Goal: Transaction & Acquisition: Purchase product/service

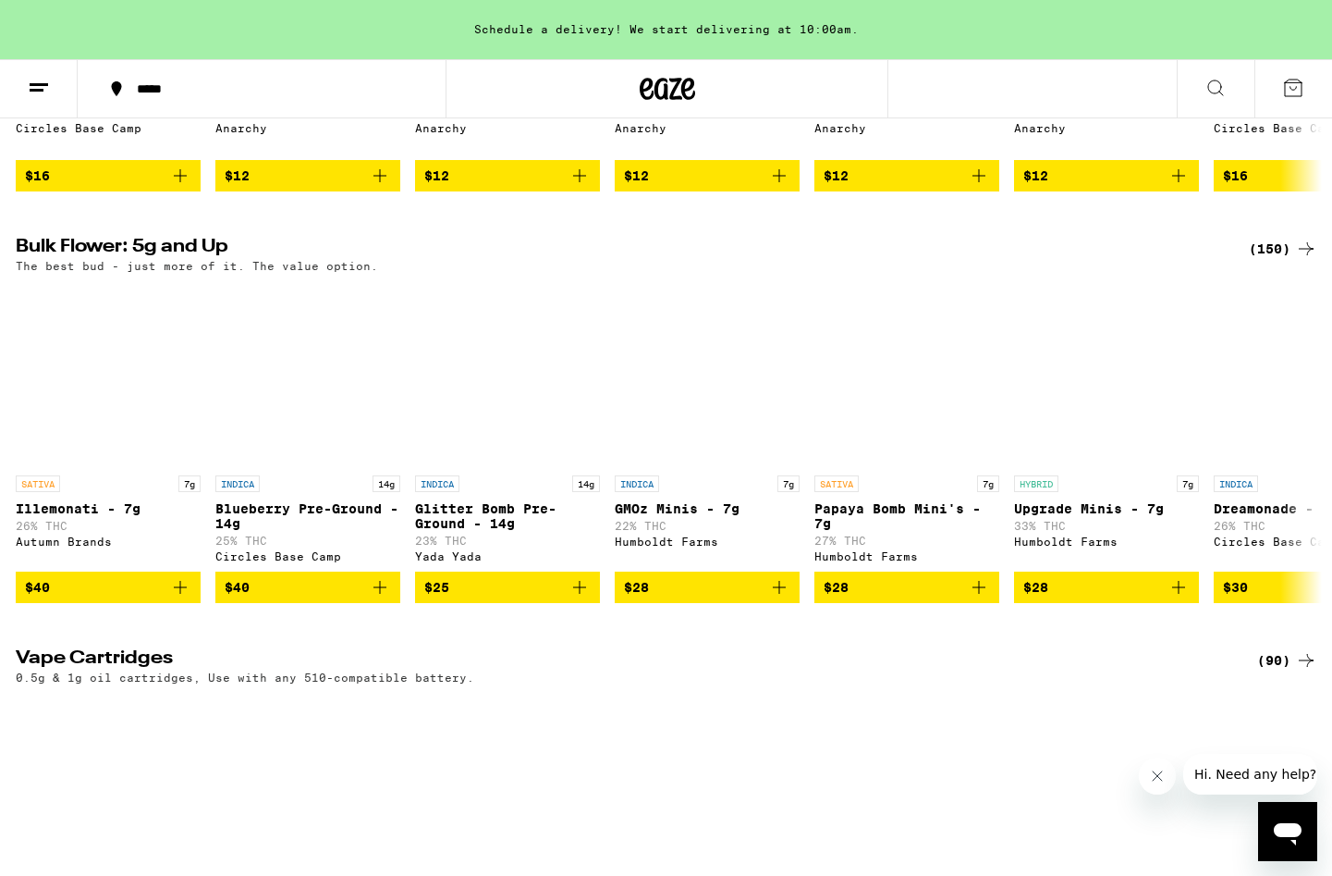
scroll to position [1540, 0]
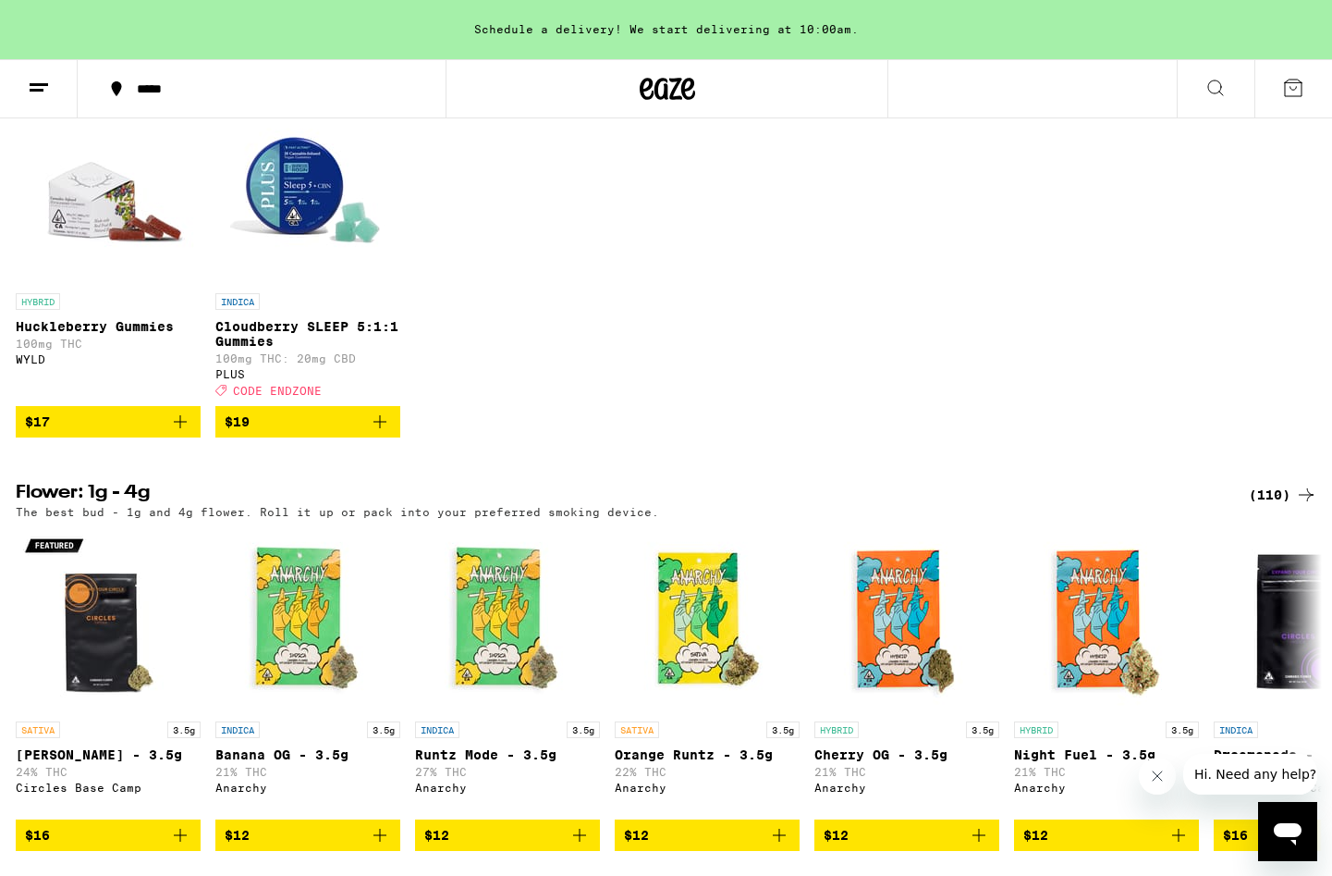
click at [1300, 80] on icon at bounding box center [1293, 88] width 17 height 17
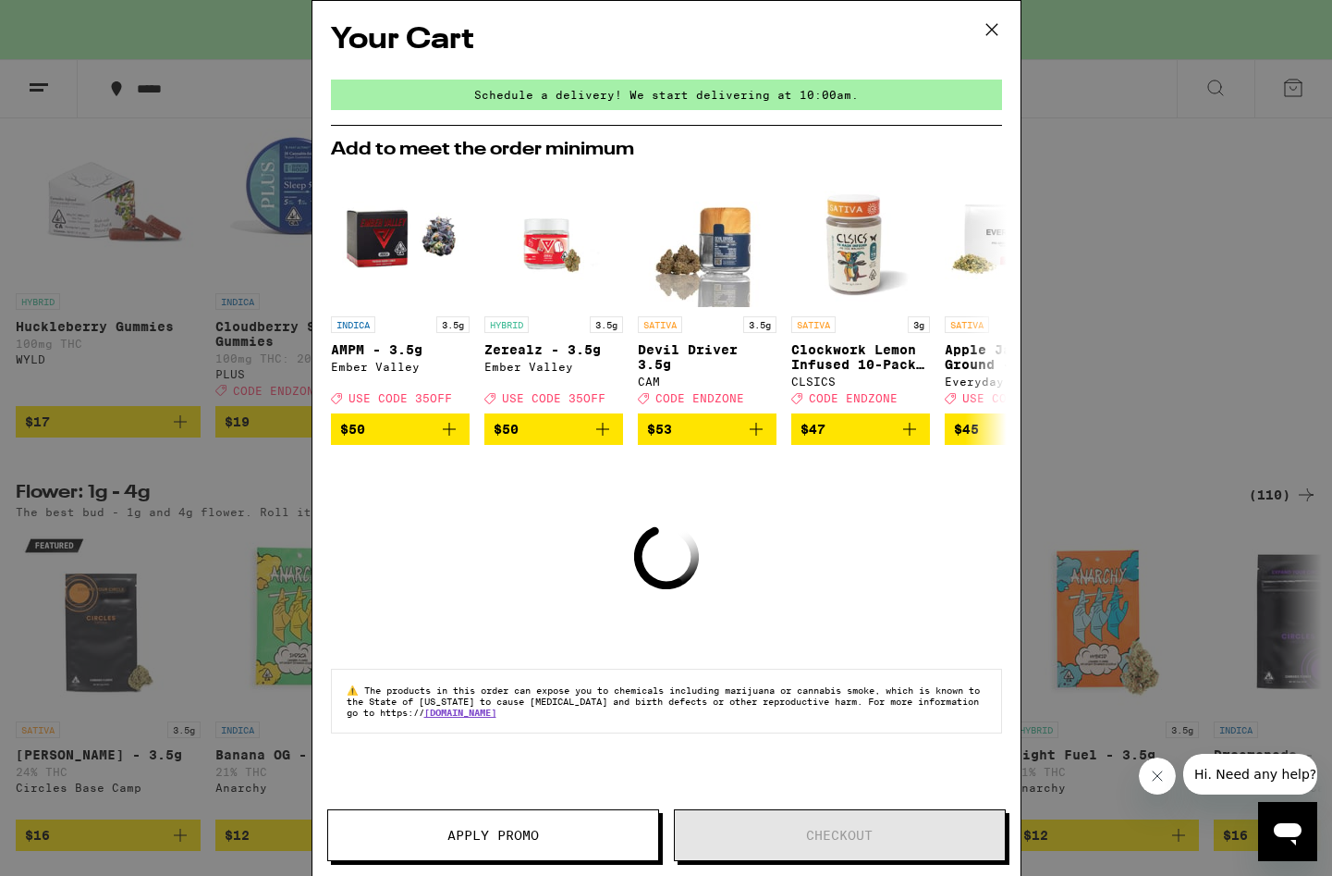
click at [988, 27] on icon at bounding box center [991, 29] width 11 height 11
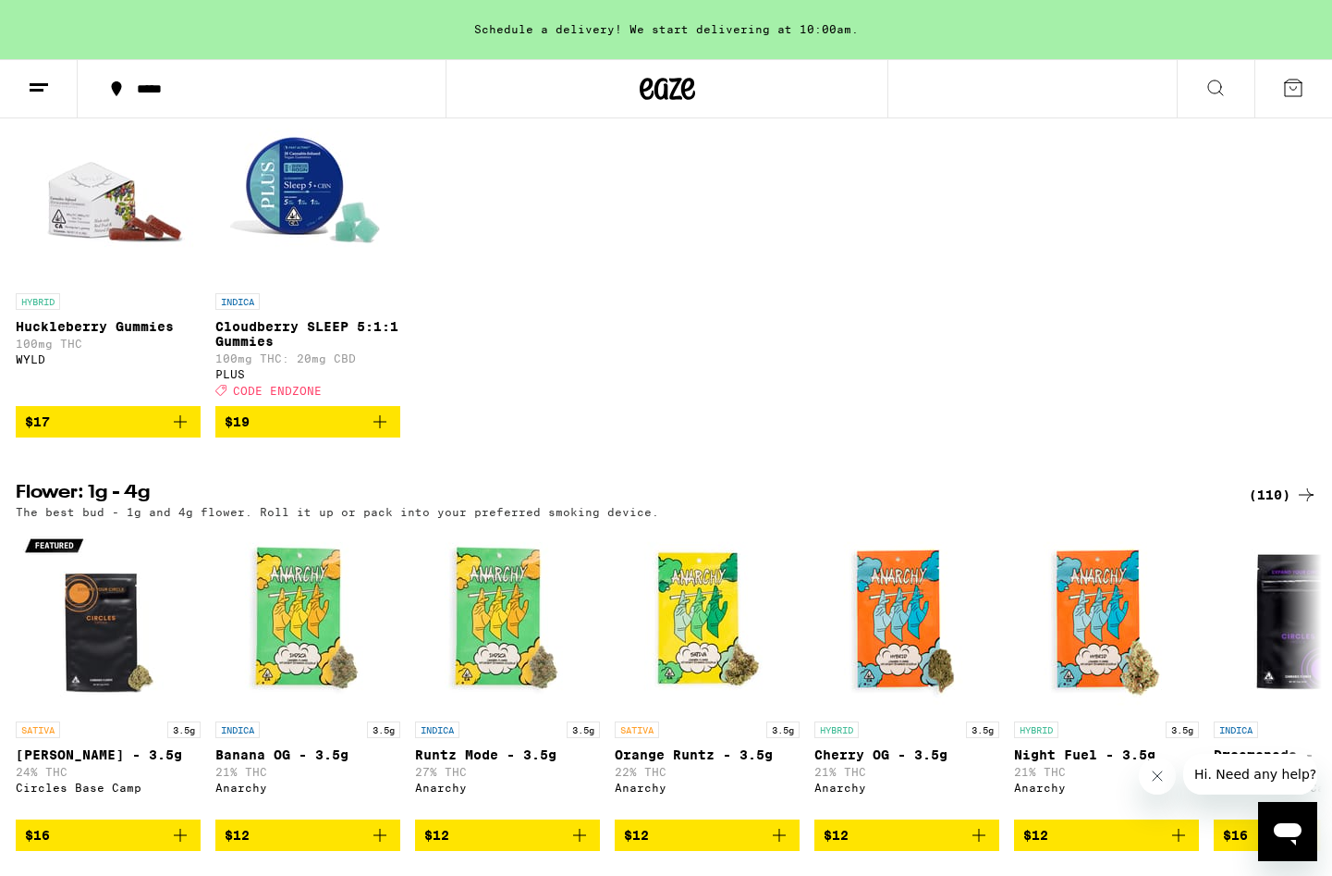
click at [143, 85] on div "*****" at bounding box center [273, 88] width 290 height 13
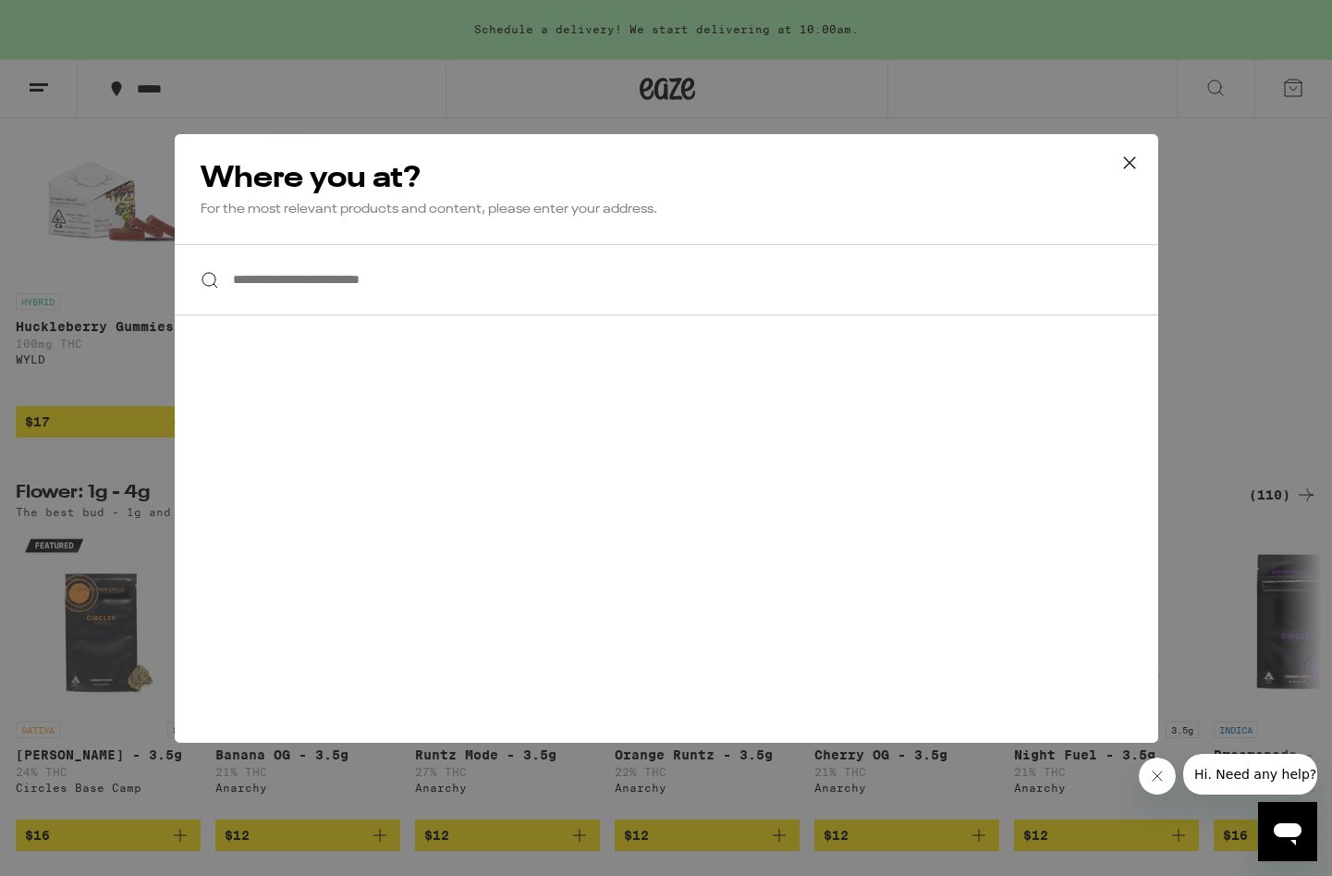
click at [386, 296] on input "**********" at bounding box center [667, 279] width 984 height 71
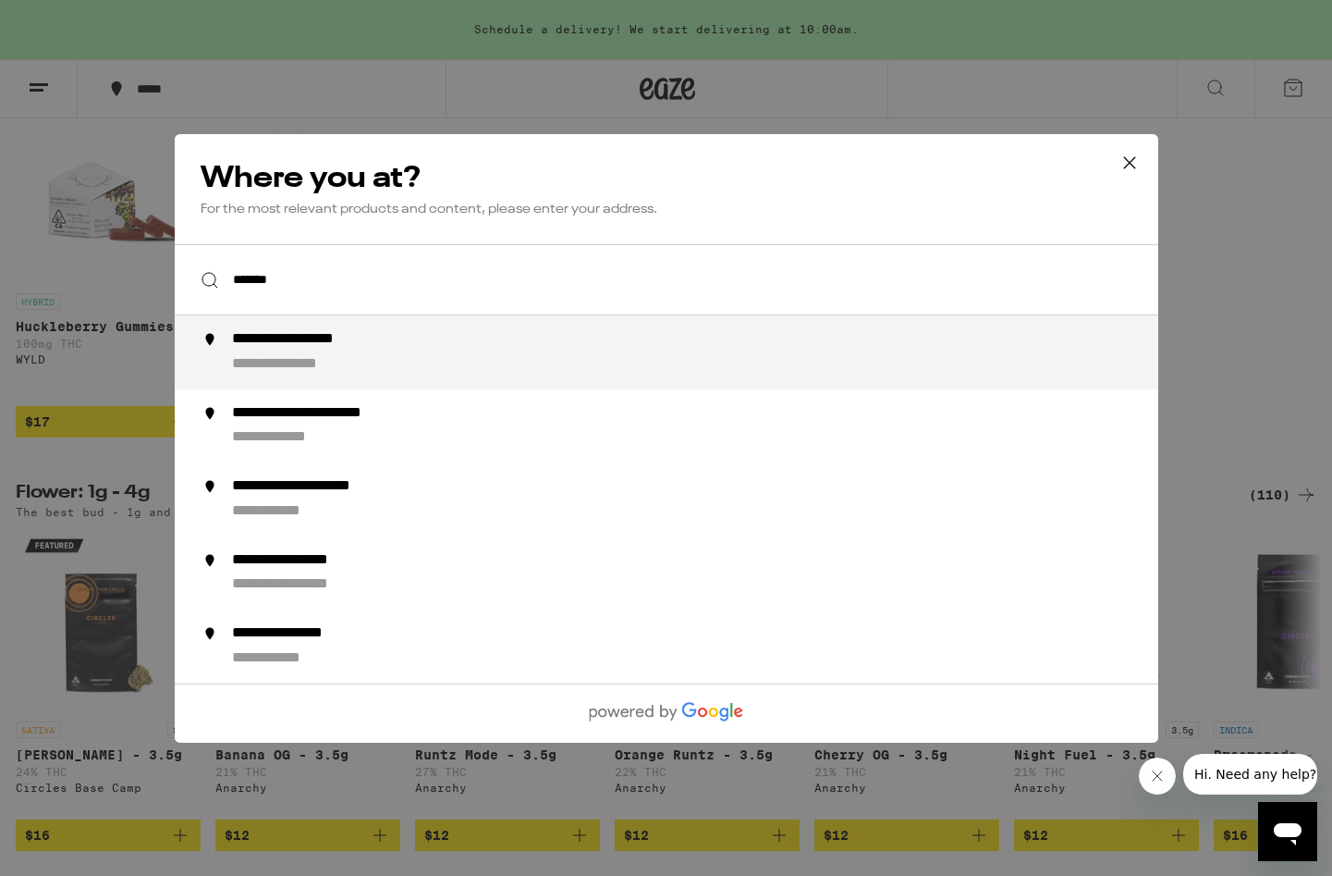
click at [367, 339] on div "**********" at bounding box center [317, 339] width 172 height 19
type input "**********"
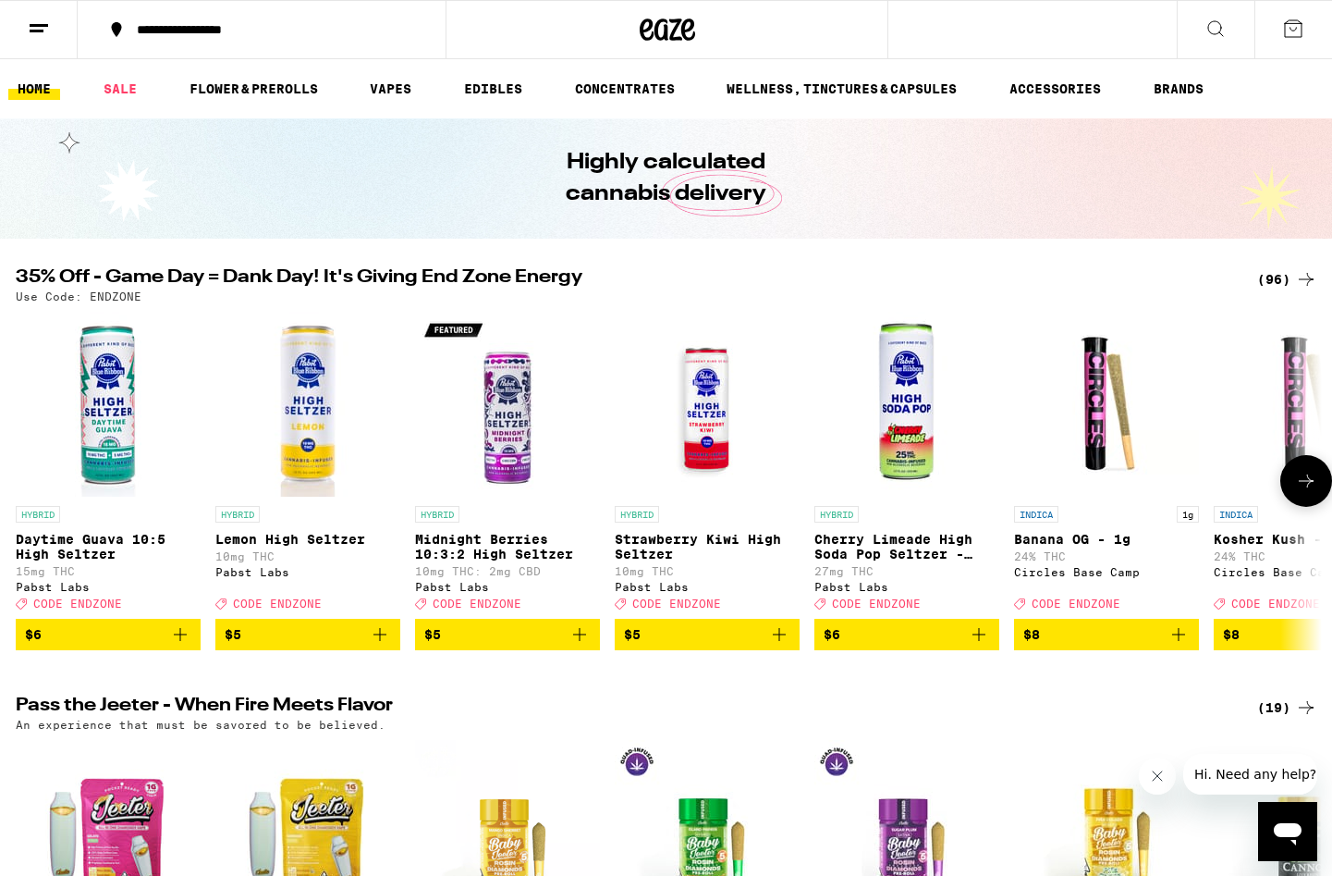
click at [1180, 645] on icon "Add to bag" at bounding box center [1179, 634] width 22 height 22
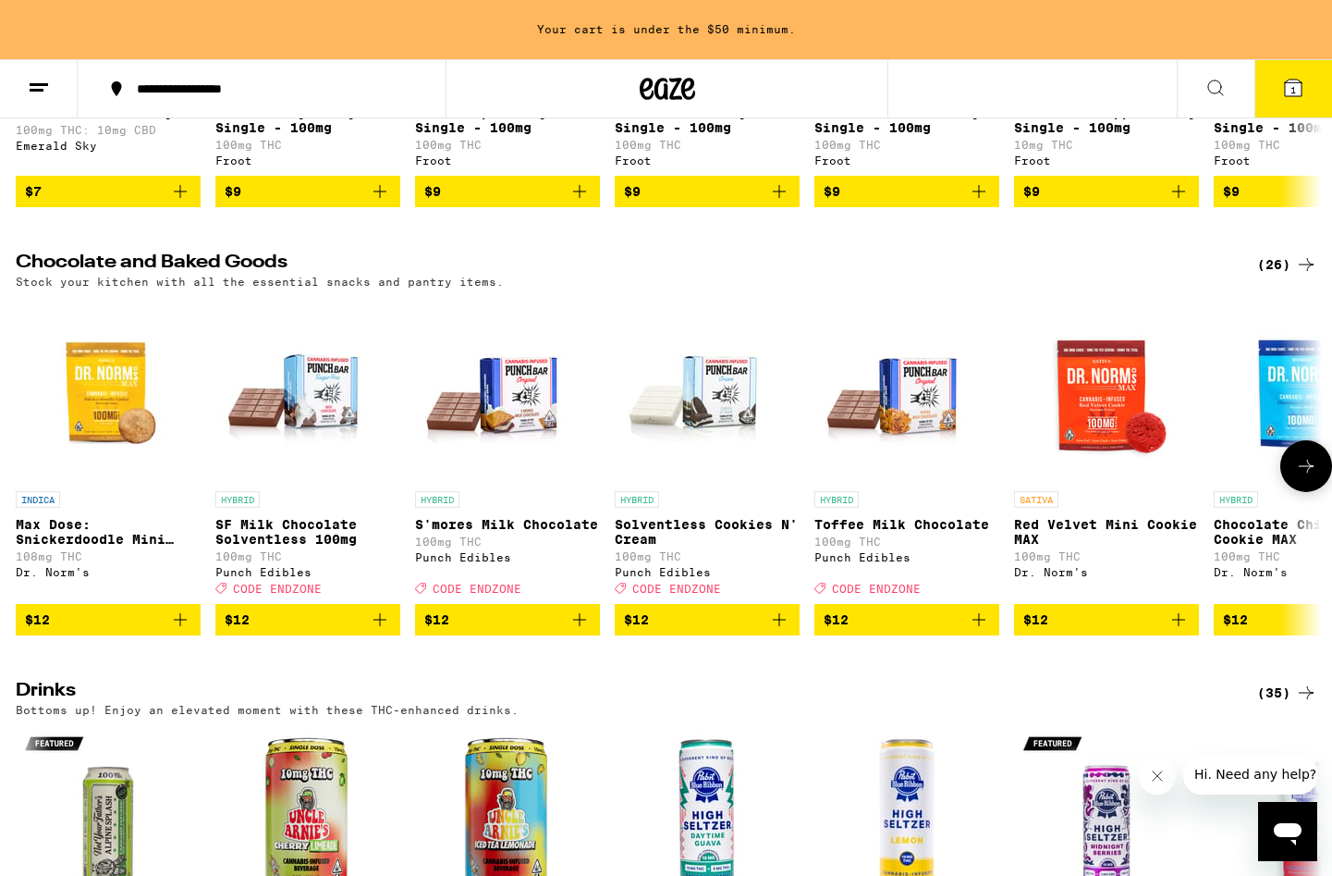
scroll to position [4668, 0]
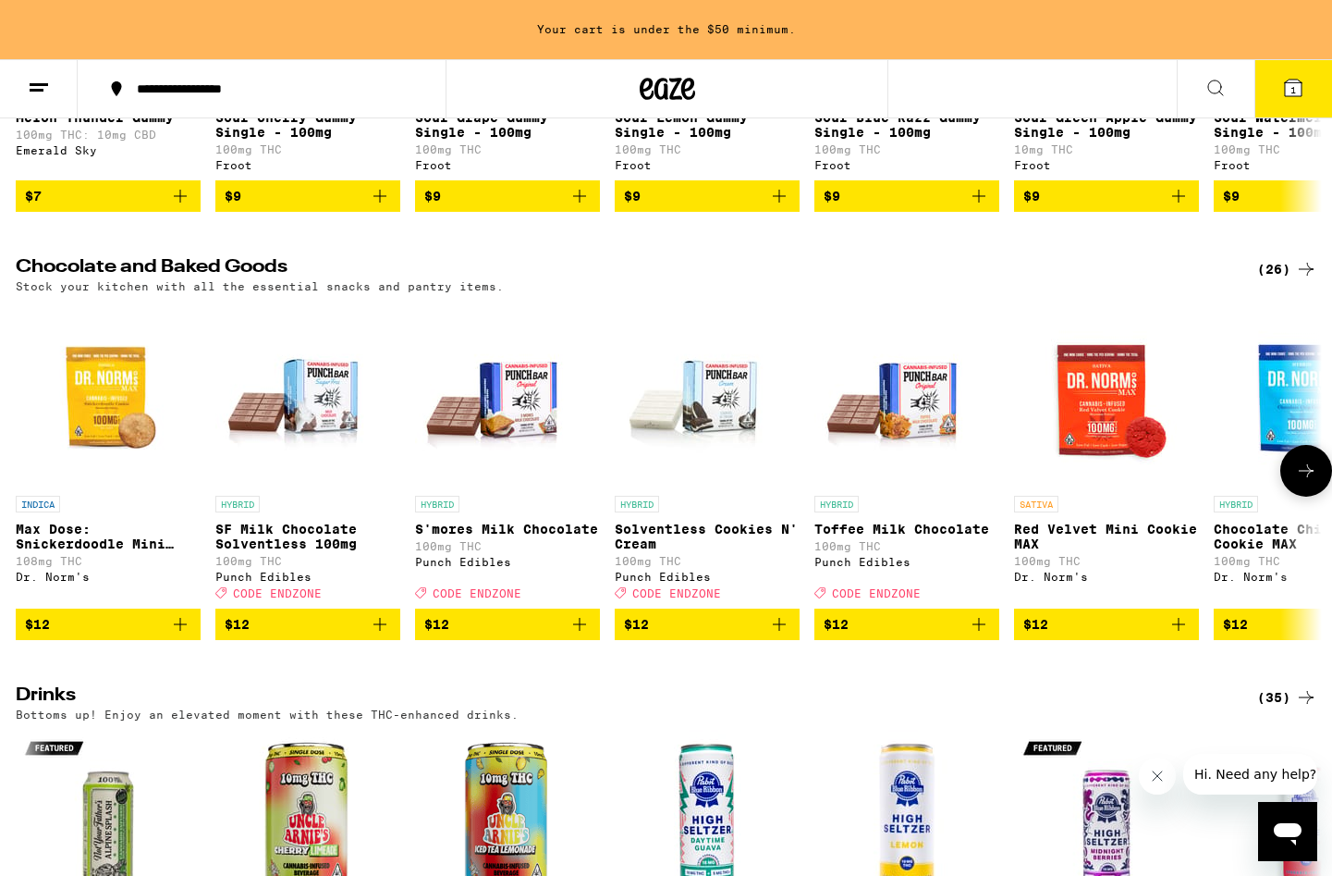
click at [1309, 482] on icon at bounding box center [1306, 471] width 22 height 22
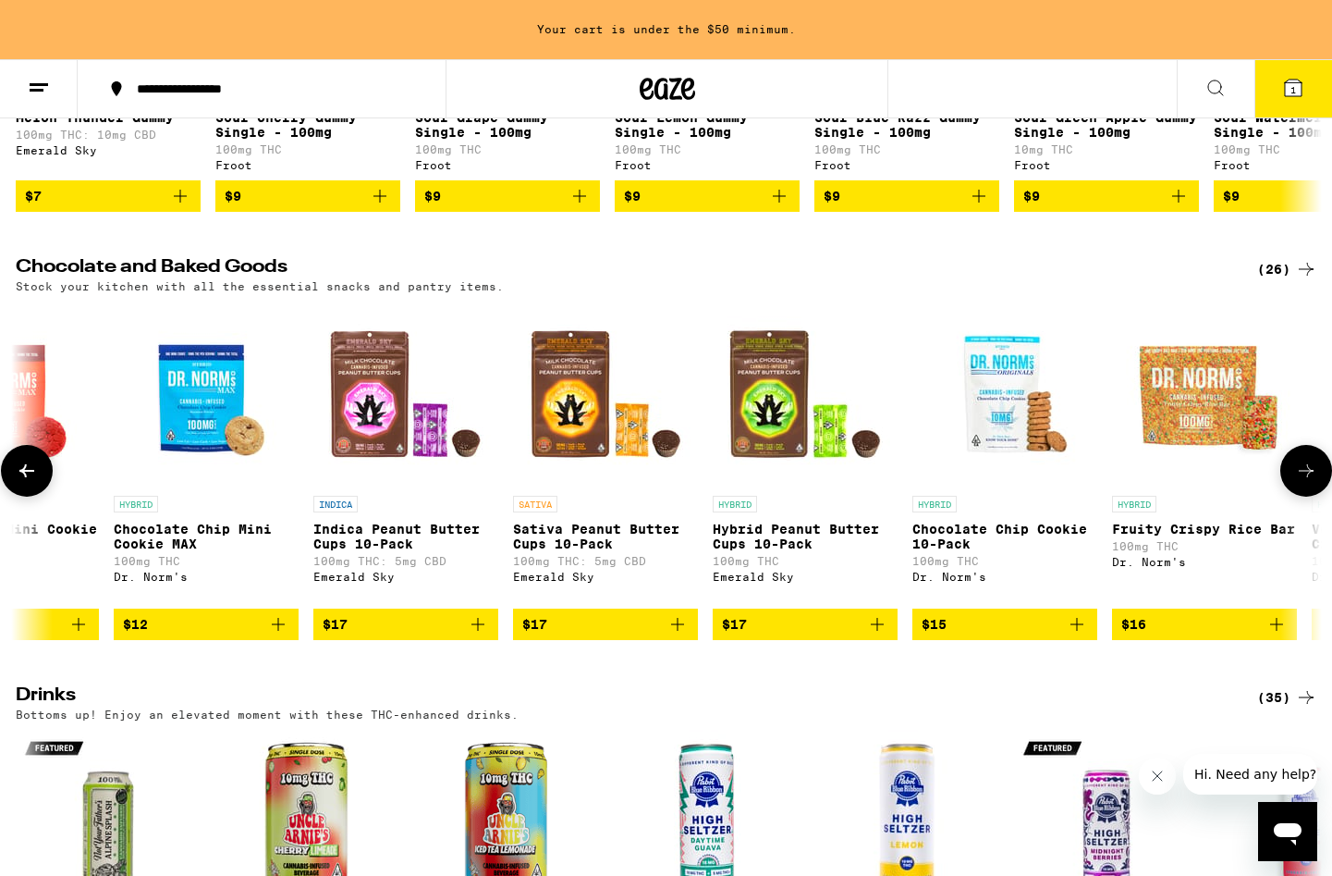
click at [1311, 482] on icon at bounding box center [1306, 471] width 22 height 22
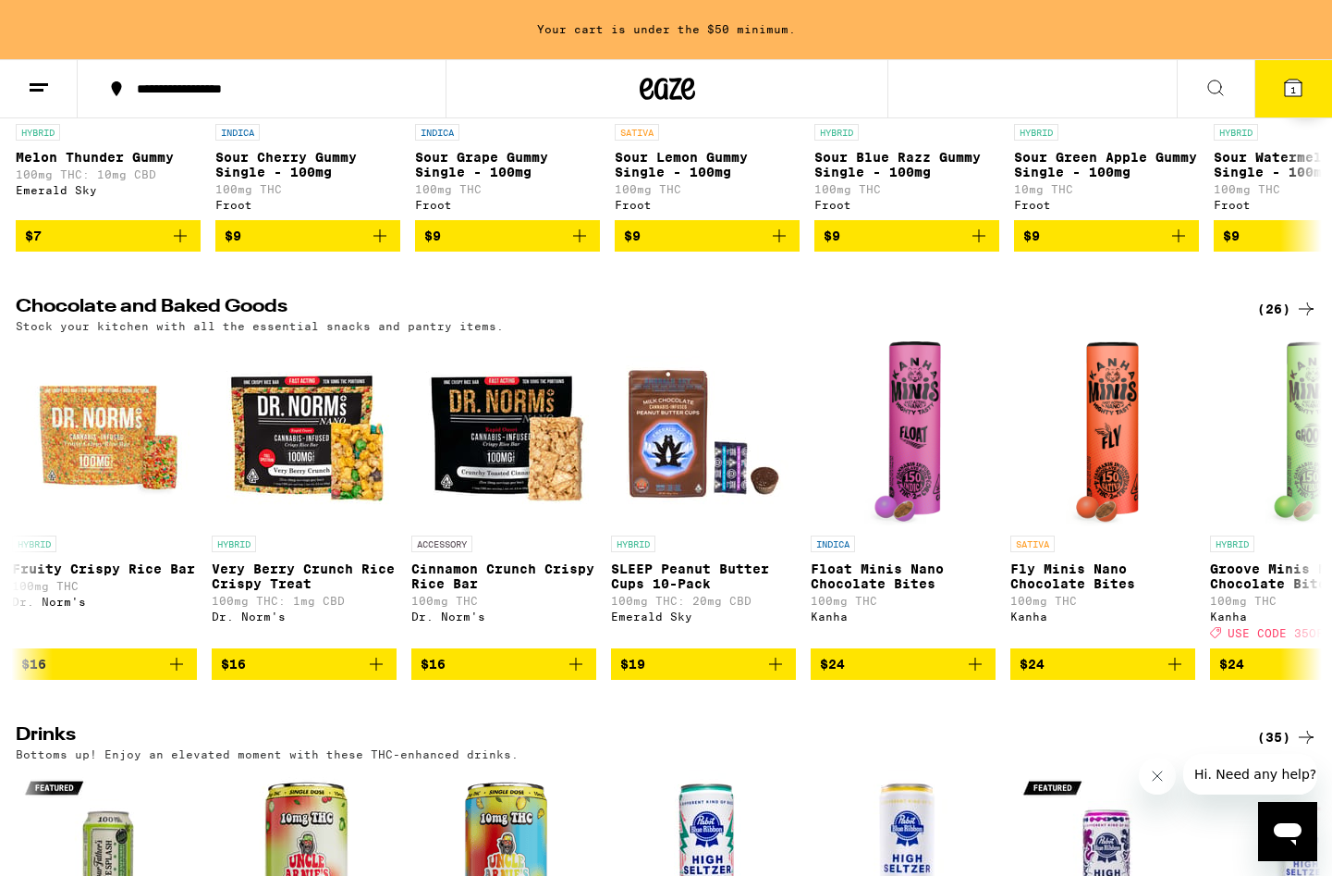
scroll to position [4590, 0]
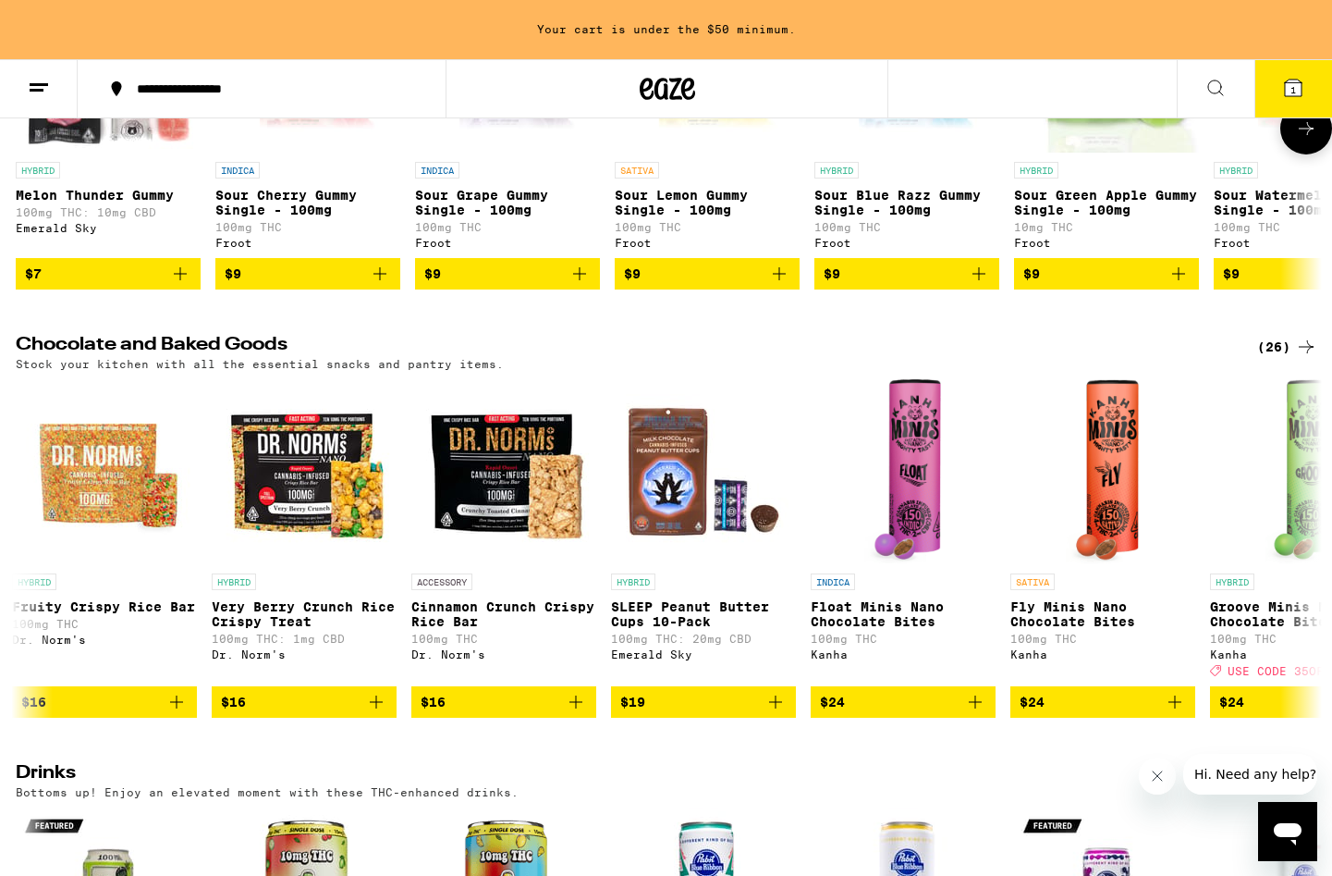
click at [1308, 140] on icon at bounding box center [1306, 128] width 22 height 22
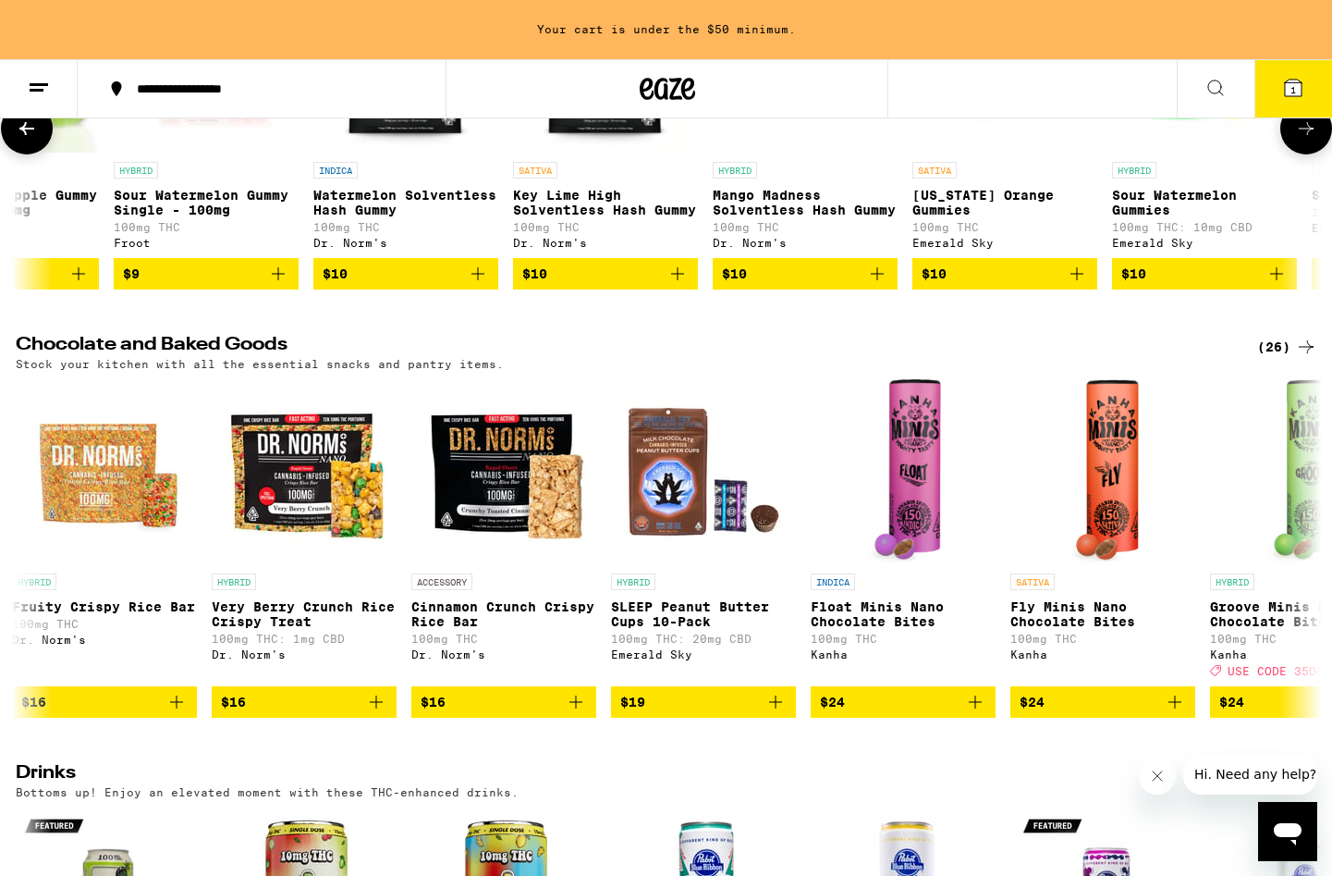
click at [1308, 140] on icon at bounding box center [1306, 128] width 22 height 22
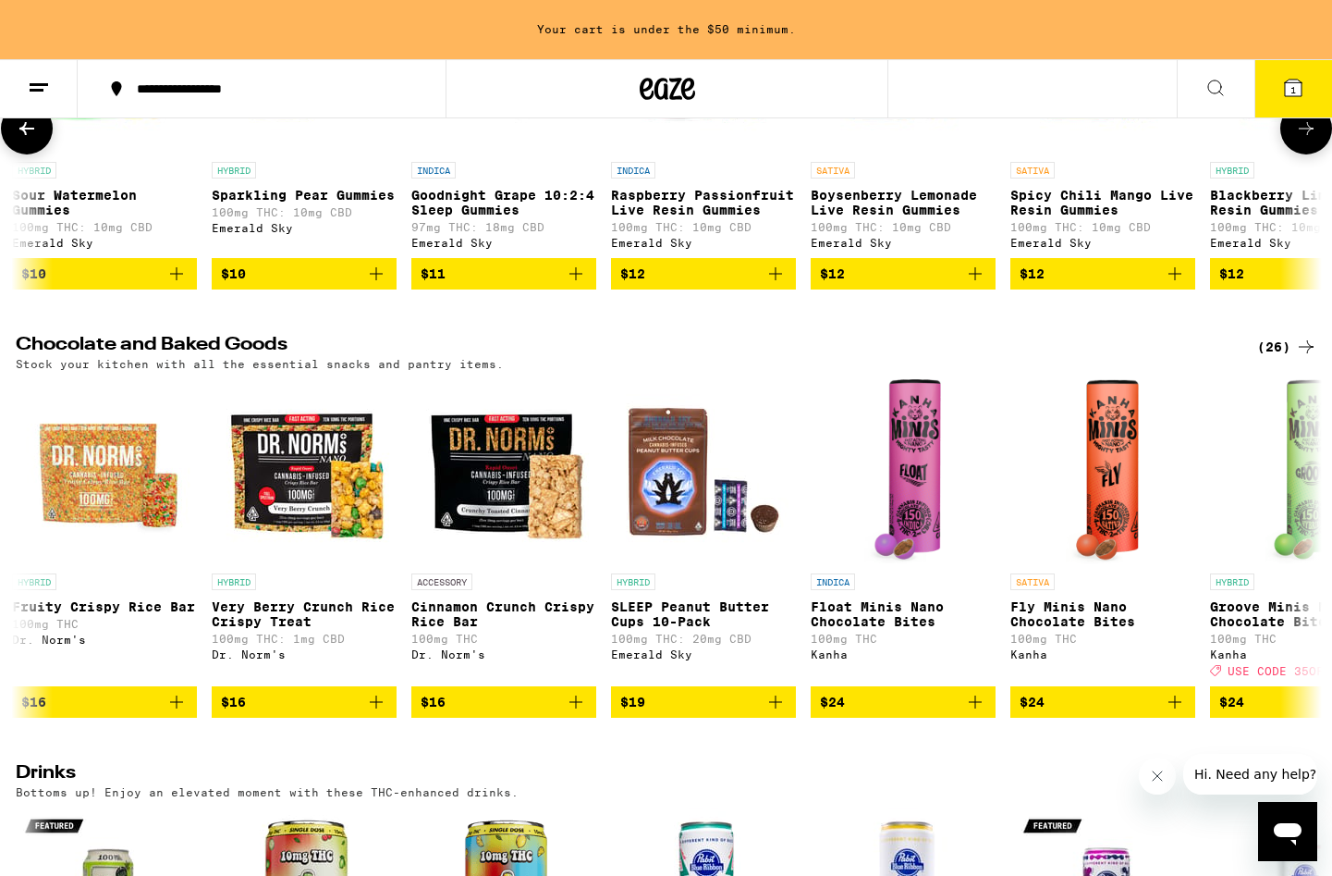
click at [1306, 140] on icon at bounding box center [1306, 128] width 22 height 22
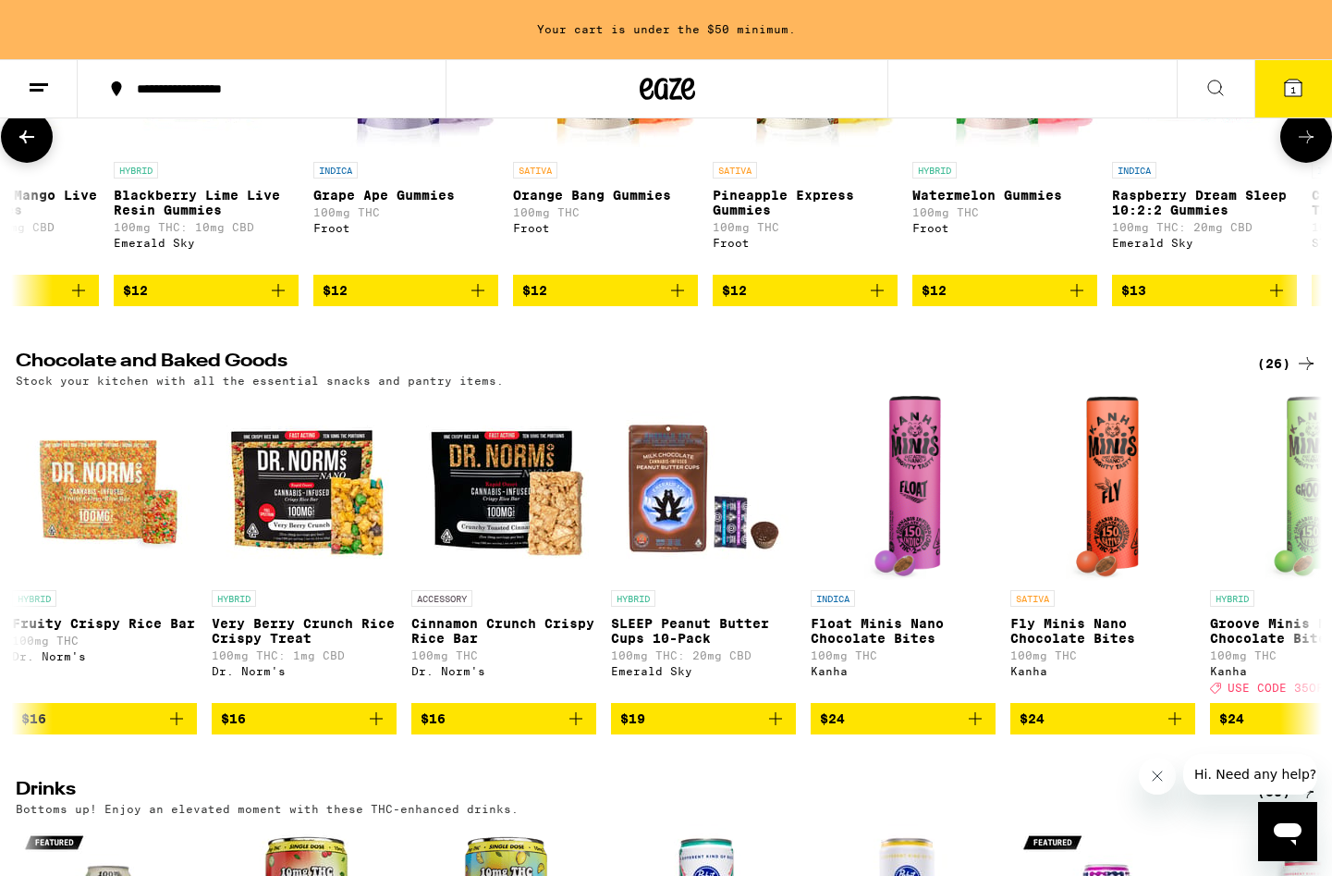
scroll to position [0, 3301]
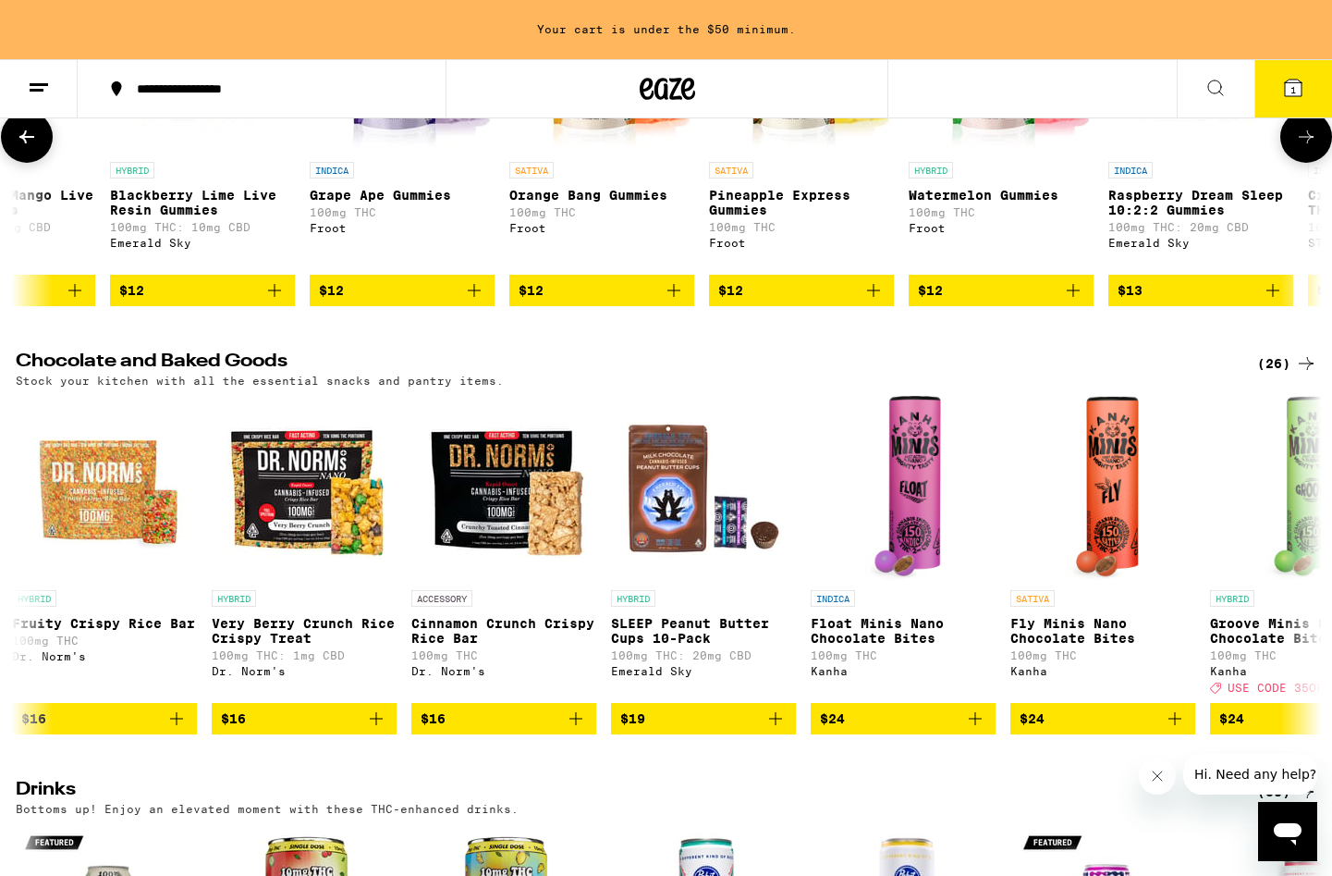
click at [1306, 148] on icon at bounding box center [1306, 137] width 22 height 22
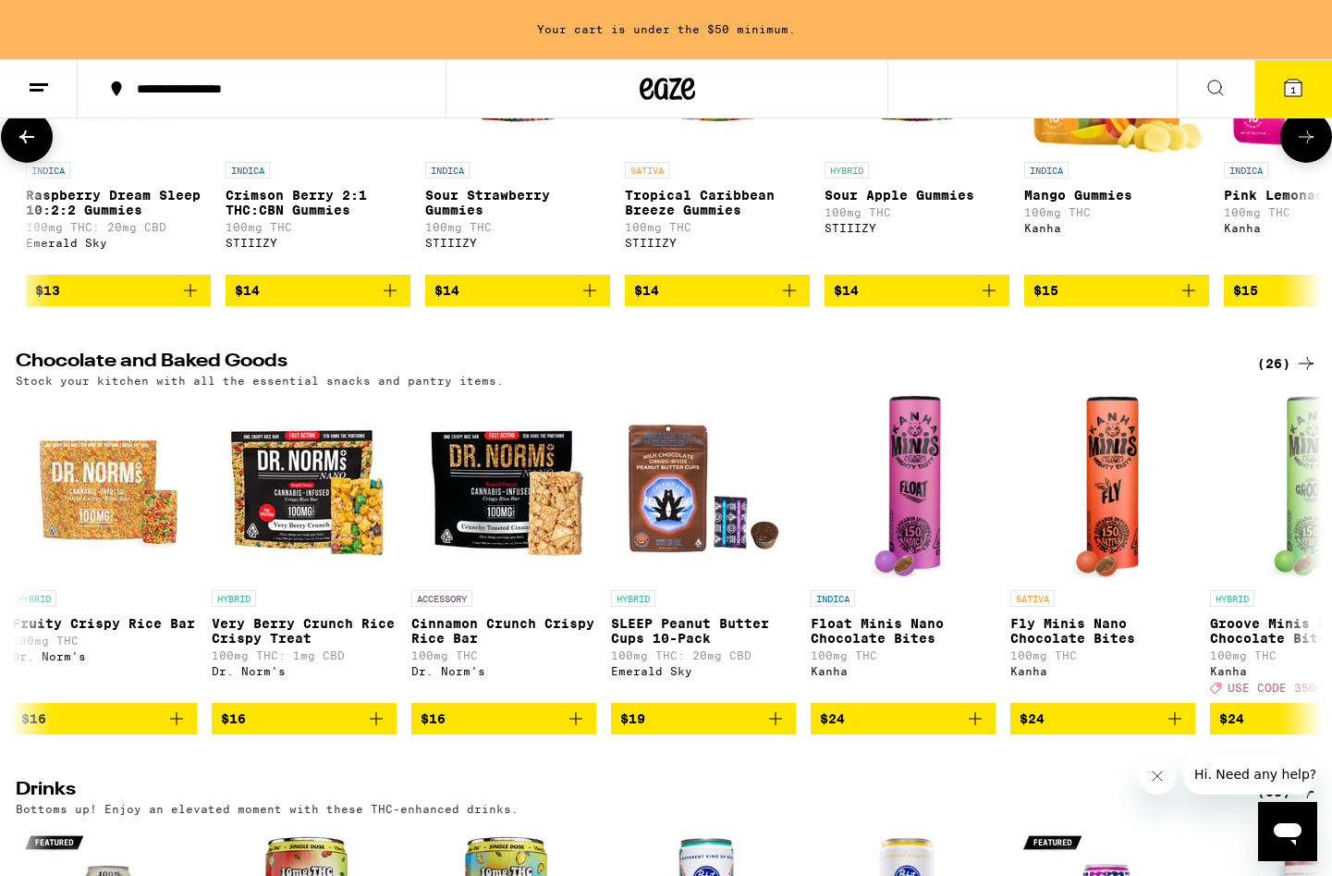
scroll to position [0, 4401]
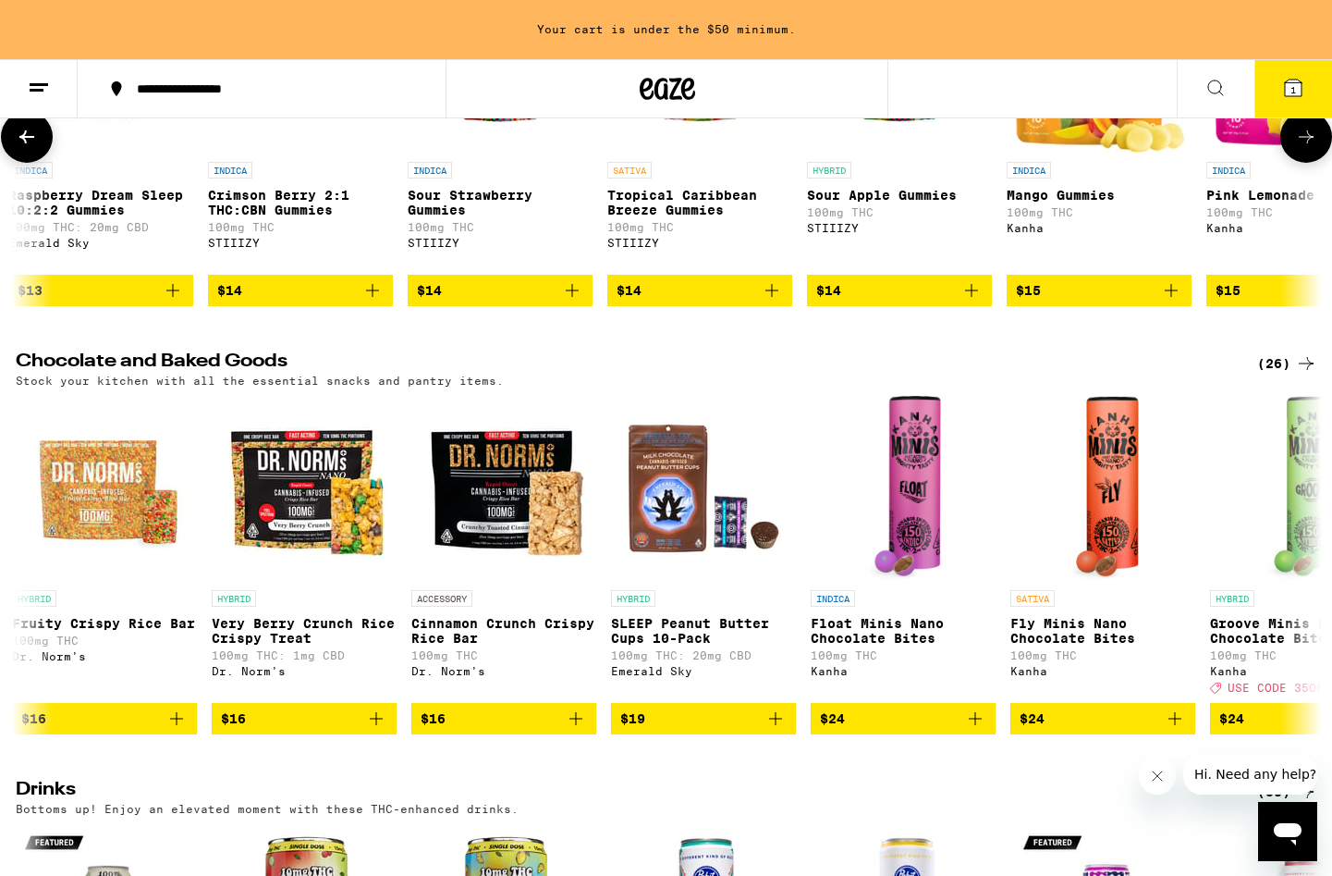
click at [1310, 148] on icon at bounding box center [1306, 137] width 22 height 22
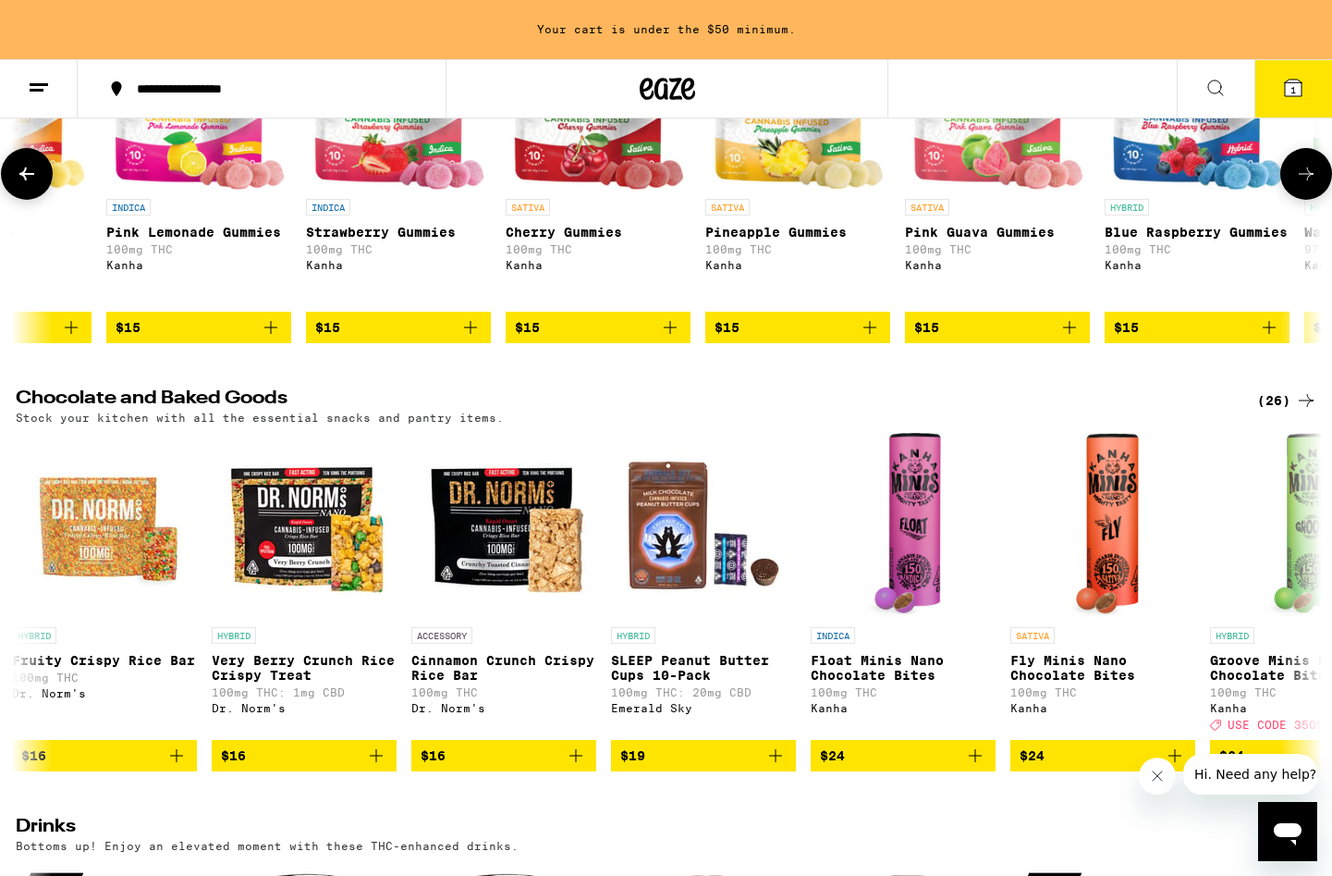
scroll to position [4523, 0]
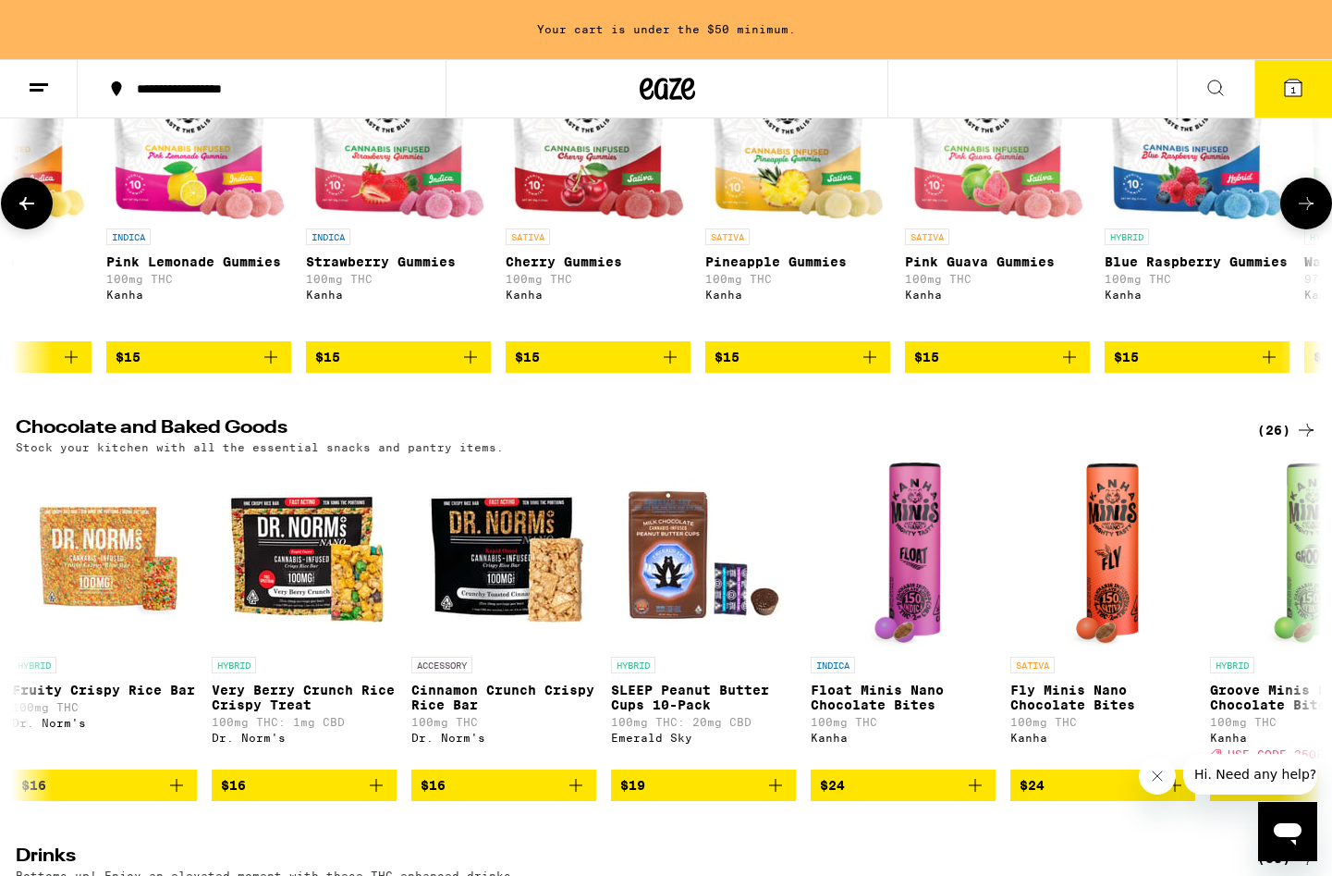
click at [1314, 215] on icon at bounding box center [1306, 203] width 22 height 22
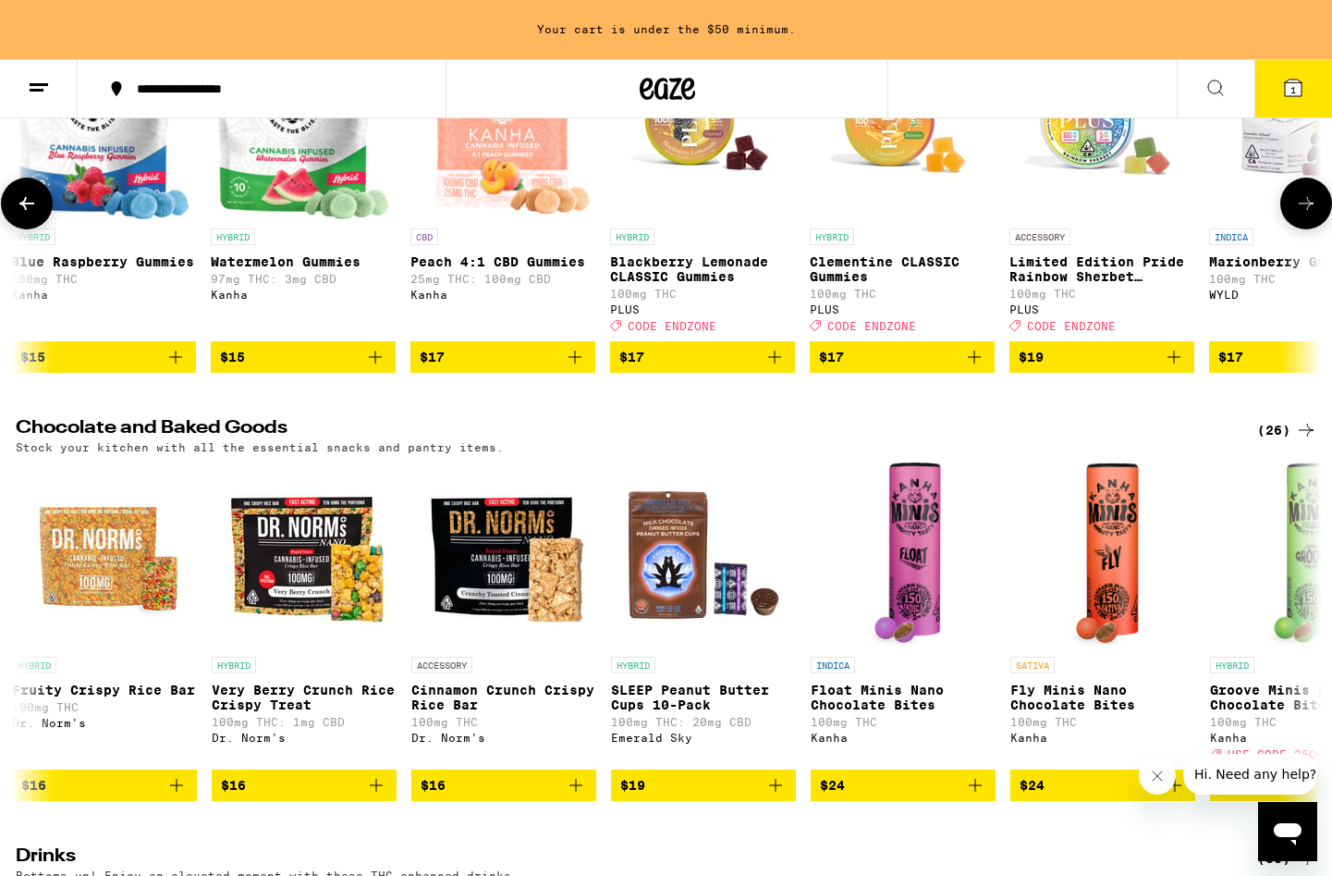
scroll to position [0, 6602]
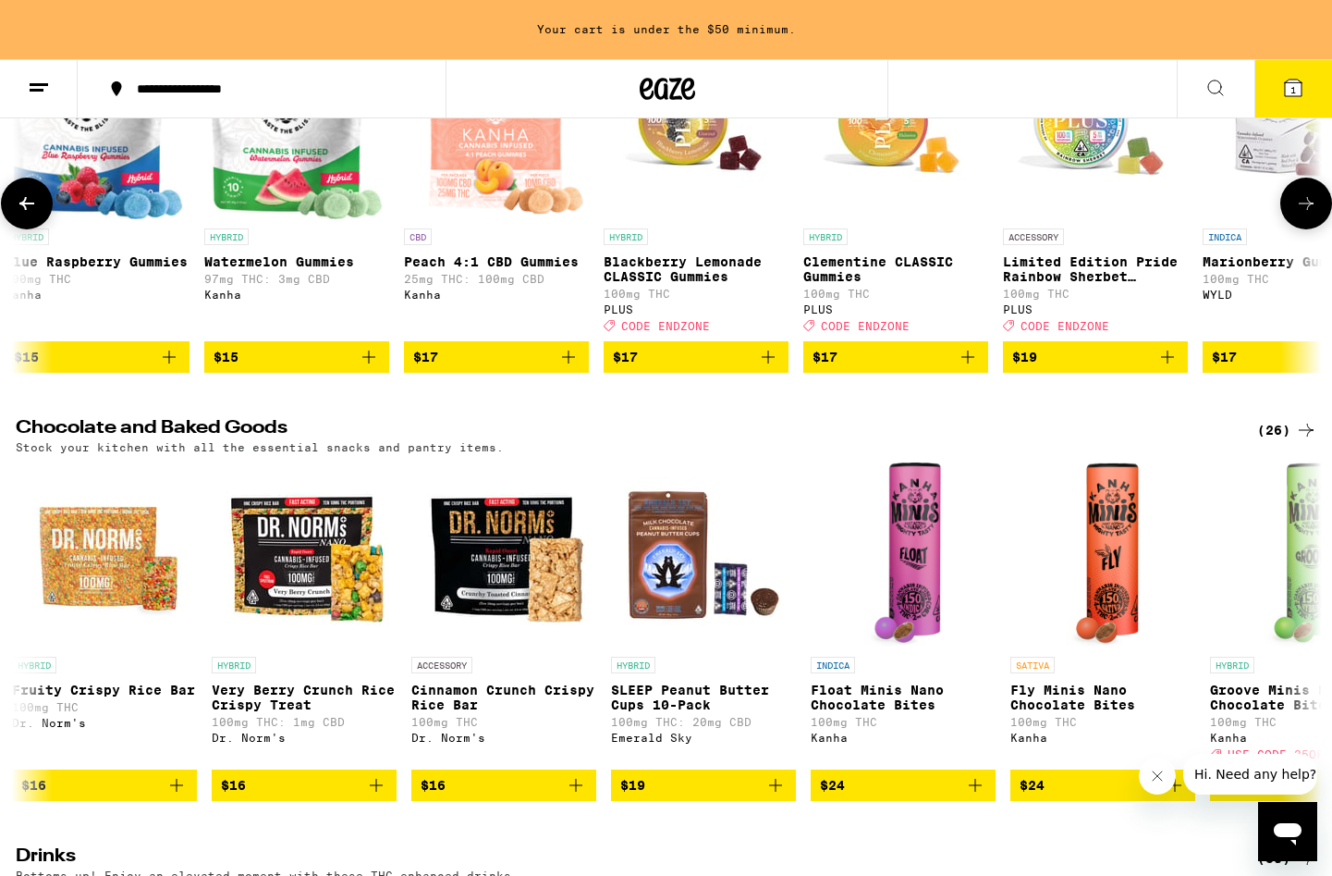
click at [1311, 215] on icon at bounding box center [1306, 203] width 22 height 22
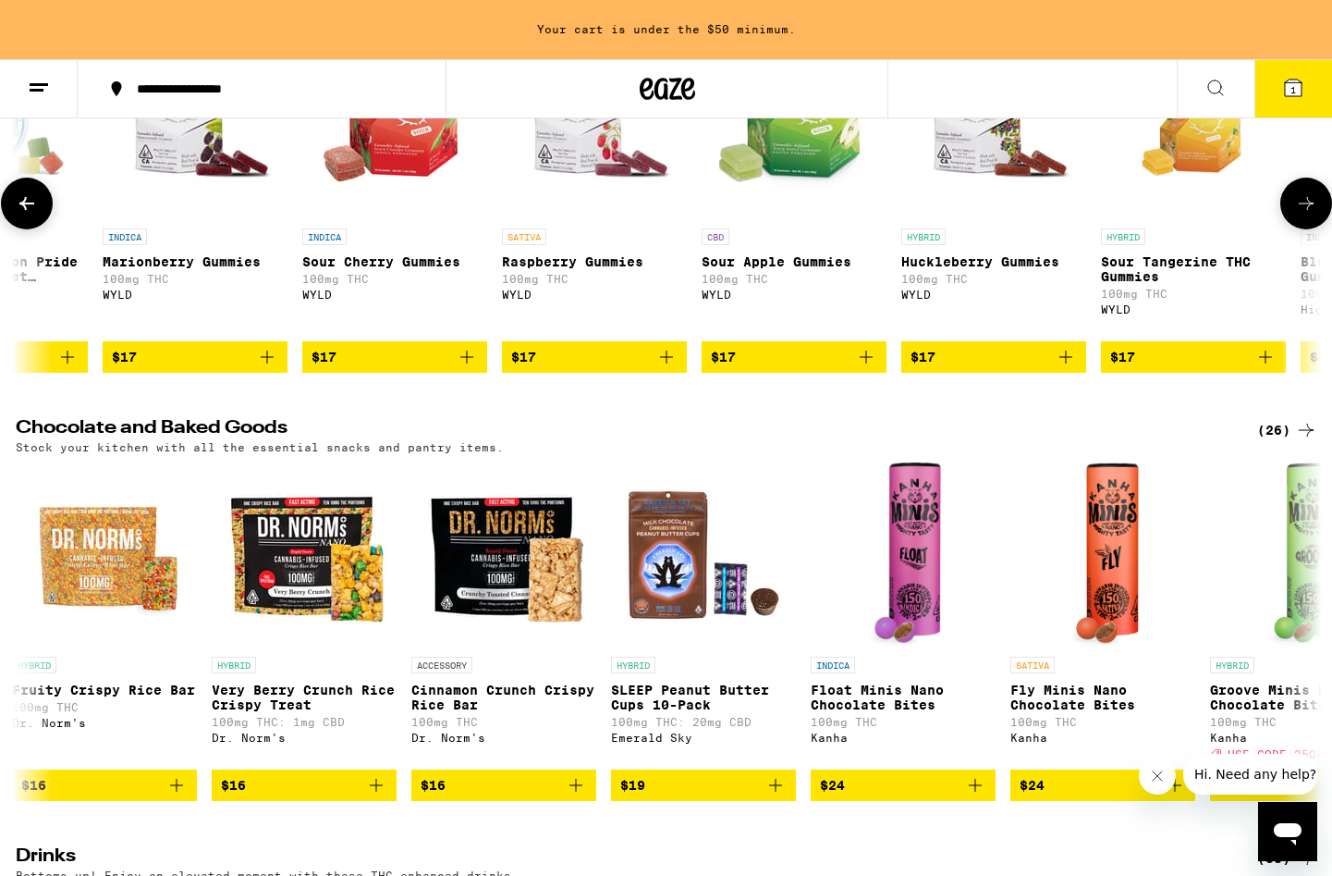
click at [1311, 215] on icon at bounding box center [1306, 203] width 22 height 22
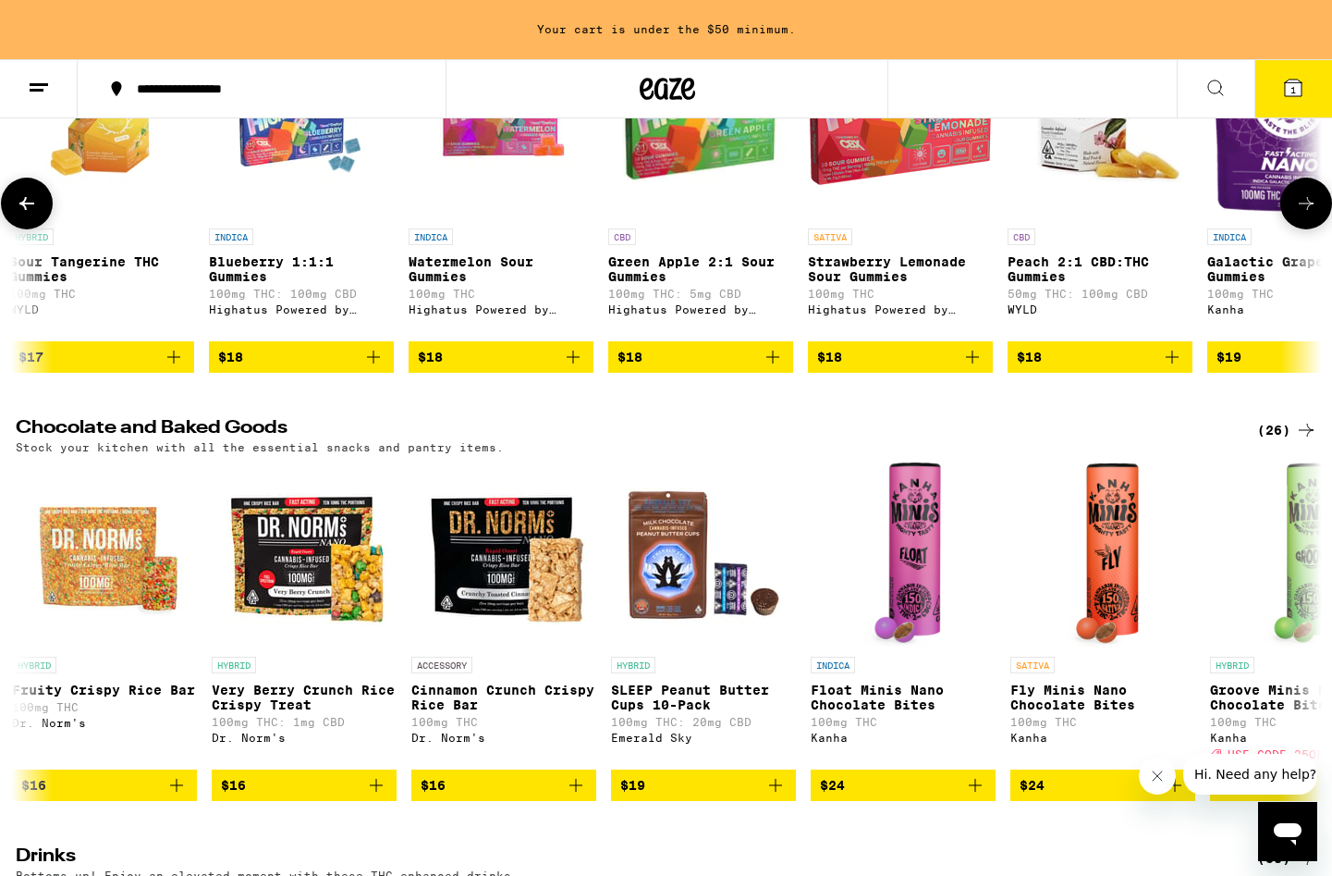
scroll to position [0, 8803]
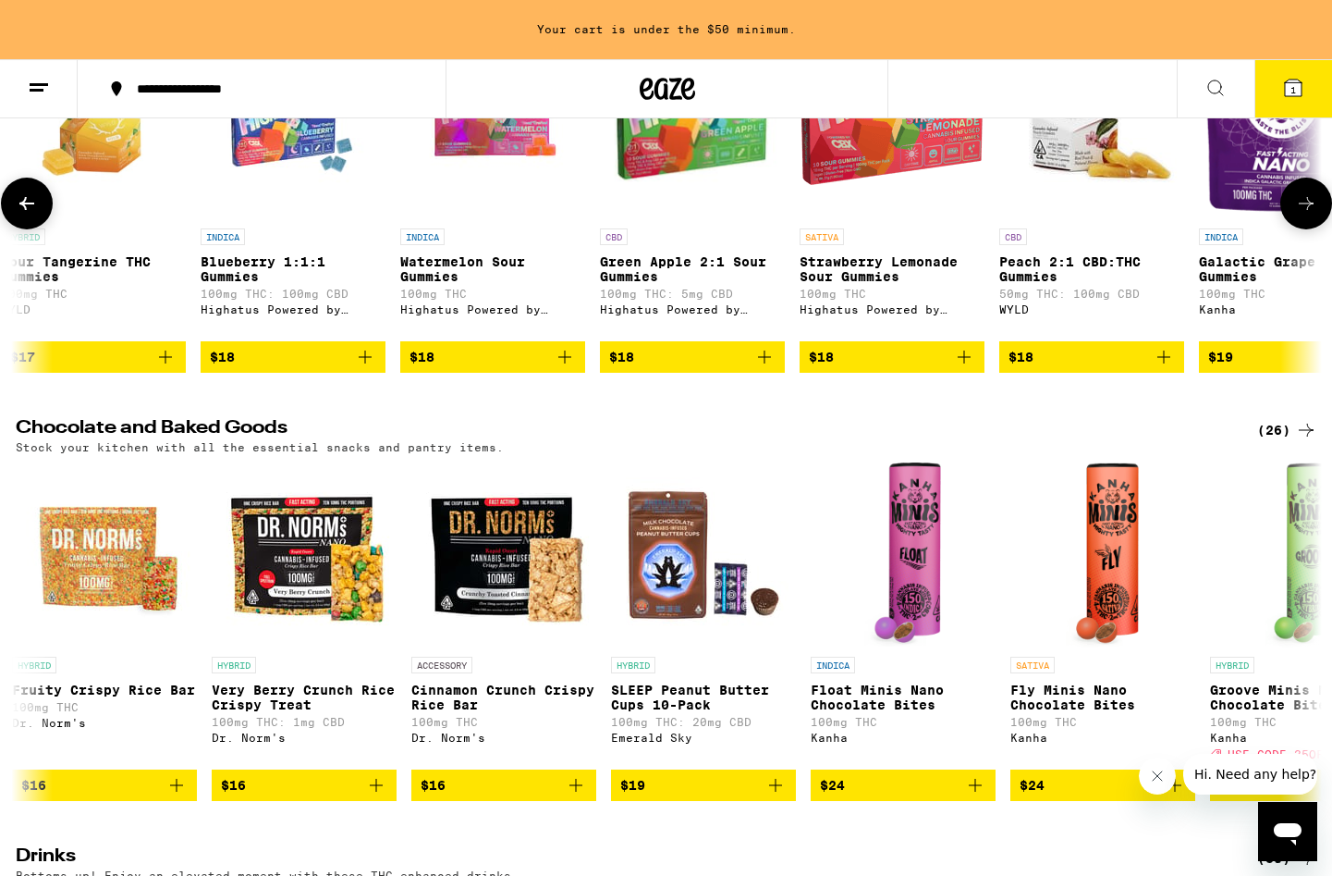
click at [1311, 215] on icon at bounding box center [1306, 203] width 22 height 22
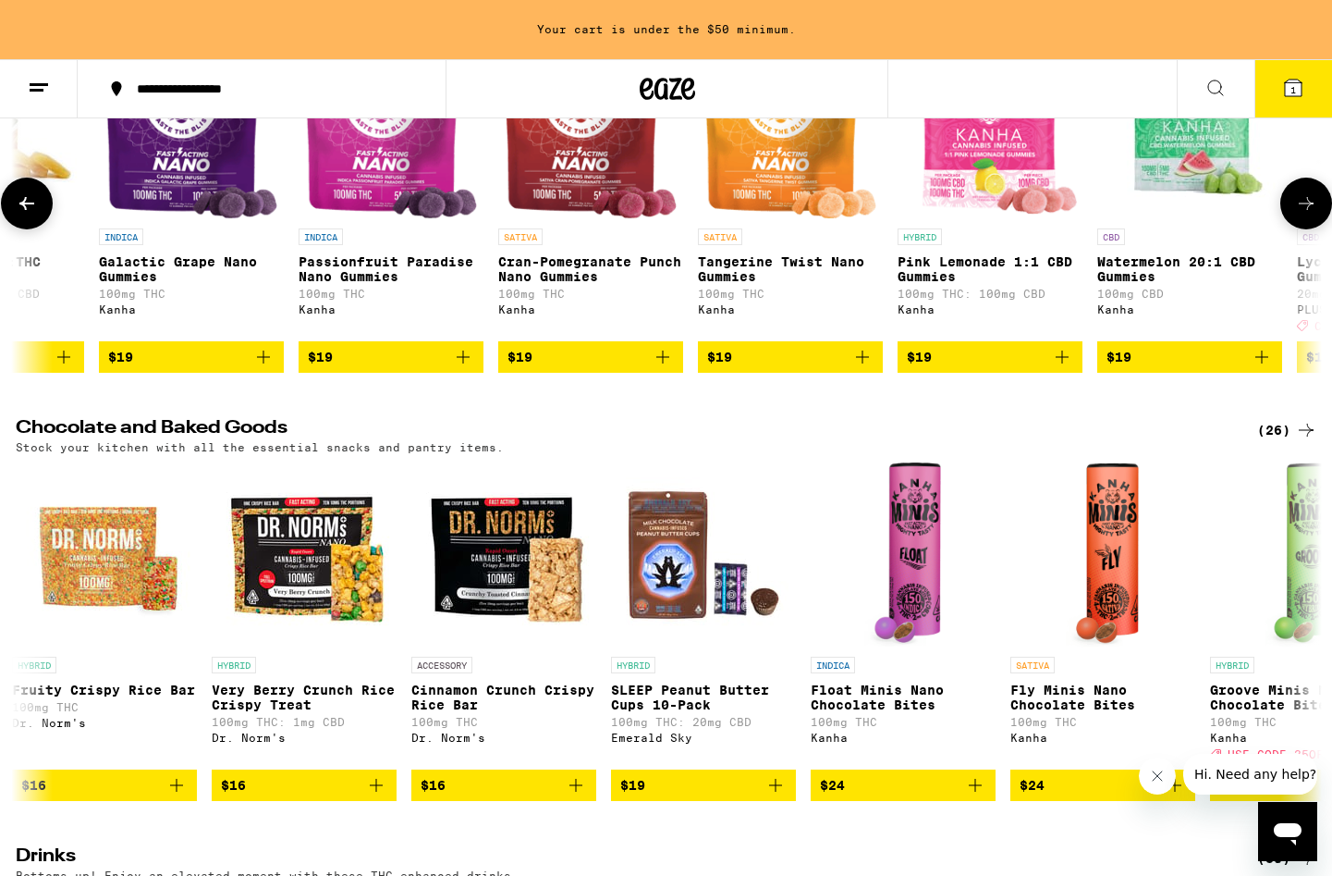
click at [1057, 363] on icon "Add to bag" at bounding box center [1062, 356] width 13 height 13
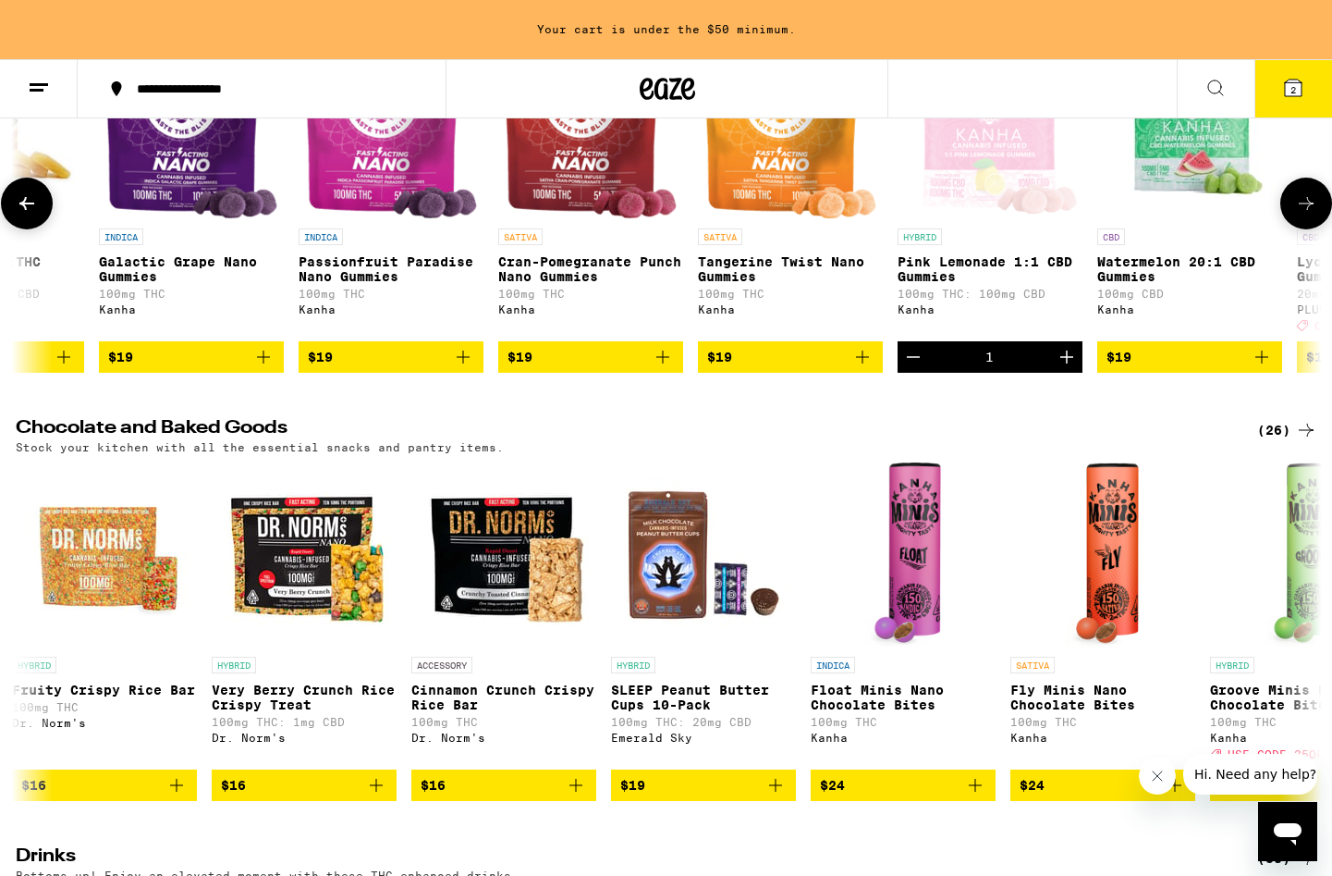
click at [1309, 210] on icon at bounding box center [1306, 203] width 15 height 13
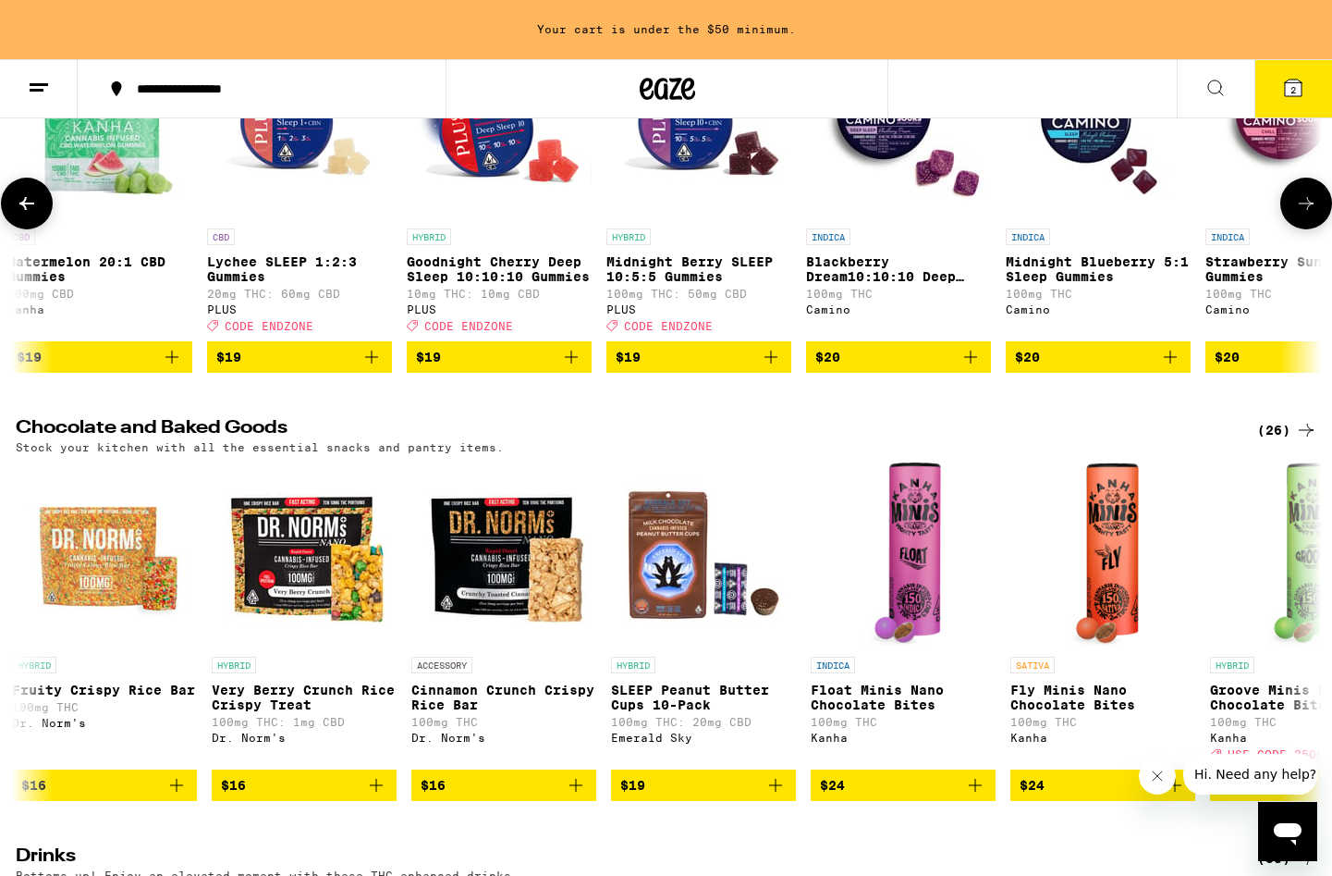
scroll to position [0, 11003]
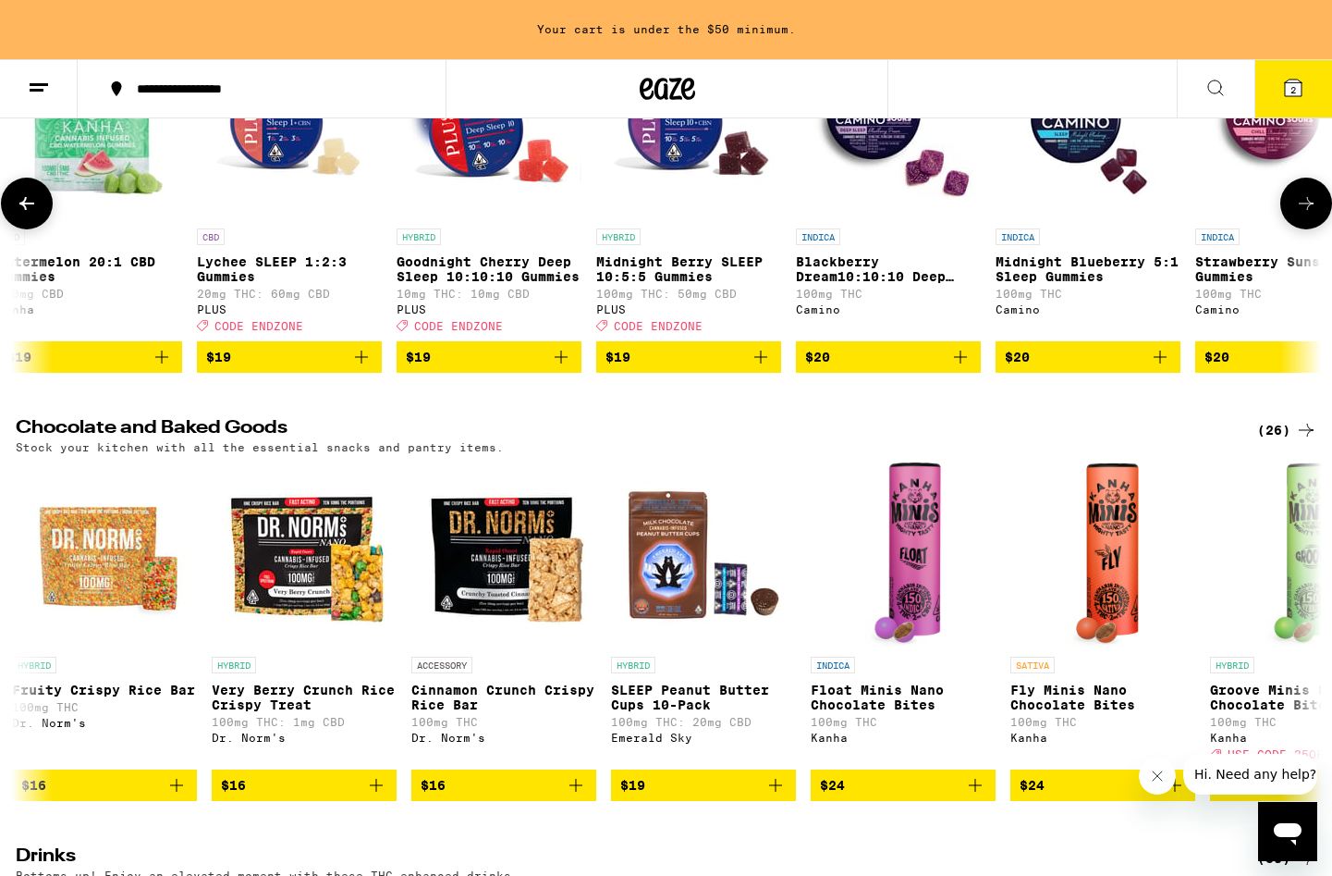
click at [1304, 215] on icon at bounding box center [1306, 203] width 22 height 22
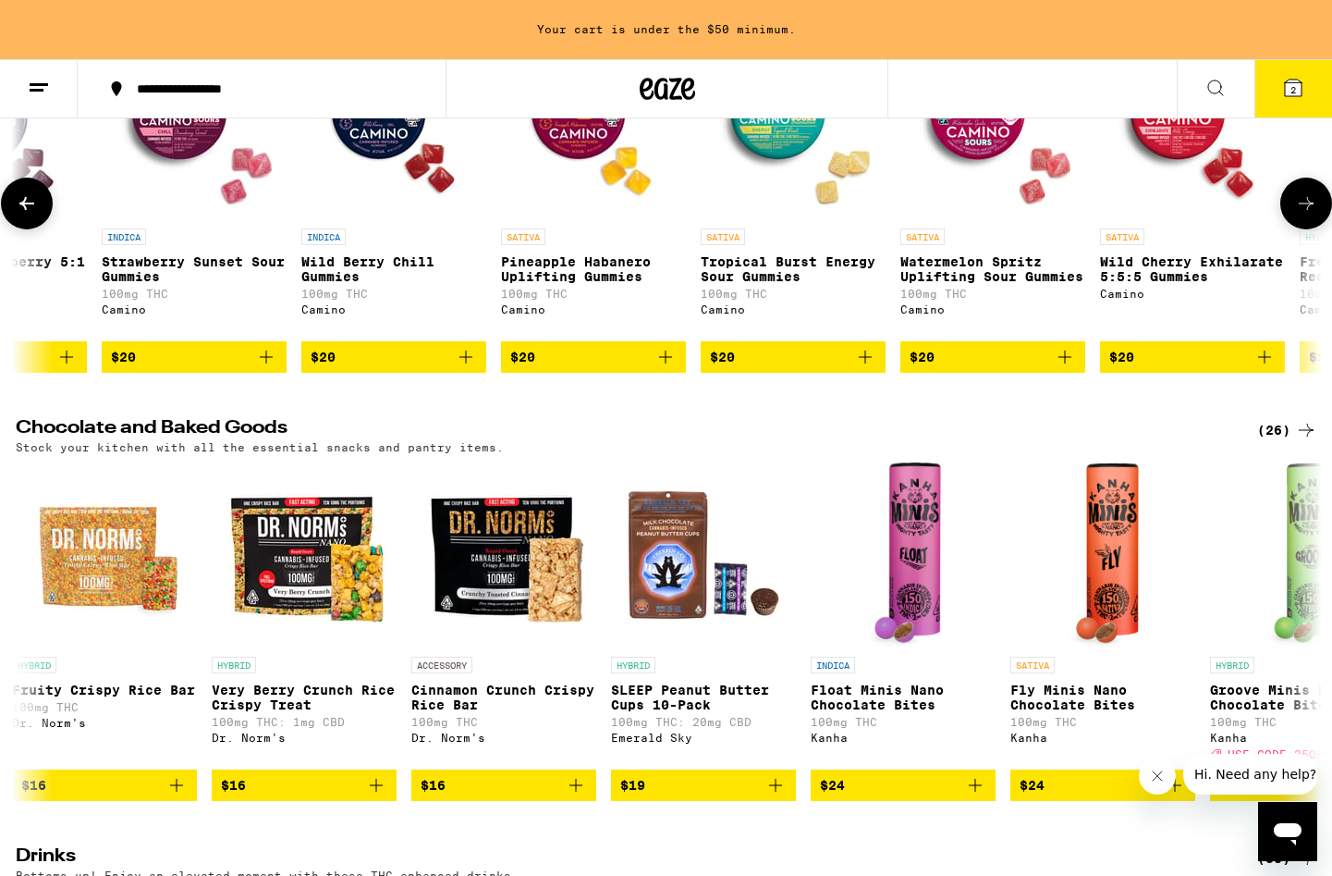
scroll to position [0, 12104]
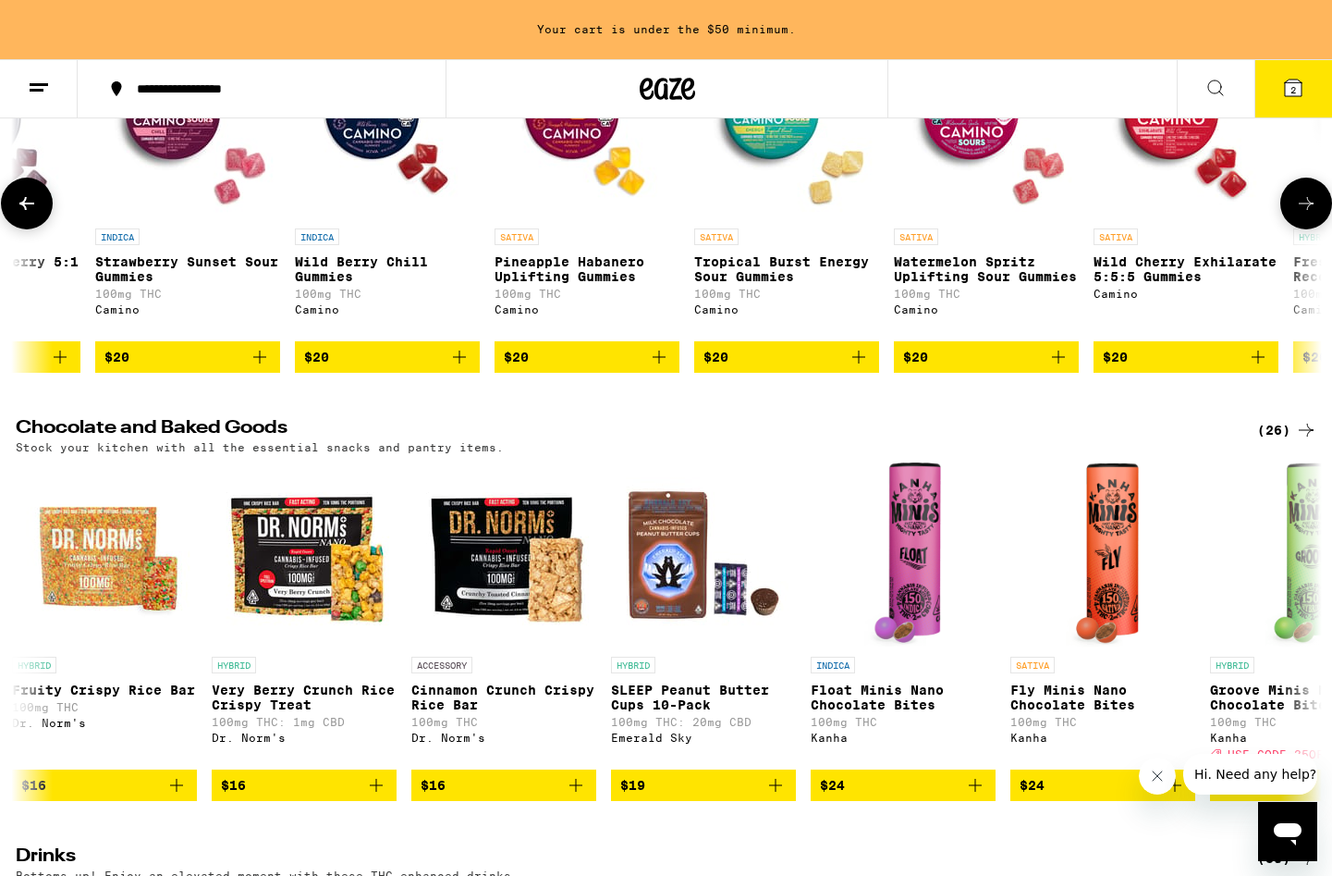
click at [13, 229] on button at bounding box center [27, 204] width 52 height 52
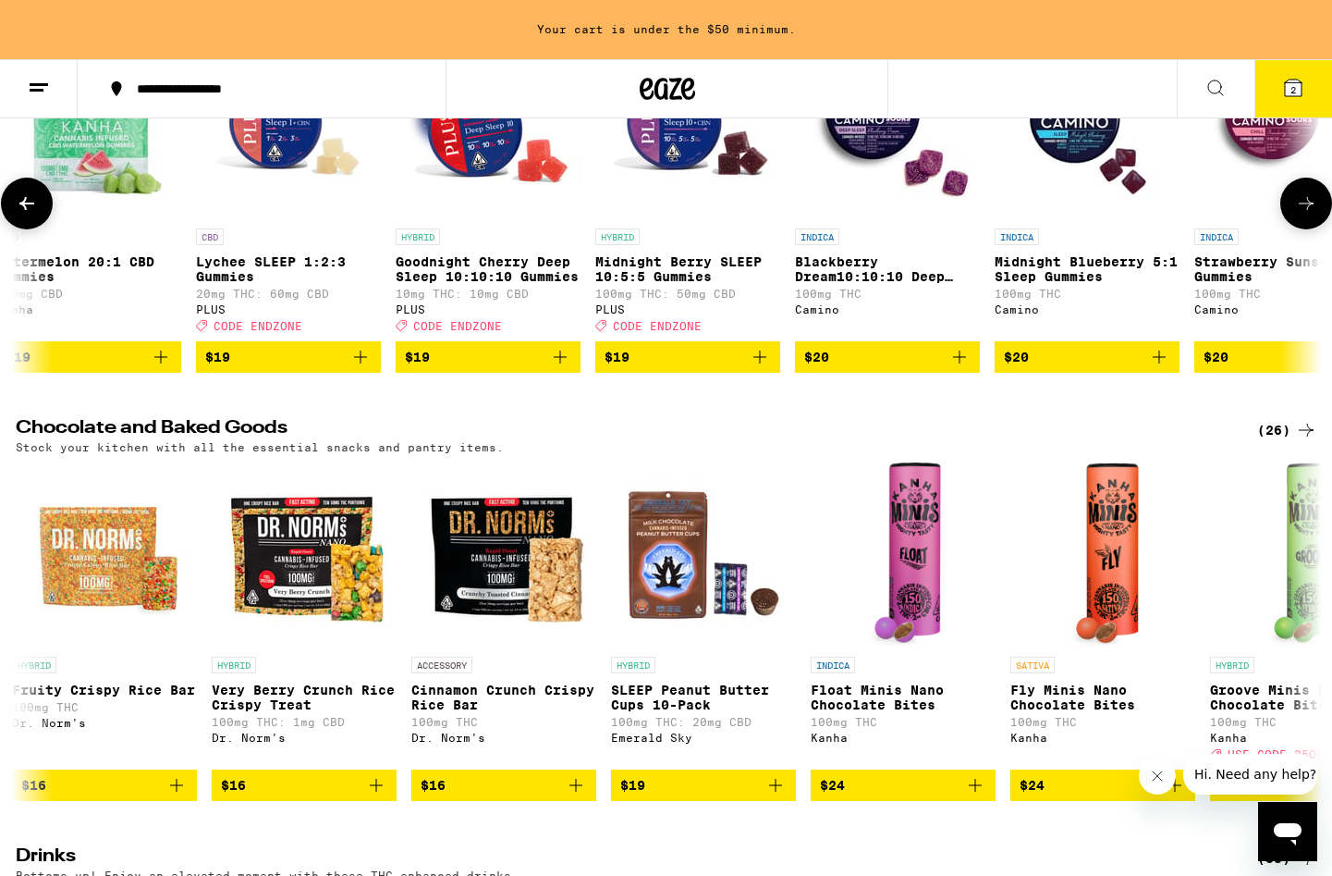
scroll to position [0, 11003]
click at [751, 368] on icon "Add to bag" at bounding box center [761, 357] width 22 height 22
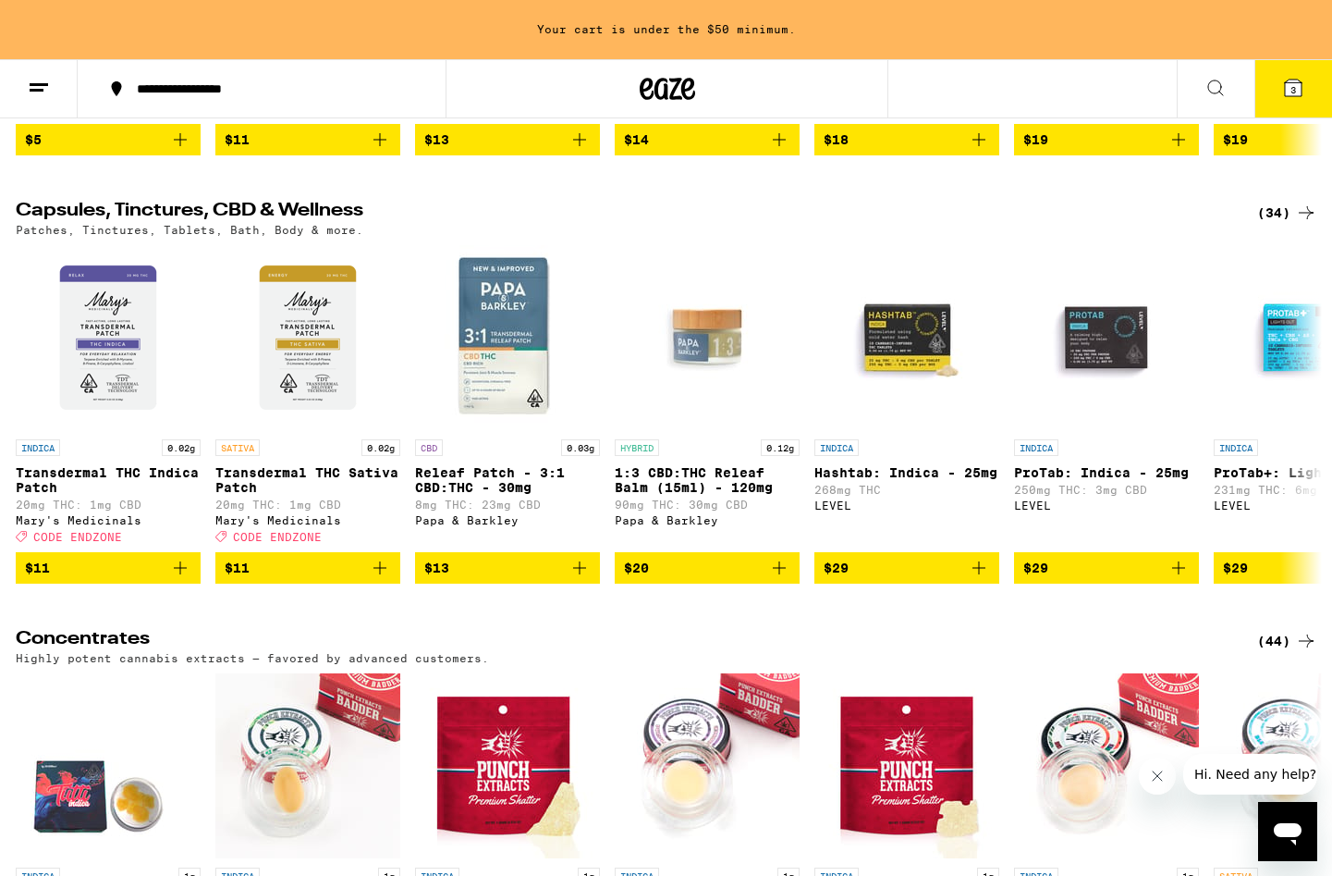
scroll to position [6068, 0]
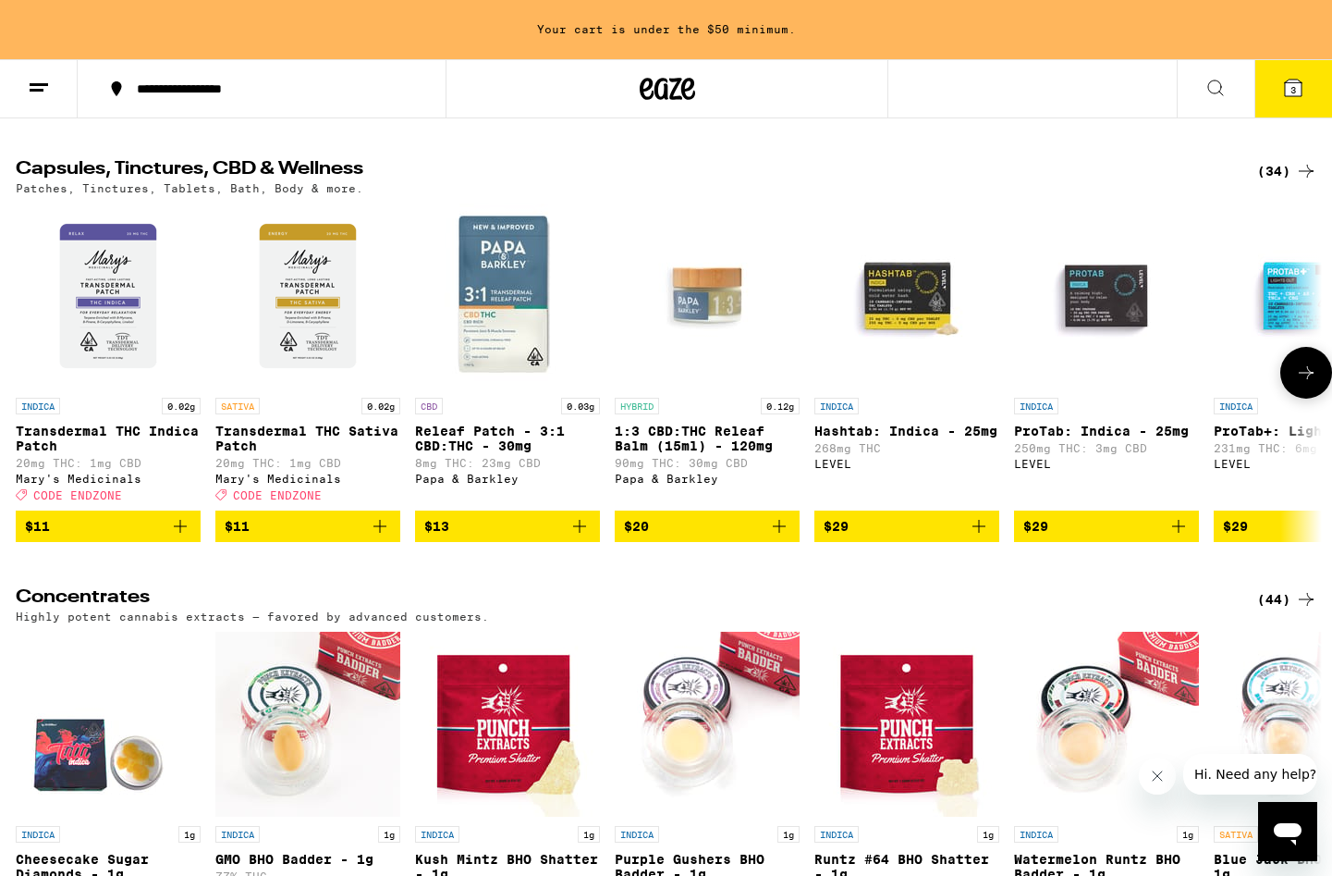
click at [1304, 384] on icon at bounding box center [1306, 373] width 22 height 22
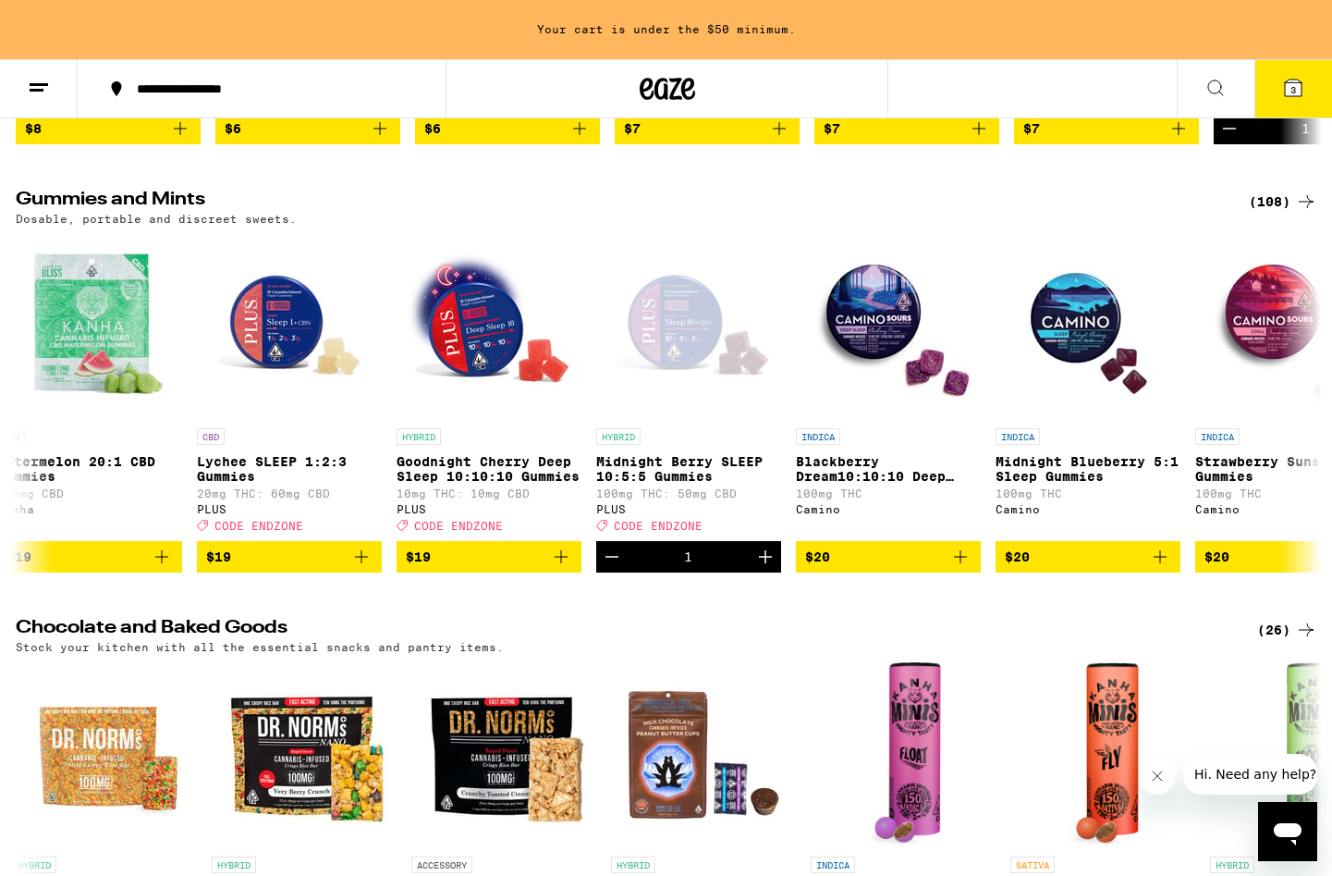
scroll to position [4327, 0]
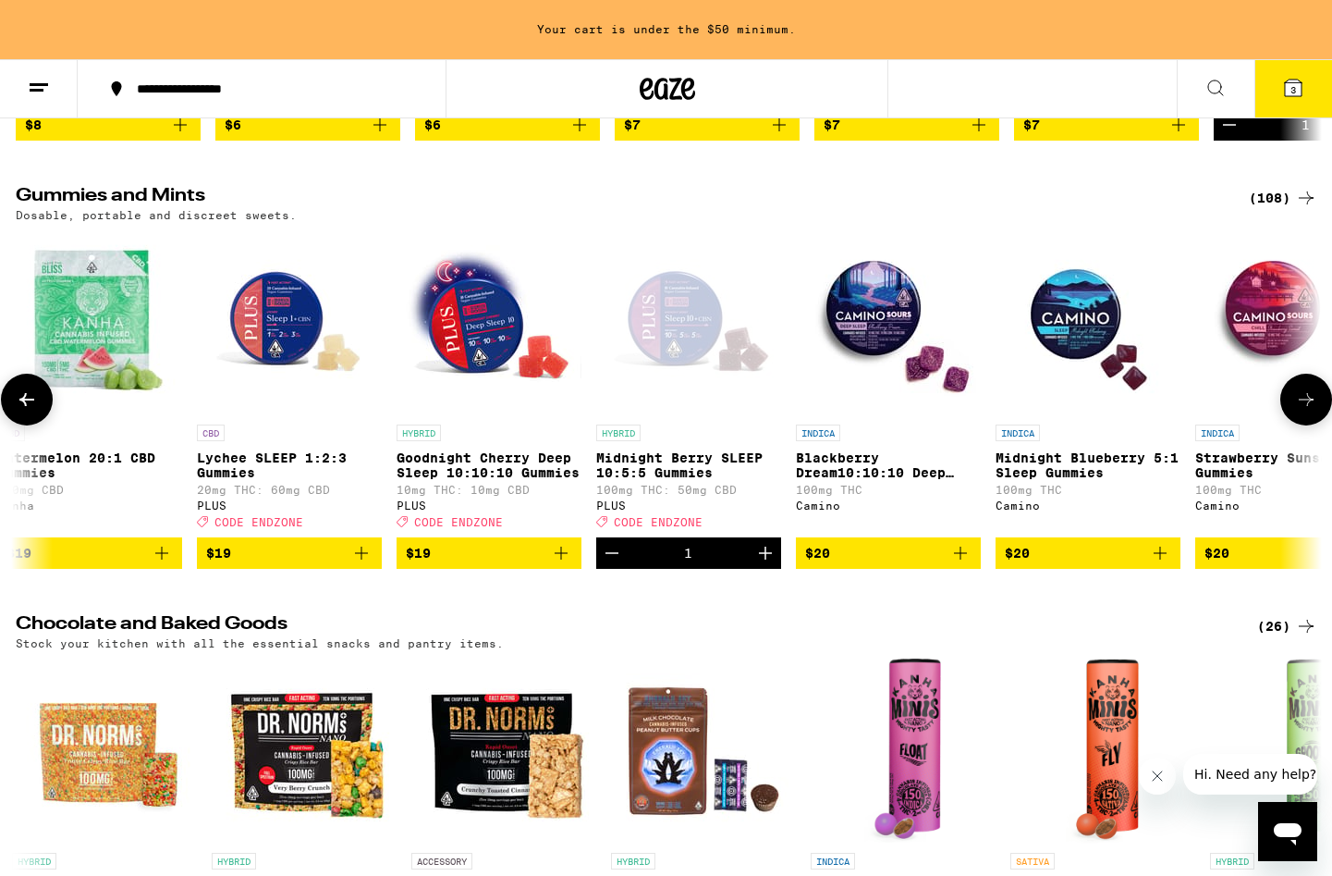
click at [1307, 406] on icon at bounding box center [1306, 399] width 15 height 13
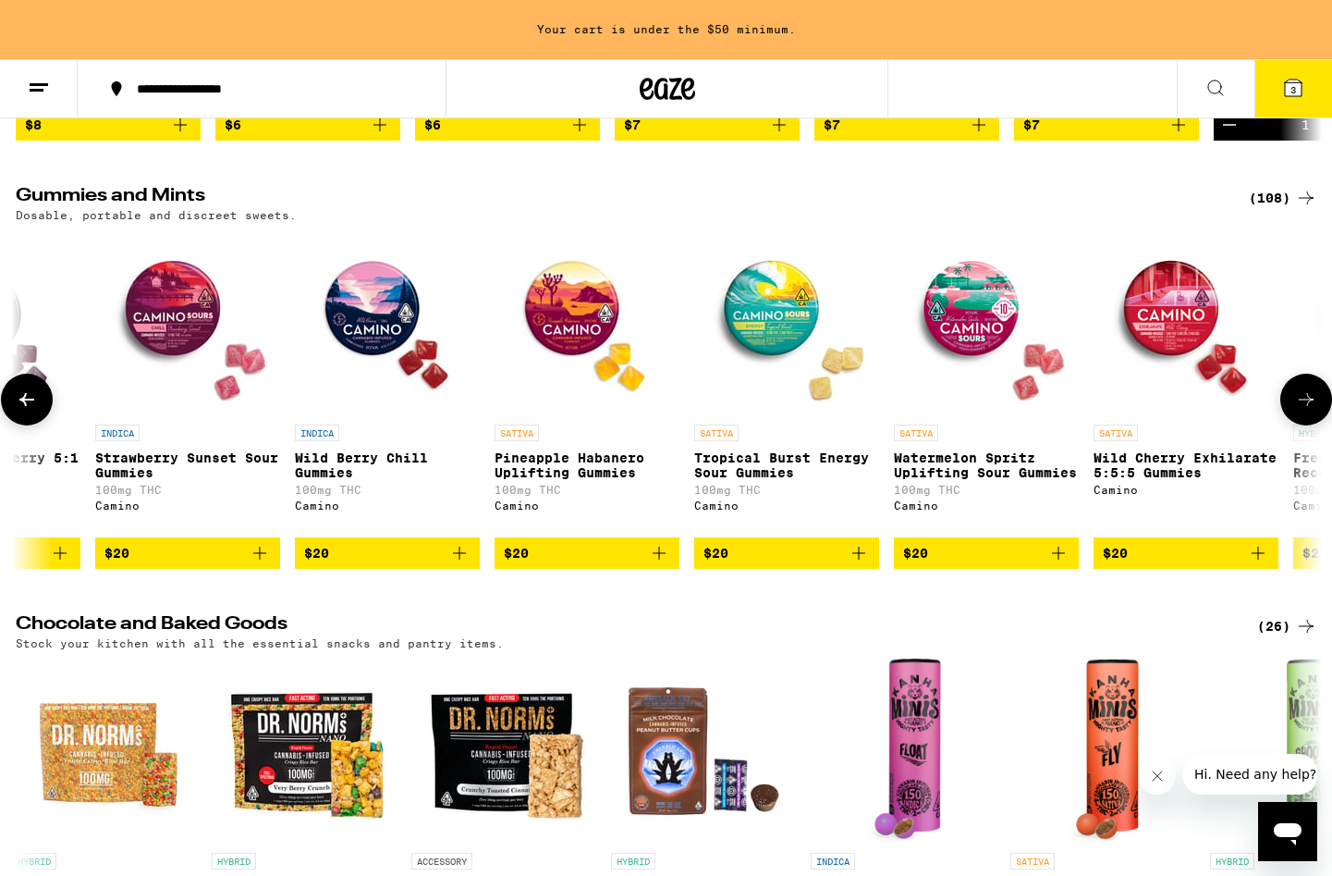
click at [1307, 406] on icon at bounding box center [1306, 399] width 15 height 13
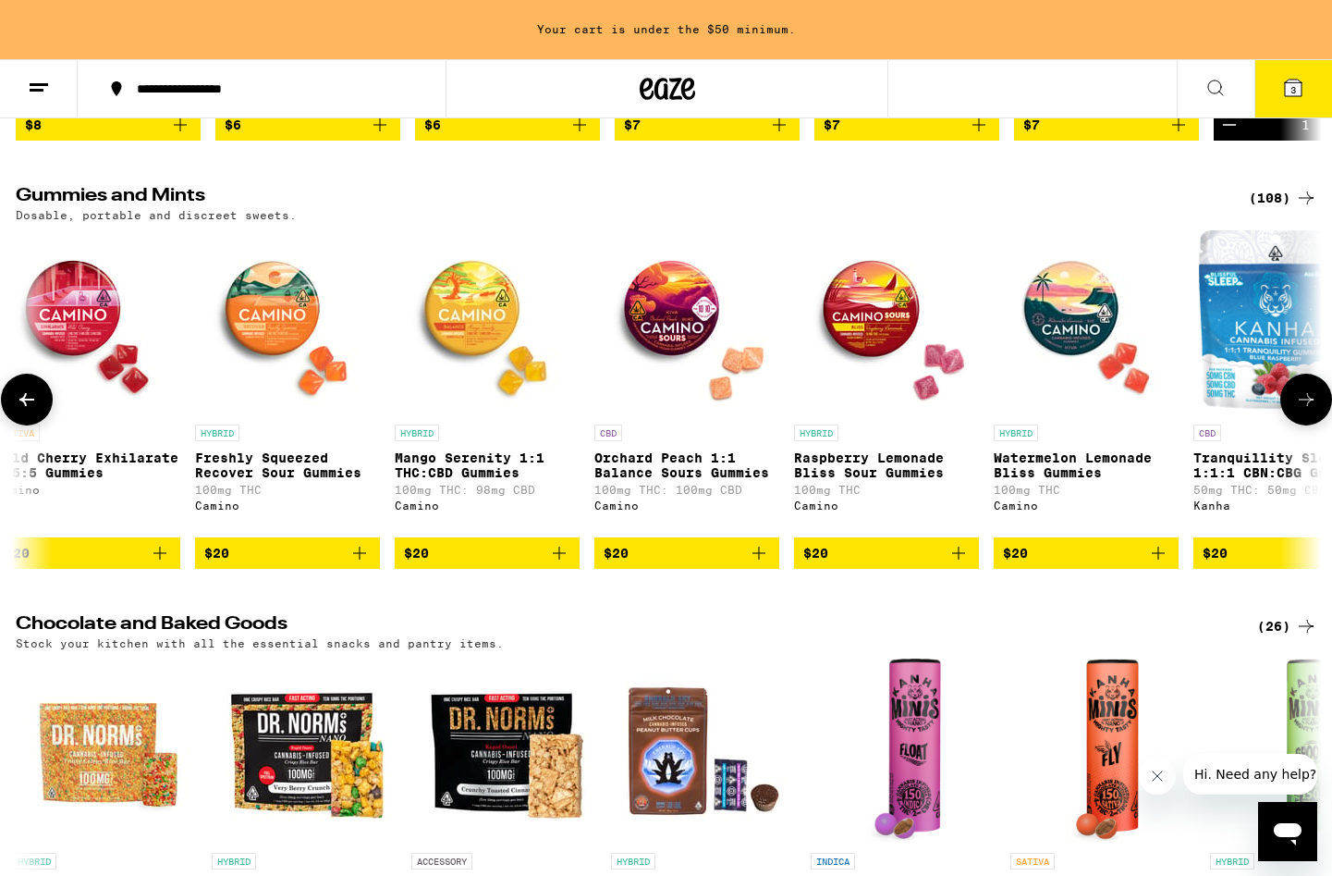
scroll to position [0, 13204]
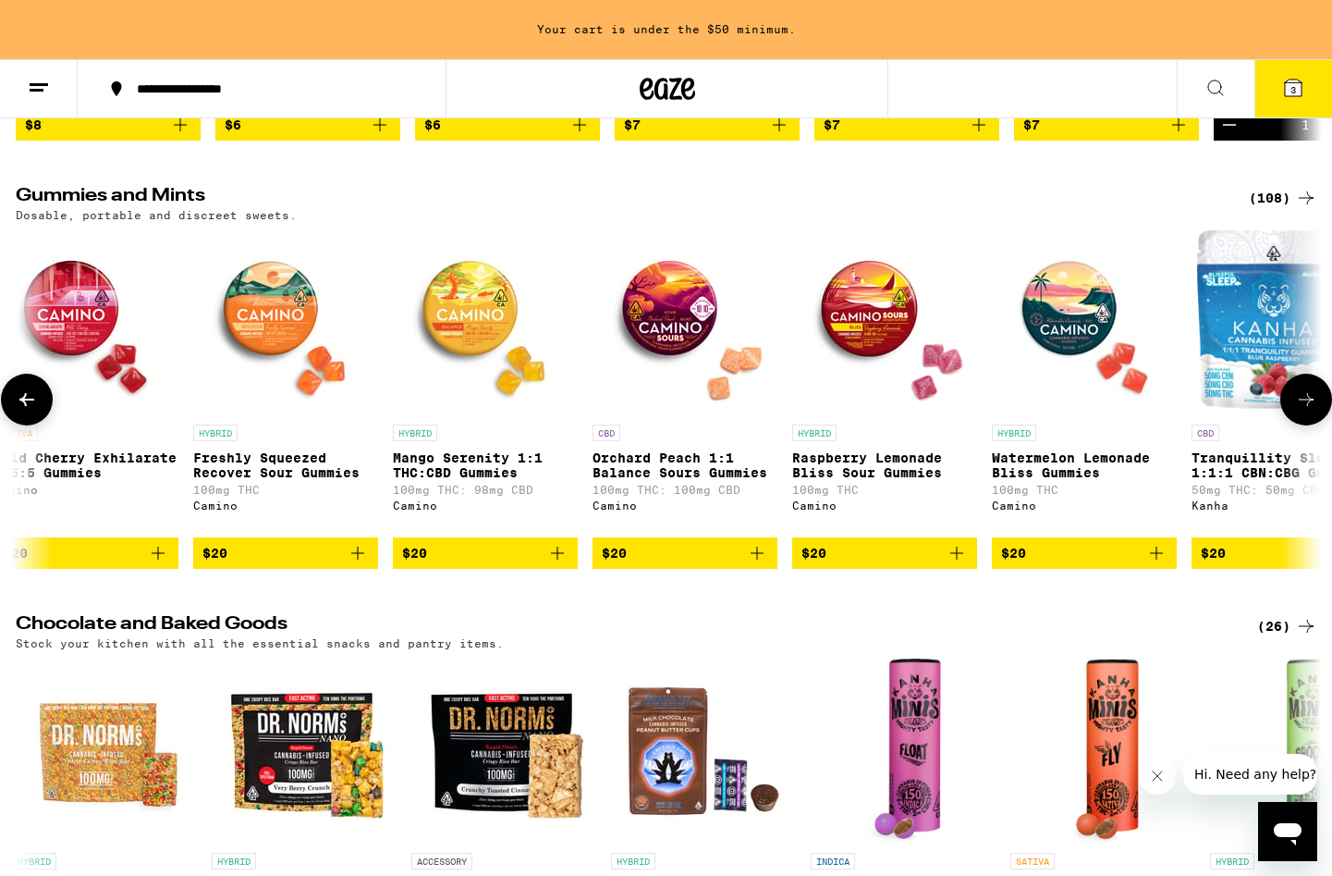
click at [1238, 564] on span "$20" at bounding box center [1284, 553] width 166 height 22
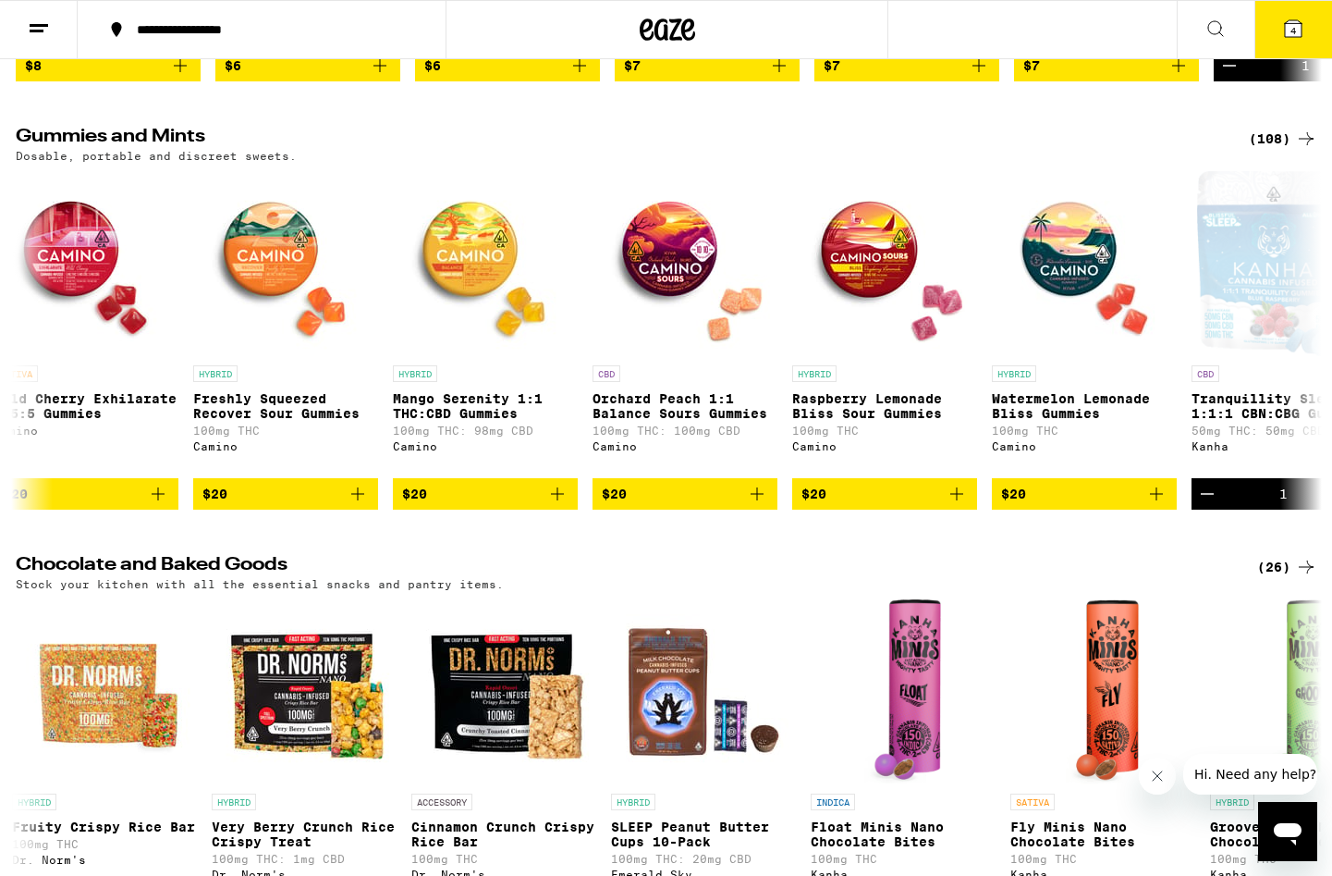
click at [1301, 25] on icon at bounding box center [1293, 28] width 17 height 17
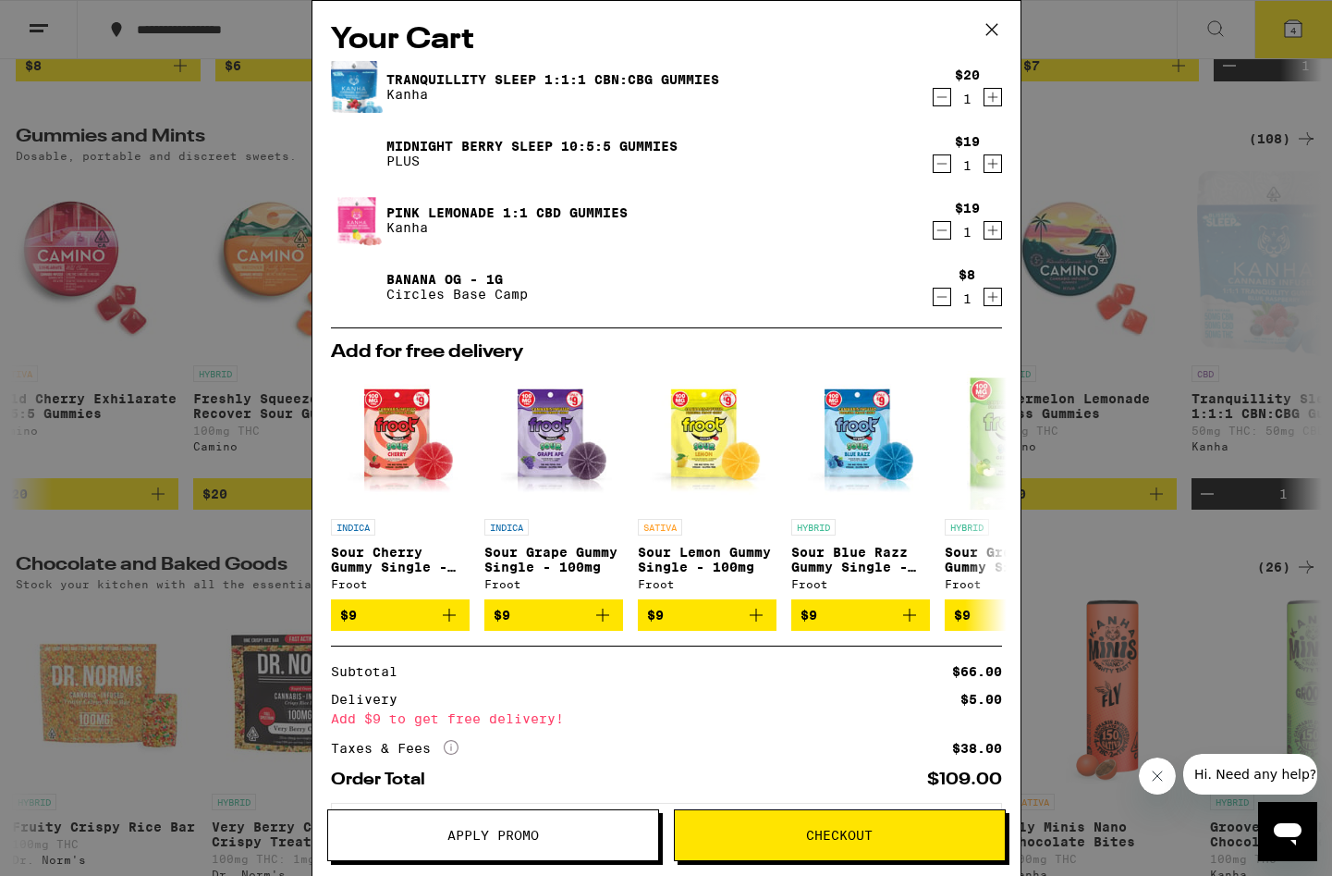
click at [950, 301] on icon "Decrement" at bounding box center [942, 297] width 17 height 22
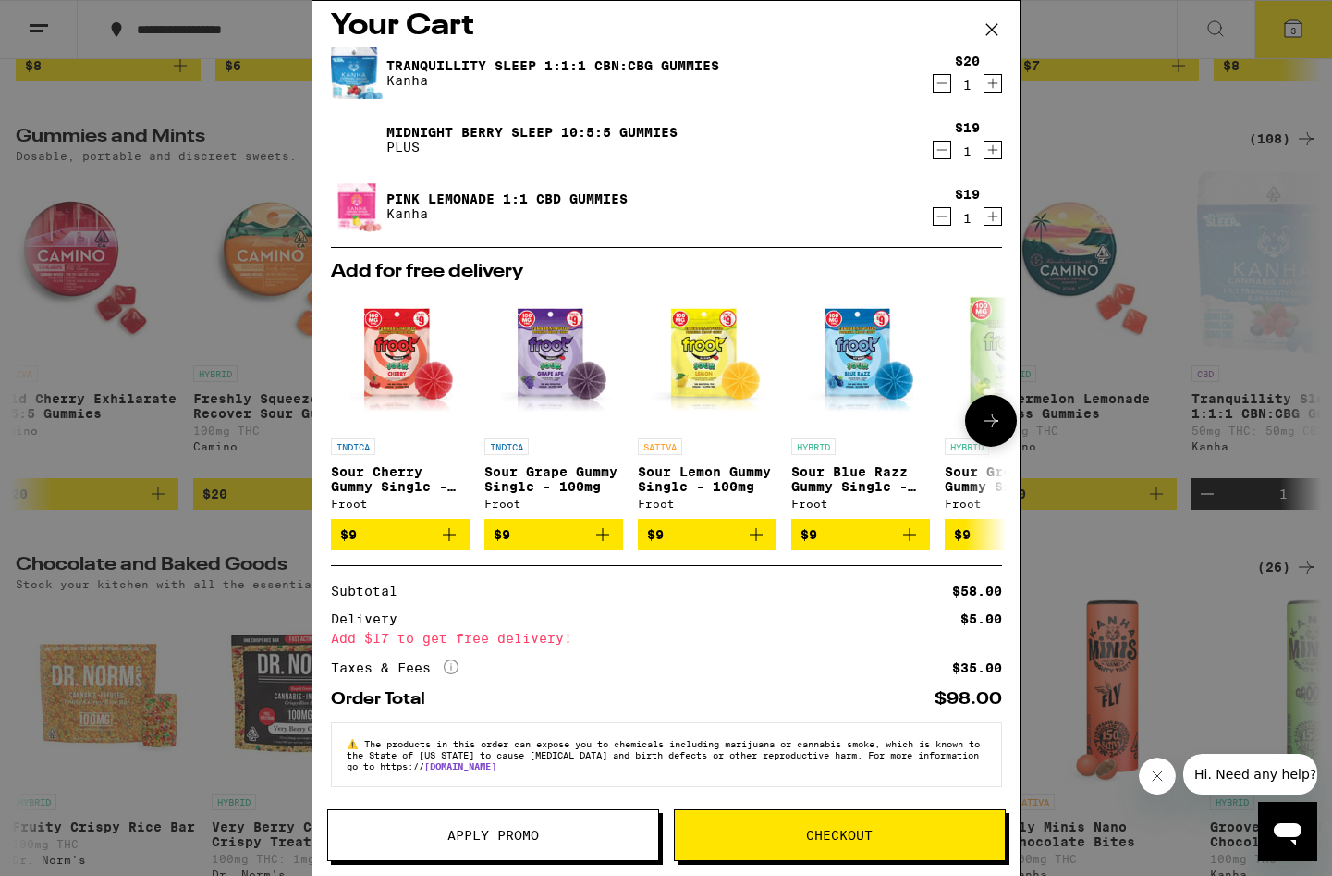
scroll to position [26, 0]
click at [595, 835] on span "Apply Promo" at bounding box center [493, 834] width 330 height 13
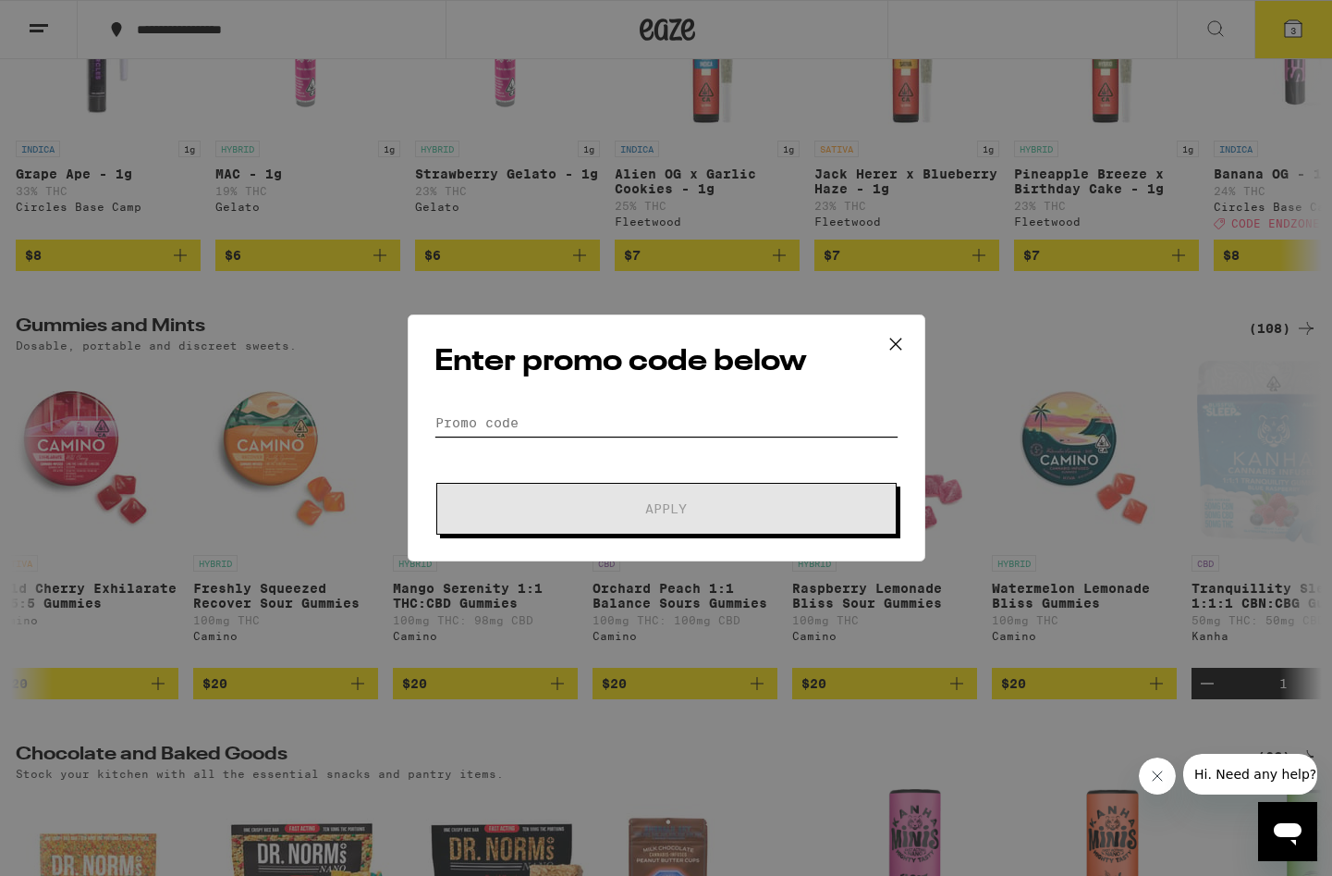
click at [536, 425] on input "Promo Code" at bounding box center [667, 423] width 464 height 28
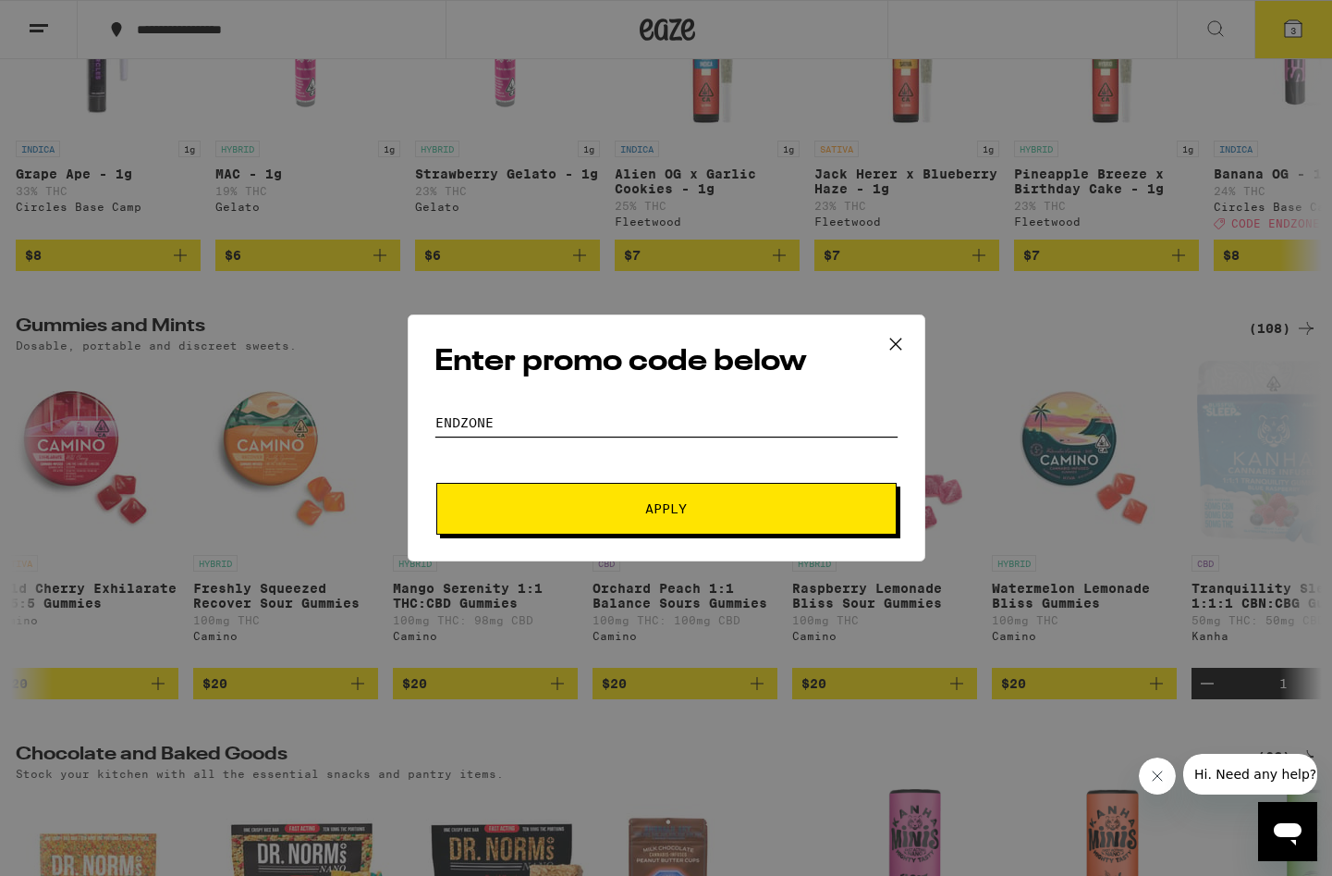
type input "endzone"
click at [666, 509] on button "Apply" at bounding box center [666, 509] width 460 height 52
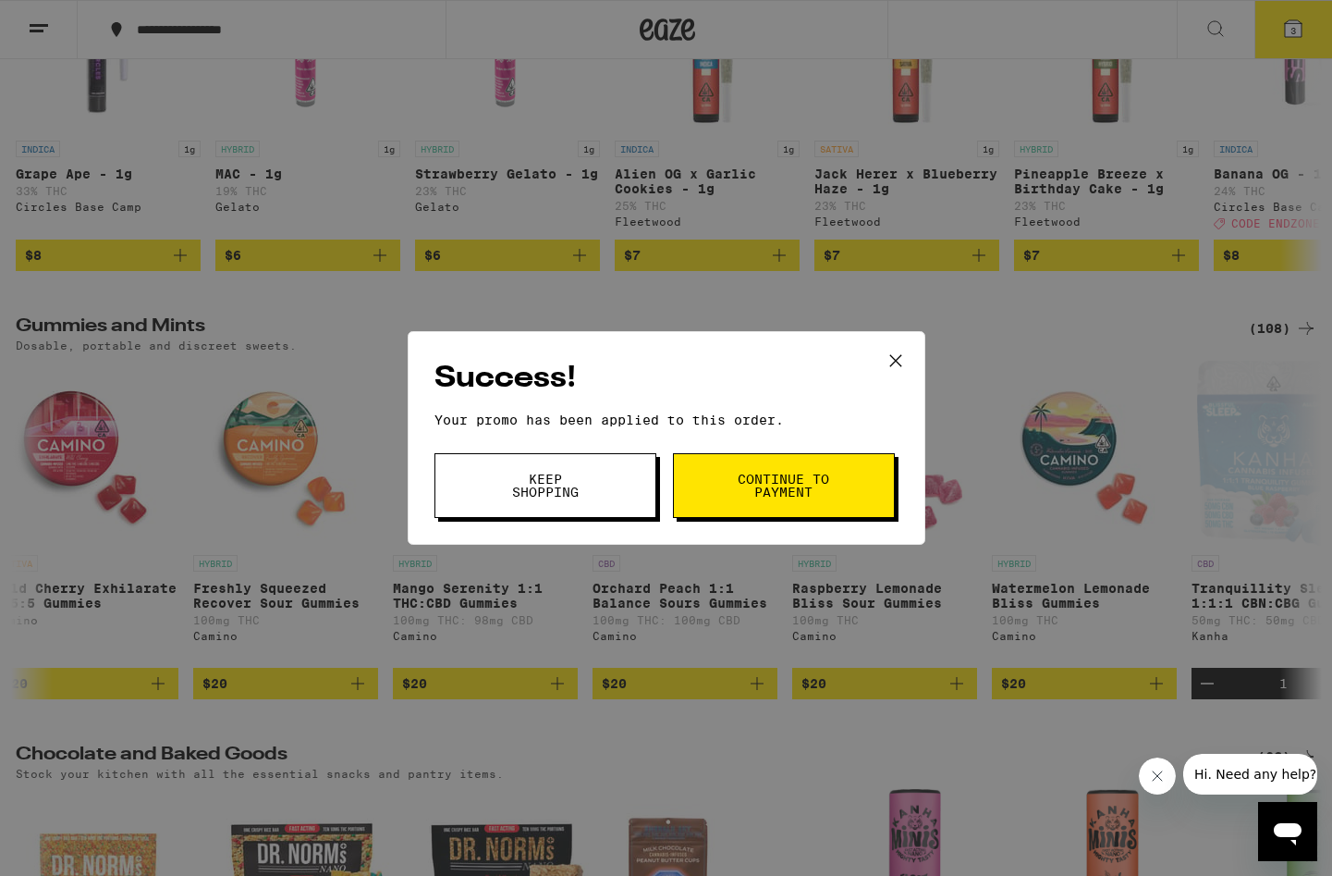
click at [813, 487] on span "Continue to payment" at bounding box center [784, 485] width 94 height 26
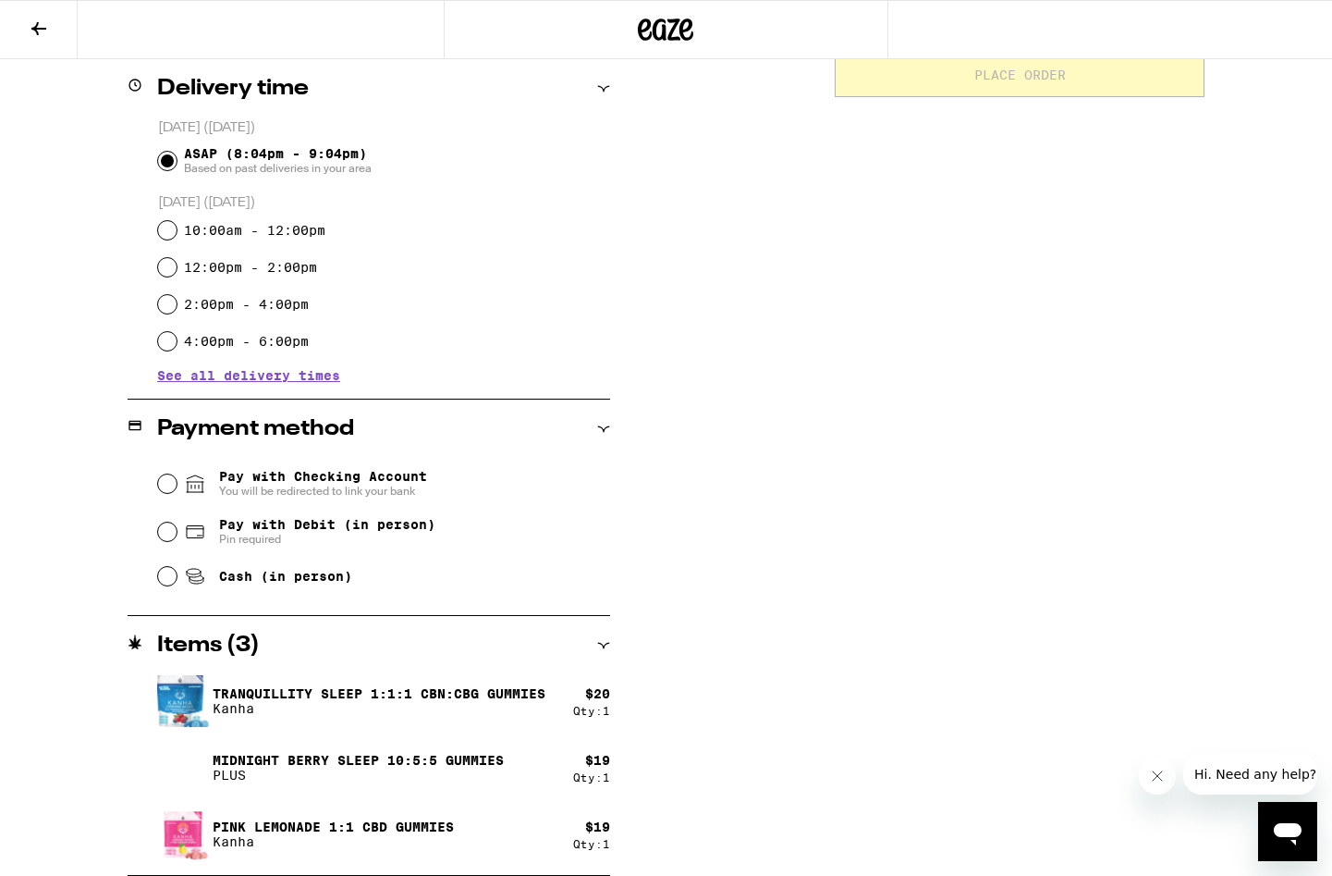
scroll to position [456, 0]
click at [166, 524] on div "Pay with Debit (in person) Pin required" at bounding box center [384, 532] width 452 height 48
click at [168, 534] on input "Pay with Debit (in person) Pin required" at bounding box center [167, 531] width 18 height 18
radio input "true"
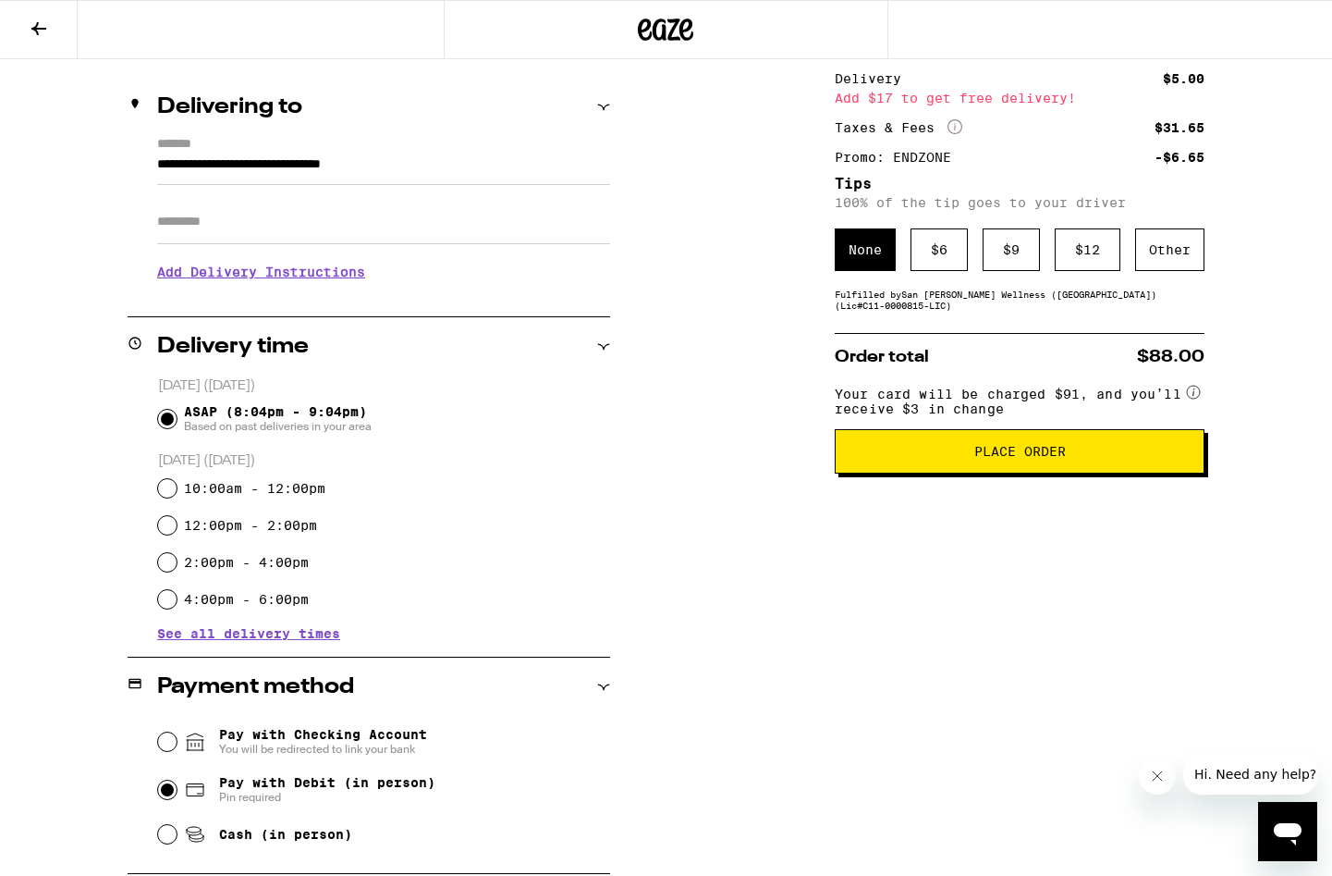
scroll to position [194, 0]
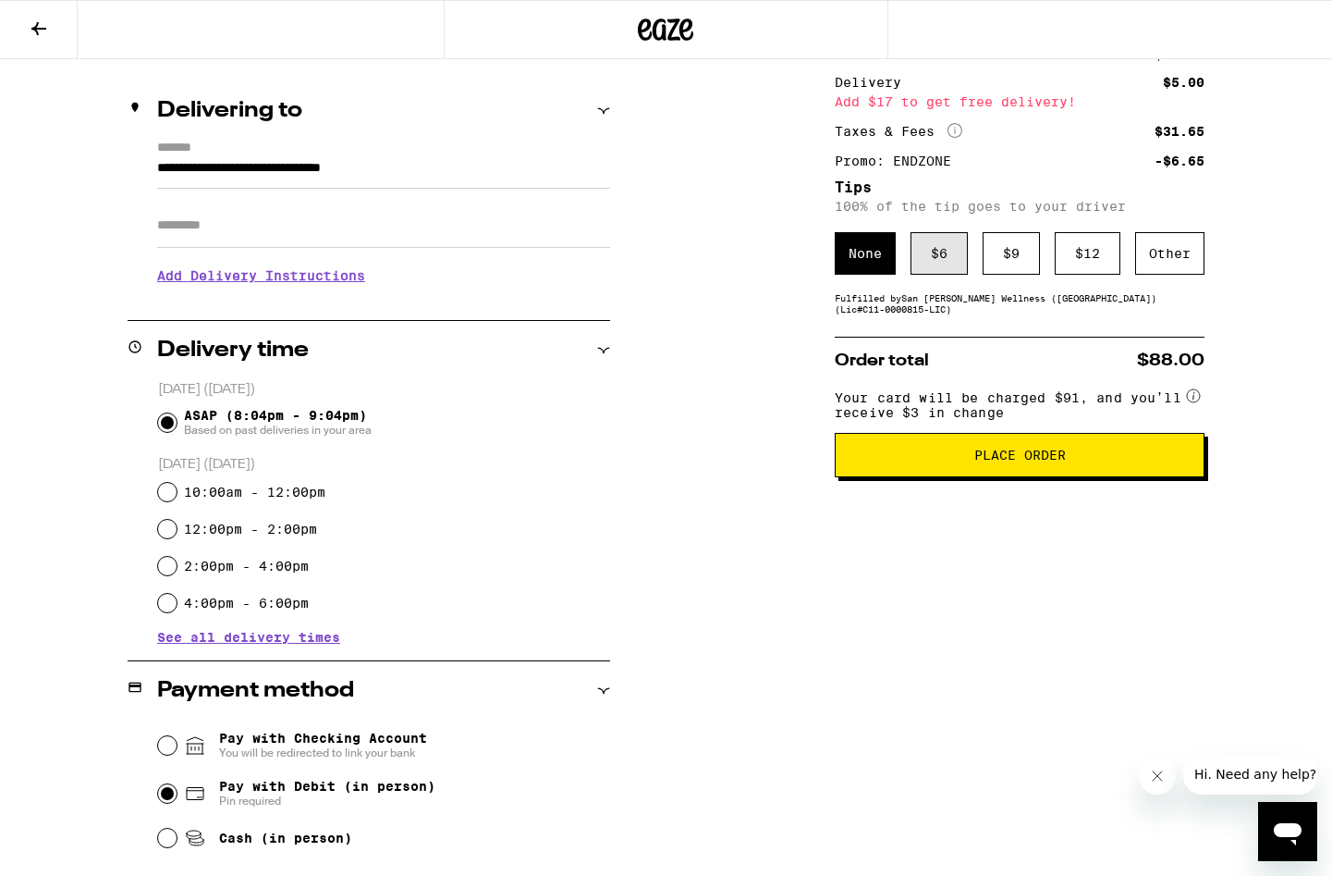
click at [941, 270] on div "$ 6" at bounding box center [939, 253] width 57 height 43
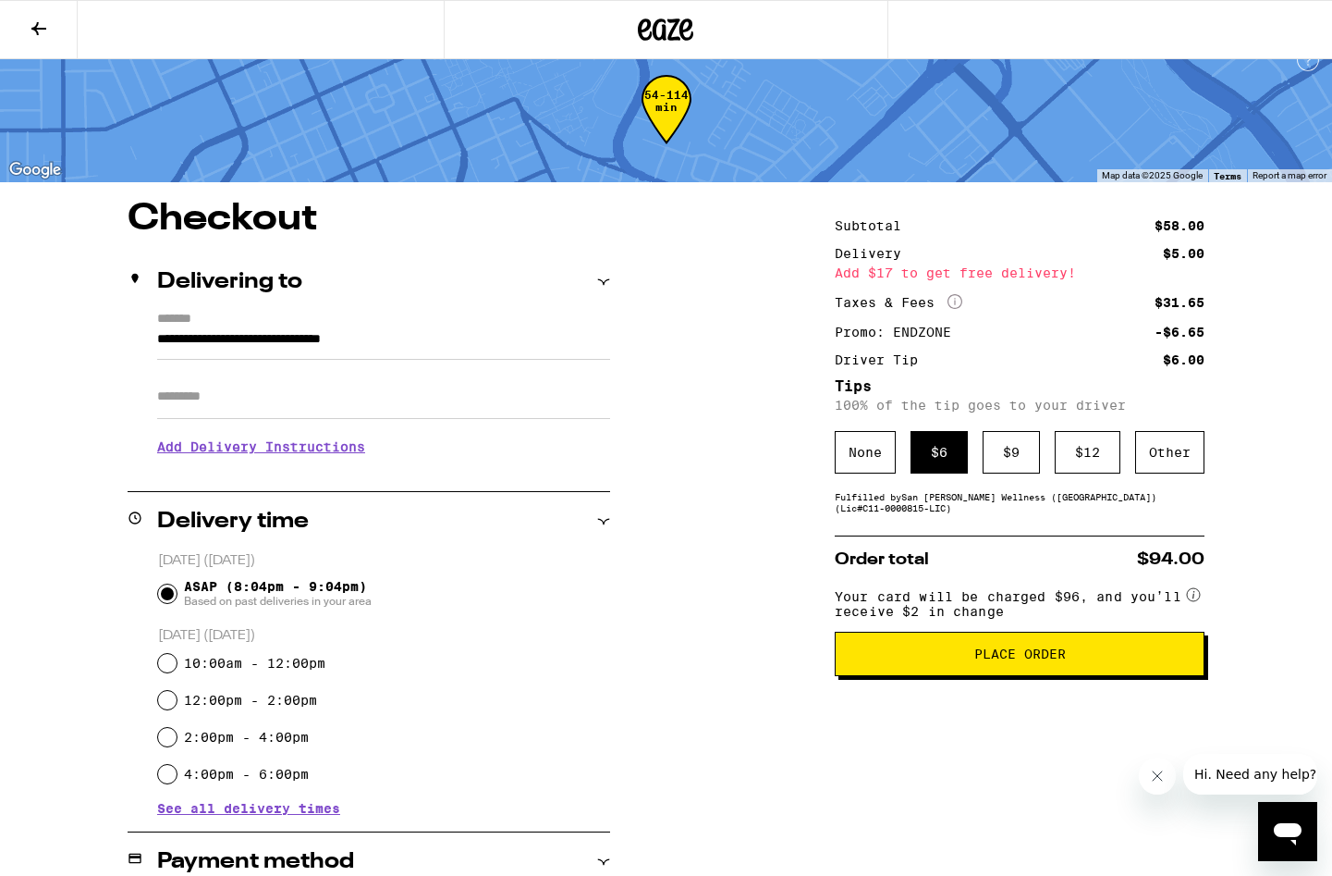
scroll to position [15, 0]
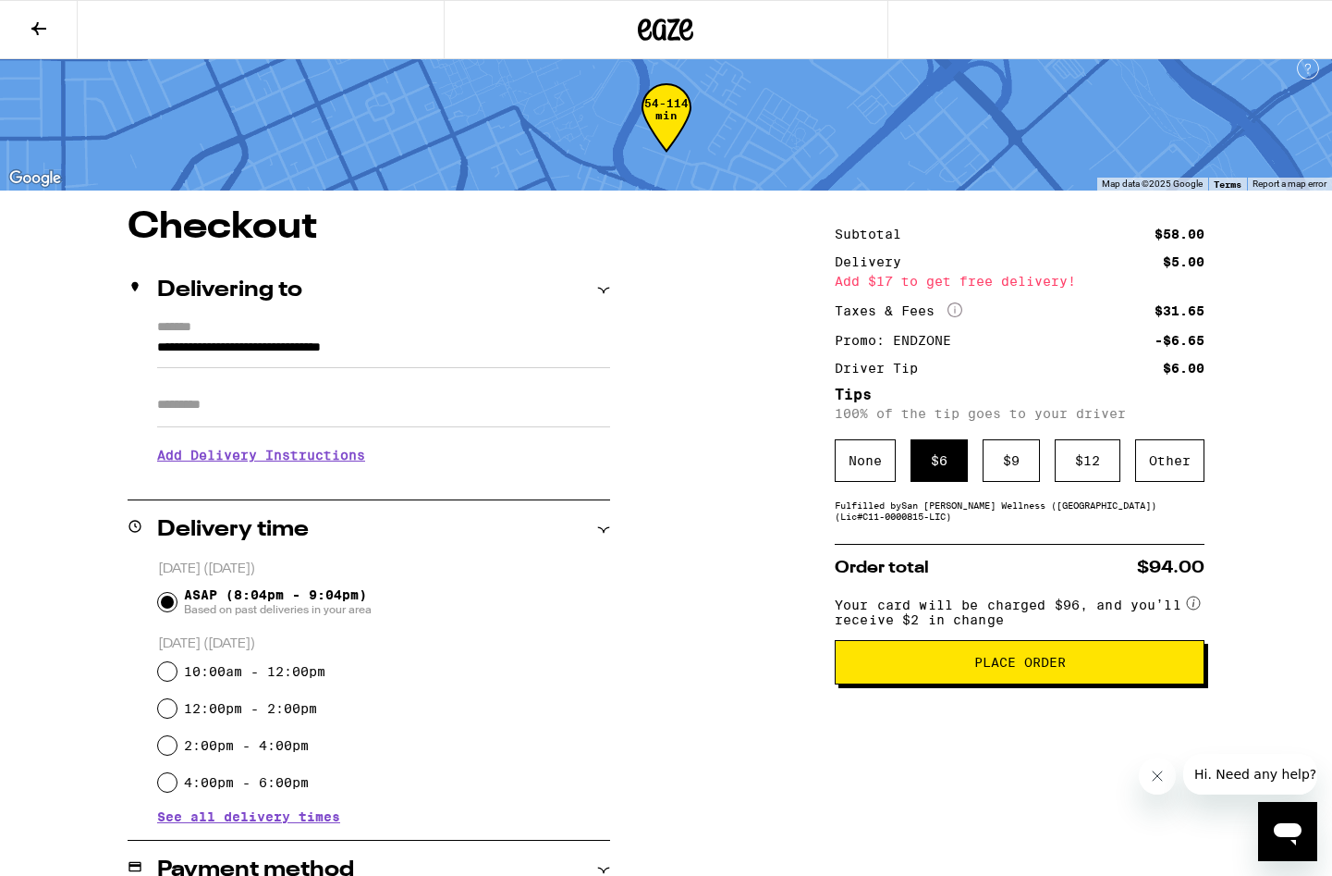
click at [1050, 669] on span "Place Order" at bounding box center [1021, 662] width 92 height 13
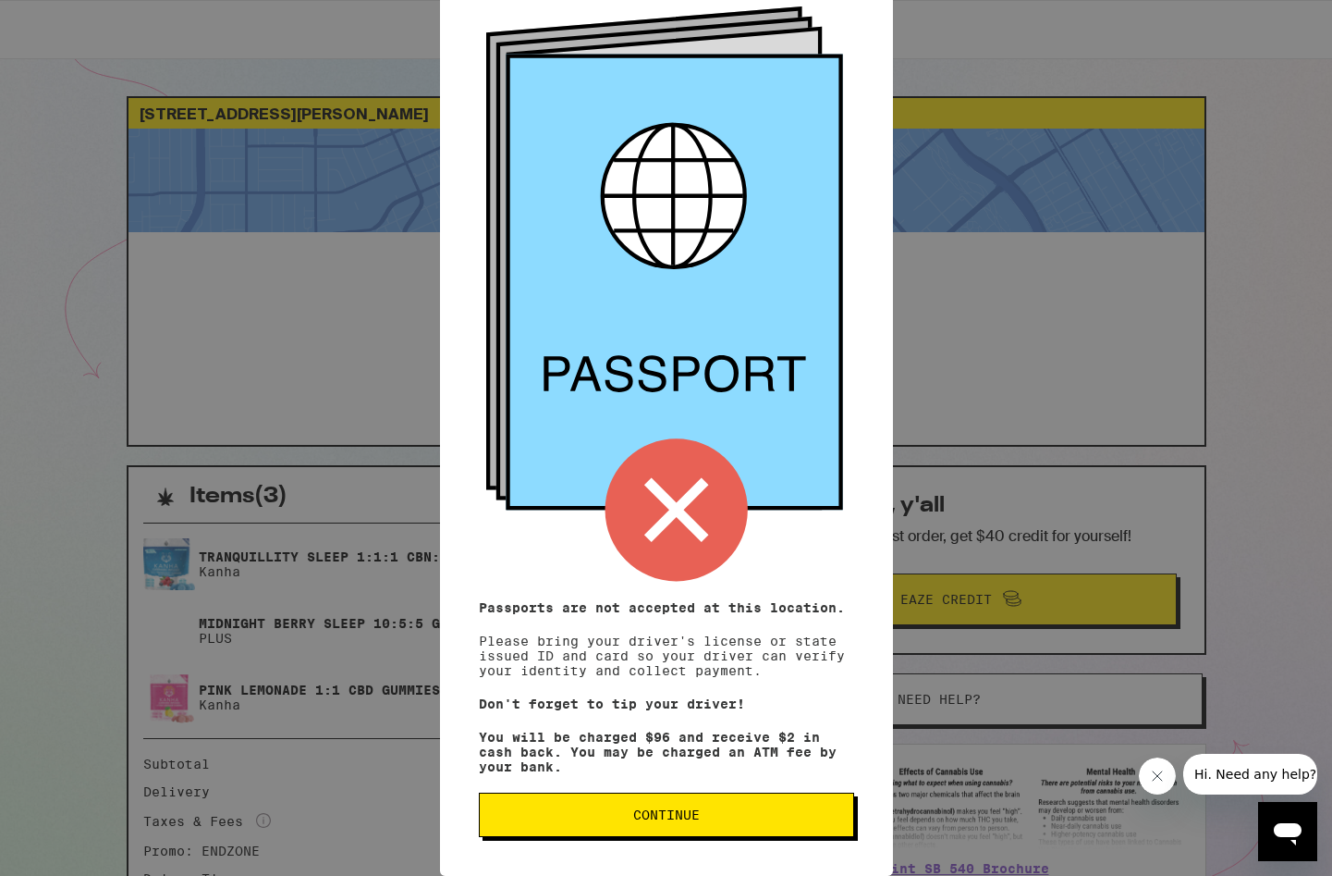
scroll to position [108, 0]
click at [696, 820] on span "Continue" at bounding box center [666, 814] width 67 height 13
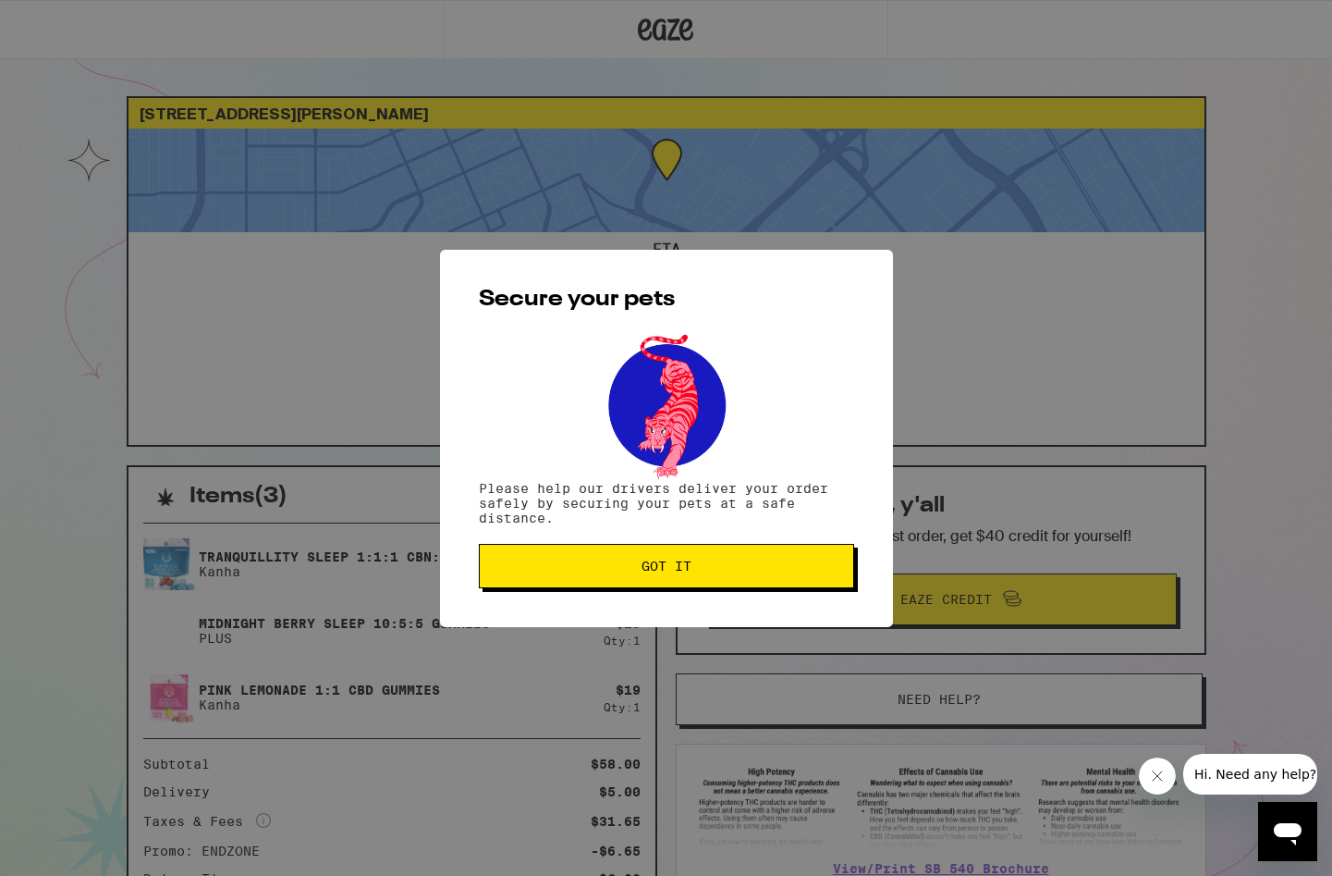
click at [685, 564] on span "Got it" at bounding box center [667, 565] width 50 height 13
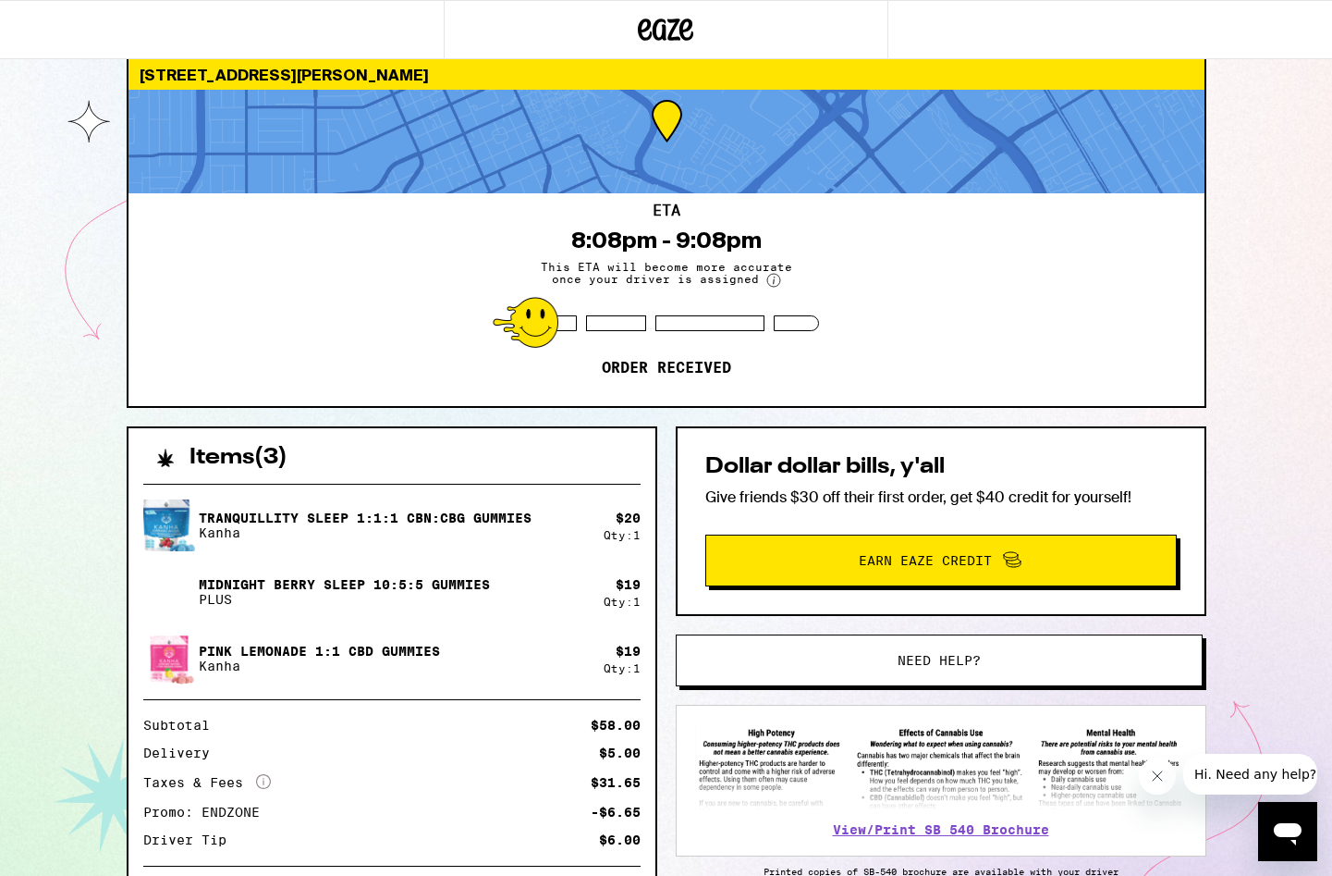
scroll to position [38, 0]
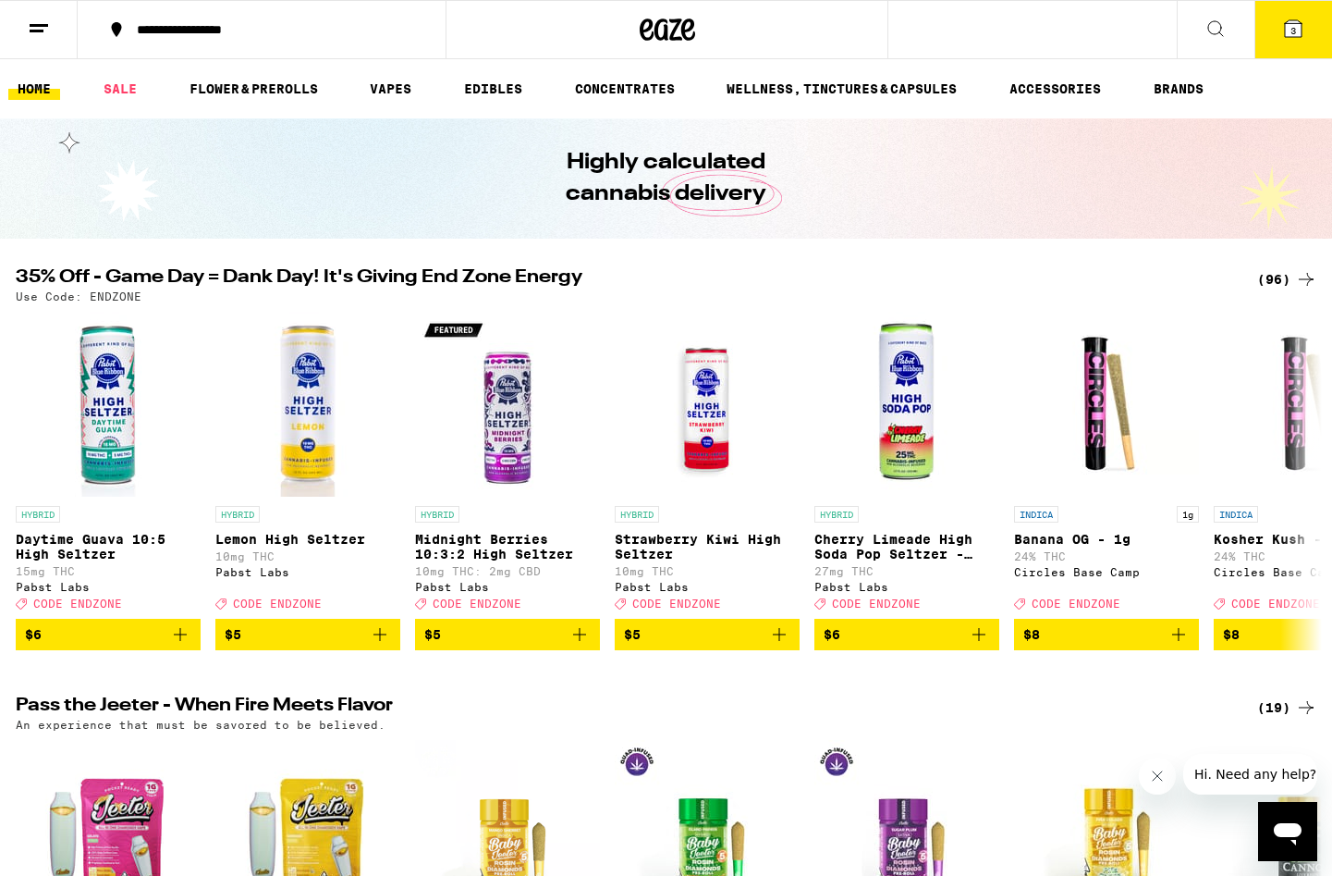
click at [34, 42] on button at bounding box center [39, 30] width 78 height 58
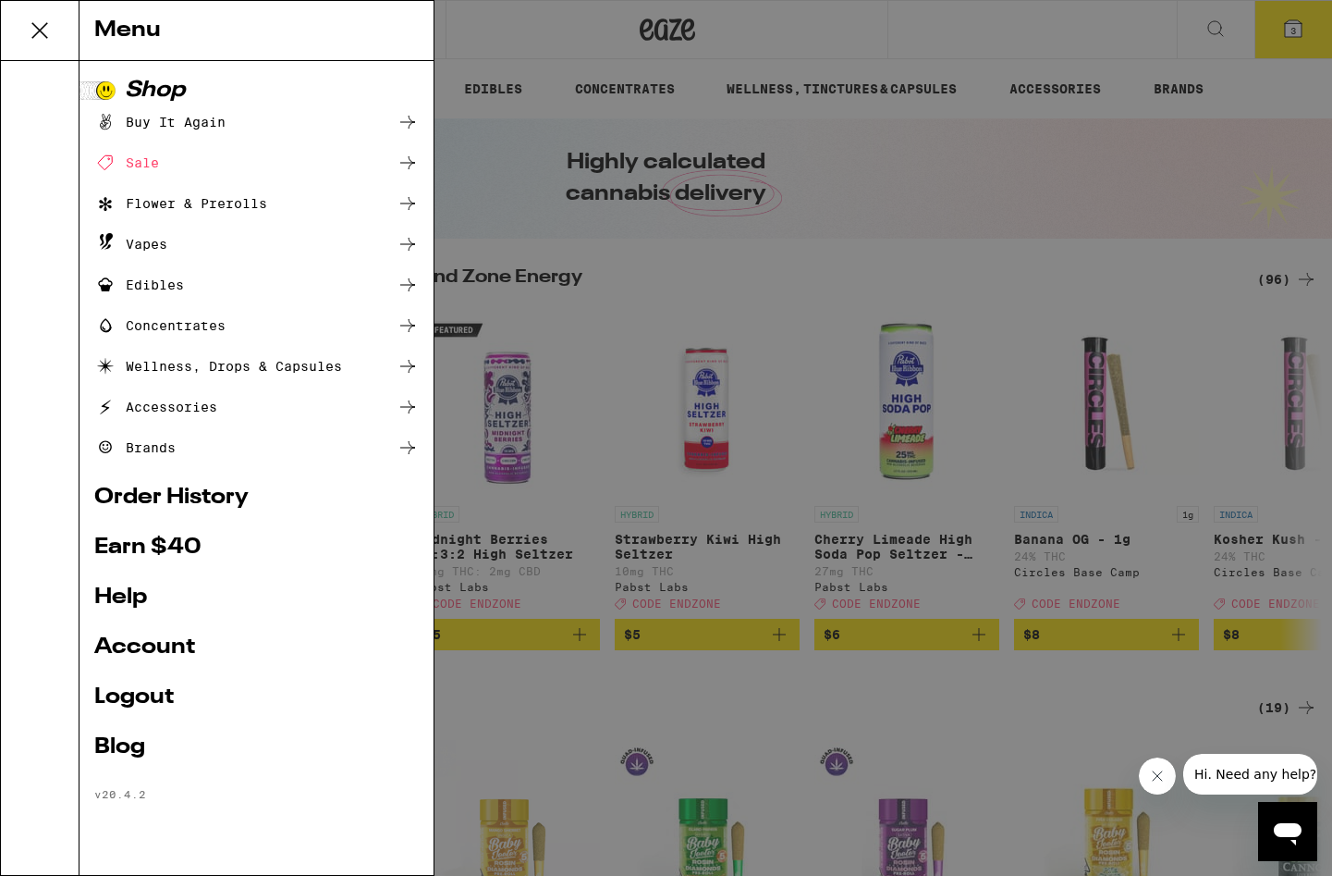
click at [172, 550] on link "Earn $ 40" at bounding box center [256, 547] width 325 height 22
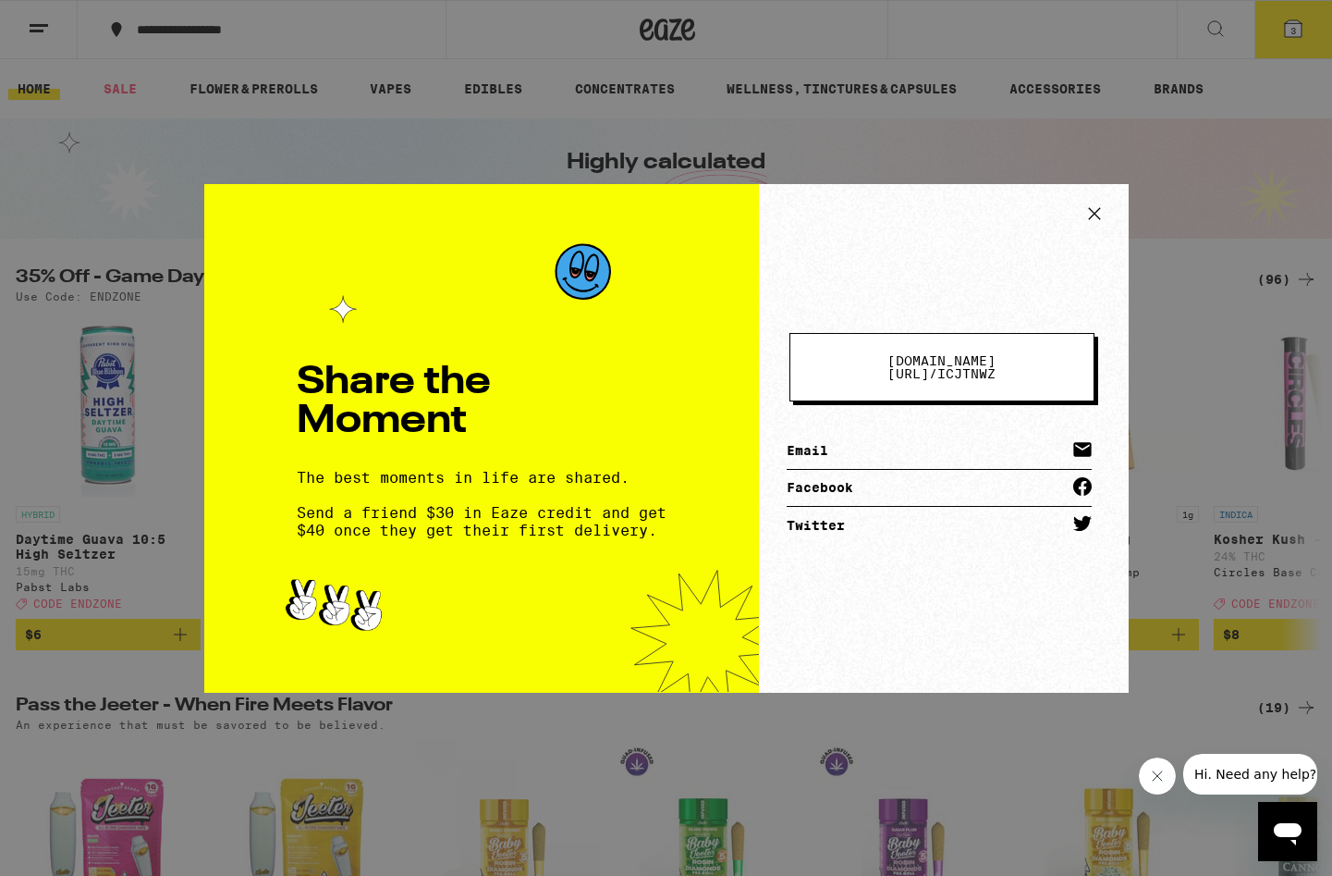
click at [1108, 209] on icon at bounding box center [1095, 214] width 28 height 28
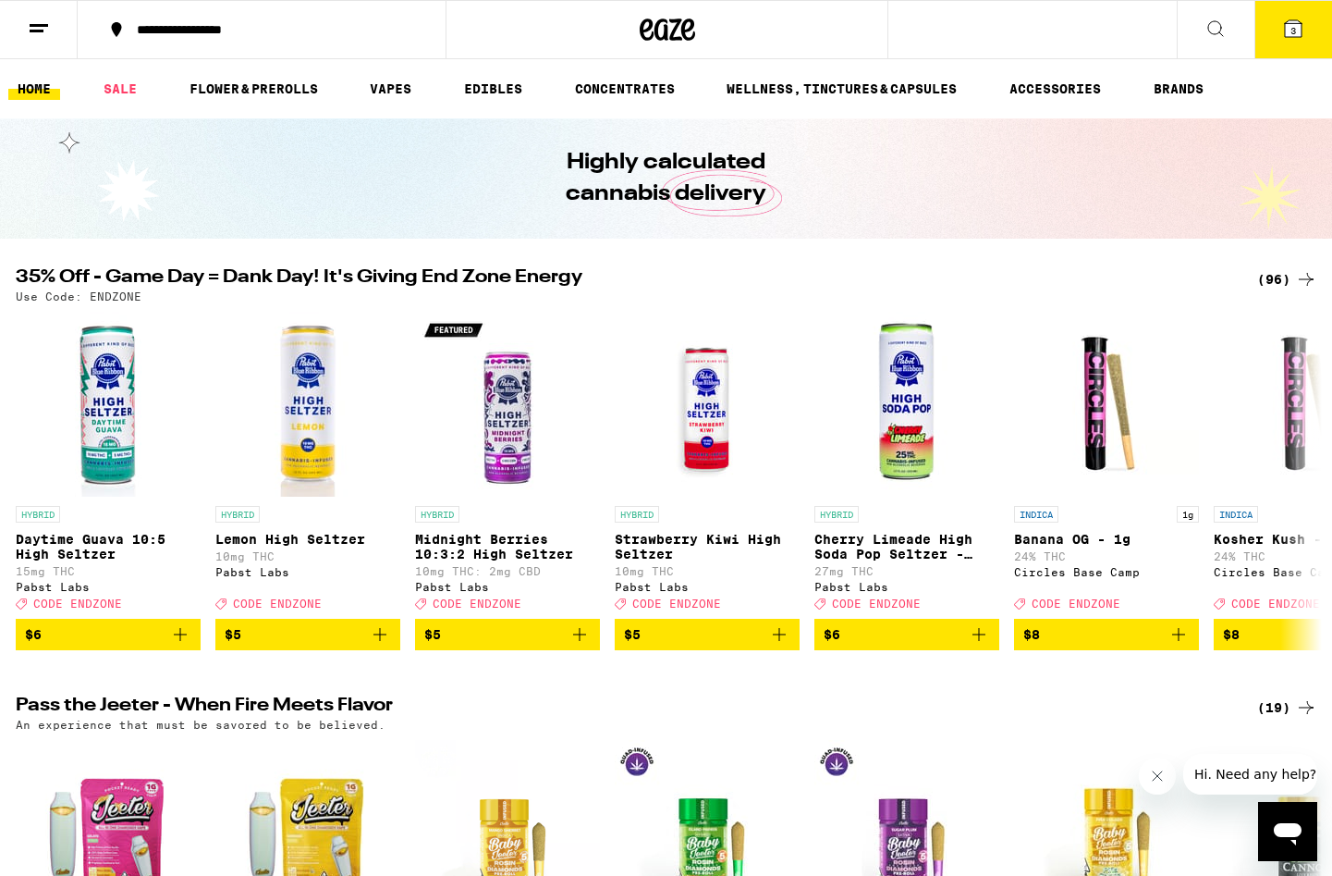
click at [30, 38] on icon at bounding box center [39, 29] width 22 height 22
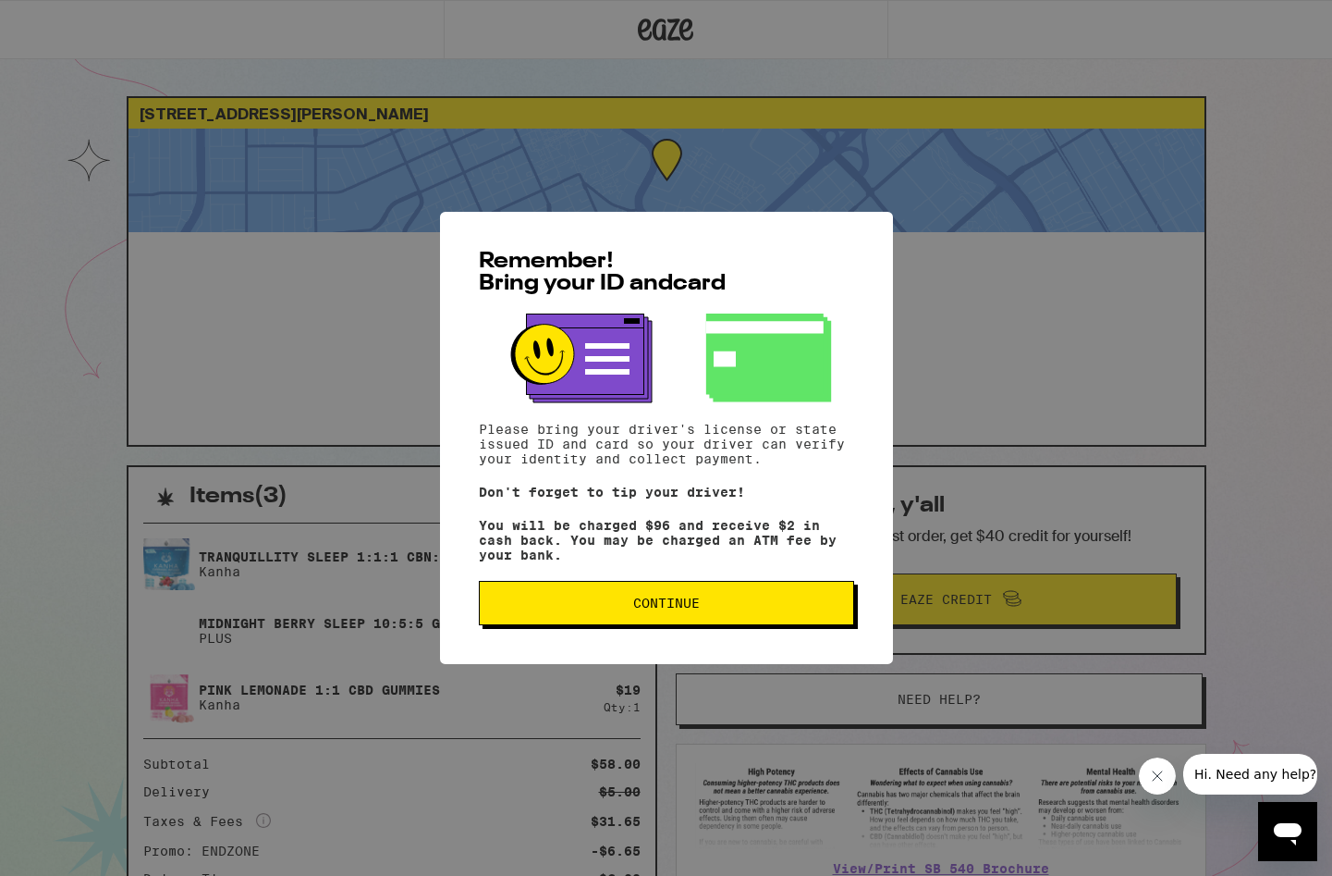
click at [659, 609] on span "Continue" at bounding box center [666, 602] width 67 height 13
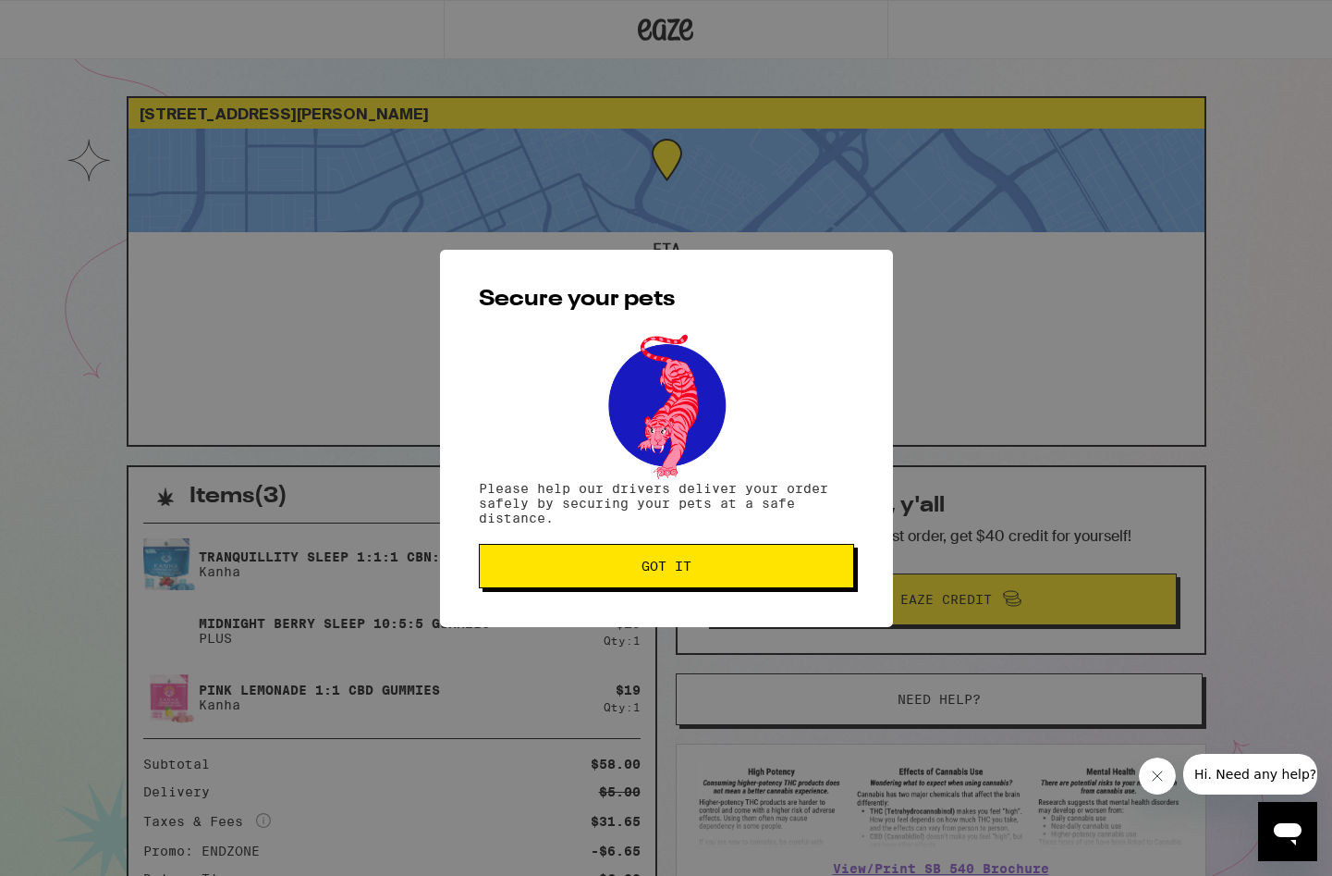
click at [672, 557] on button "Got it" at bounding box center [666, 566] width 375 height 44
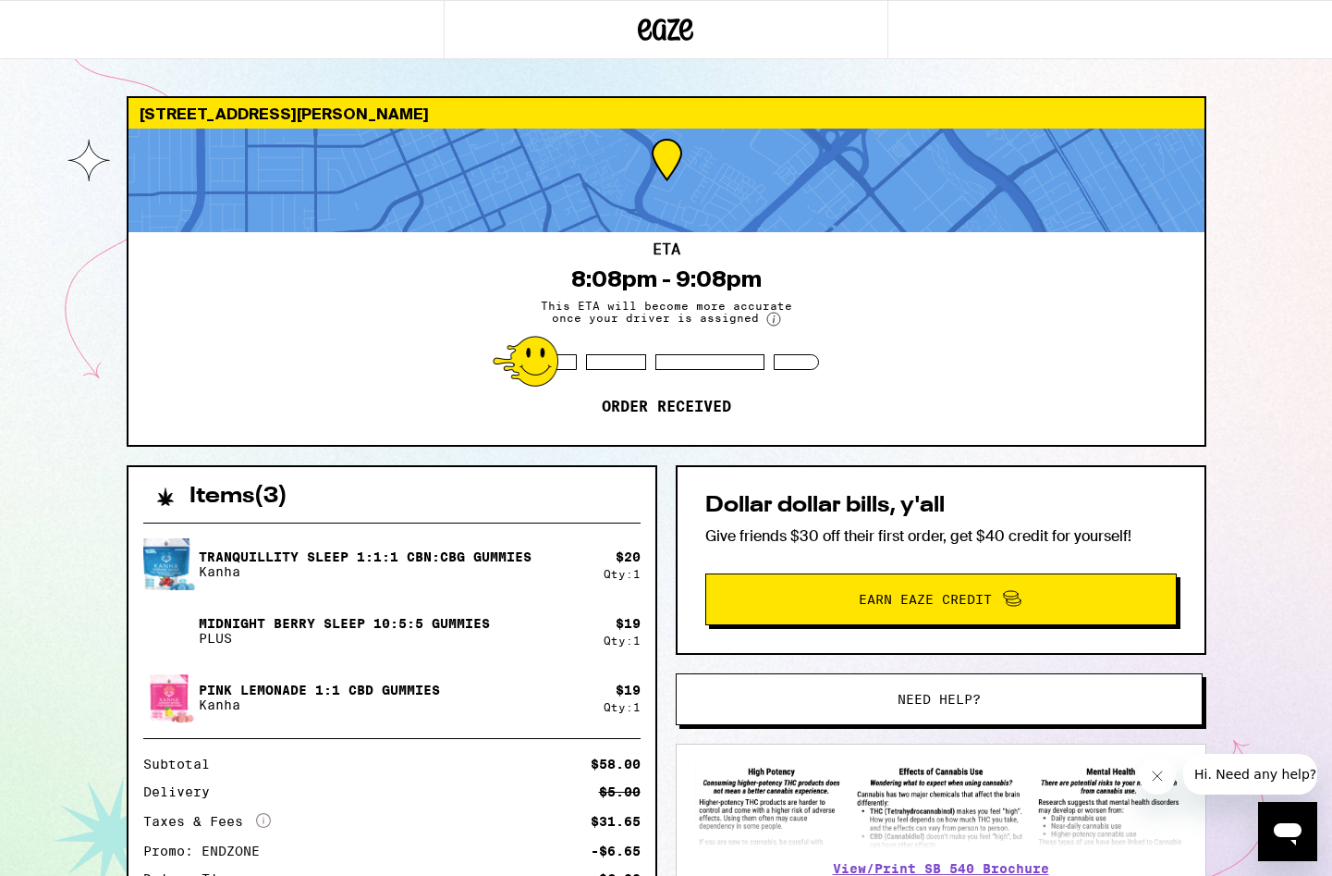
click at [675, 460] on div "431 El Camino Real Santa Clara 95050 ETA 8:08pm - 9:08pm This ETA will become m…" at bounding box center [667, 605] width 1110 height 1018
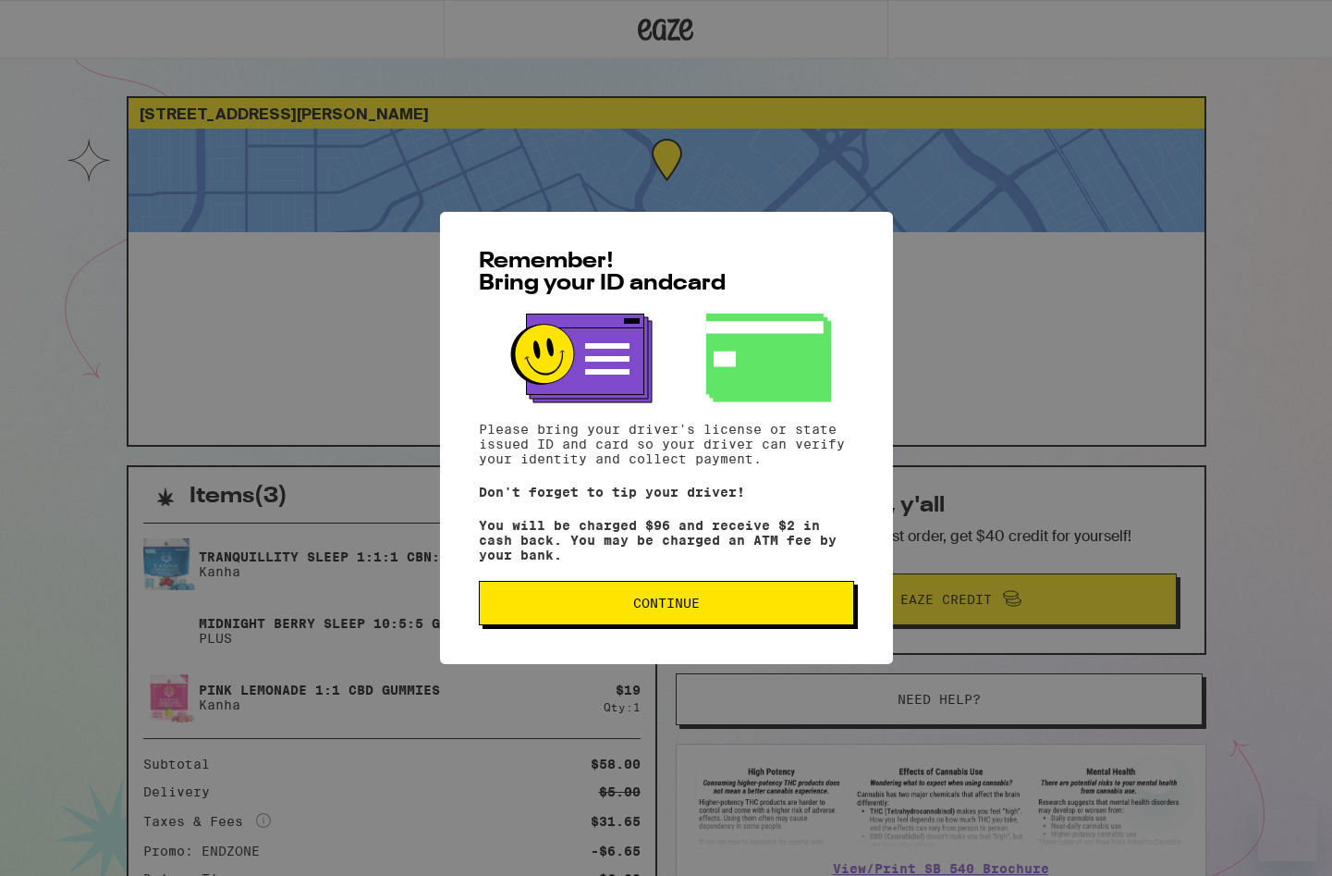
click at [692, 583] on div "Remember! Bring your ID and card Please bring your driver's license or state is…" at bounding box center [666, 438] width 453 height 452
click at [682, 609] on span "Continue" at bounding box center [666, 602] width 67 height 13
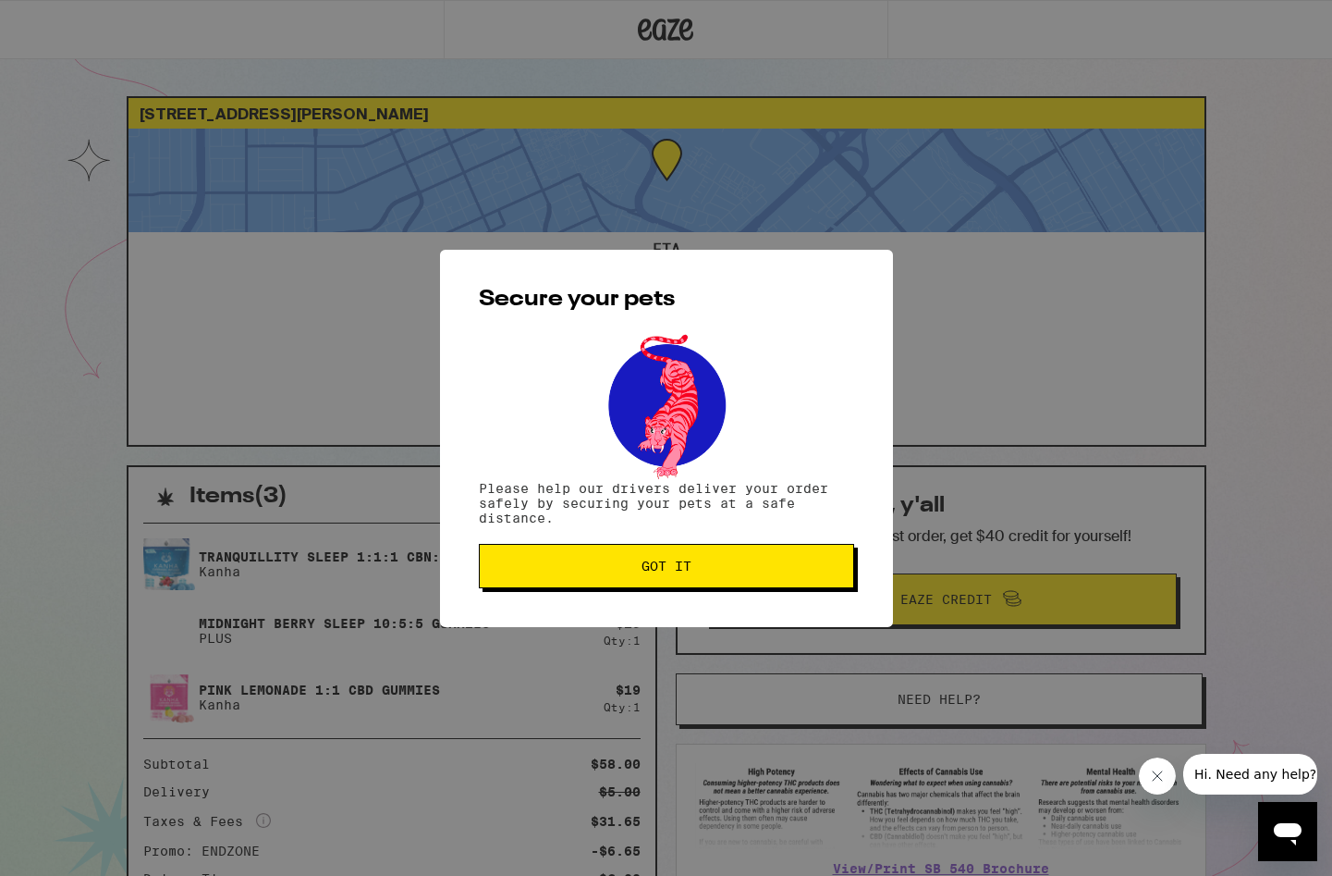
click at [669, 588] on button "Got it" at bounding box center [666, 566] width 375 height 44
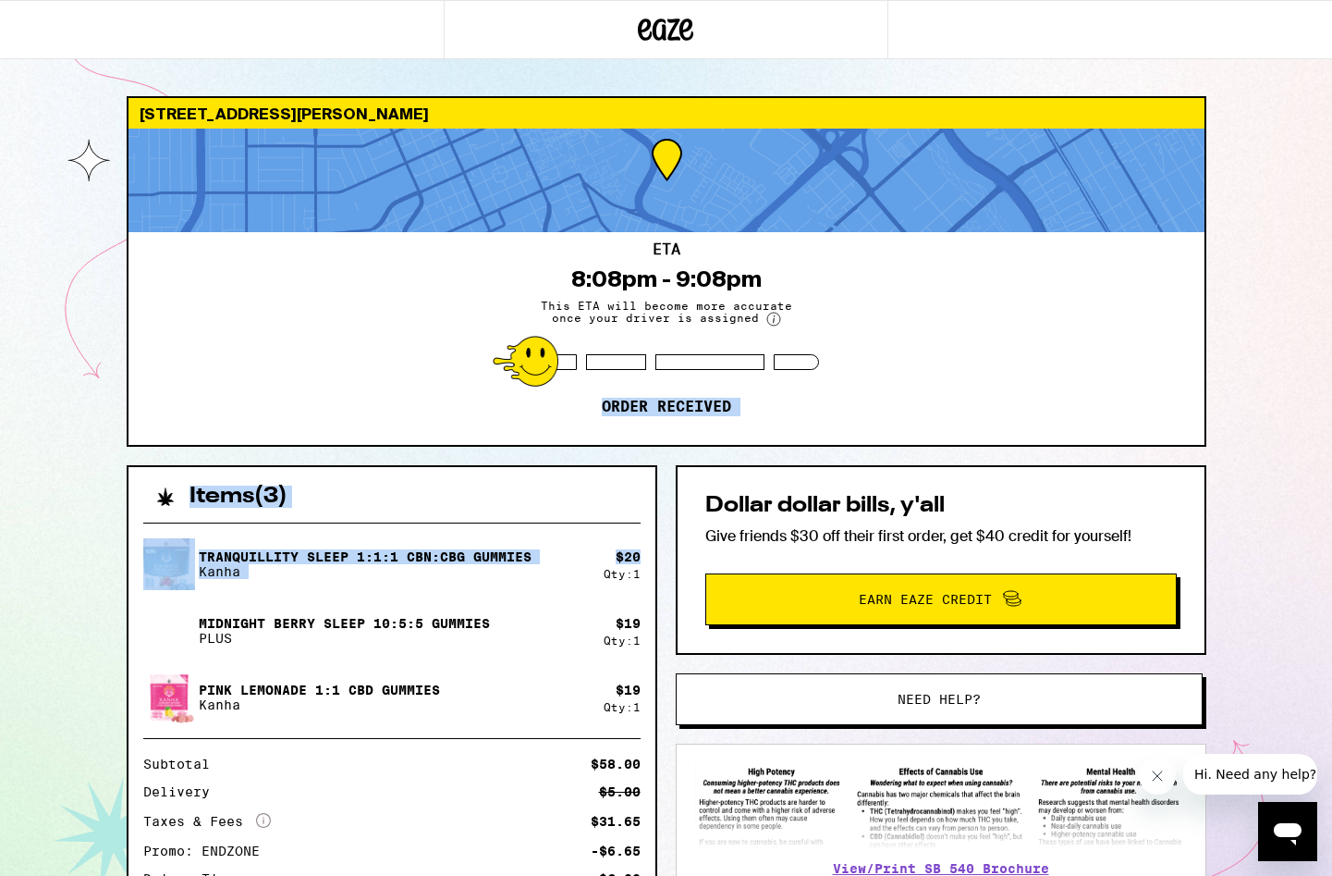
drag, startPoint x: 638, startPoint y: 558, endPoint x: 648, endPoint y: 390, distance: 167.7
click at [648, 390] on div "431 El Camino Real Santa Clara 95050 ETA 8:08pm - 9:08pm This ETA will become m…" at bounding box center [667, 605] width 1110 height 1018
click at [654, 458] on div "431 El Camino Real Santa Clara 95050 ETA 8:08pm - 9:08pm This ETA will become m…" at bounding box center [667, 605] width 1110 height 1018
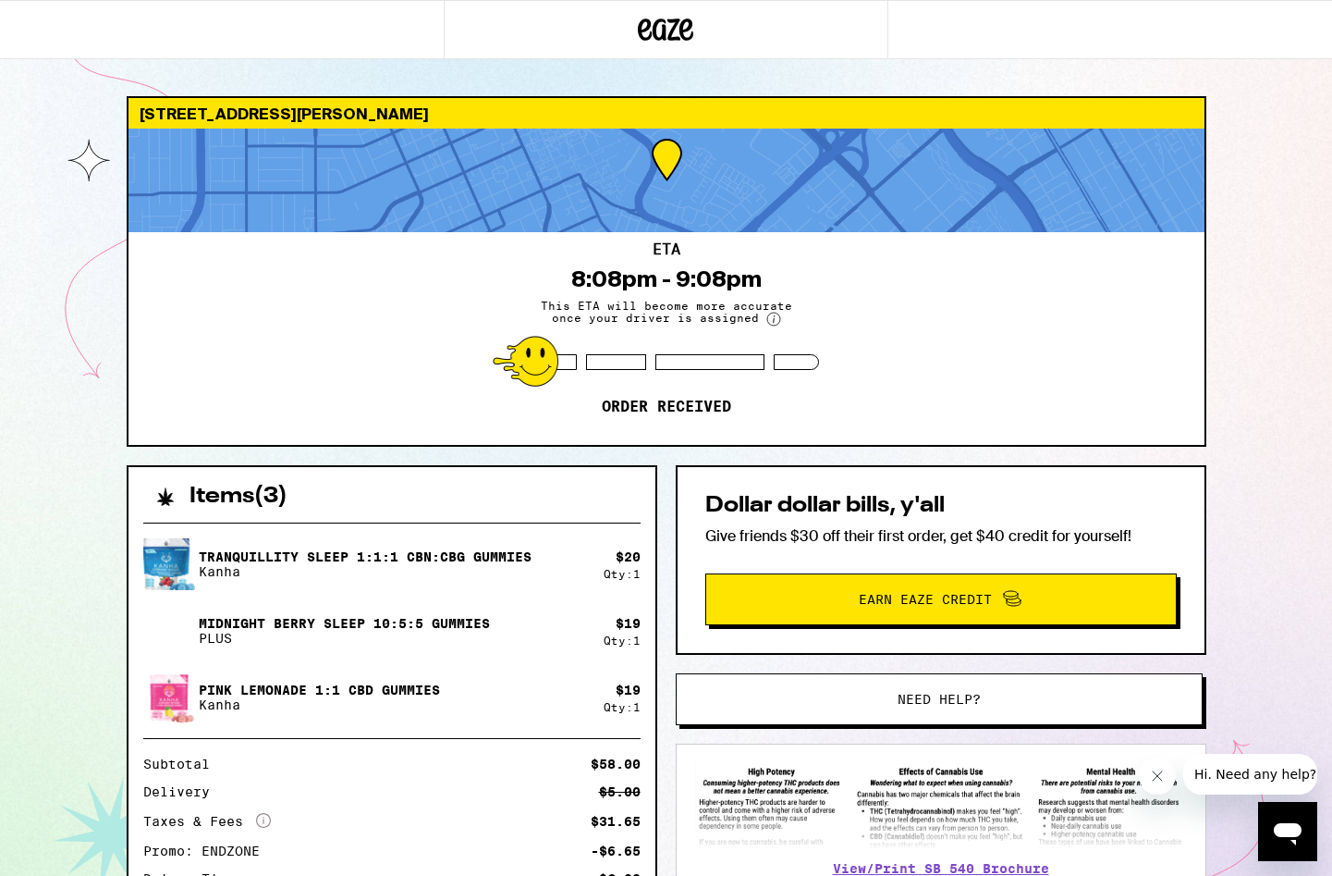
click at [1133, 3] on div at bounding box center [666, 29] width 1332 height 59
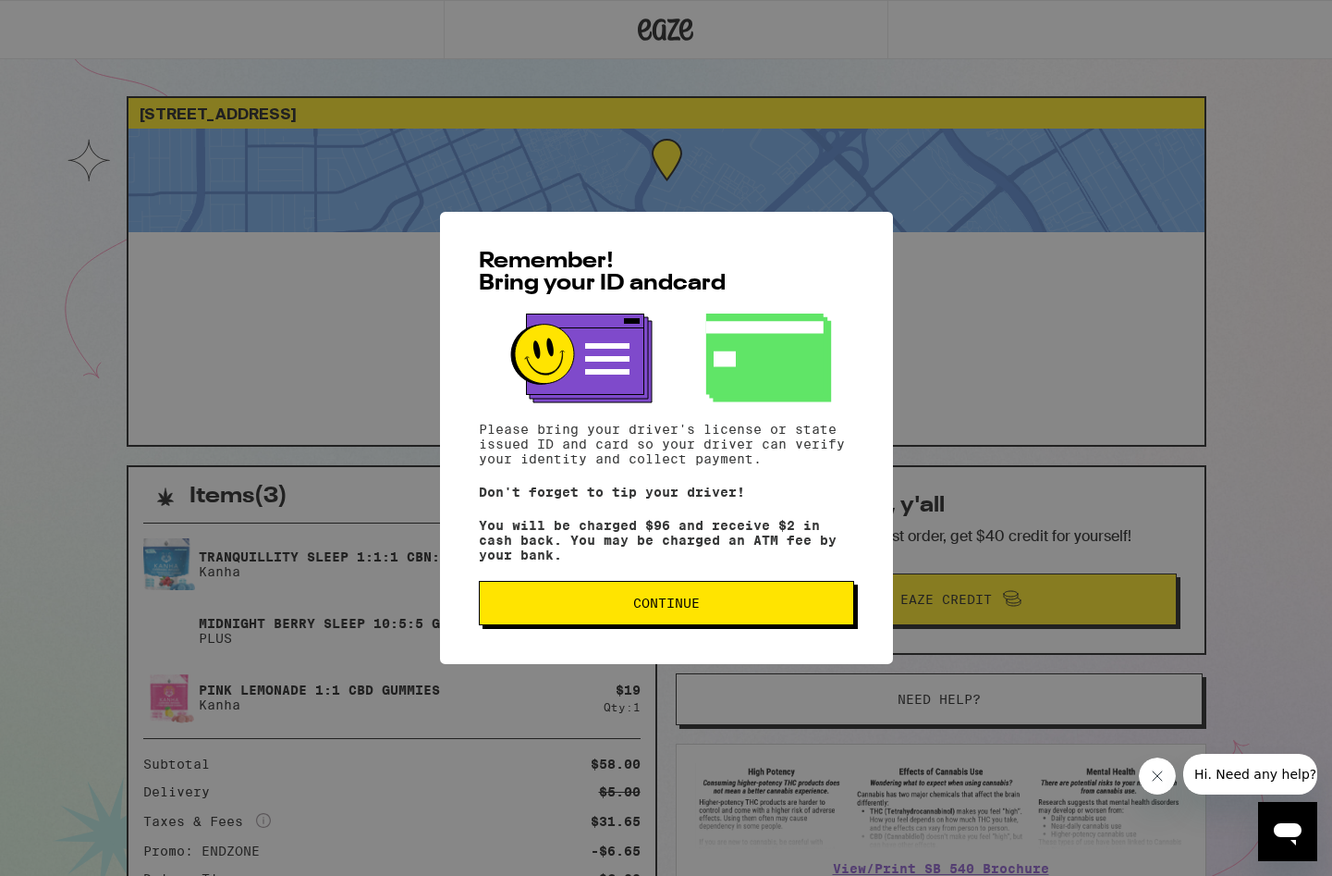
click at [705, 601] on button "Continue" at bounding box center [666, 603] width 375 height 44
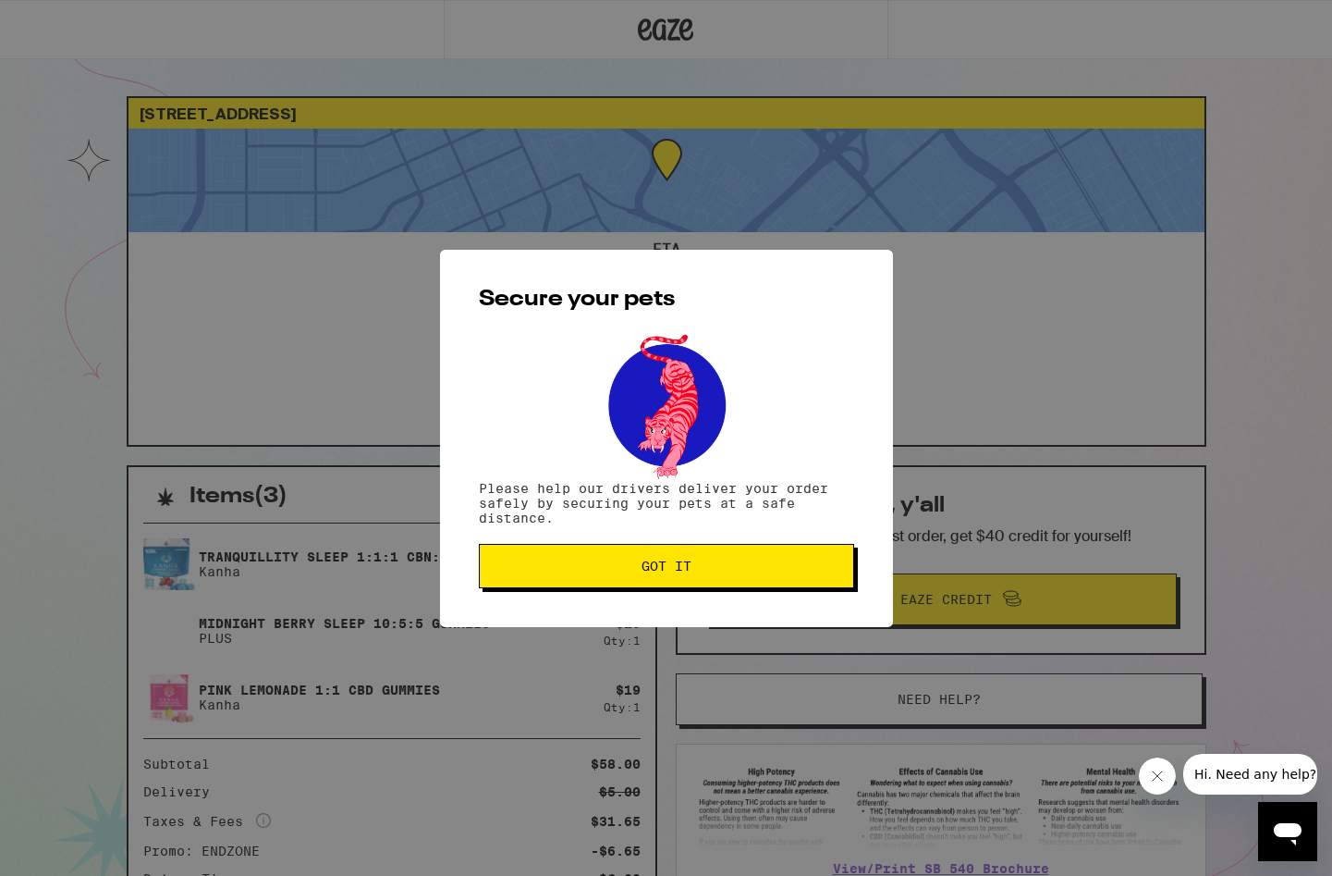
click at [686, 596] on div "Secure your pets Please help our drivers deliver your order safely by securing …" at bounding box center [666, 438] width 453 height 377
click at [669, 569] on span "Got it" at bounding box center [667, 565] width 50 height 13
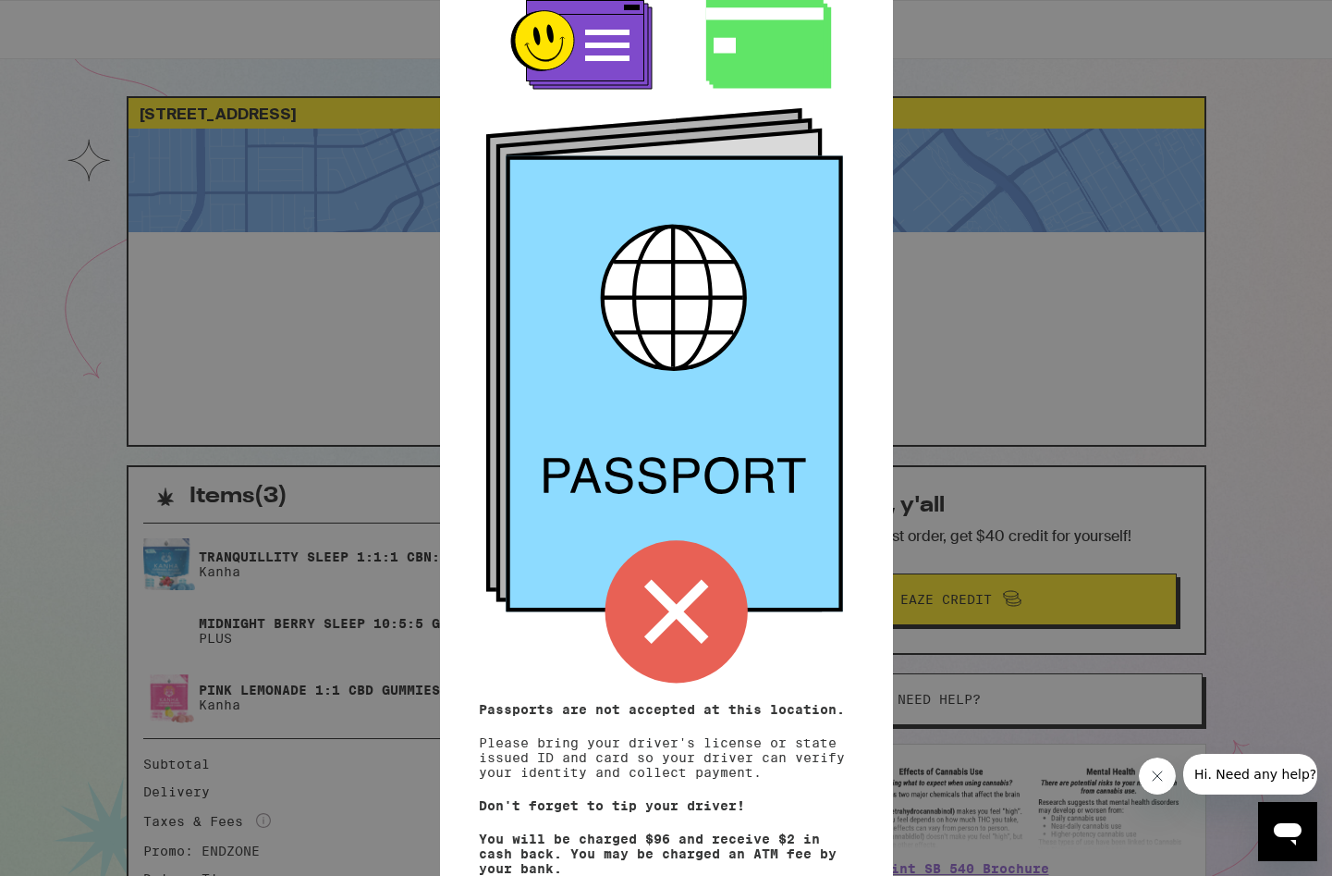
scroll to position [109, 0]
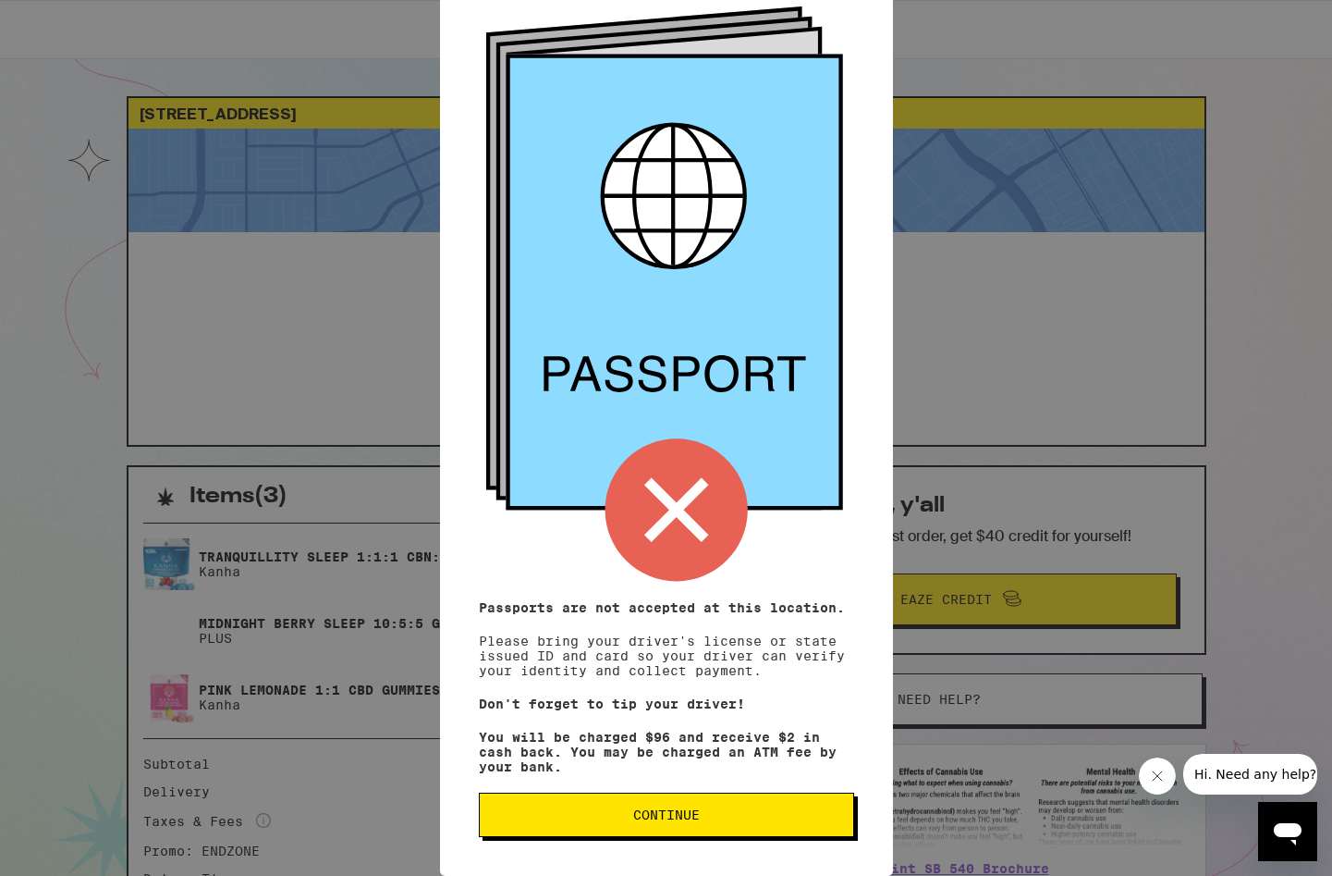
click at [613, 825] on button "Continue" at bounding box center [666, 814] width 375 height 44
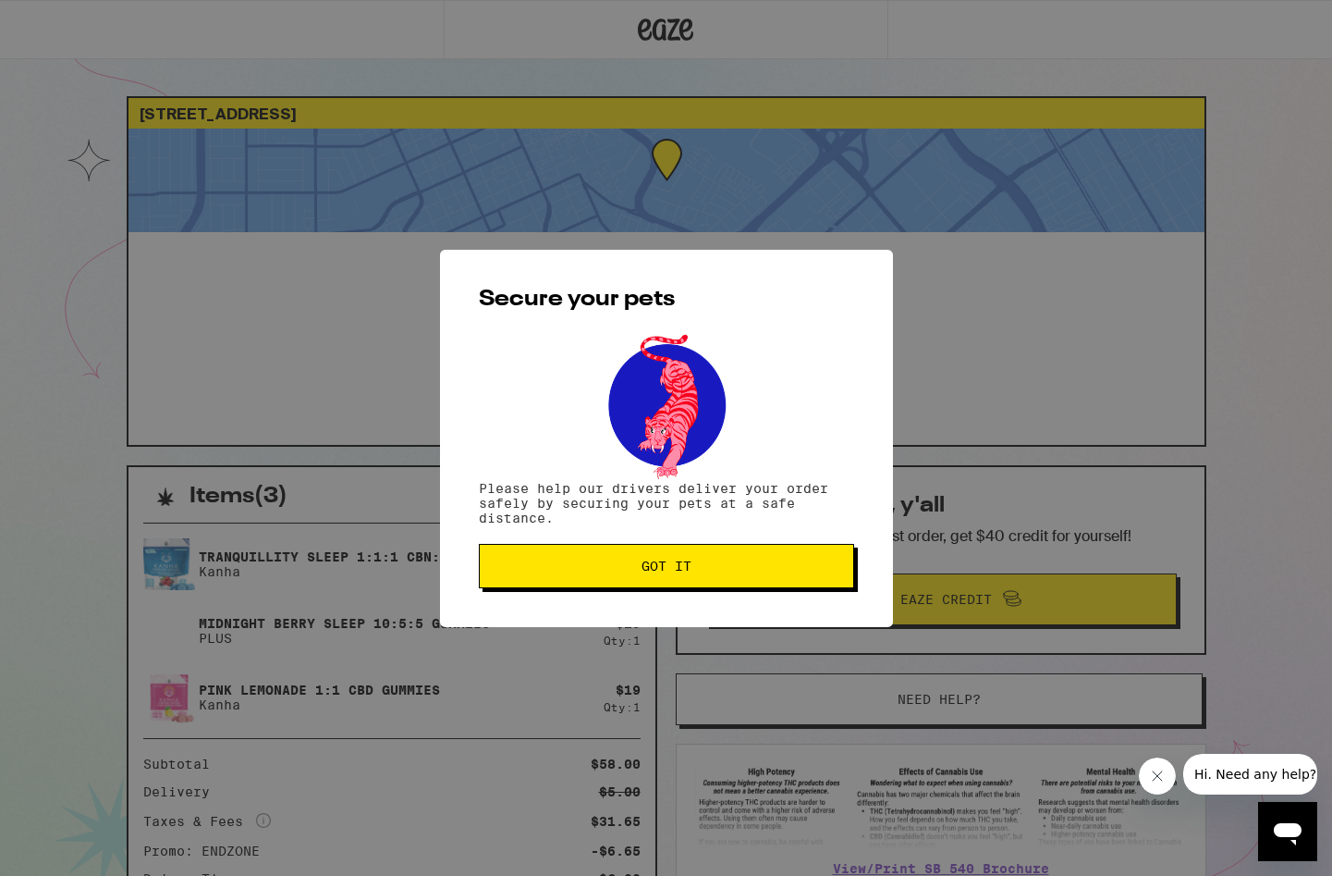
scroll to position [0, 0]
click at [679, 566] on span "Got it" at bounding box center [667, 565] width 50 height 13
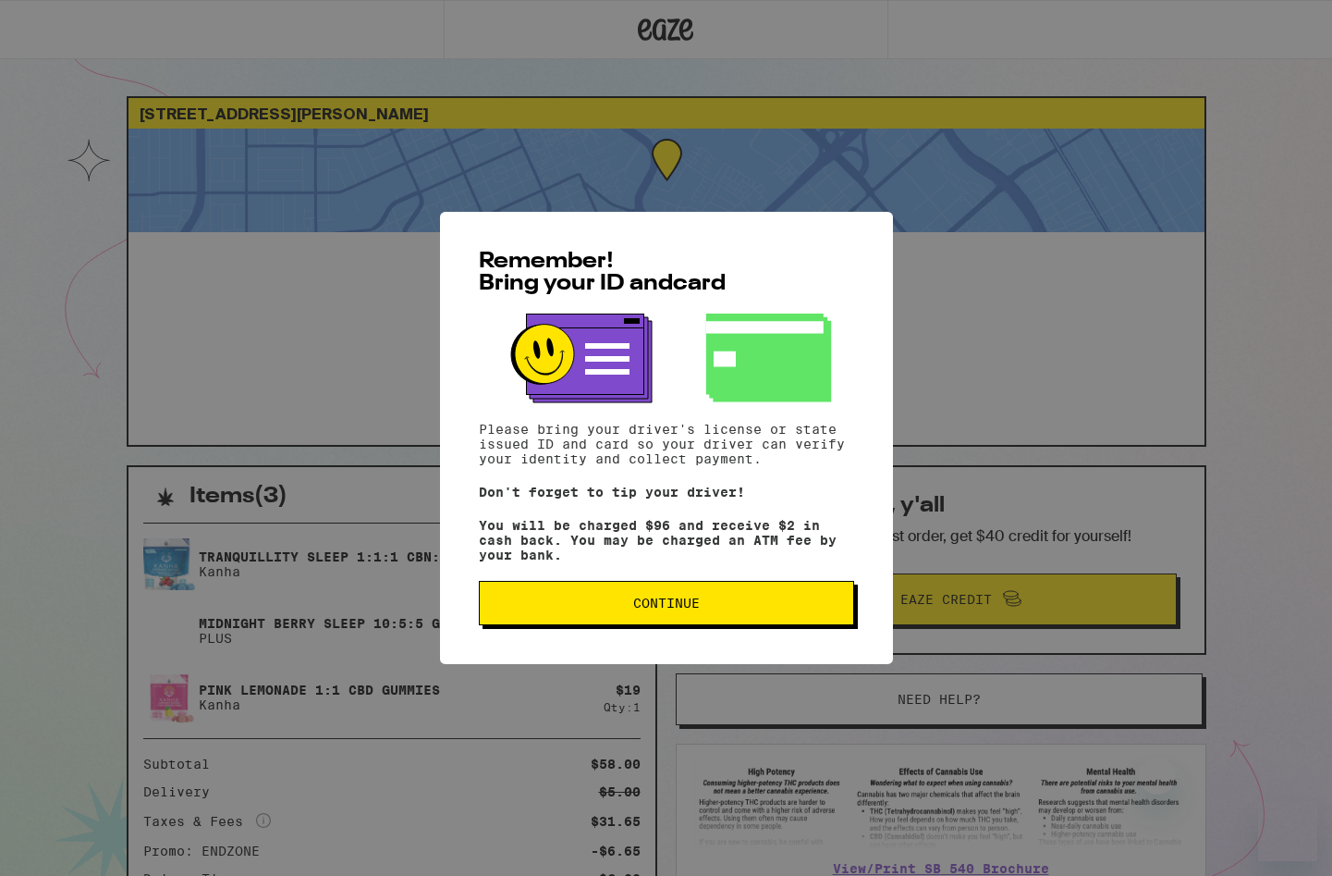
click at [701, 609] on span "Continue" at bounding box center [667, 602] width 344 height 13
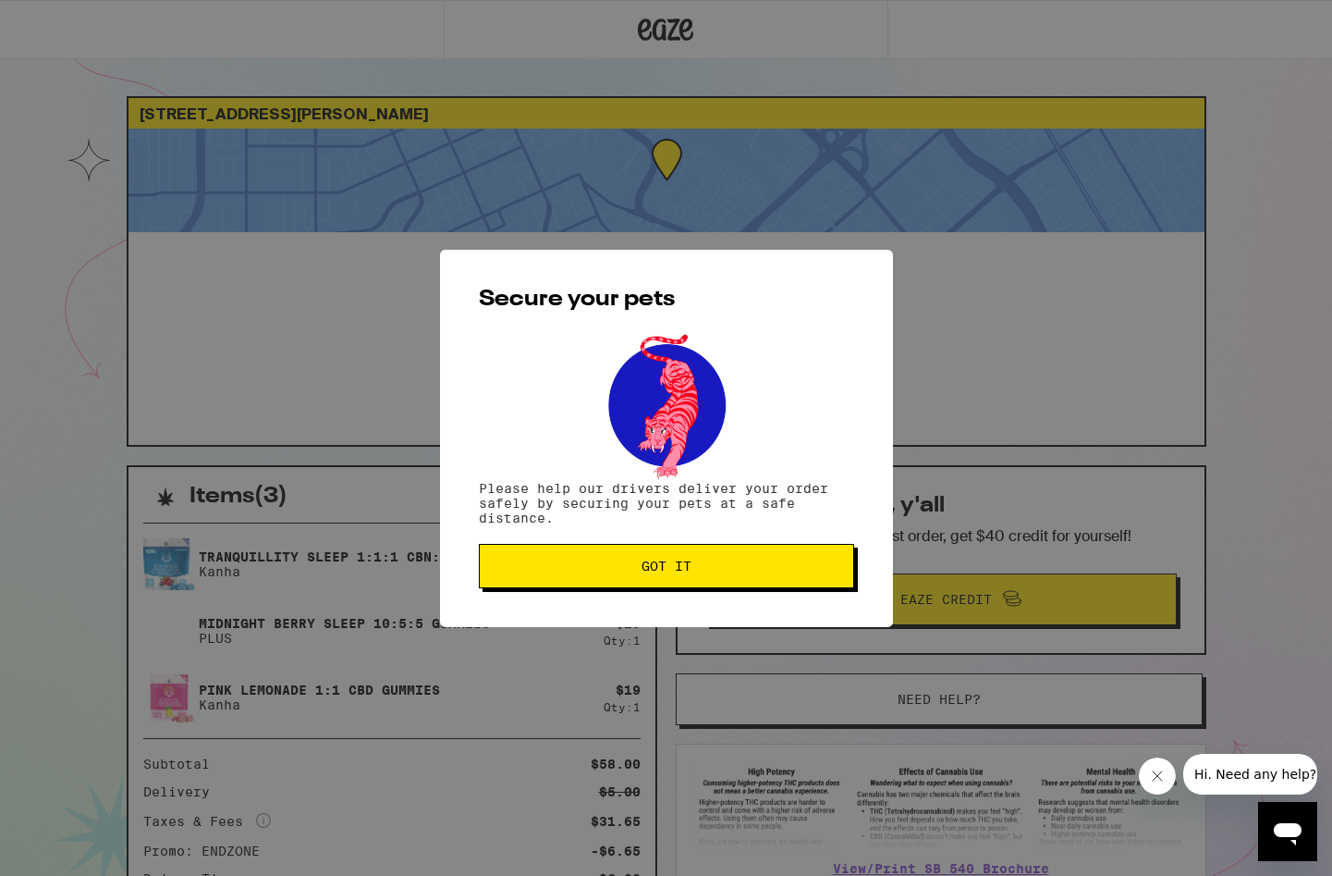
click at [665, 569] on span "Got it" at bounding box center [667, 565] width 50 height 13
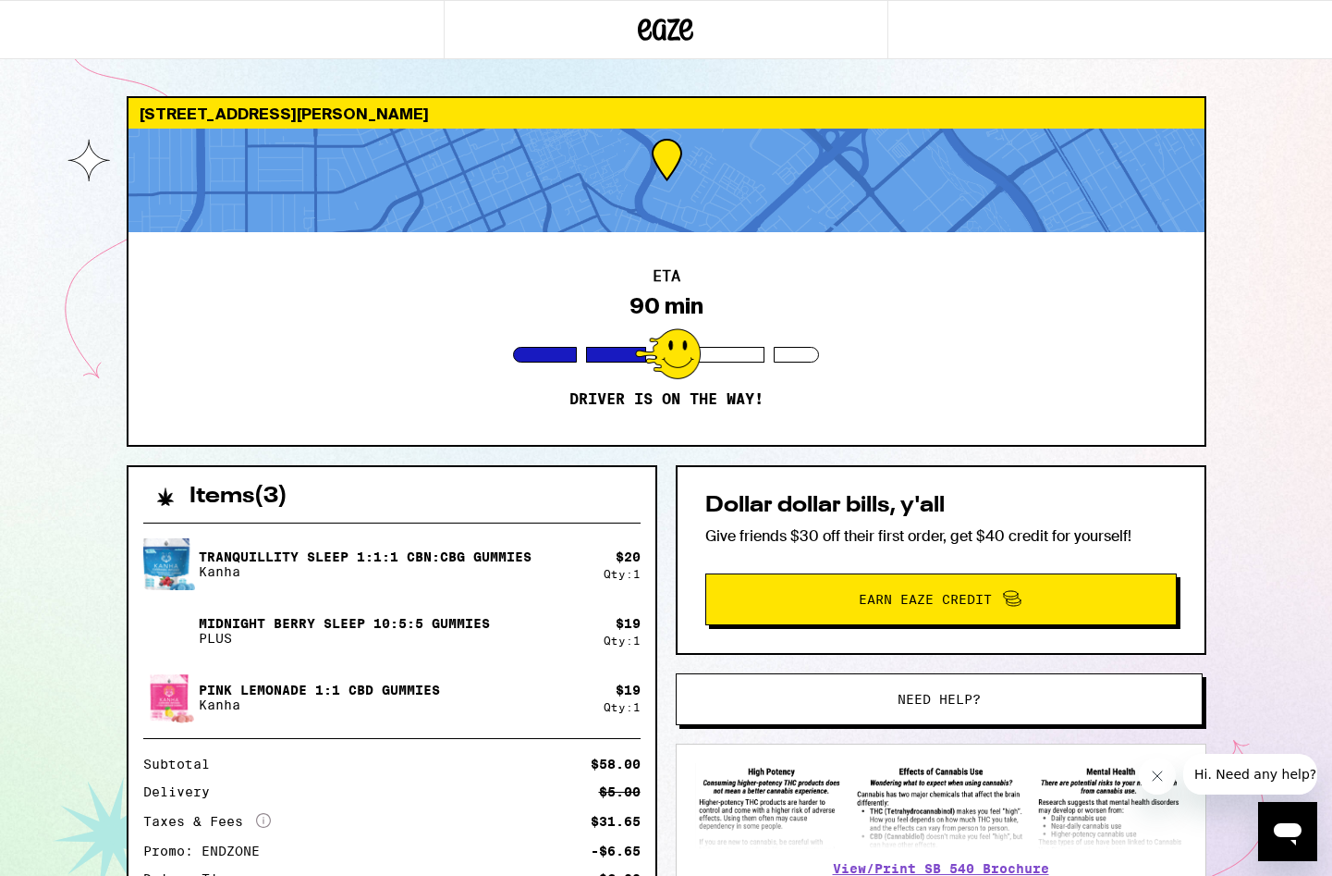
click at [637, 465] on div "Items ( 3 ) Tranquillity Sleep 1:1:1 CBN:CBG Gummies Kanha $ 20 Qty: 1 Midnight…" at bounding box center [392, 752] width 531 height 575
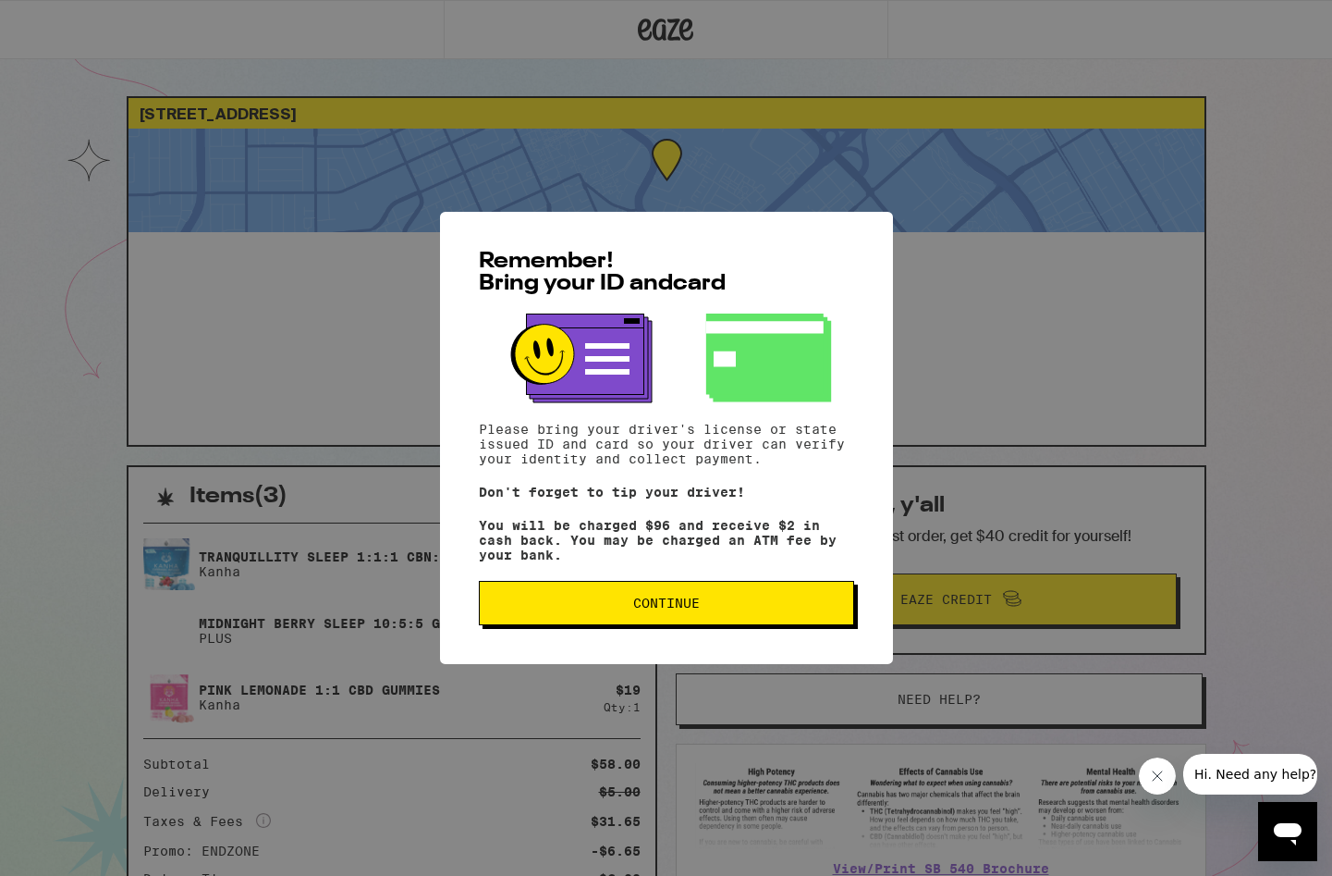
click at [664, 620] on button "Continue" at bounding box center [666, 603] width 375 height 44
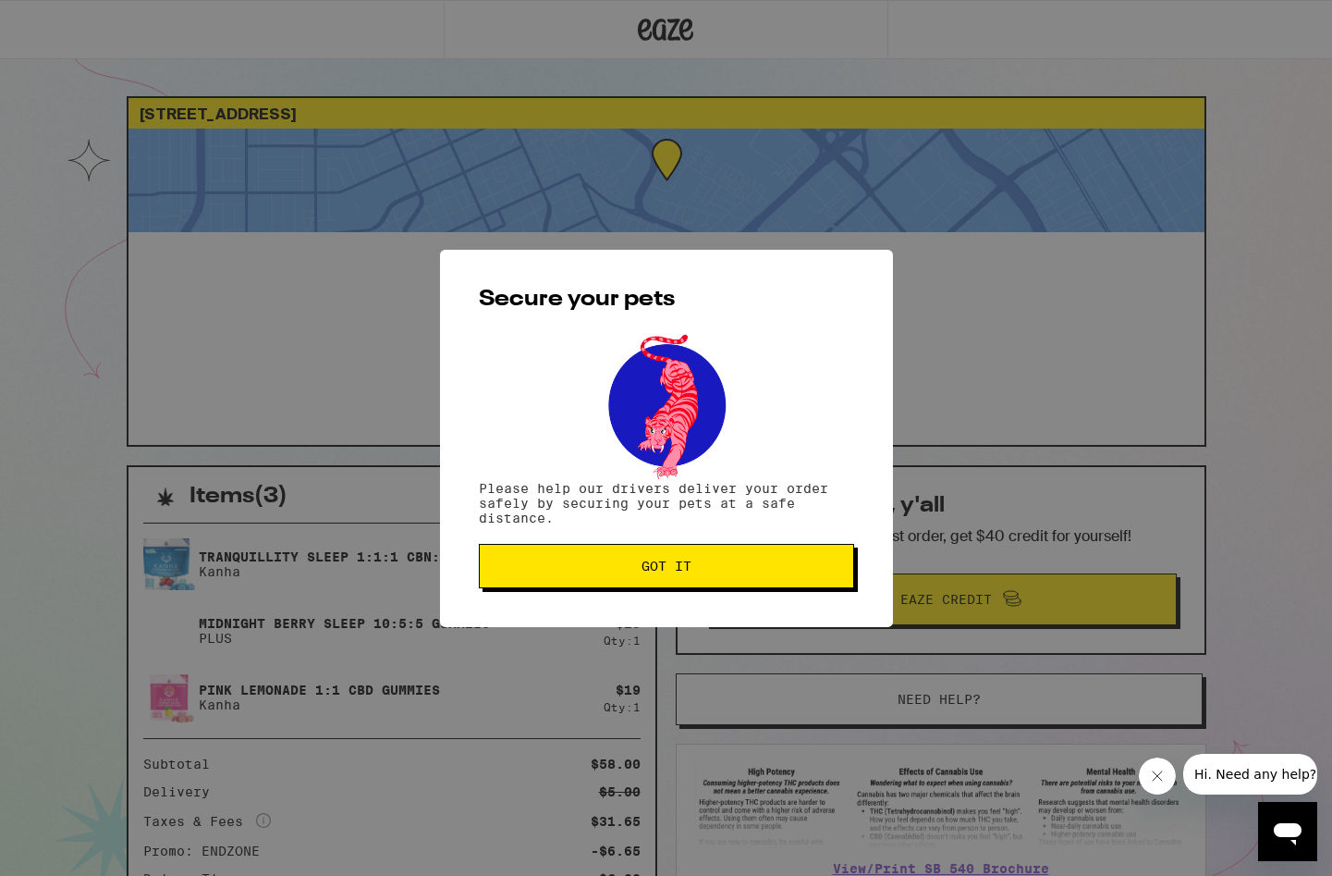
click at [687, 572] on span "Got it" at bounding box center [667, 565] width 50 height 13
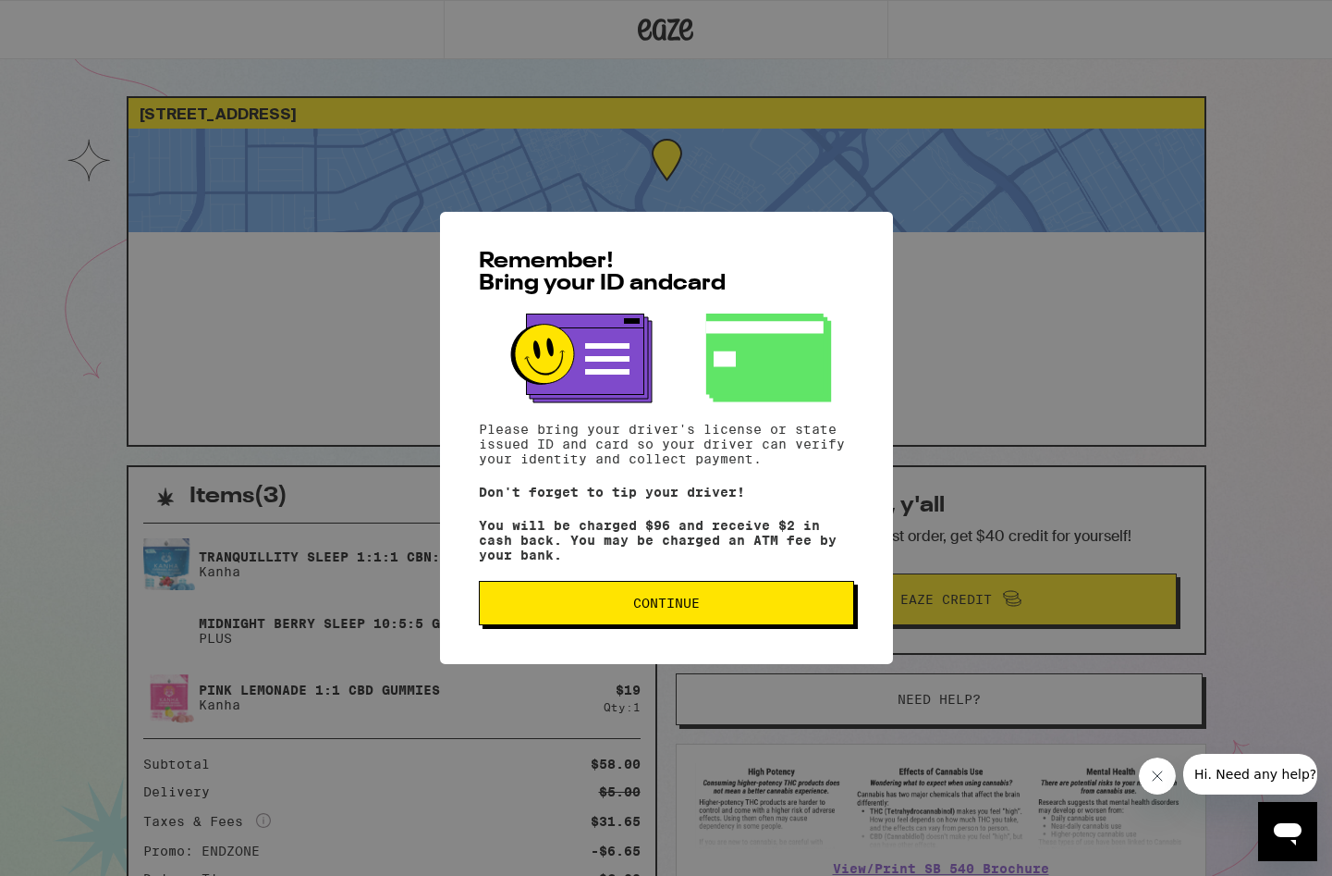
click at [669, 619] on button "Continue" at bounding box center [666, 603] width 375 height 44
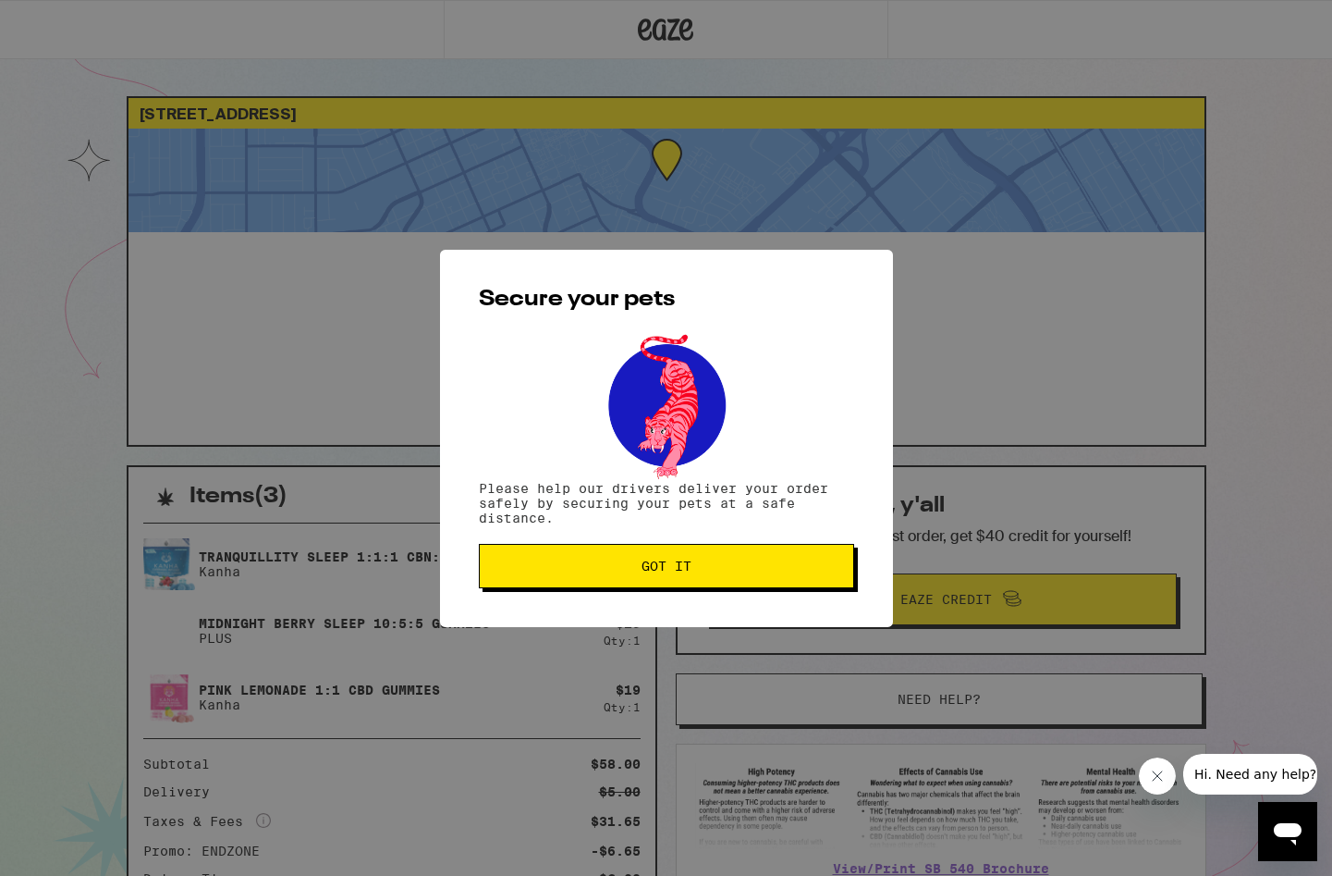
click at [683, 572] on span "Got it" at bounding box center [667, 565] width 50 height 13
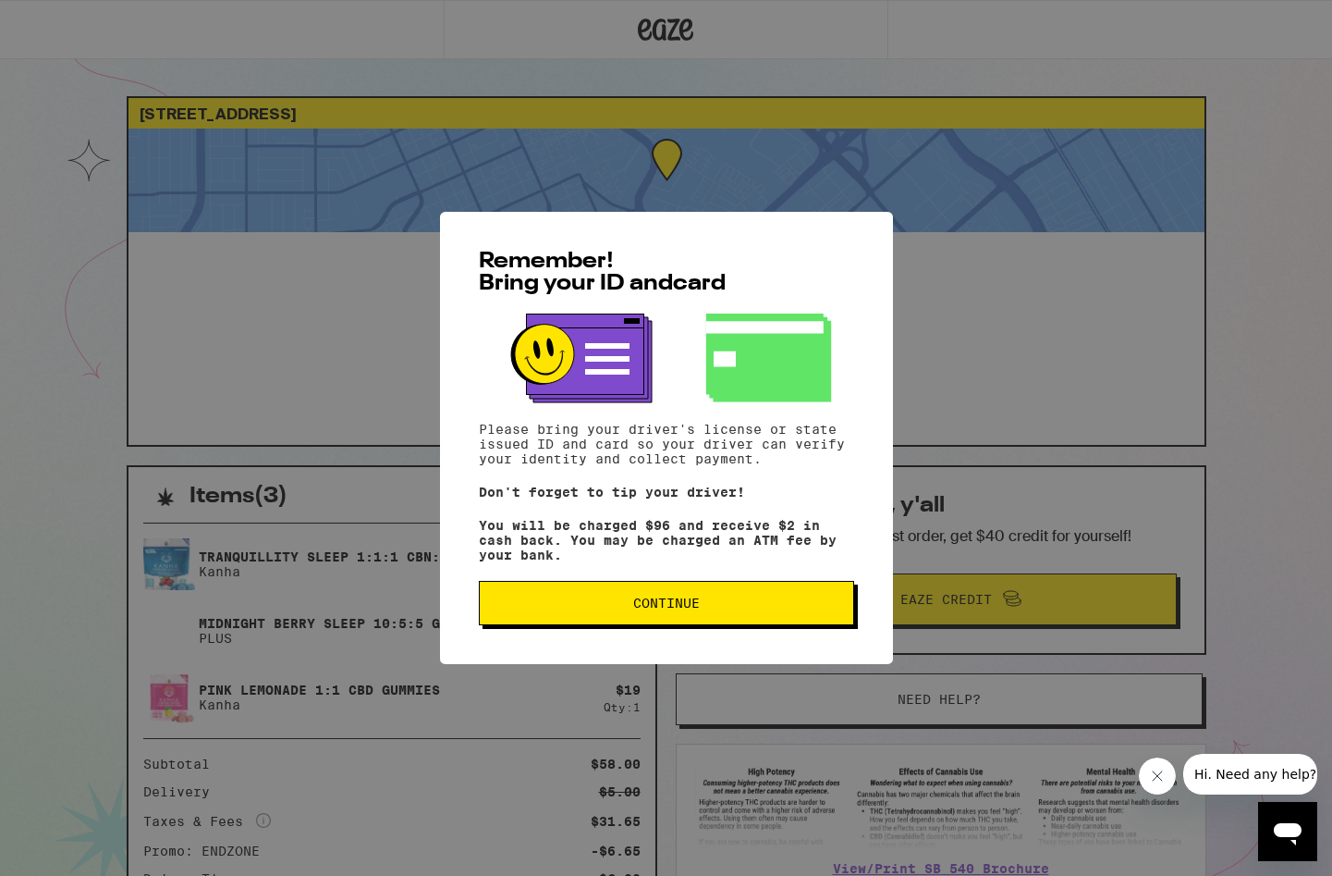
click at [675, 633] on div "Remember! Bring your ID and card Please bring your driver's license or state is…" at bounding box center [666, 438] width 453 height 452
click at [668, 601] on span "Continue" at bounding box center [666, 602] width 67 height 13
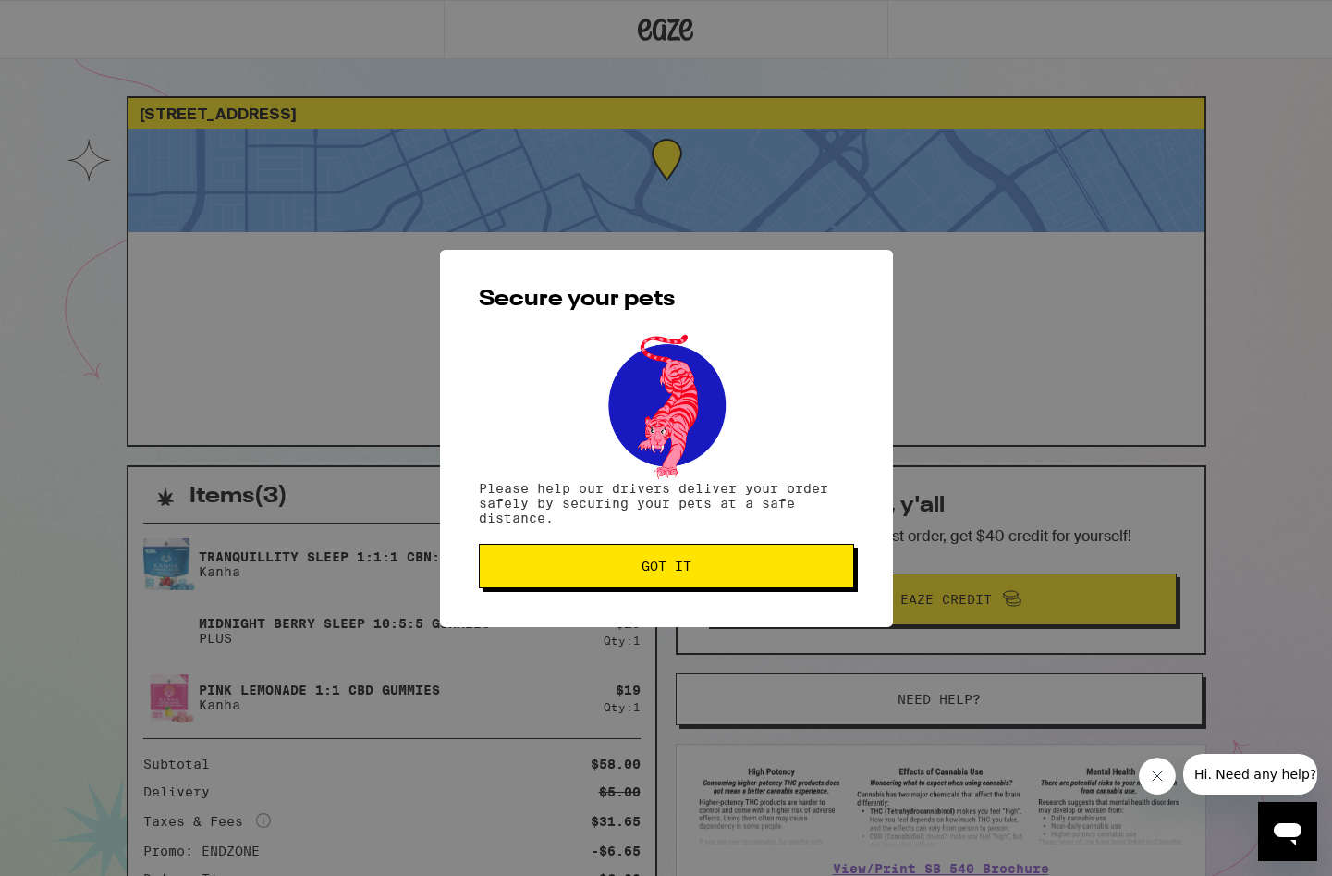
click at [667, 565] on span "Got it" at bounding box center [667, 565] width 50 height 13
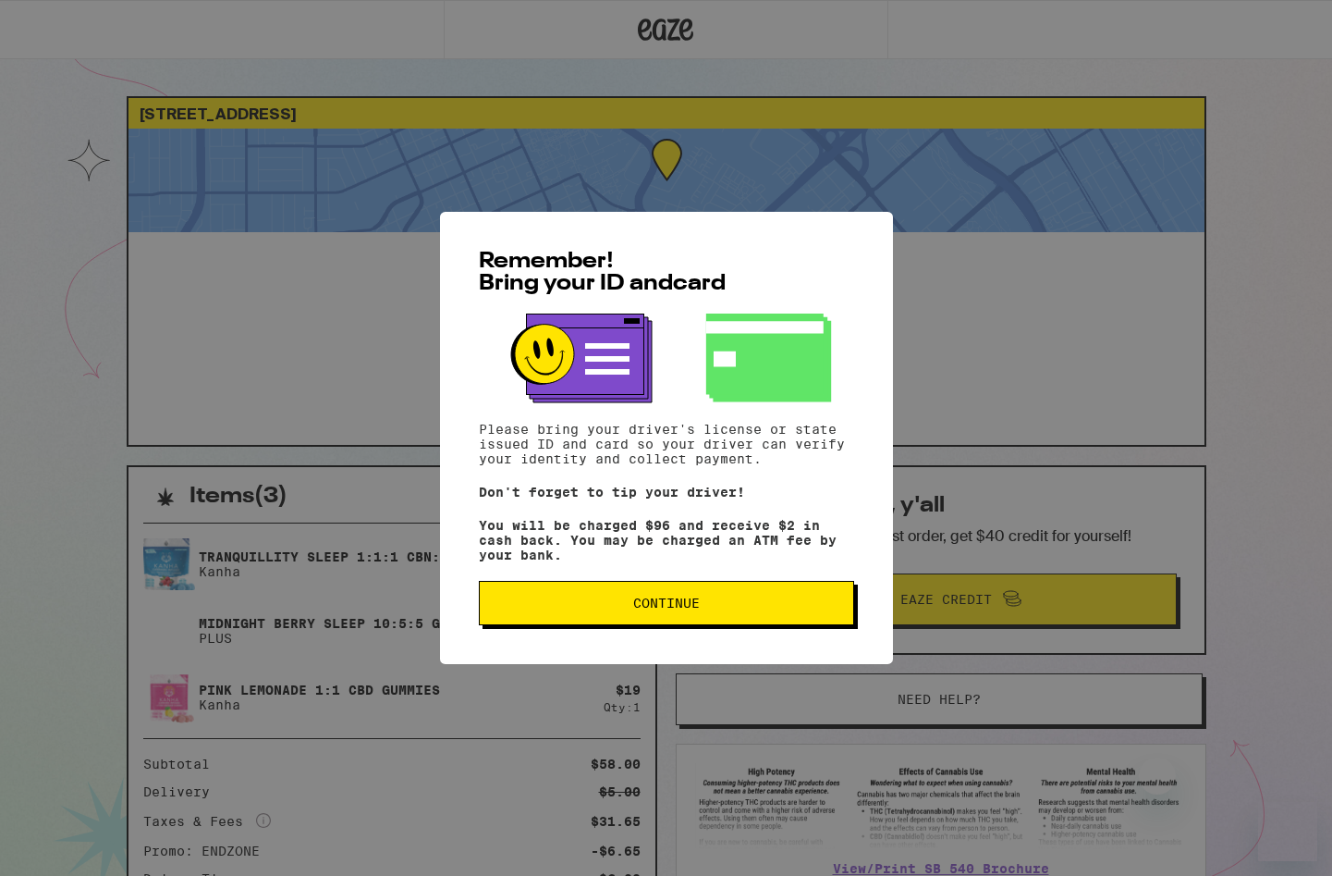
click at [718, 632] on div "Remember! Bring your ID and card Please bring your driver's license or state is…" at bounding box center [666, 438] width 453 height 452
click at [685, 607] on span "Continue" at bounding box center [666, 602] width 67 height 13
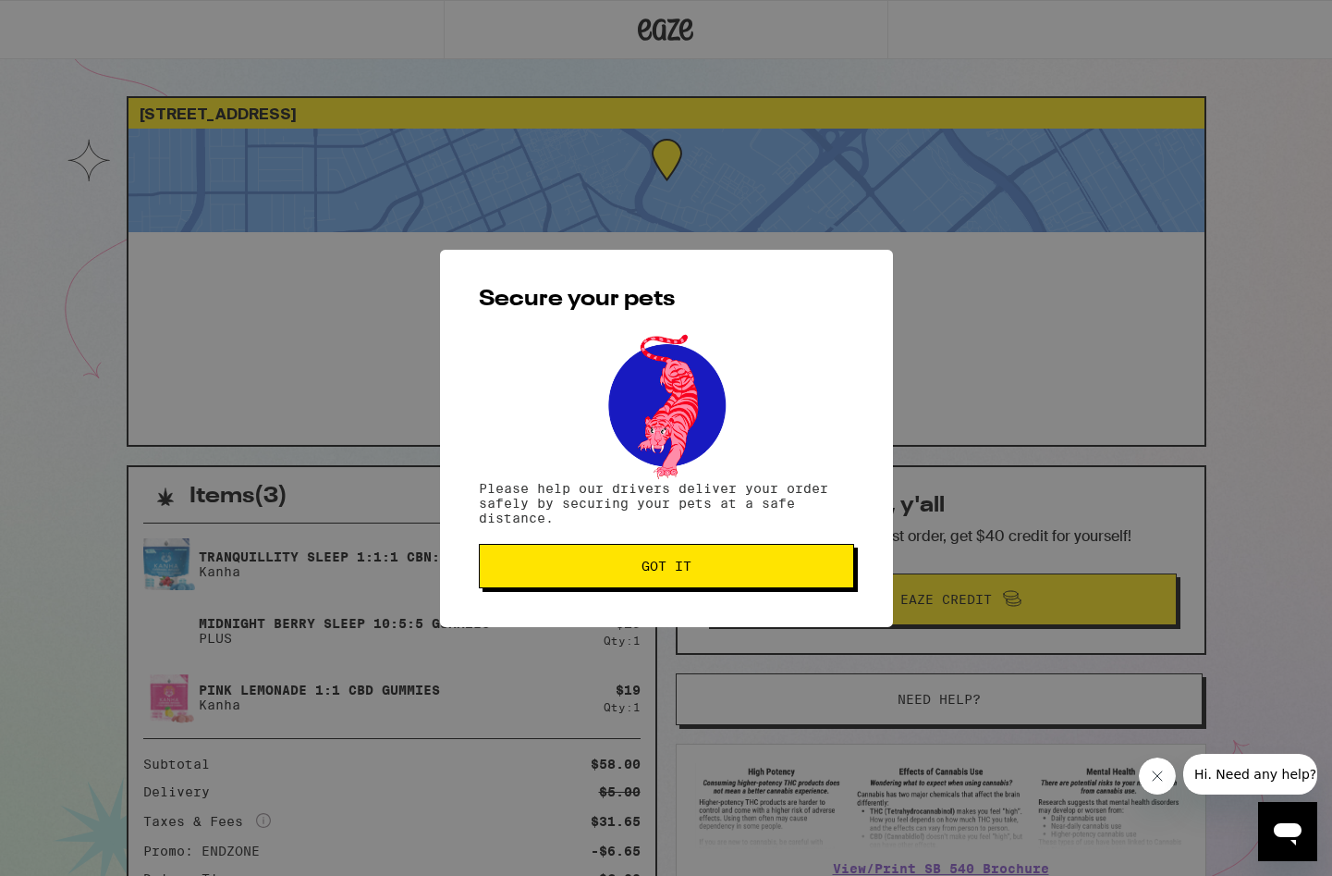
click at [672, 559] on button "Got it" at bounding box center [666, 566] width 375 height 44
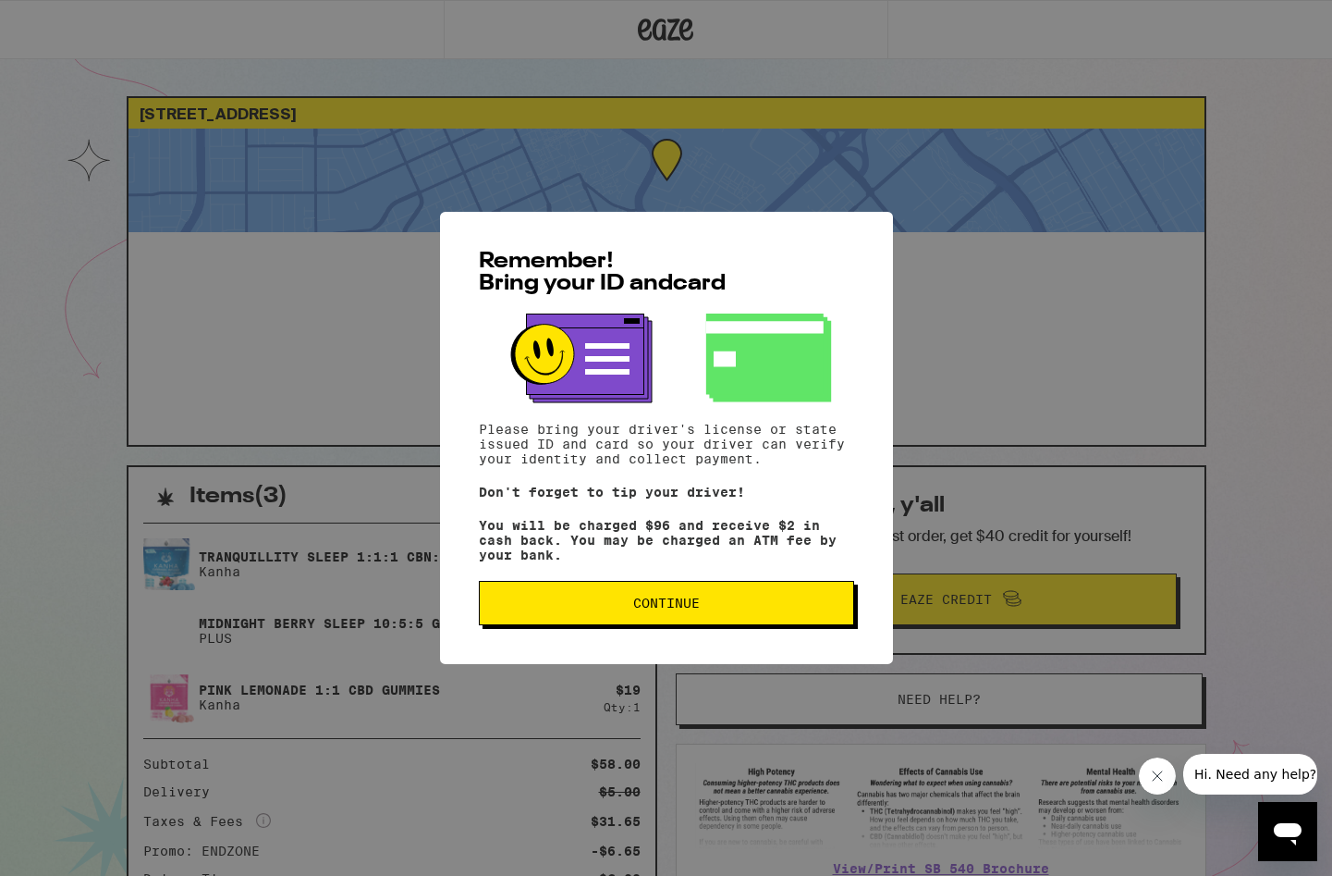
click at [680, 597] on button "Continue" at bounding box center [666, 603] width 375 height 44
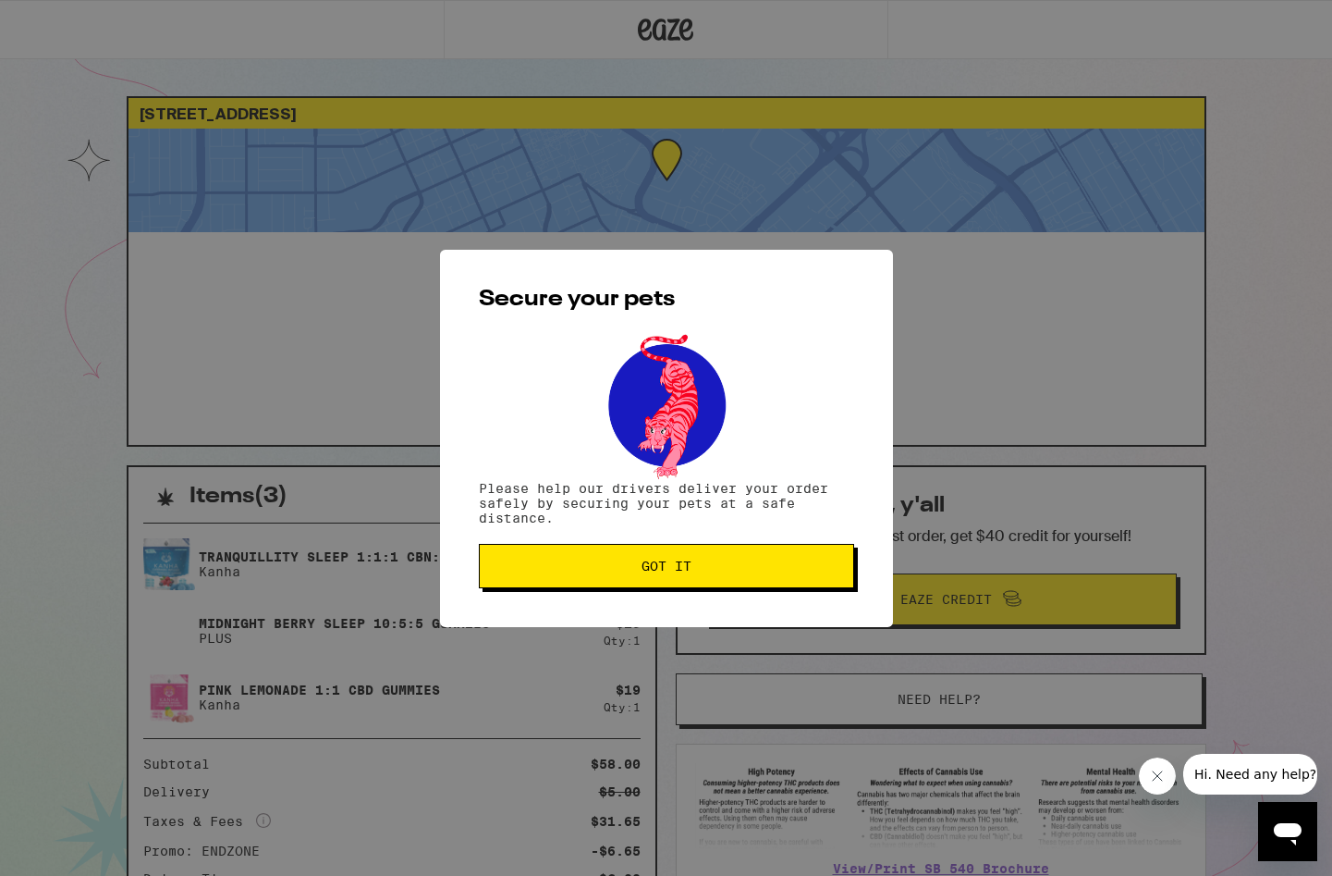
click at [679, 558] on button "Got it" at bounding box center [666, 566] width 375 height 44
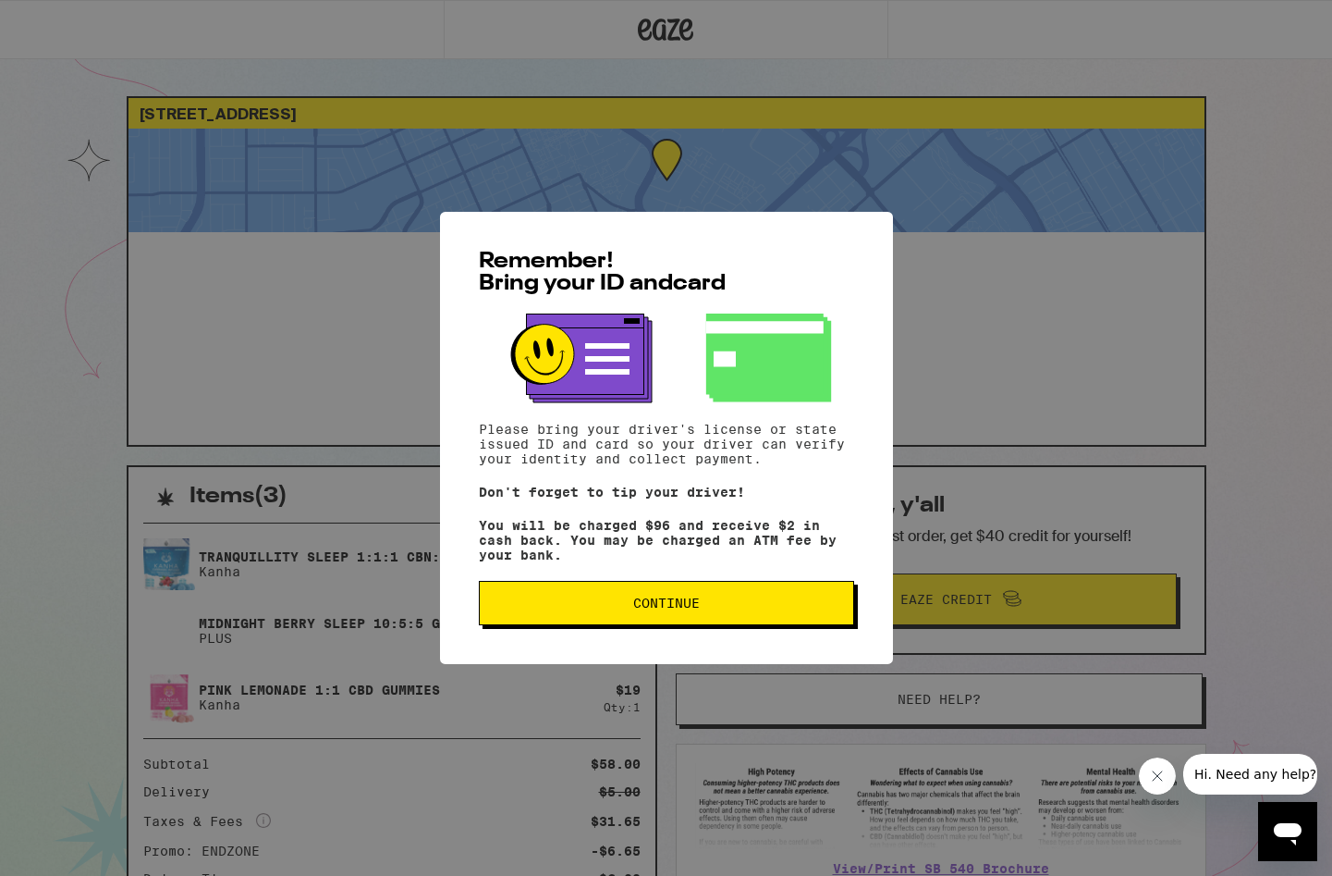
click at [664, 597] on button "Continue" at bounding box center [666, 603] width 375 height 44
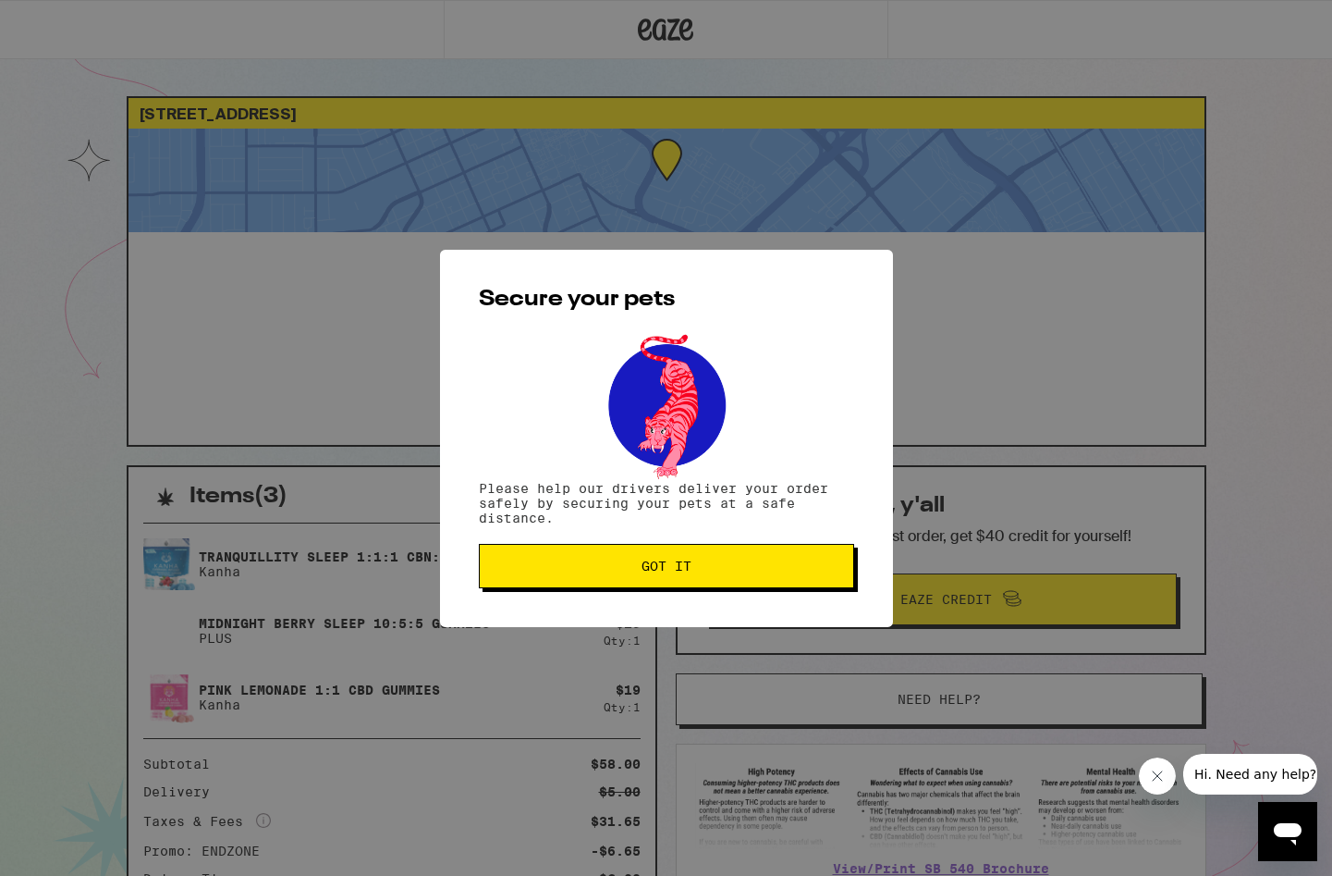
click at [674, 571] on span "Got it" at bounding box center [667, 565] width 50 height 13
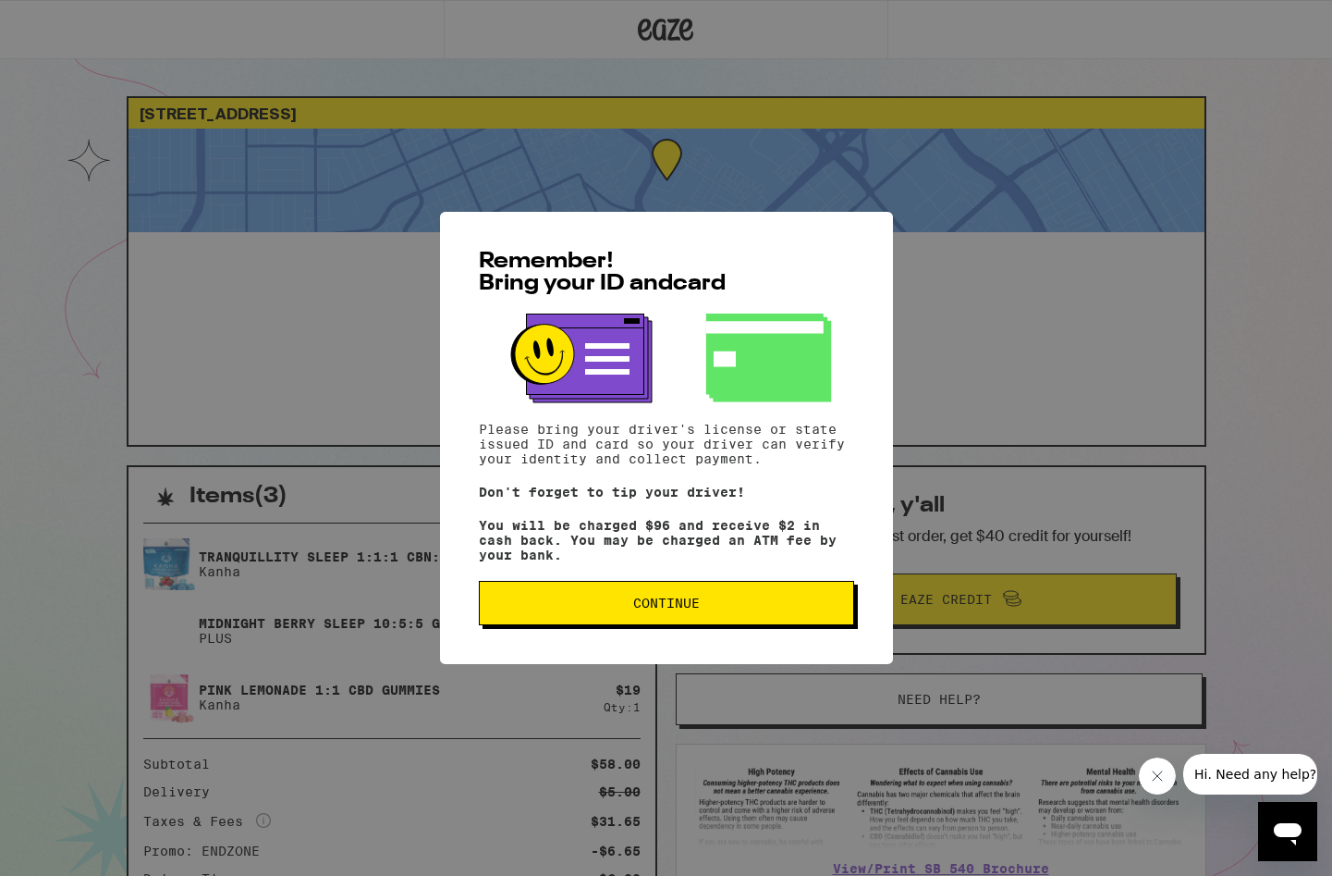
click at [684, 607] on span "Continue" at bounding box center [666, 602] width 67 height 13
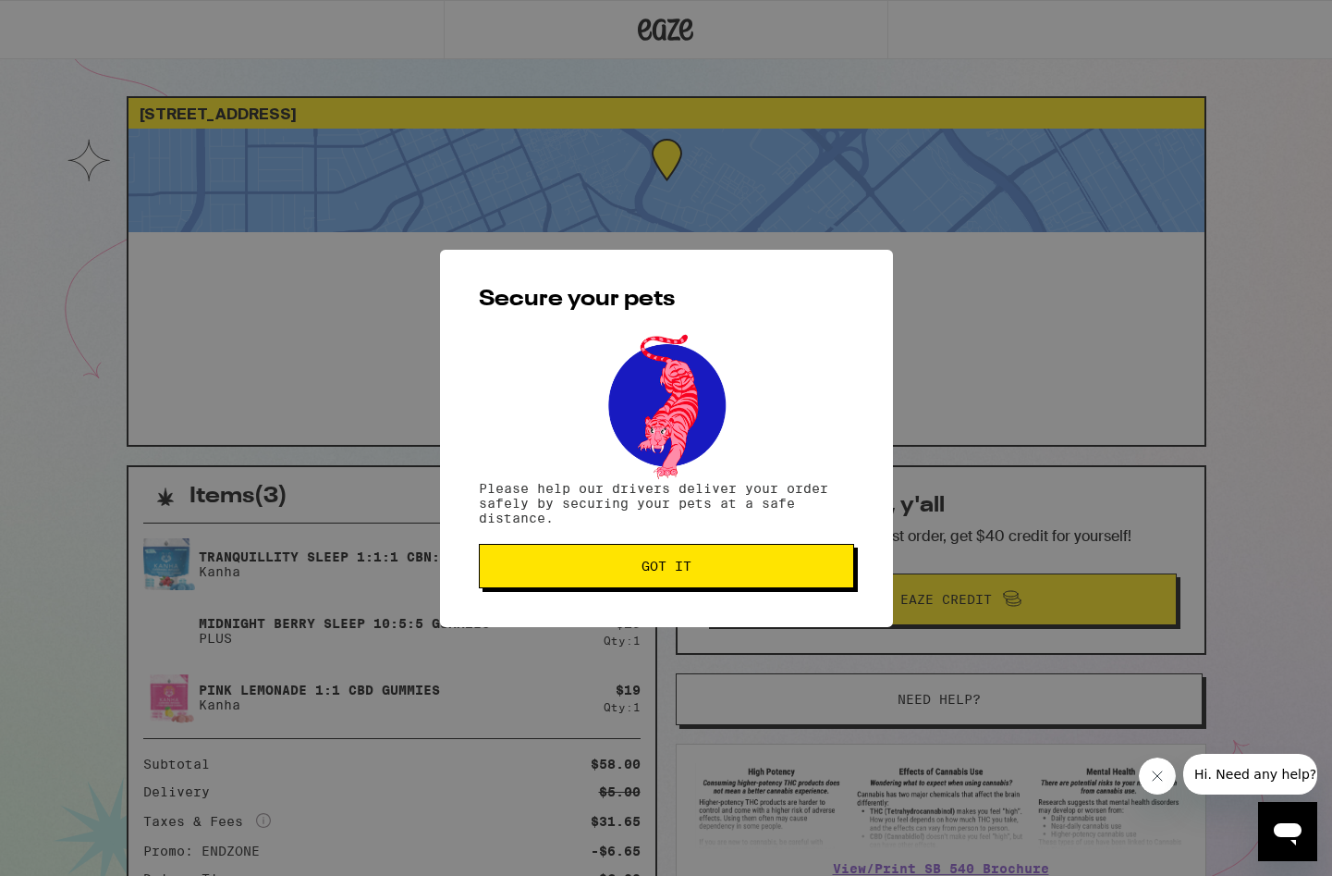
click at [672, 572] on span "Got it" at bounding box center [667, 565] width 50 height 13
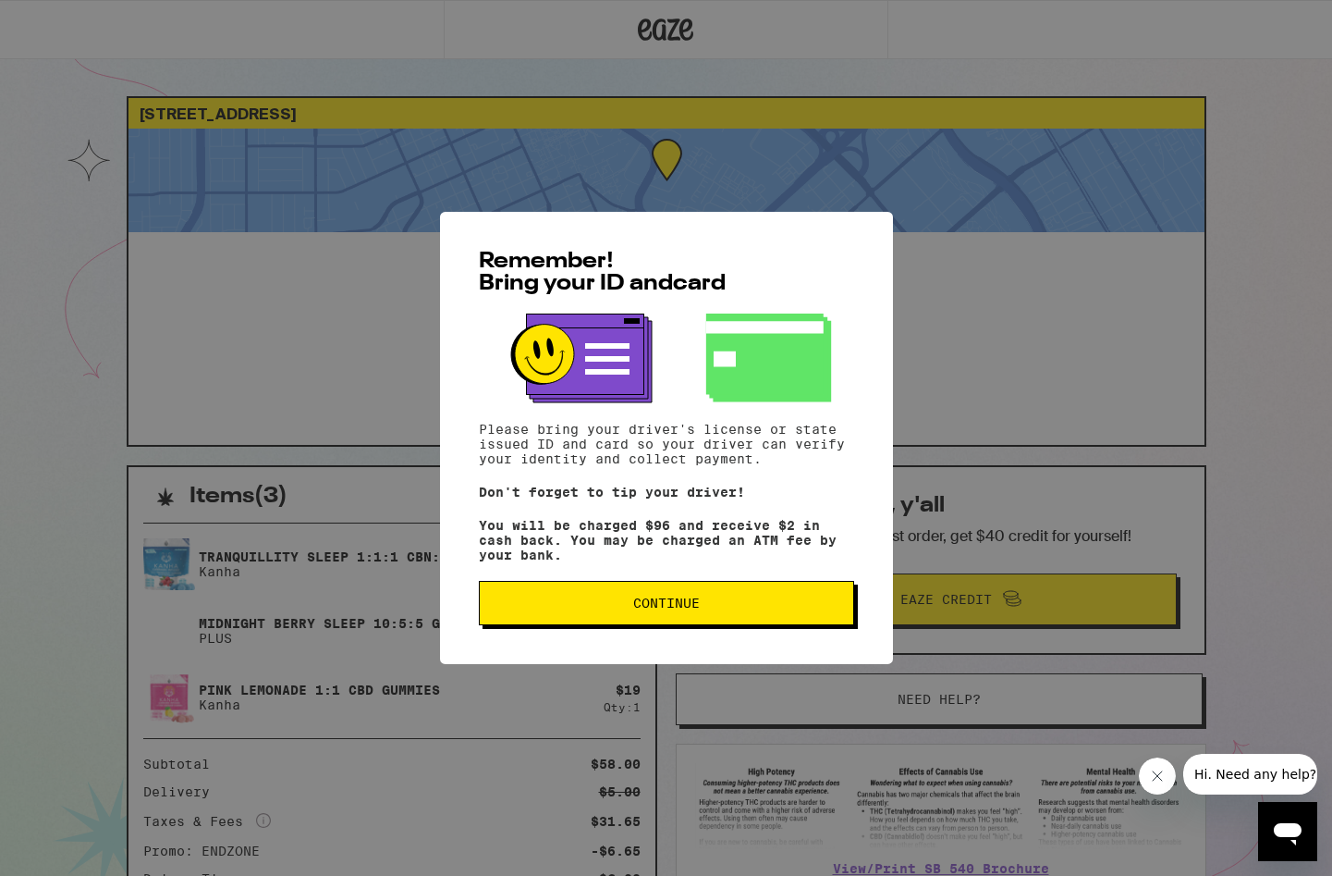
click at [620, 586] on div "Remember! Bring your ID and card Please bring your driver's license or state is…" at bounding box center [666, 438] width 453 height 452
click at [631, 609] on span "Continue" at bounding box center [667, 602] width 344 height 13
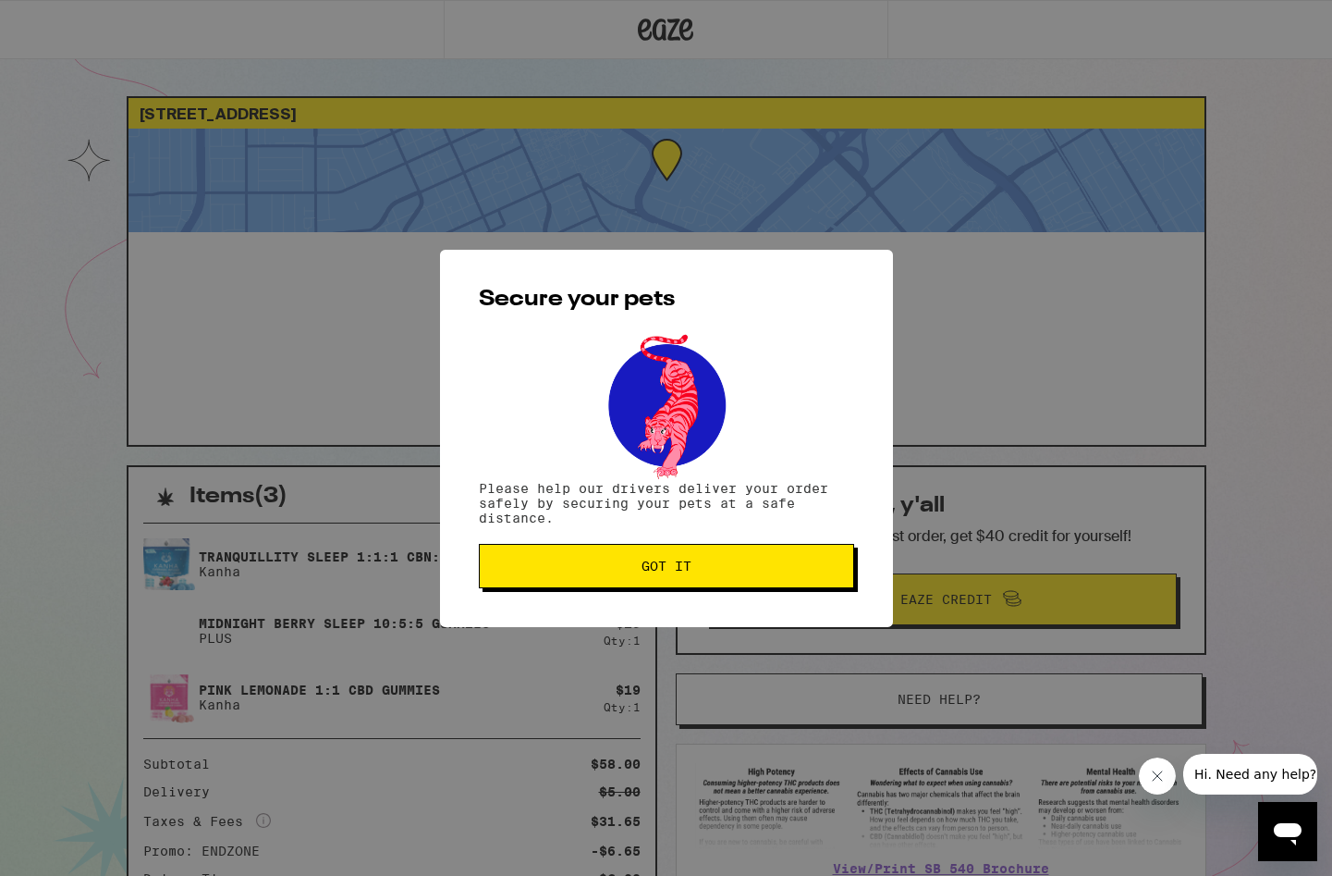
click at [660, 572] on span "Got it" at bounding box center [667, 565] width 50 height 13
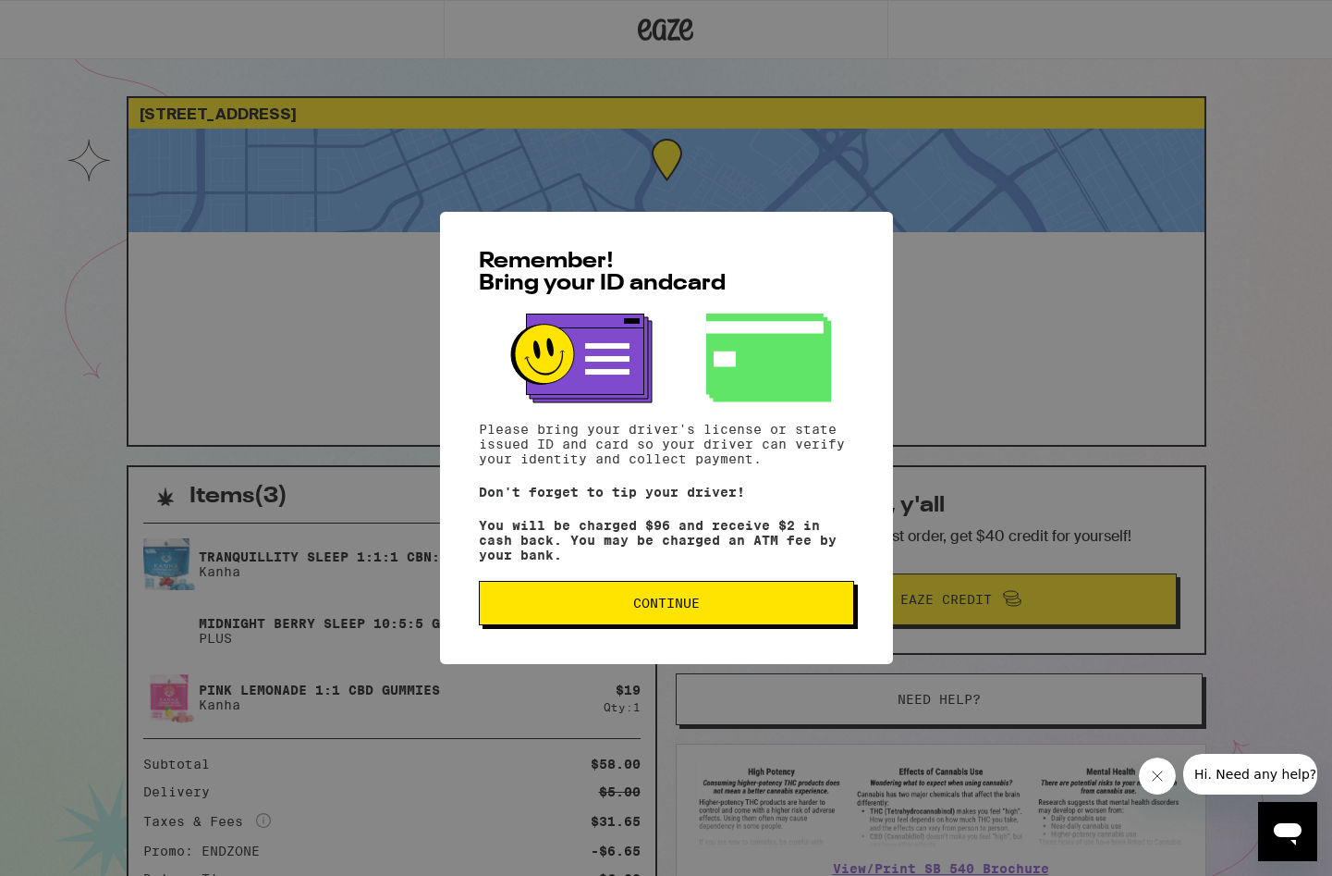
click at [670, 598] on button "Continue" at bounding box center [666, 603] width 375 height 44
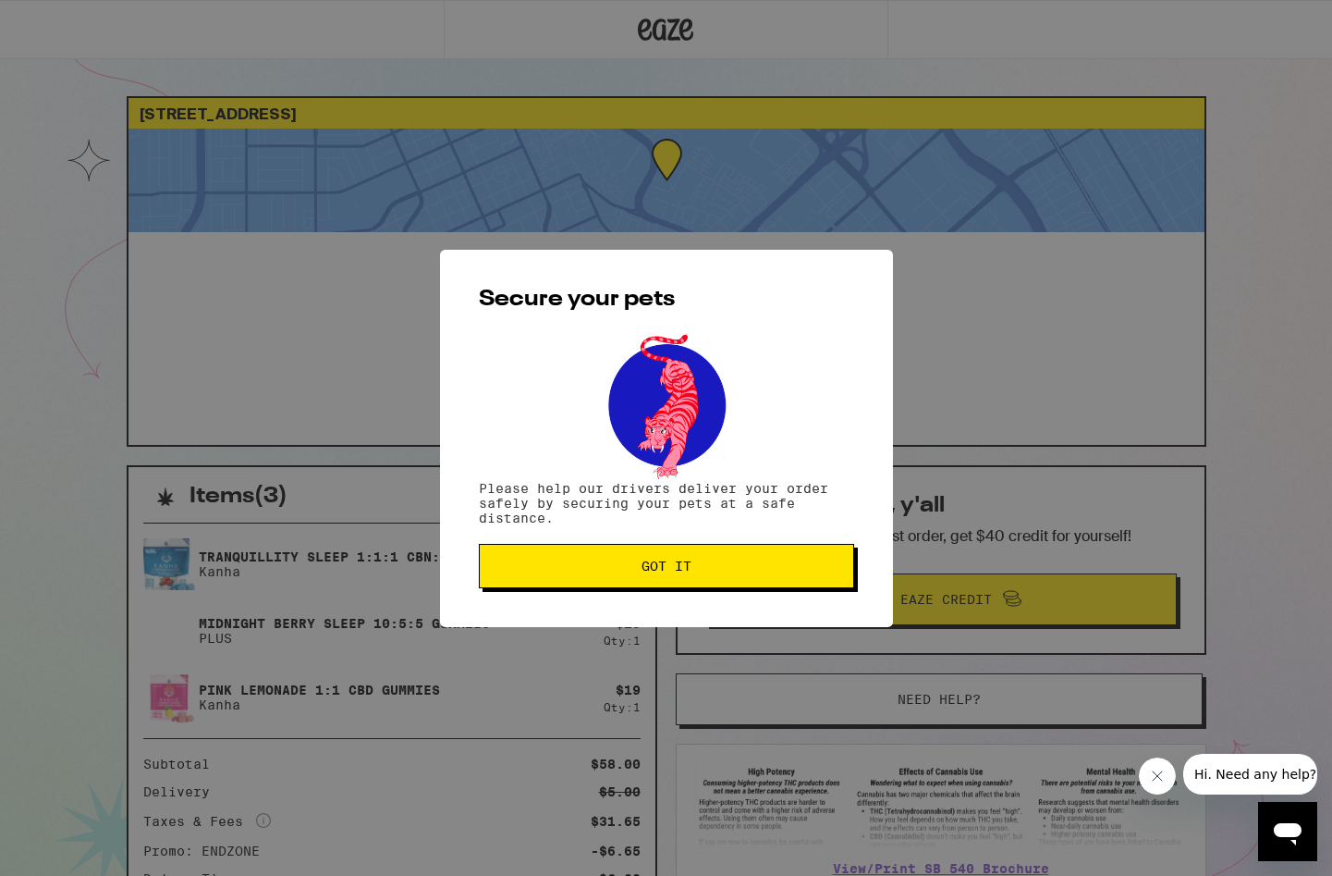
click at [675, 556] on button "Got it" at bounding box center [666, 566] width 375 height 44
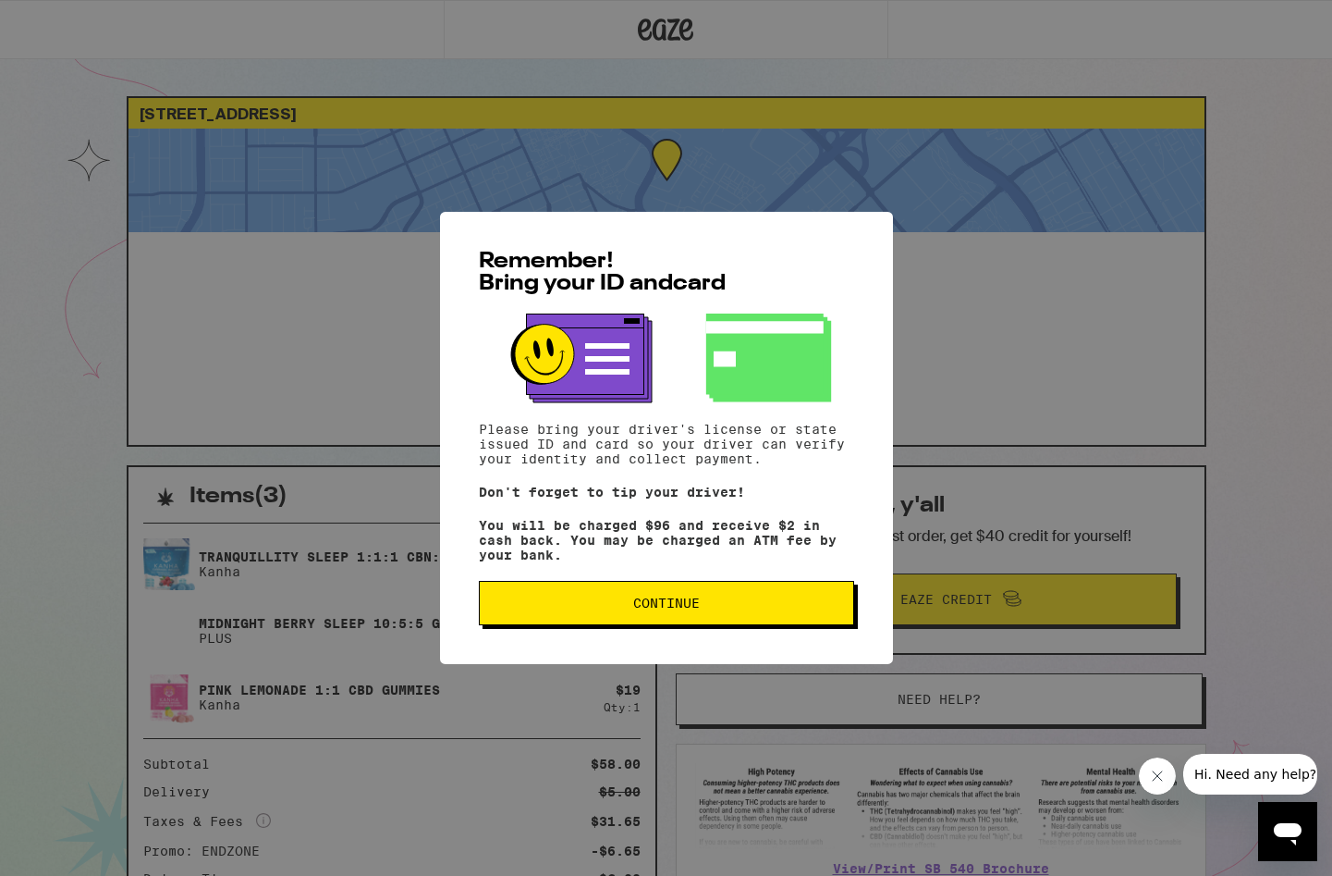
click at [686, 622] on button "Continue" at bounding box center [666, 603] width 375 height 44
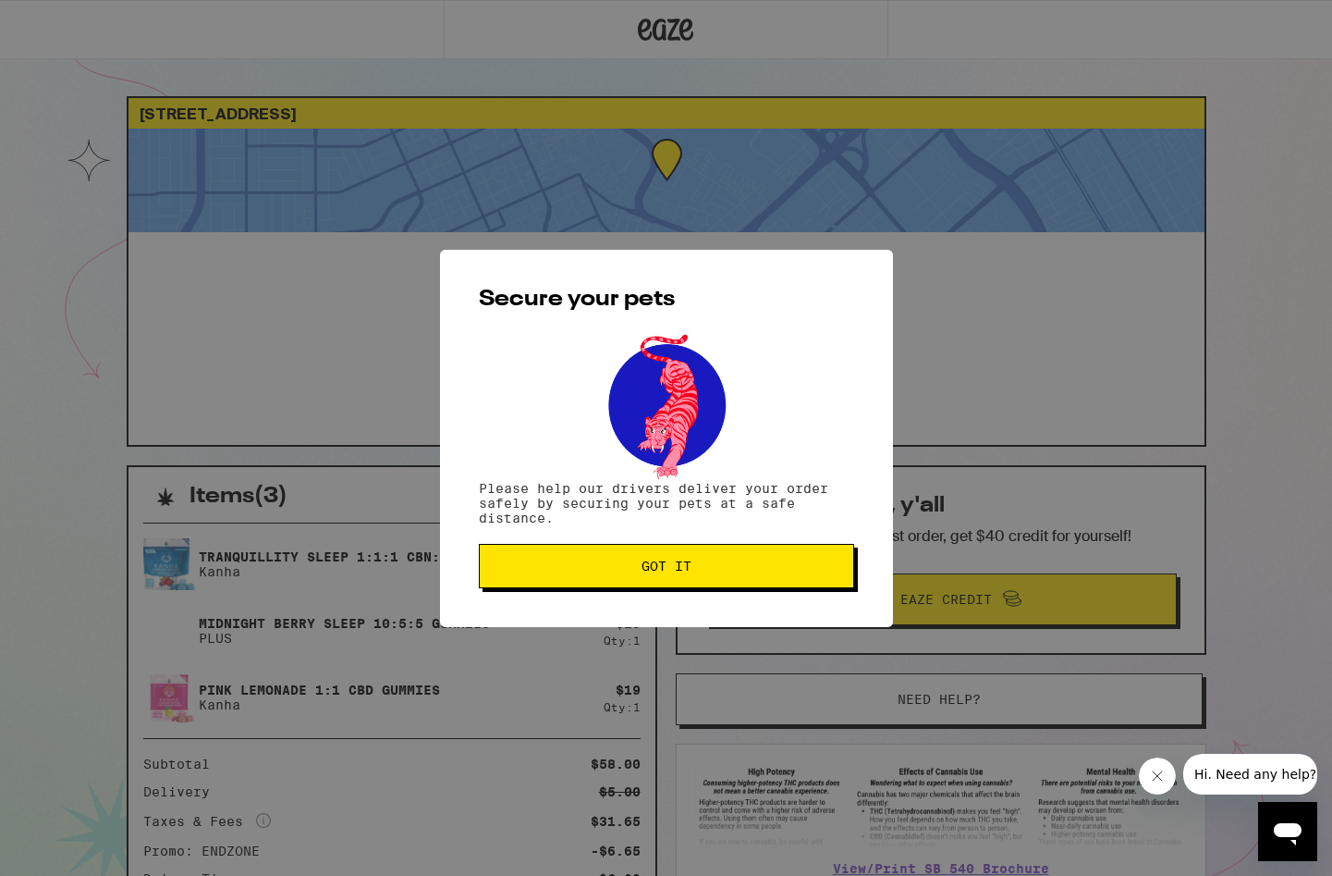
click at [668, 564] on span "Got it" at bounding box center [667, 565] width 50 height 13
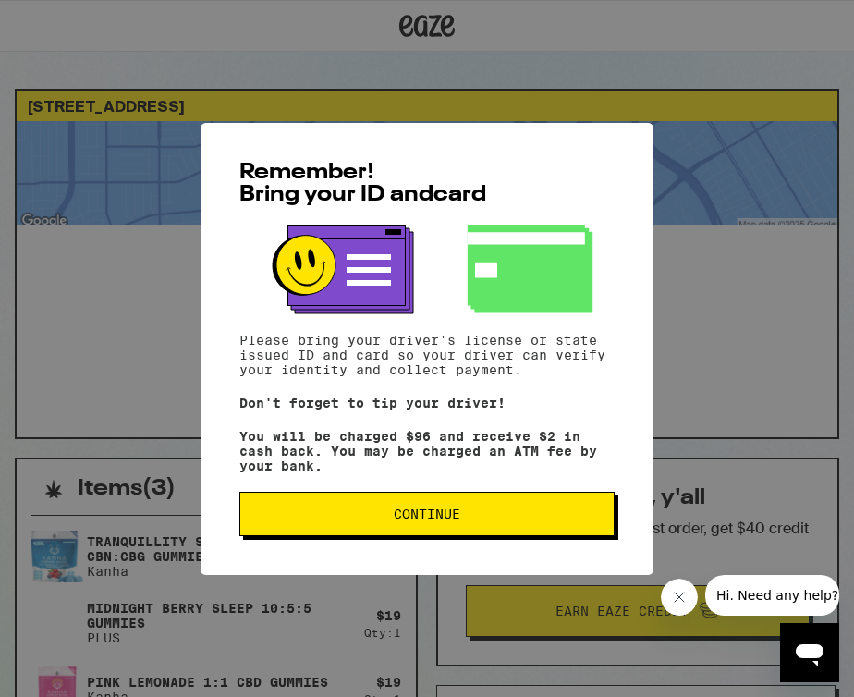
click at [435, 521] on span "Continue" at bounding box center [427, 514] width 67 height 13
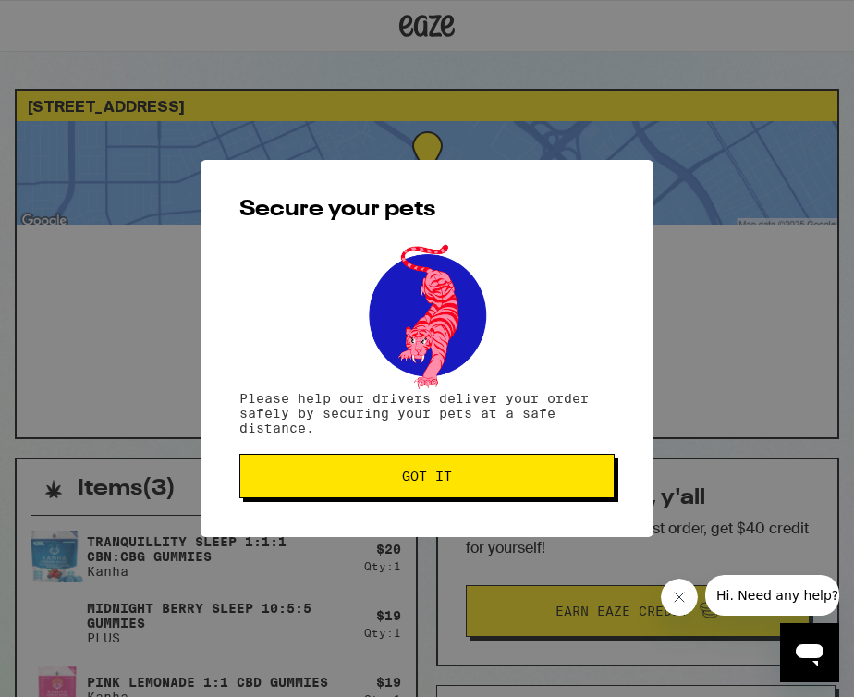
click at [454, 490] on button "Got it" at bounding box center [426, 476] width 375 height 44
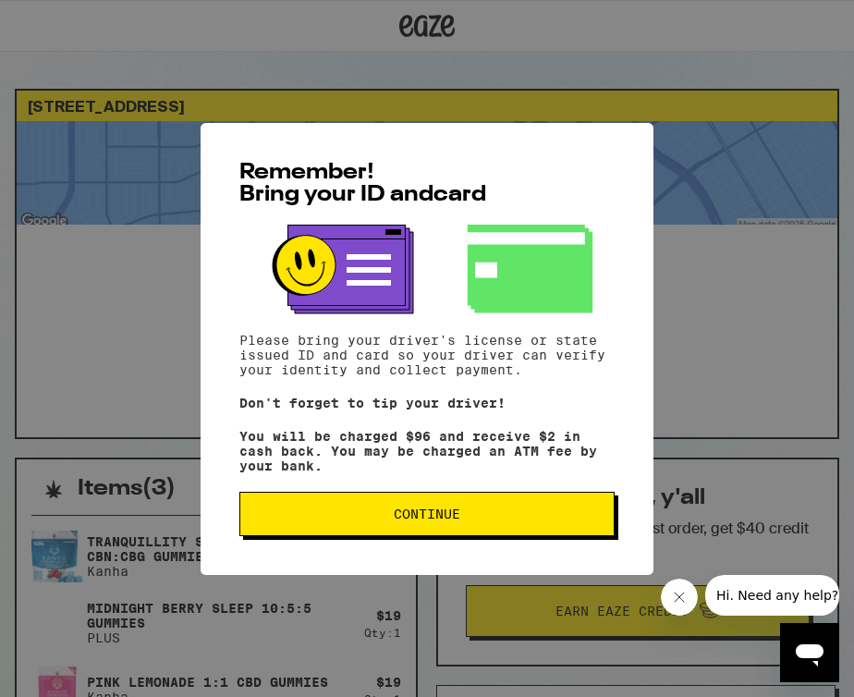
click at [422, 521] on span "Continue" at bounding box center [427, 514] width 67 height 13
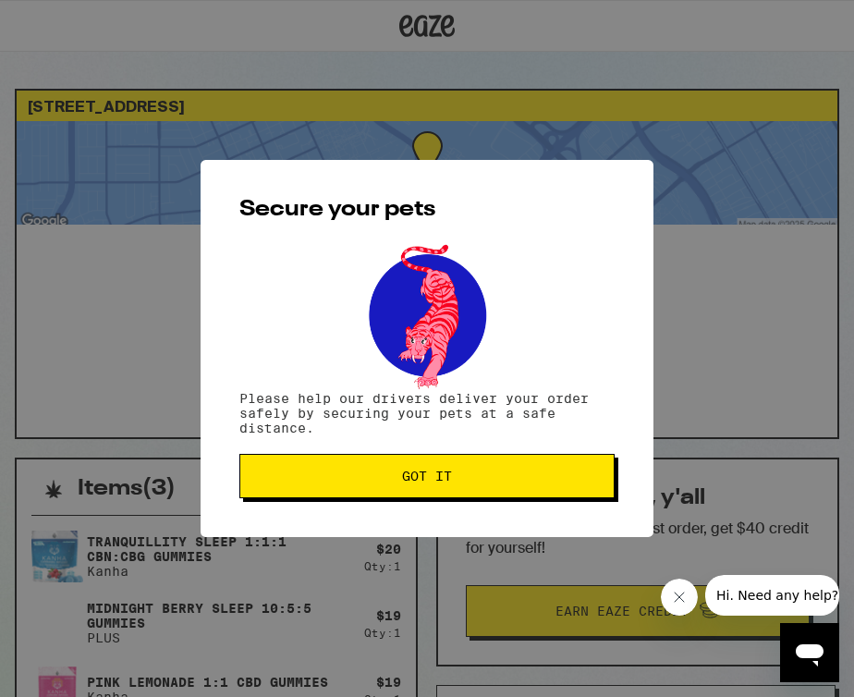
click at [425, 491] on button "Got it" at bounding box center [426, 476] width 375 height 44
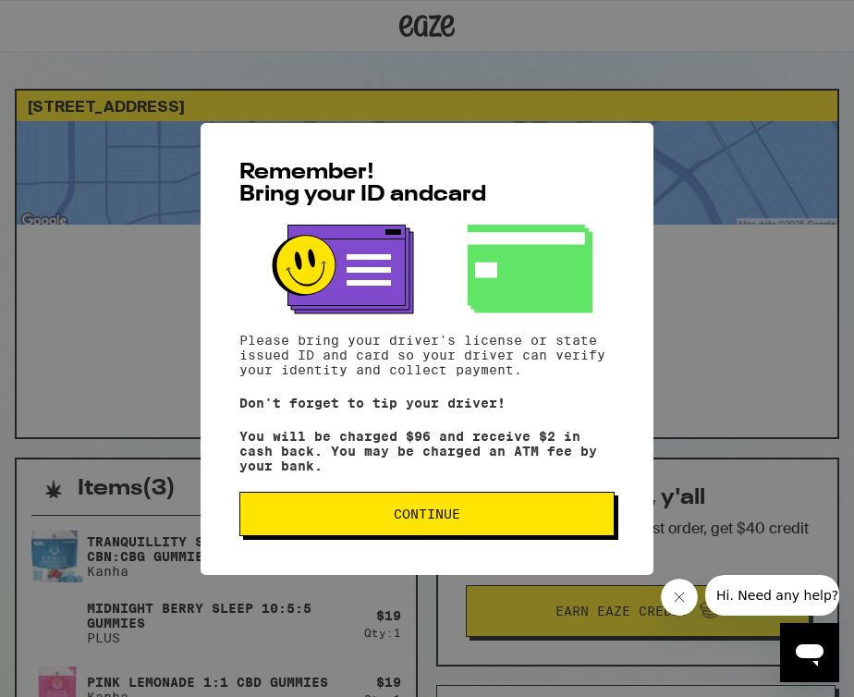
click at [436, 514] on span "Continue" at bounding box center [427, 514] width 67 height 13
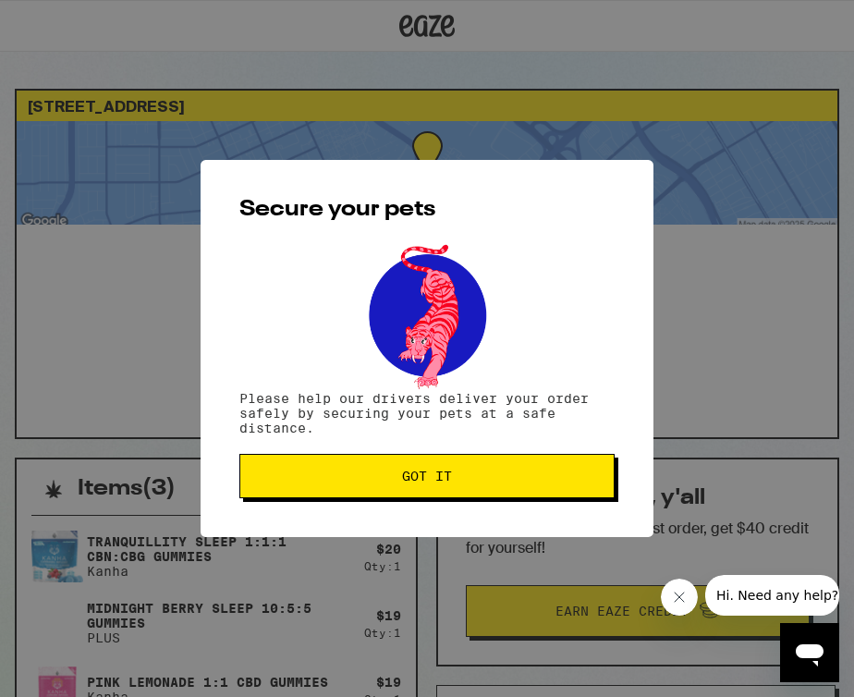
click at [423, 497] on button "Got it" at bounding box center [426, 476] width 375 height 44
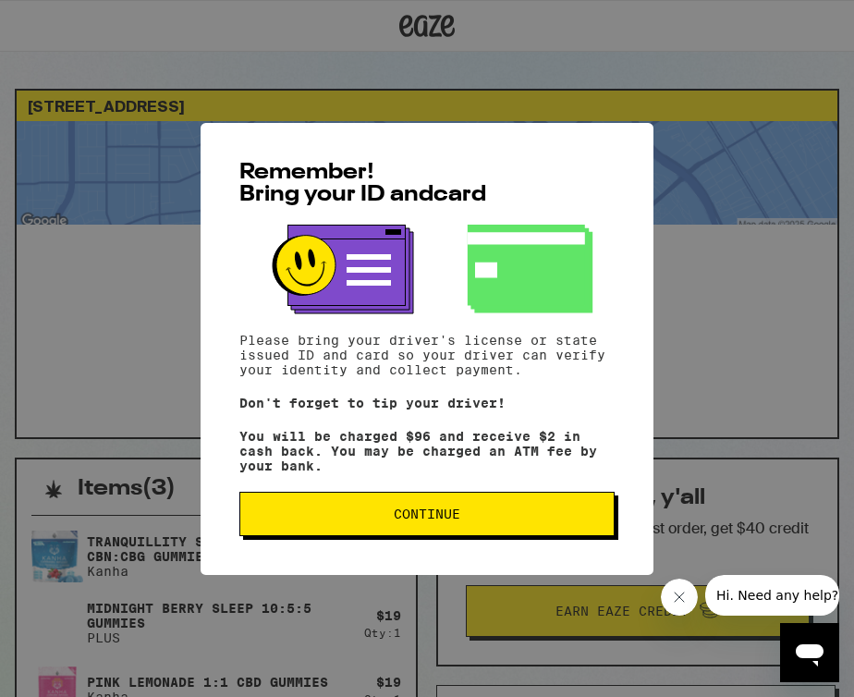
click at [508, 512] on button "Continue" at bounding box center [426, 514] width 375 height 44
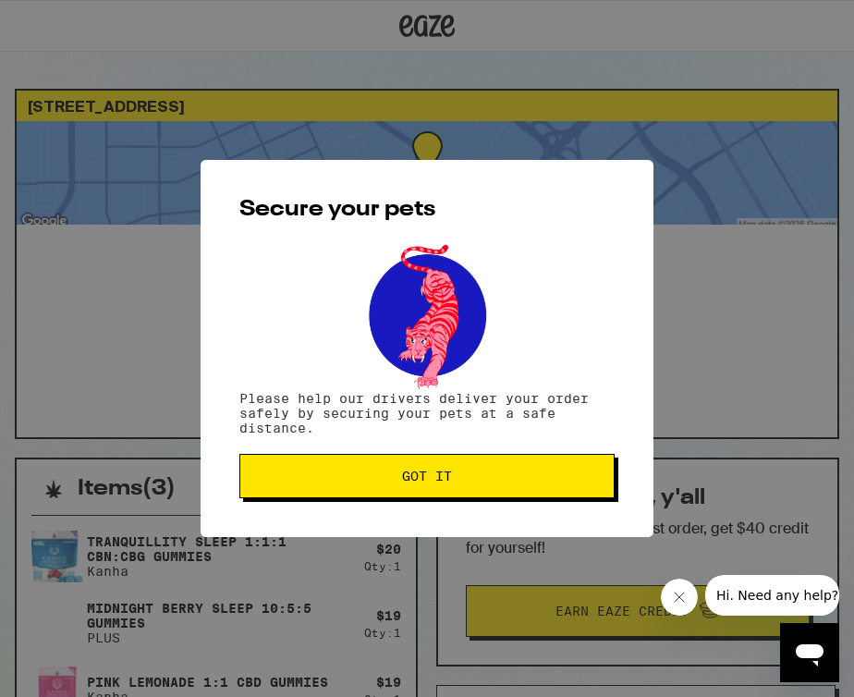
click at [496, 462] on button "Got it" at bounding box center [426, 476] width 375 height 44
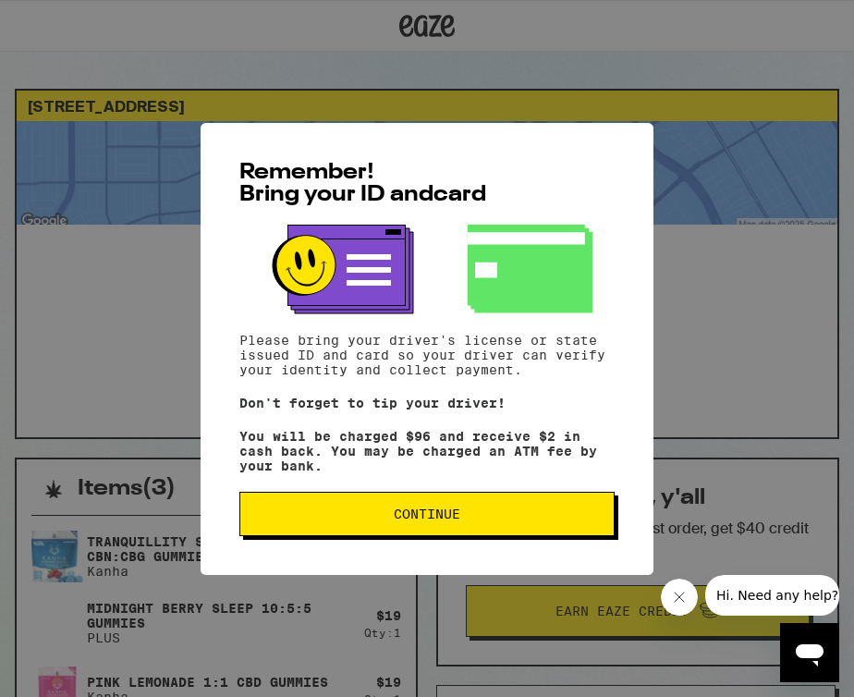
click at [455, 520] on span "Continue" at bounding box center [427, 514] width 67 height 13
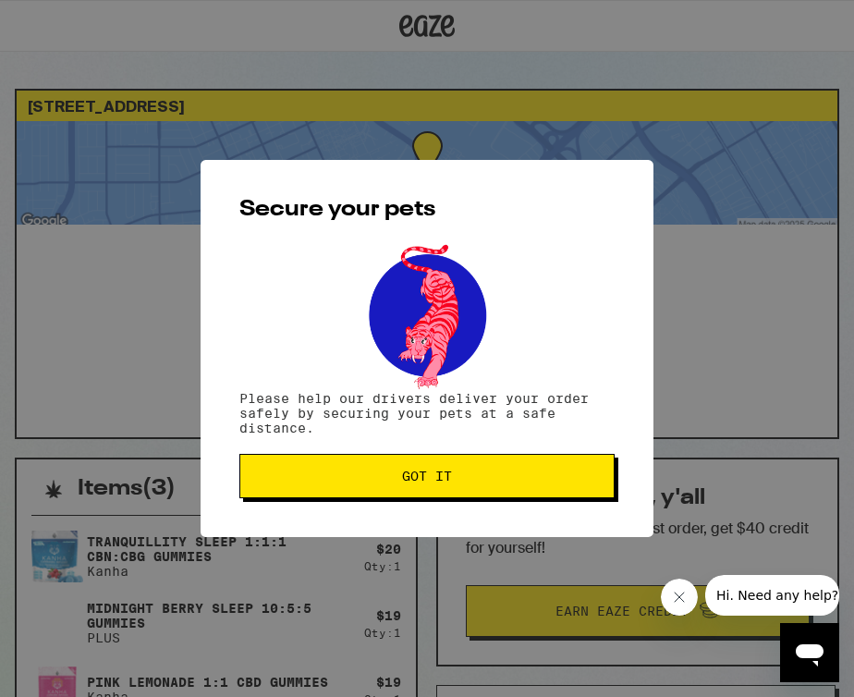
click at [443, 490] on button "Got it" at bounding box center [426, 476] width 375 height 44
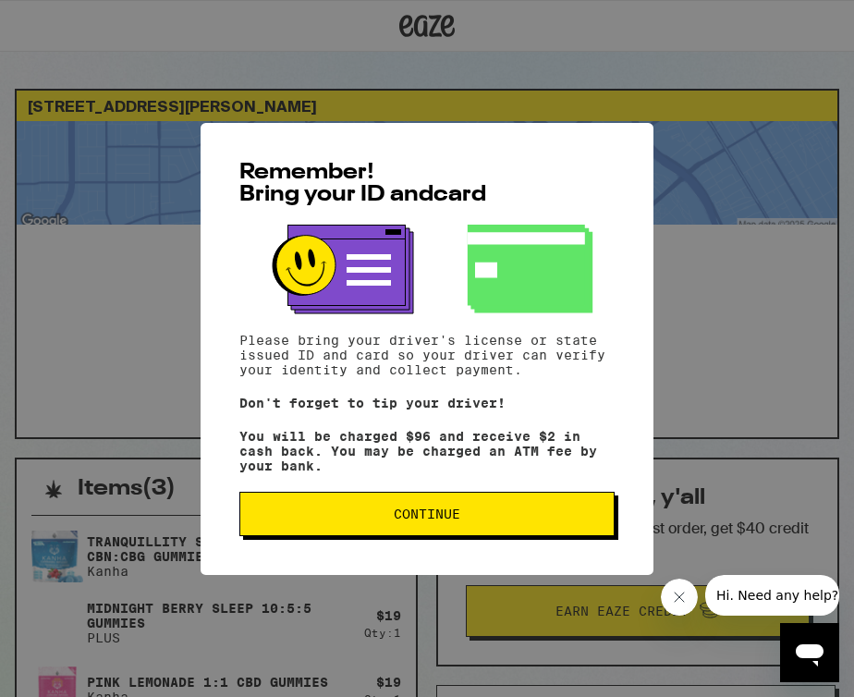
click at [452, 543] on div "Remember! Bring your ID and card Please bring your driver's license or state is…" at bounding box center [427, 349] width 453 height 452
click at [447, 510] on button "Continue" at bounding box center [426, 514] width 375 height 44
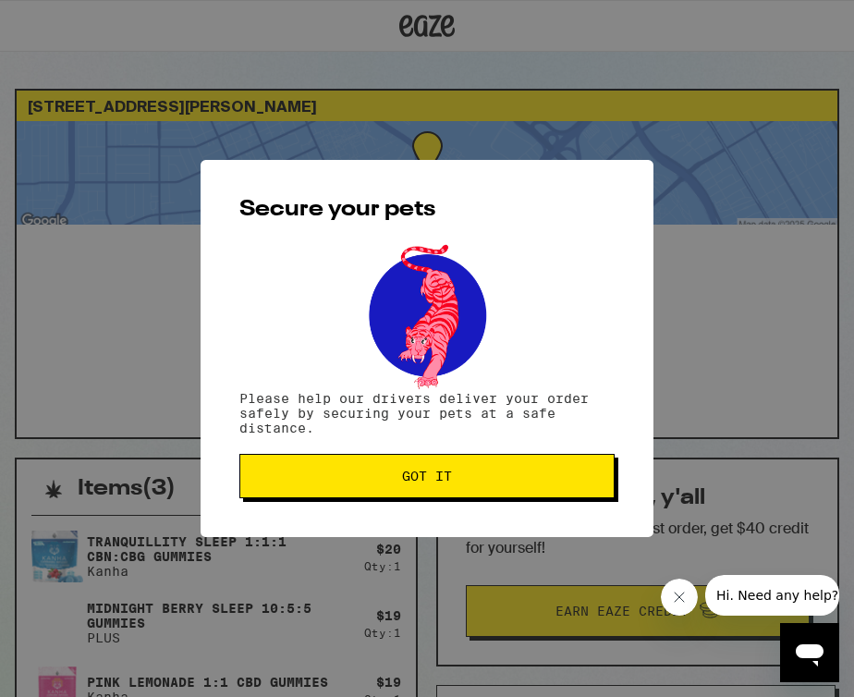
click at [443, 462] on button "Got it" at bounding box center [426, 476] width 375 height 44
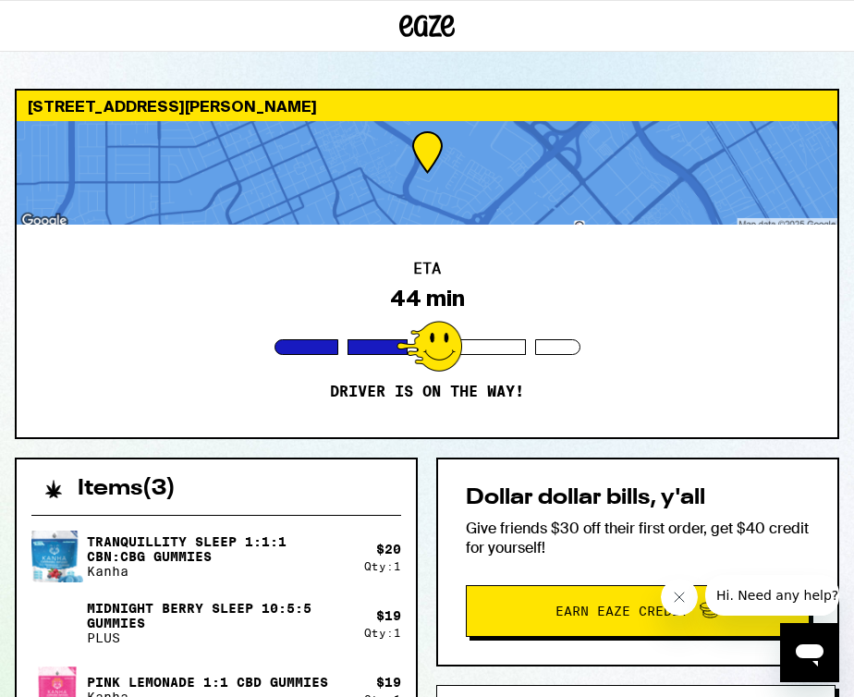
click at [816, 645] on icon "Open messaging window" at bounding box center [810, 655] width 28 height 22
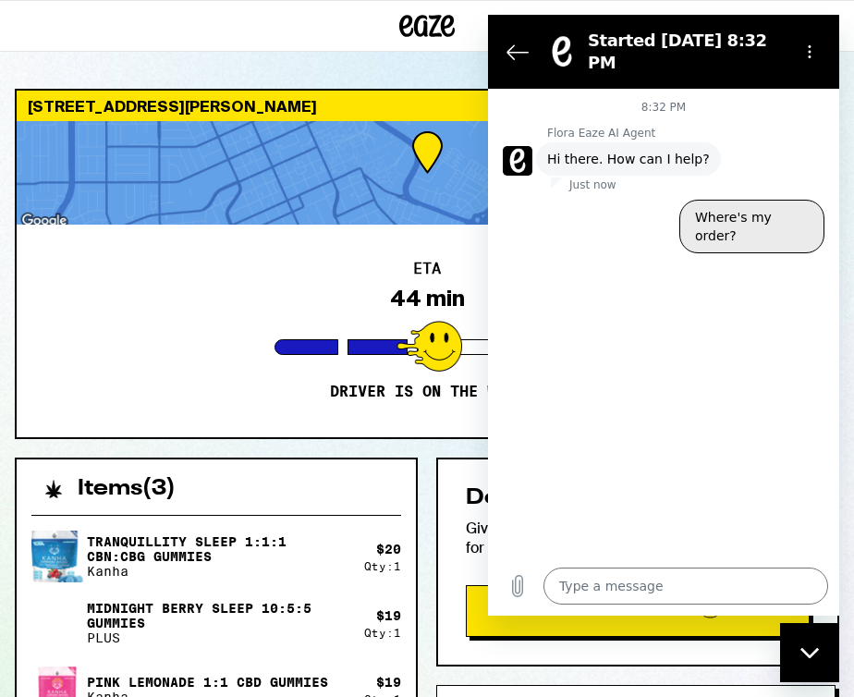
click at [752, 214] on button "Where's my order?" at bounding box center [752, 227] width 145 height 54
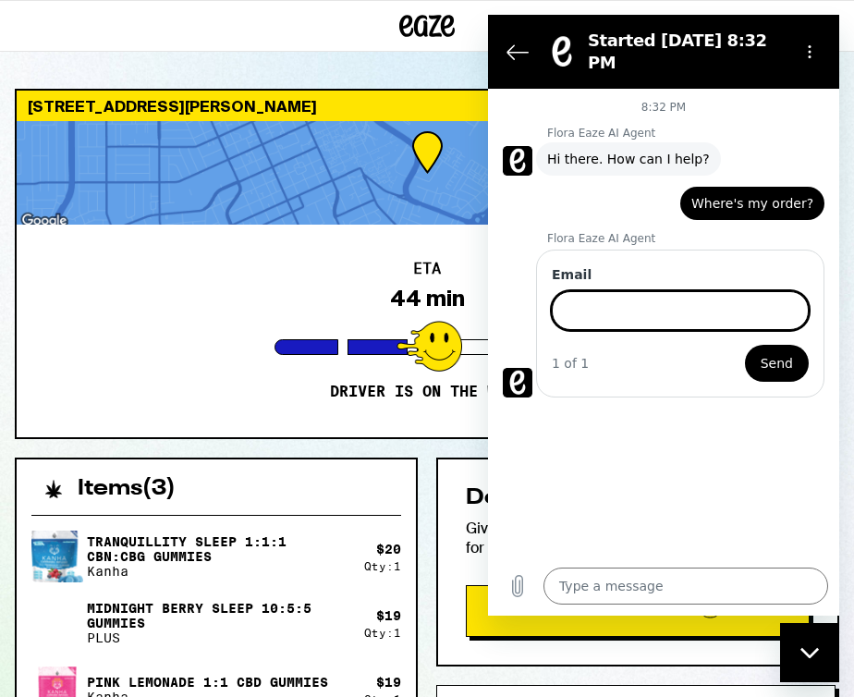
type textarea "x"
type input "[EMAIL_ADDRESS][DOMAIN_NAME]"
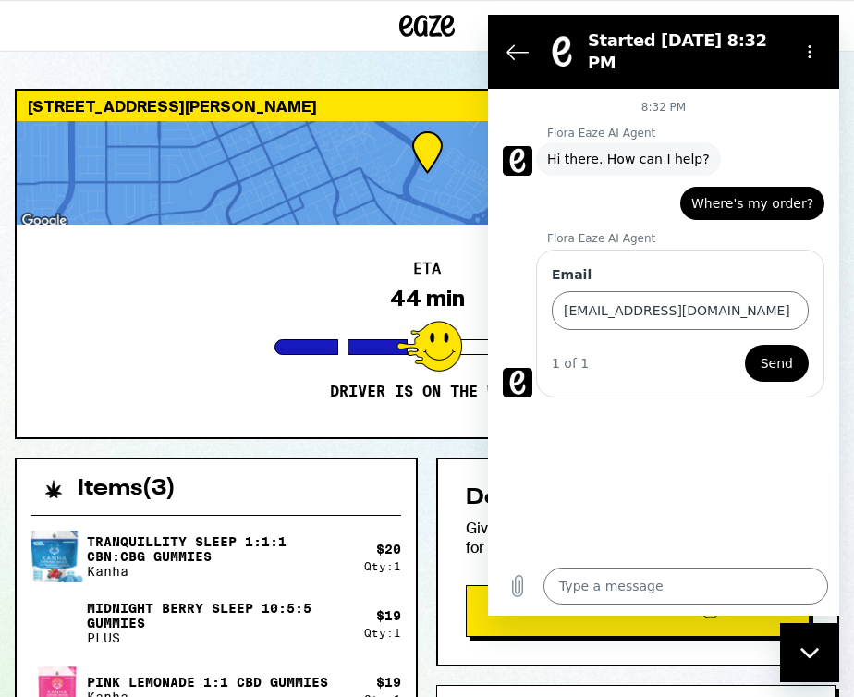
click at [807, 350] on button "Send" at bounding box center [777, 363] width 64 height 37
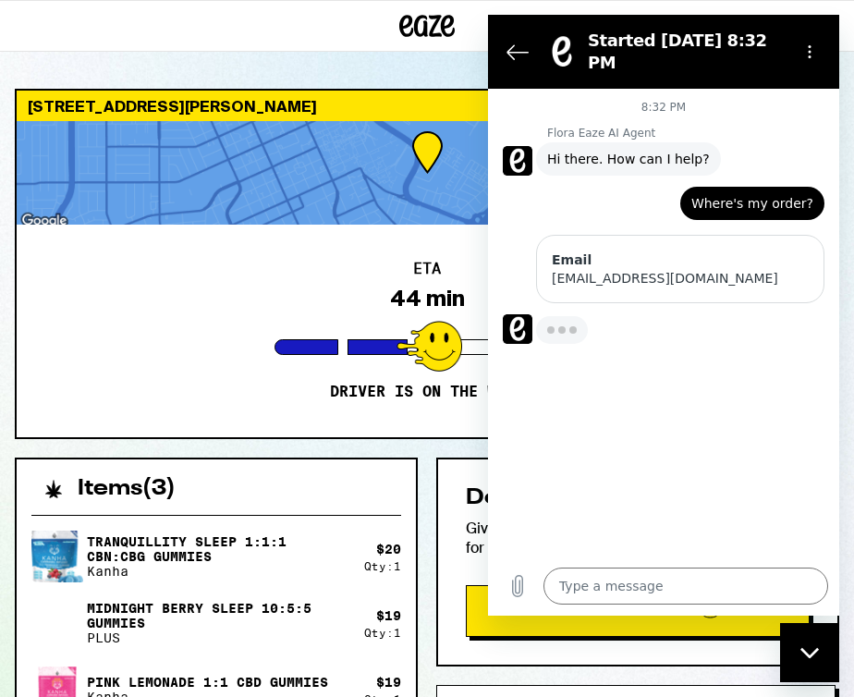
type textarea "x"
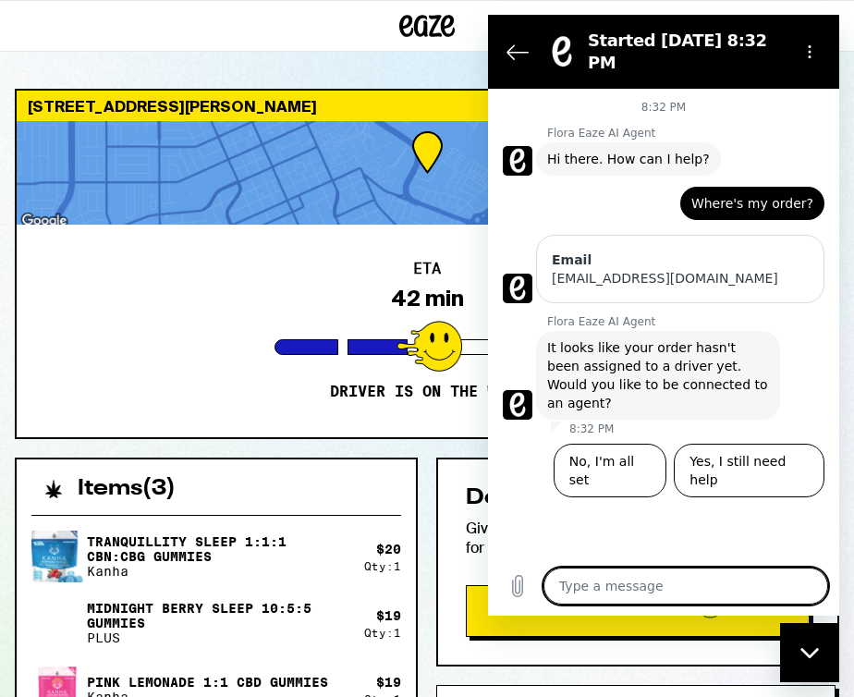
click at [644, 590] on textarea at bounding box center [686, 586] width 285 height 37
type textarea "W"
type textarea "x"
type textarea "Wh"
type textarea "x"
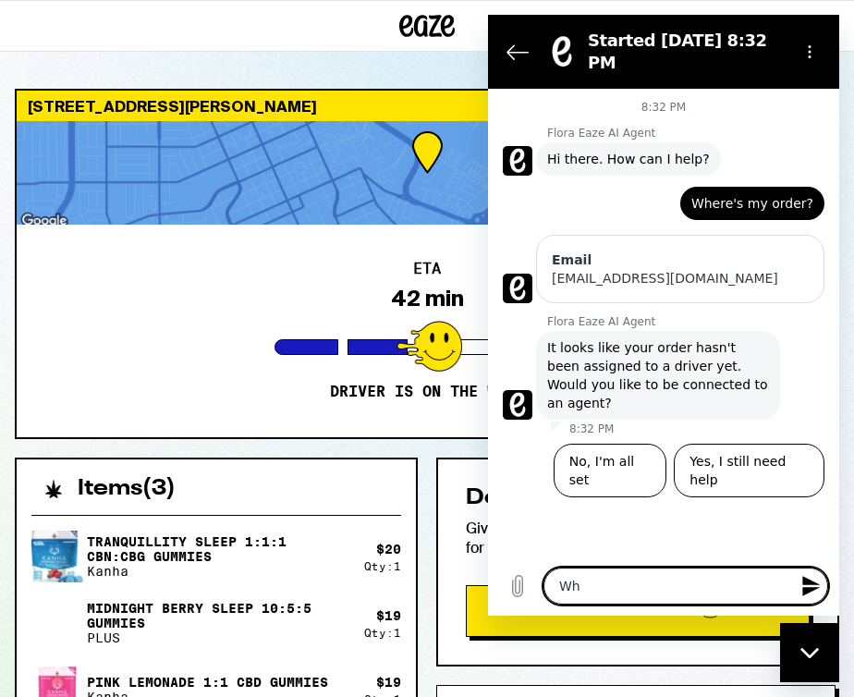
type textarea "Whe"
type textarea "x"
type textarea "When"
type textarea "x"
type textarea "When"
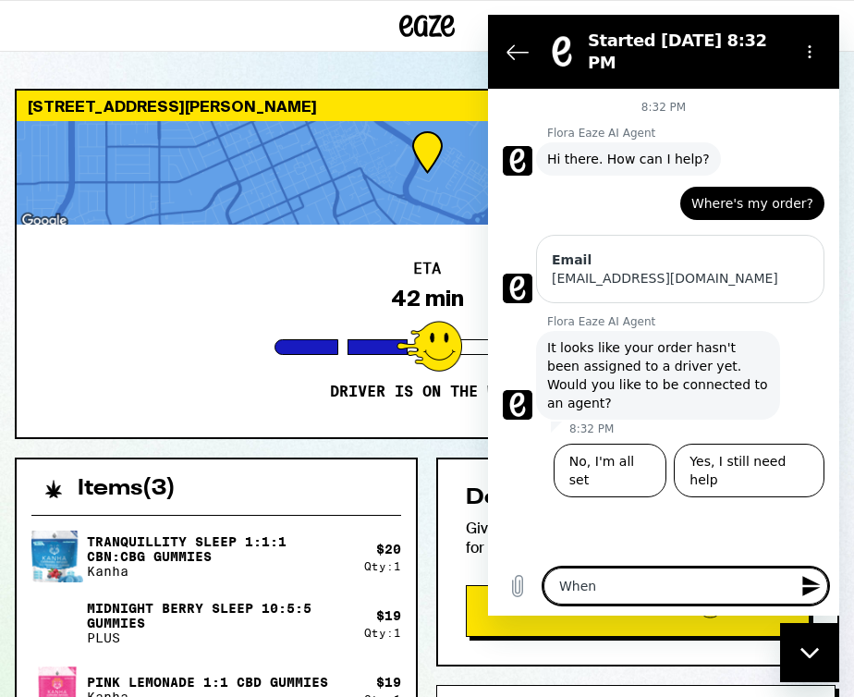
type textarea "x"
type textarea "When w"
type textarea "x"
type textarea "When we"
type textarea "x"
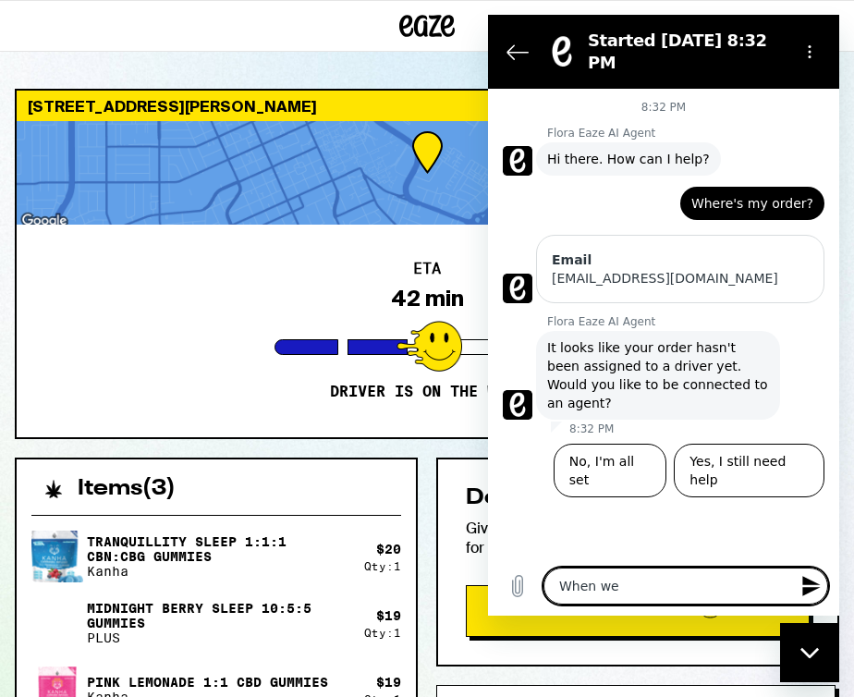
type textarea "When wei"
type textarea "x"
type textarea "When we"
type textarea "x"
type textarea "When w"
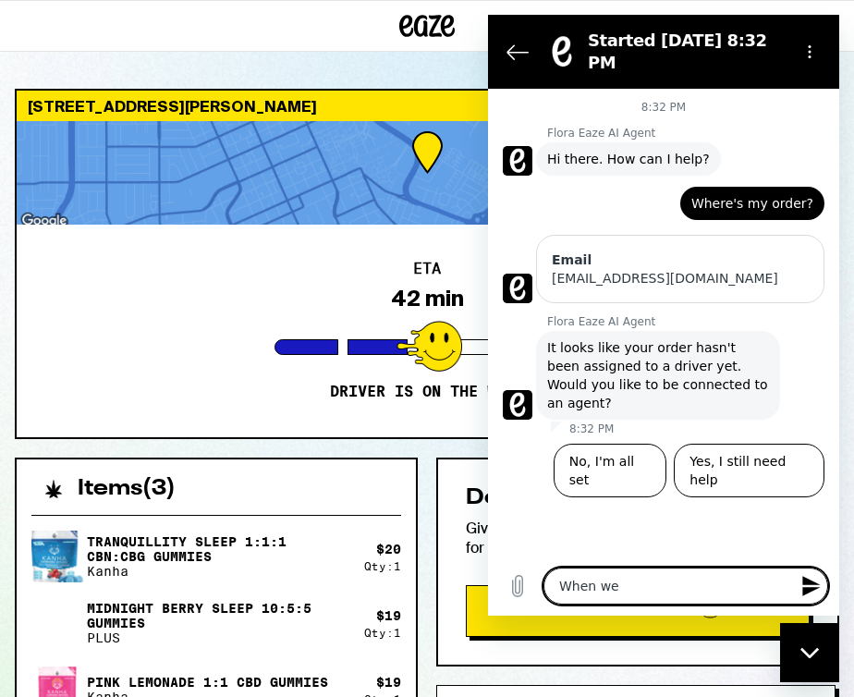
type textarea "x"
type textarea "When wi"
type textarea "x"
type textarea "When wil"
type textarea "x"
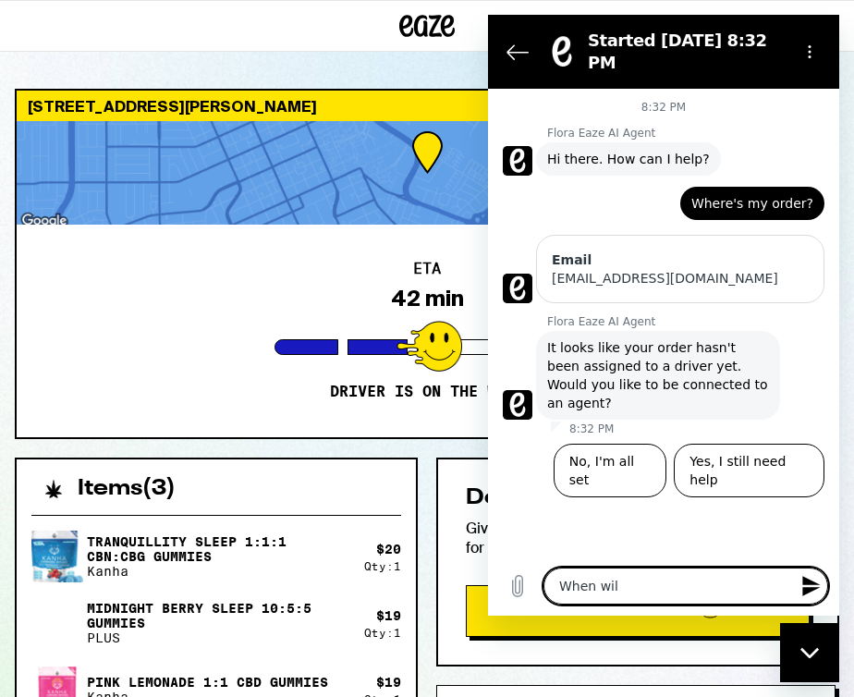
type textarea "When will"
type textarea "x"
type textarea "When will"
type textarea "x"
type textarea "When will I"
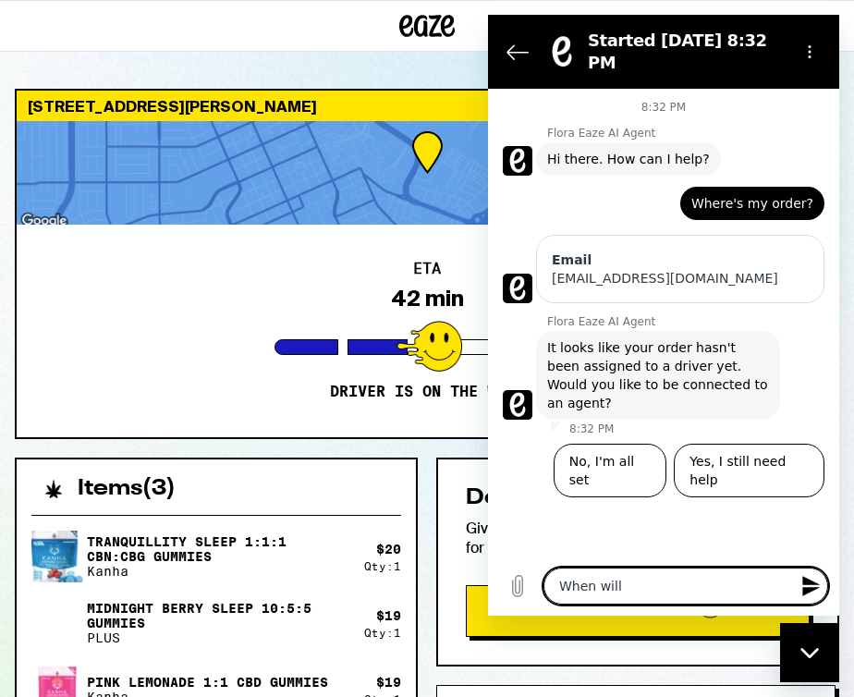
type textarea "x"
type textarea "When will I"
type textarea "x"
type textarea "When will I g"
type textarea "x"
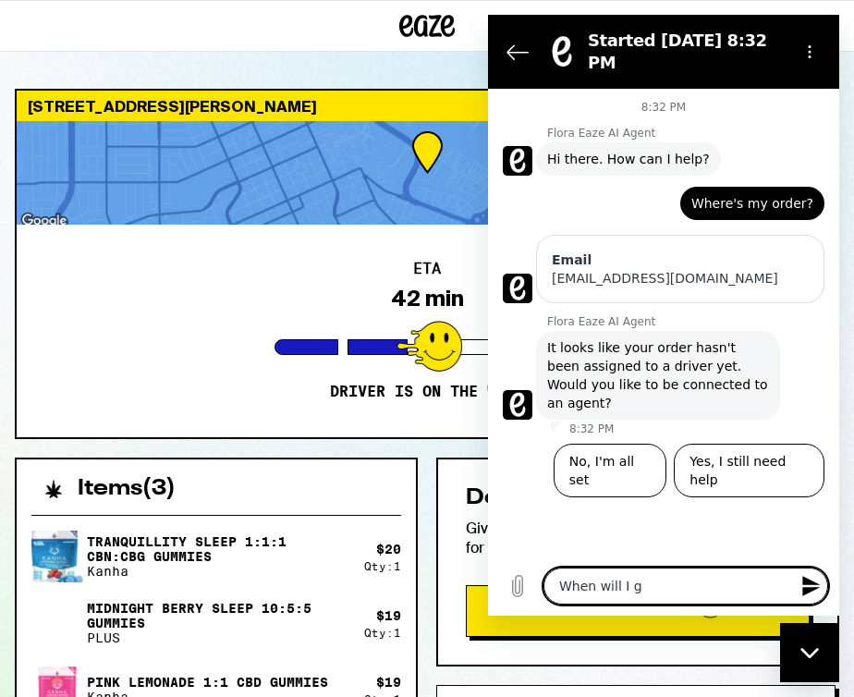
type textarea "When will I ge"
type textarea "x"
type textarea "When will I get"
type textarea "x"
type textarea "When will I get"
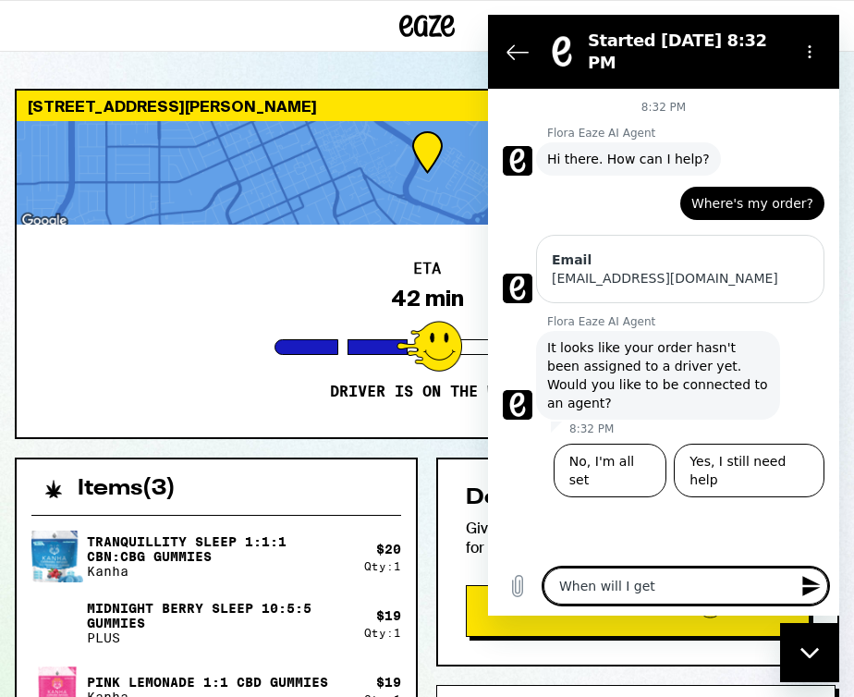
type textarea "x"
type textarea "When will I get a"
type textarea "x"
type textarea "When will I get a"
type textarea "x"
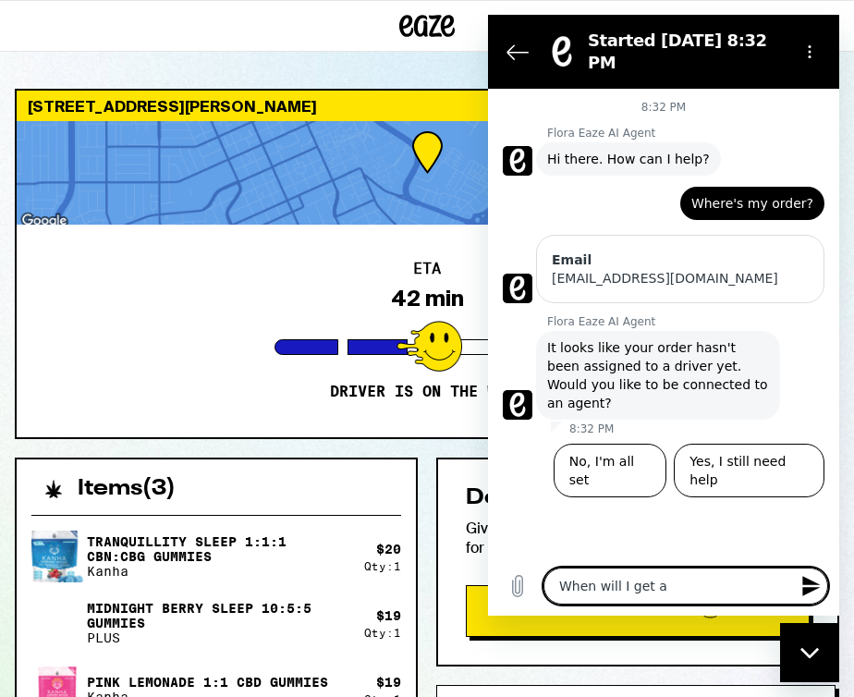
type textarea "When will I get a d"
type textarea "x"
type textarea "When will I get a dr"
type textarea "x"
type textarea "When will I get a dri"
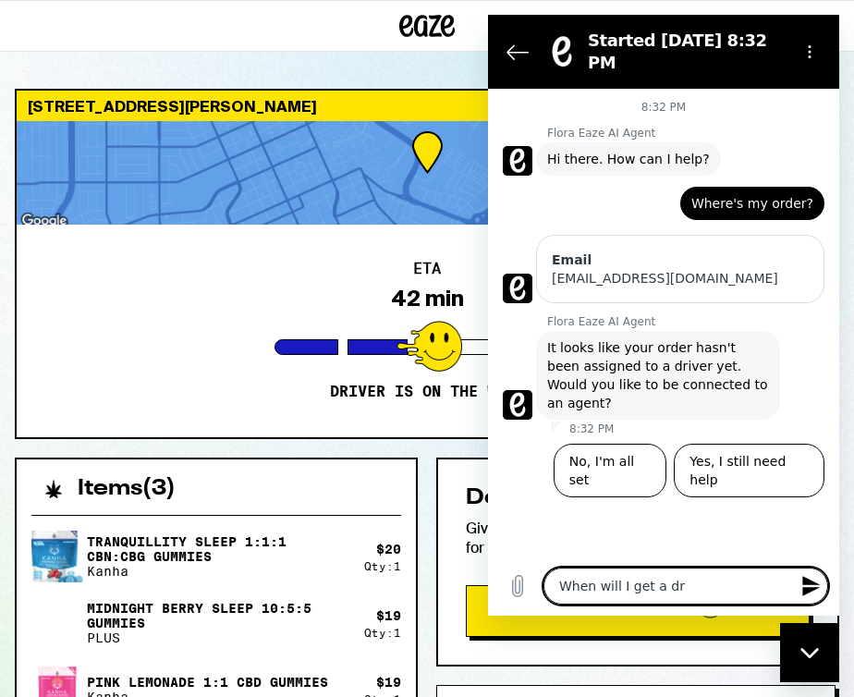
type textarea "x"
type textarea "When will I get a driv"
type textarea "x"
type textarea "When will I get a drive"
type textarea "x"
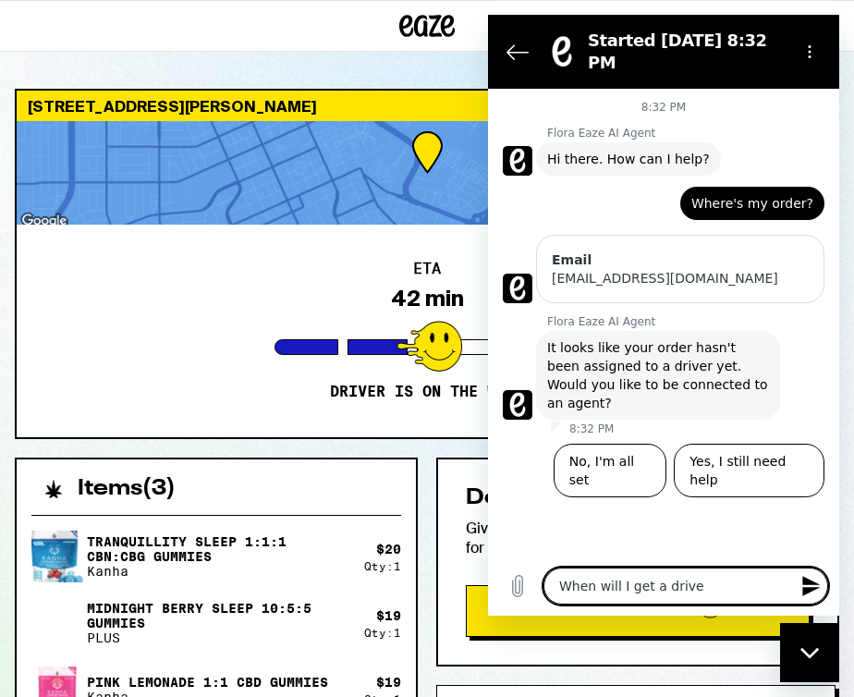
type textarea "When will I get a driver"
type textarea "x"
type textarea "When will I get a driver?"
type textarea "x"
type textarea "When will I get a driver?"
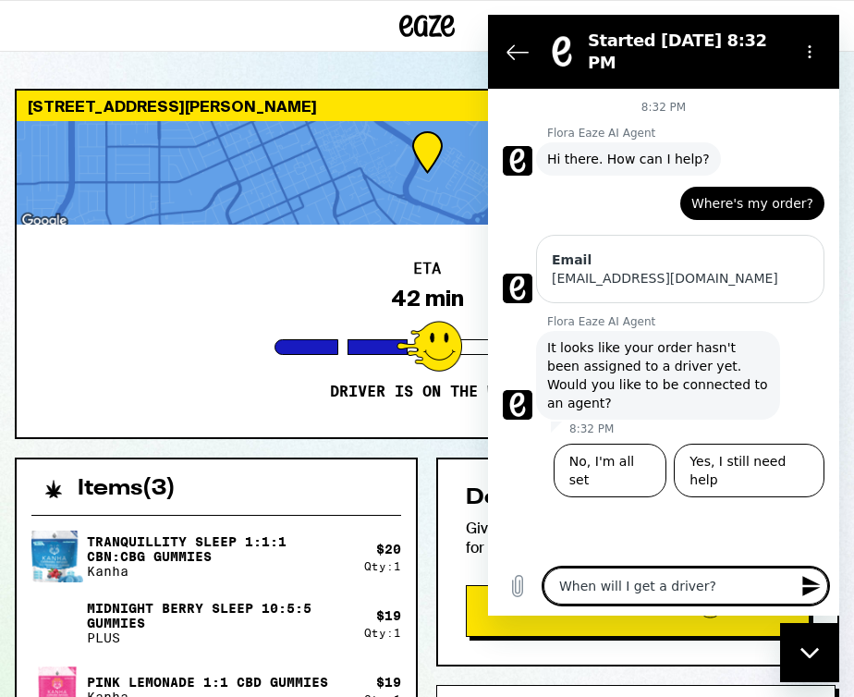
type textarea "x"
type textarea "When will I get a driver? I"
type textarea "x"
type textarea "When will I get a driver? It"
type textarea "x"
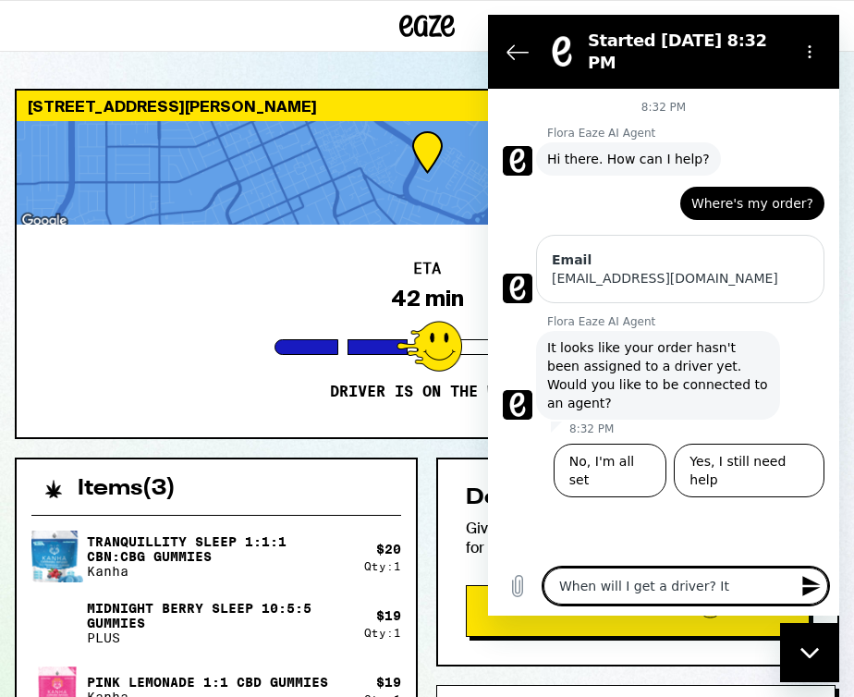
type textarea "When will I get a driver? I"
type textarea "x"
type textarea "When will I get a driver? I"
type textarea "x"
type textarea "When will I get a driver? I h"
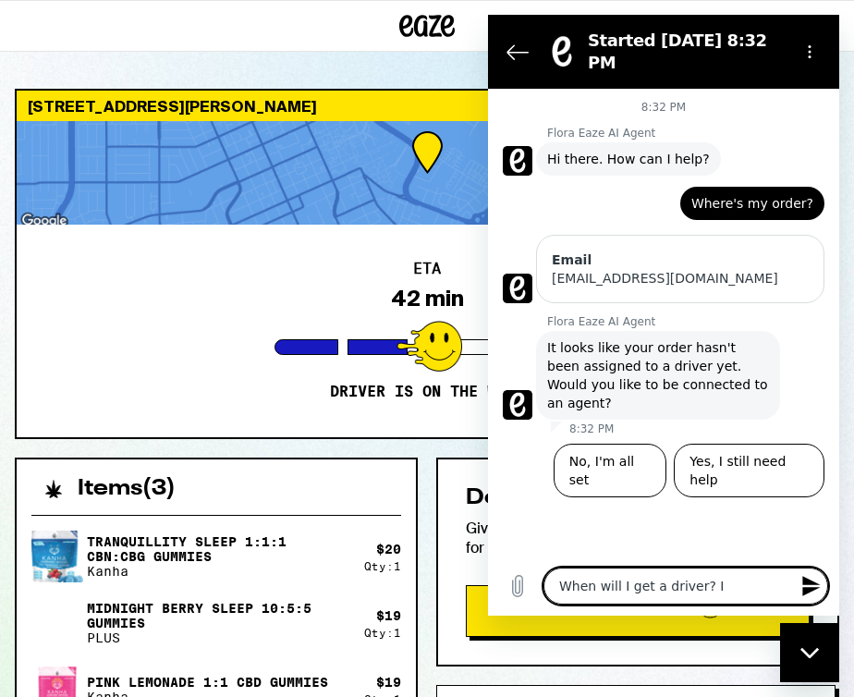
type textarea "x"
type textarea "When will I get a driver? I ha"
type textarea "x"
type textarea "When will I get a driver? I hav"
type textarea "x"
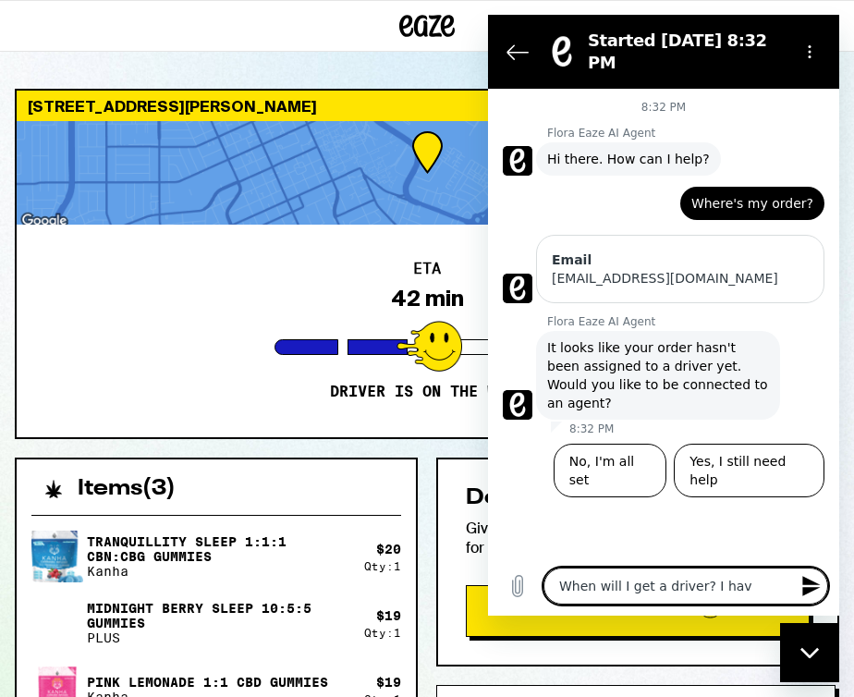
type textarea "When will I get a driver? I have"
type textarea "x"
type textarea "When will I get a driver? I have"
type textarea "x"
type textarea "When will I get a driver? I have b"
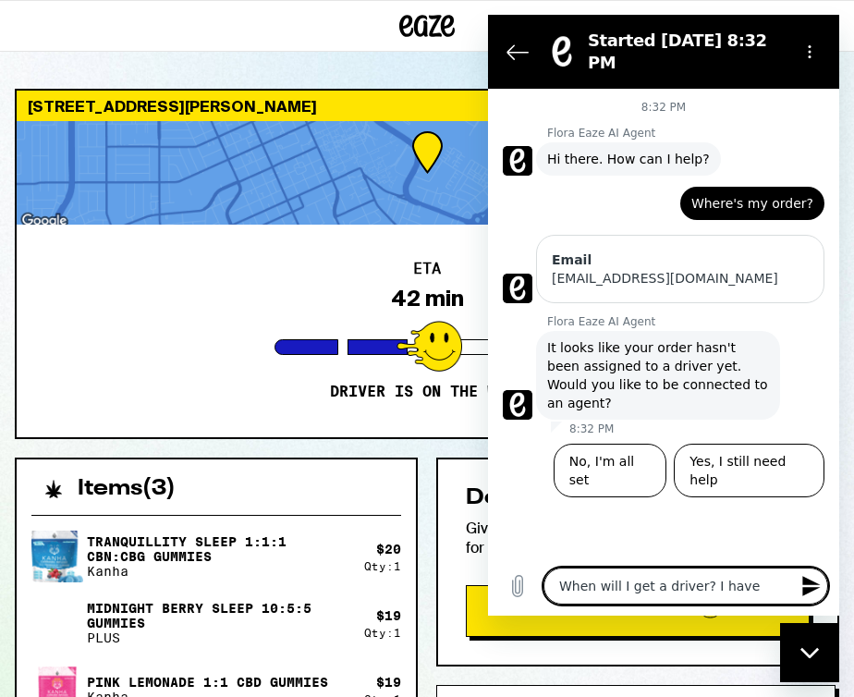
type textarea "x"
type textarea "When will I get a driver? I have be"
type textarea "x"
type textarea "When will I get a driver? I have bee"
type textarea "x"
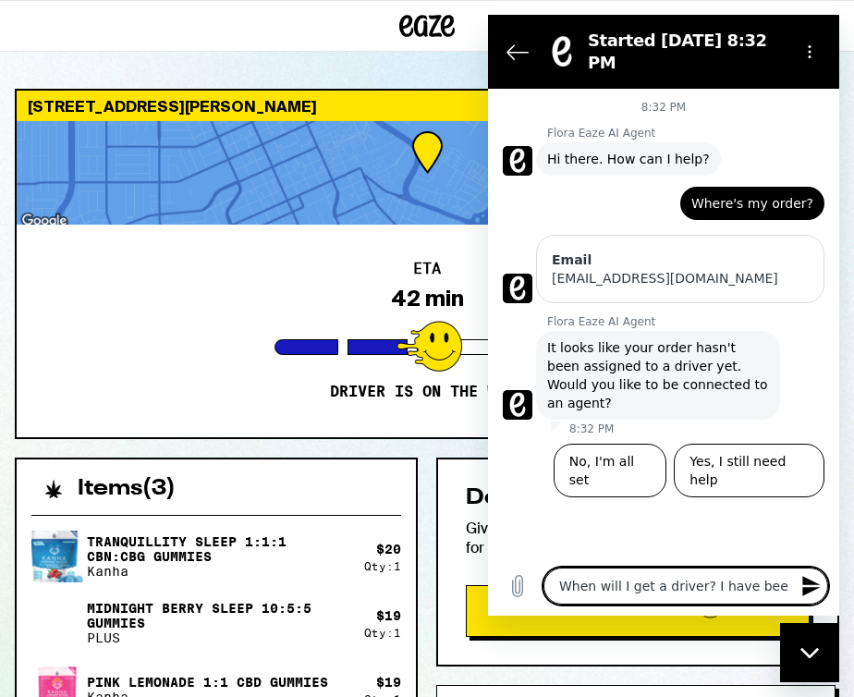
type textarea "When will I get a driver? I have been"
type textarea "x"
type textarea "When will I get a driver? I have been"
type textarea "x"
type textarea "When will I get a driver? I have been w"
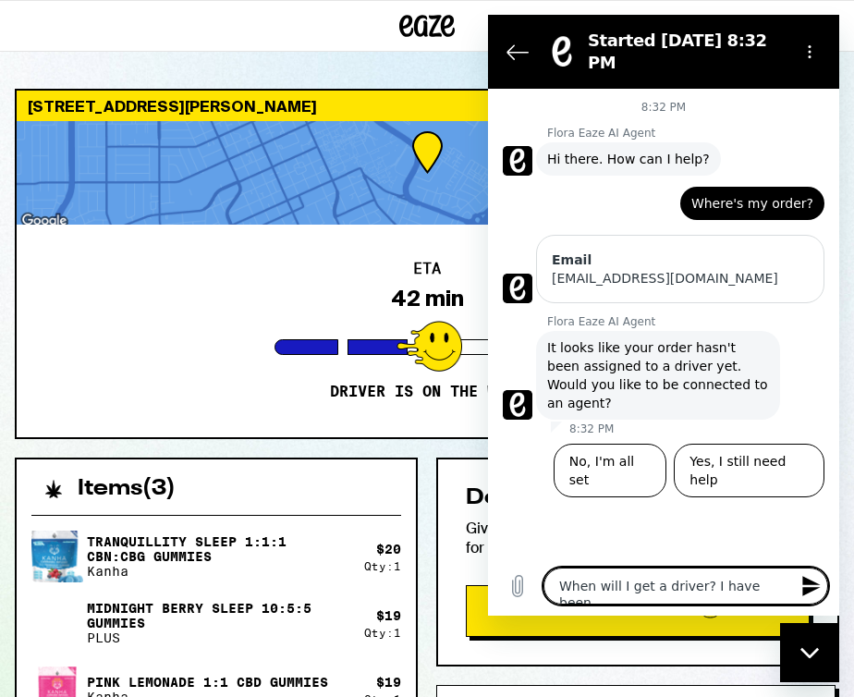
type textarea "x"
type textarea "When will I get a driver? I have been wa"
type textarea "x"
type textarea "When will I get a driver? I have been wai"
type textarea "x"
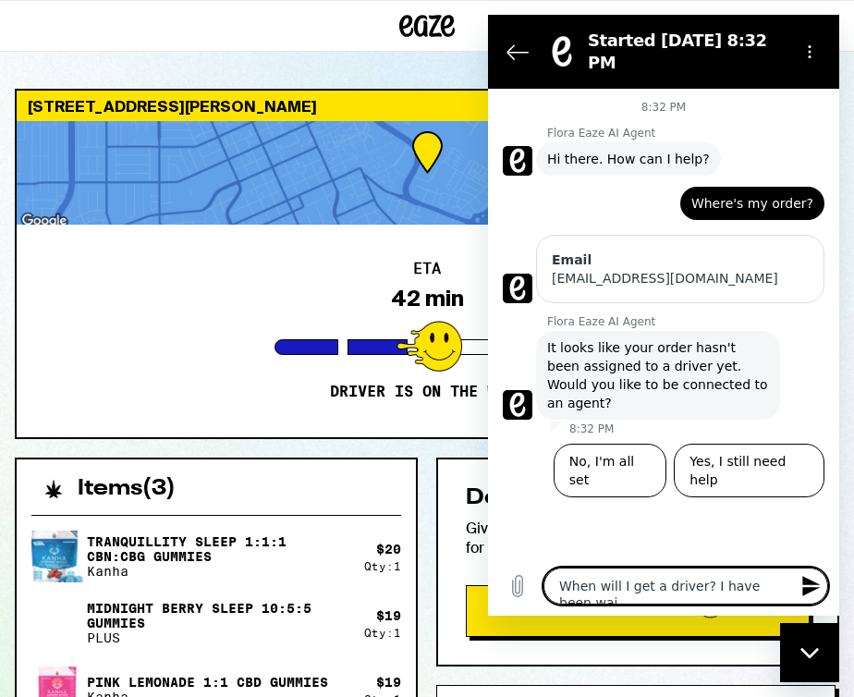
type textarea "When will I get a driver? I have been wait"
type textarea "x"
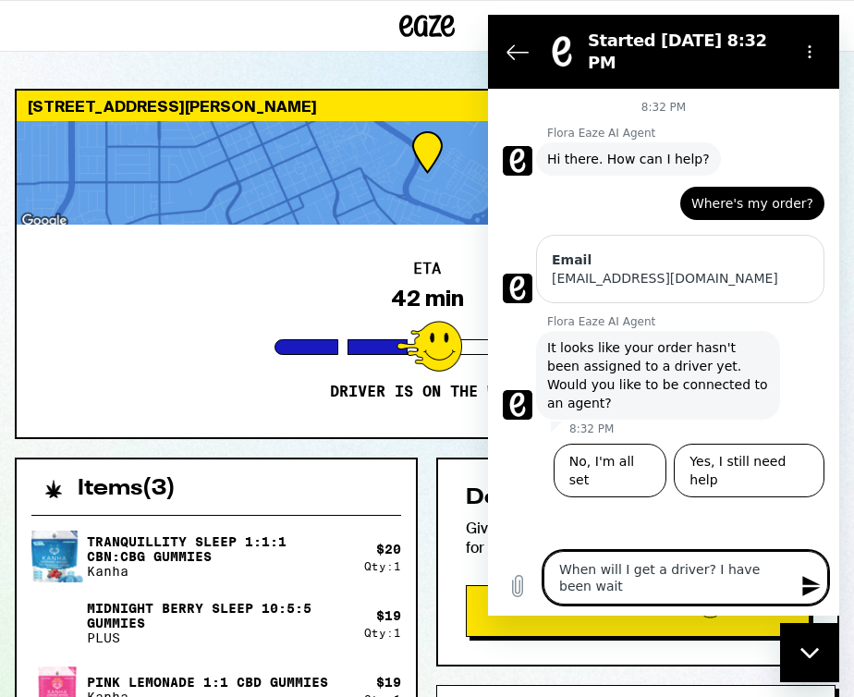
type textarea "When will I get a driver? I have been waiti"
type textarea "x"
type textarea "When will I get a driver? I have been waitin"
type textarea "x"
type textarea "When will I get a driver? I have been waiting"
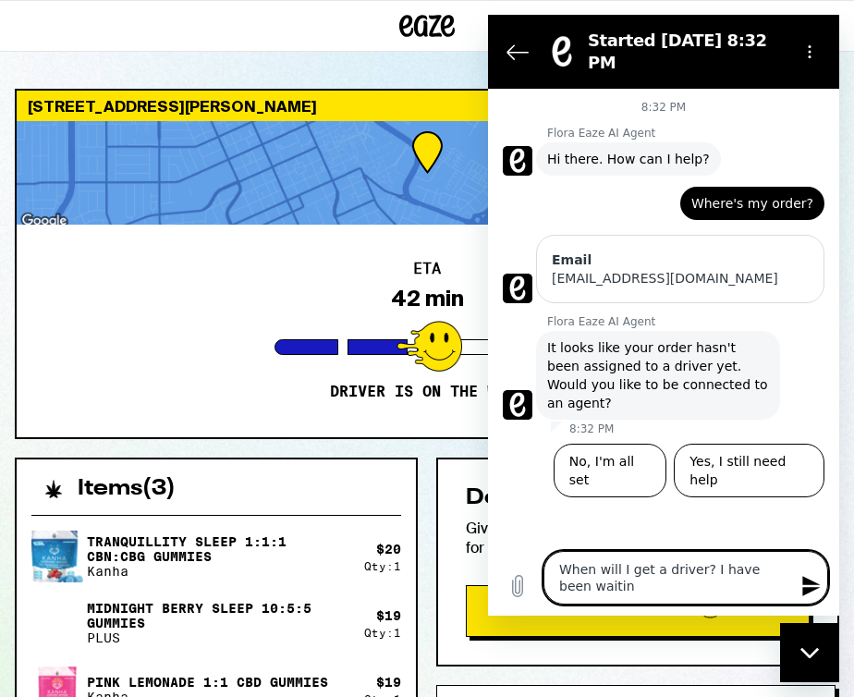
type textarea "x"
type textarea "When will I get a driver? I have been waiting"
type textarea "x"
type textarea "When will I get a driver? I have been waiting f"
type textarea "x"
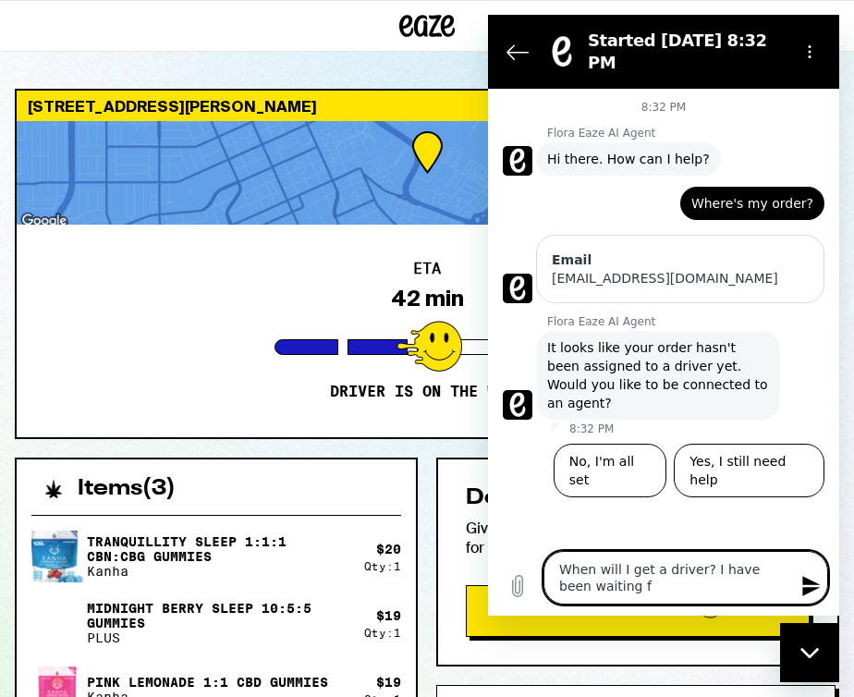
type textarea "When will I get a driver? I have been waiting fo"
type textarea "x"
type textarea "When will I get a driver? I have been waiting for"
type textarea "x"
type textarea "When will I get a driver? I have been waiting for"
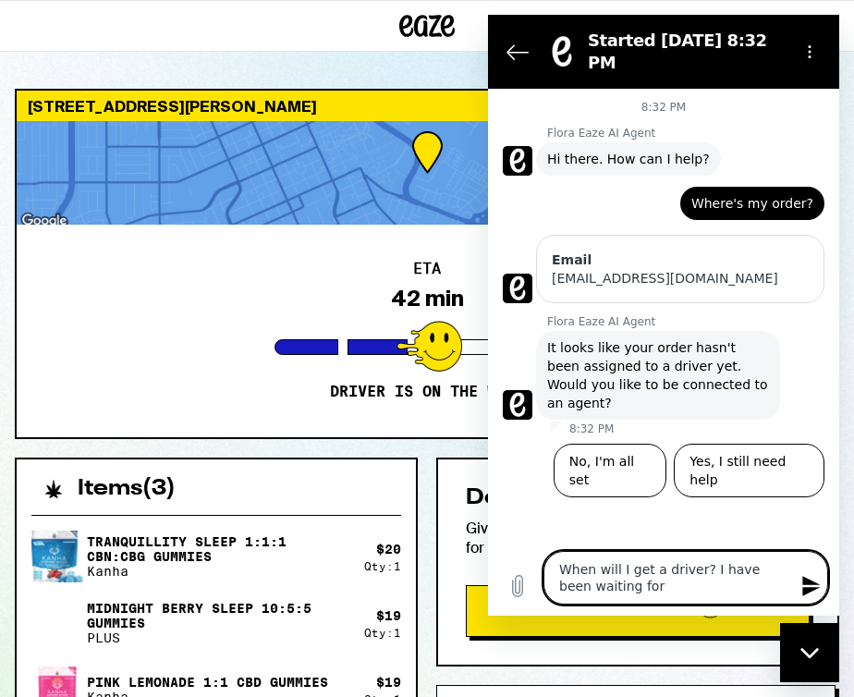
type textarea "x"
type textarea "When will I get a driver? I have been waiting for a"
type textarea "x"
type textarea "When will I get a driver? I have been waiting for a"
type textarea "x"
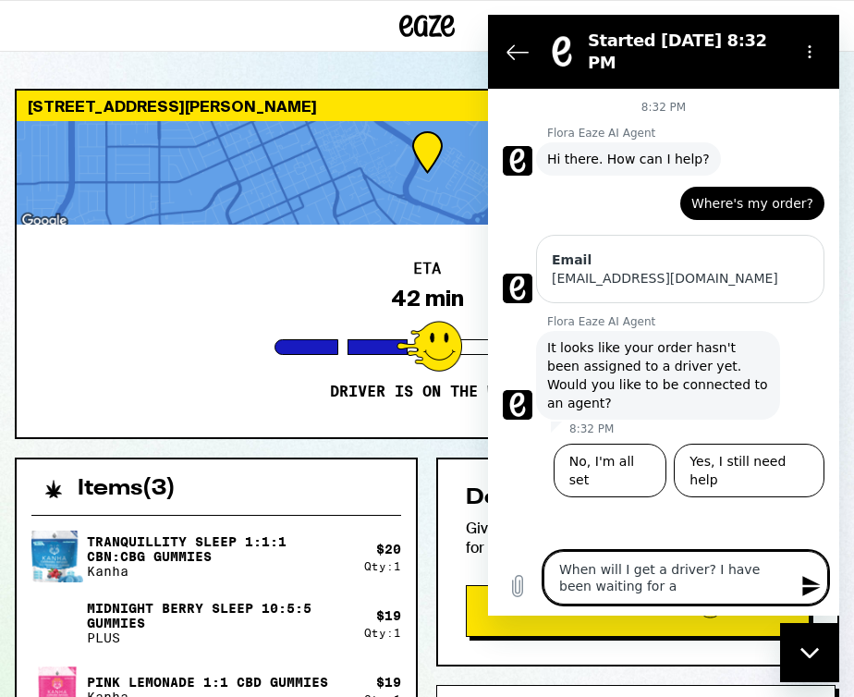
type textarea "When will I get a driver? I have been waiting for a l"
type textarea "x"
type textarea "When will I get a driver? I have been waiting for a lo"
type textarea "x"
type textarea "When will I get a driver? I have been waiting for a lon"
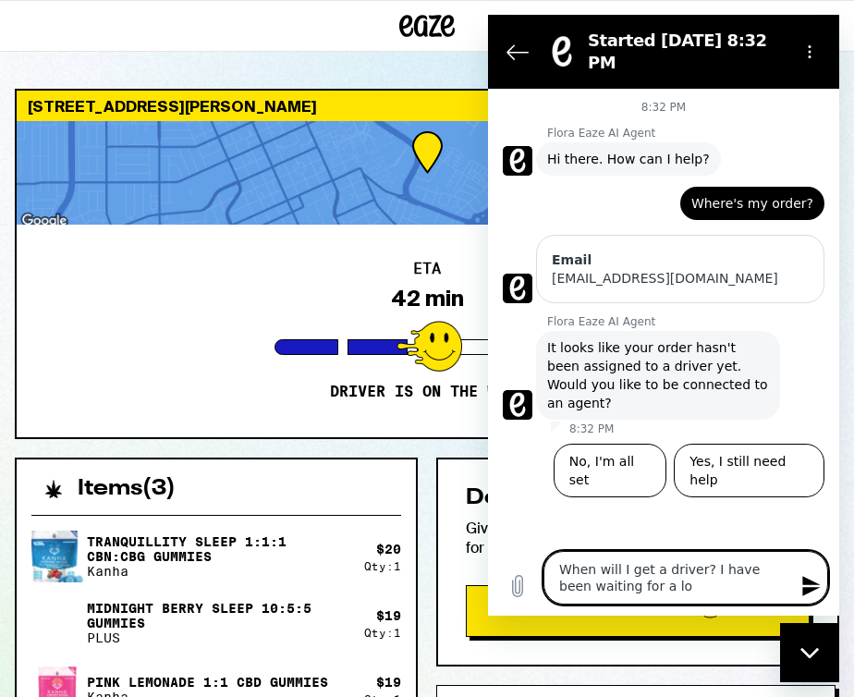
type textarea "x"
type textarea "When will I get a driver? I have been waiting for a long"
type textarea "x"
type textarea "When will I get a driver? I have been waiting for a long"
type textarea "x"
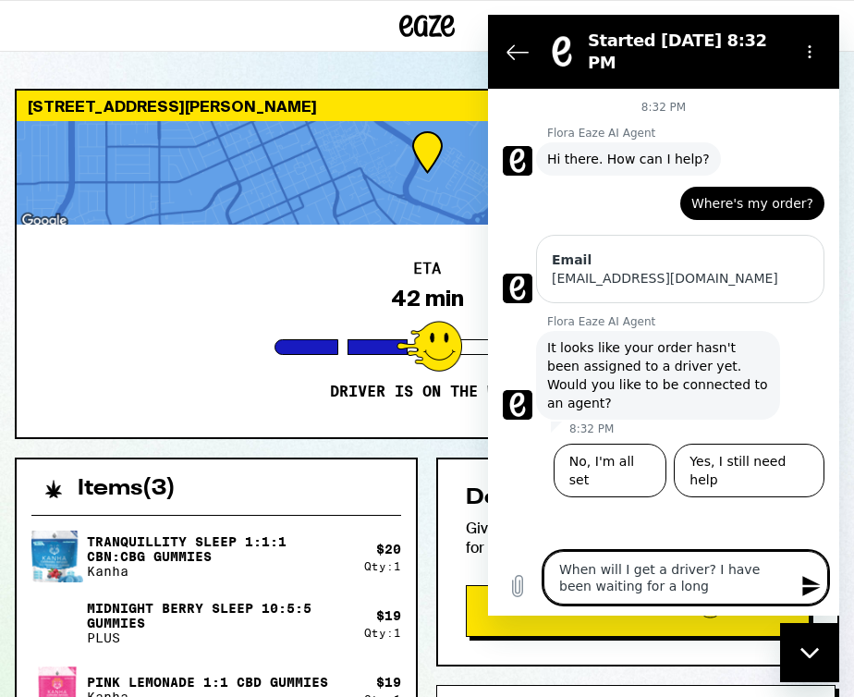
type textarea "When will I get a driver? I have been waiting for a long t"
type textarea "x"
type textarea "When will I get a driver? I have been waiting for a long ti"
type textarea "x"
type textarea "When will I get a driver? I have been waiting for a long tim"
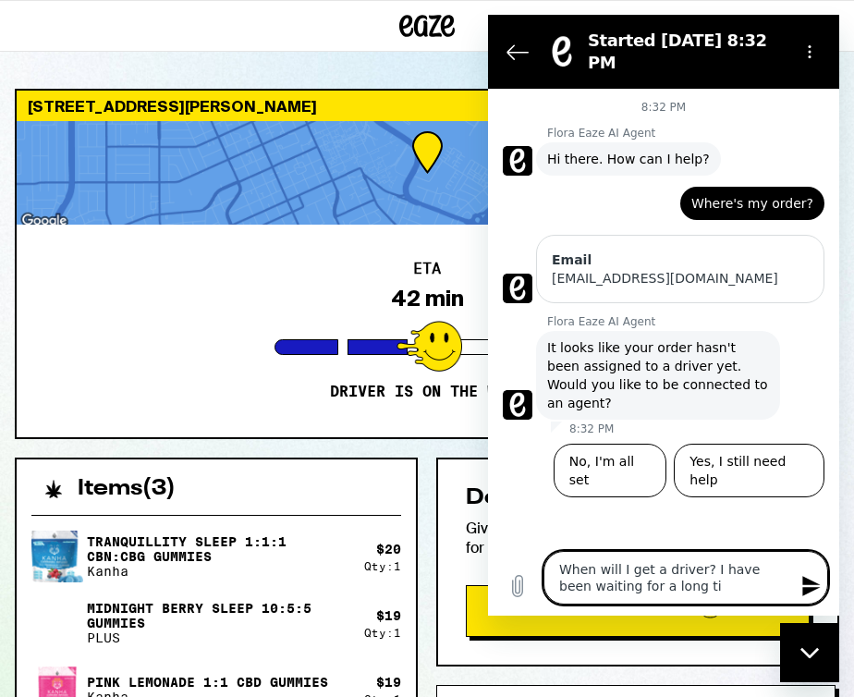
type textarea "x"
type textarea "When will I get a driver? I have been waiting for a long time"
type textarea "x"
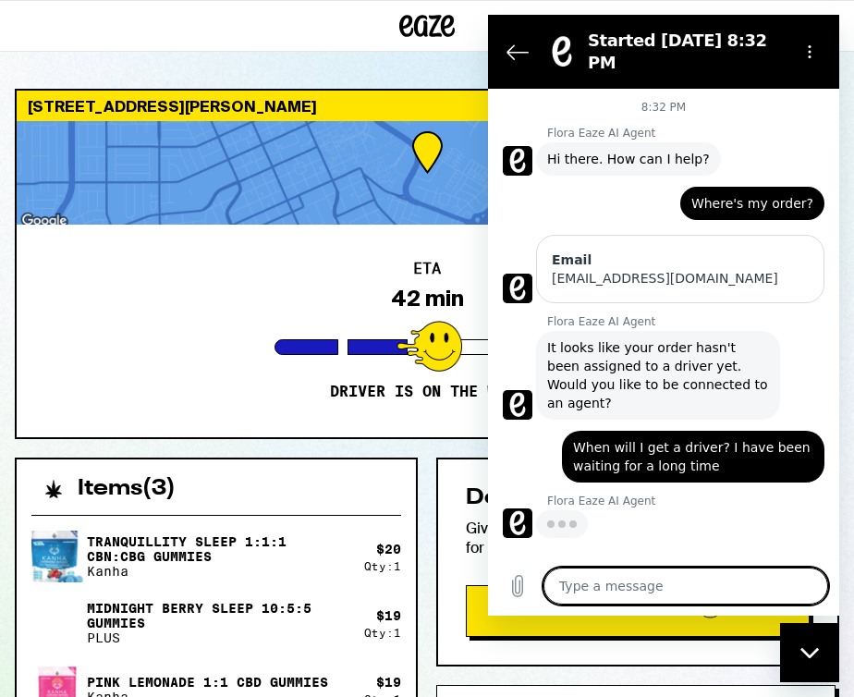
type textarea "x"
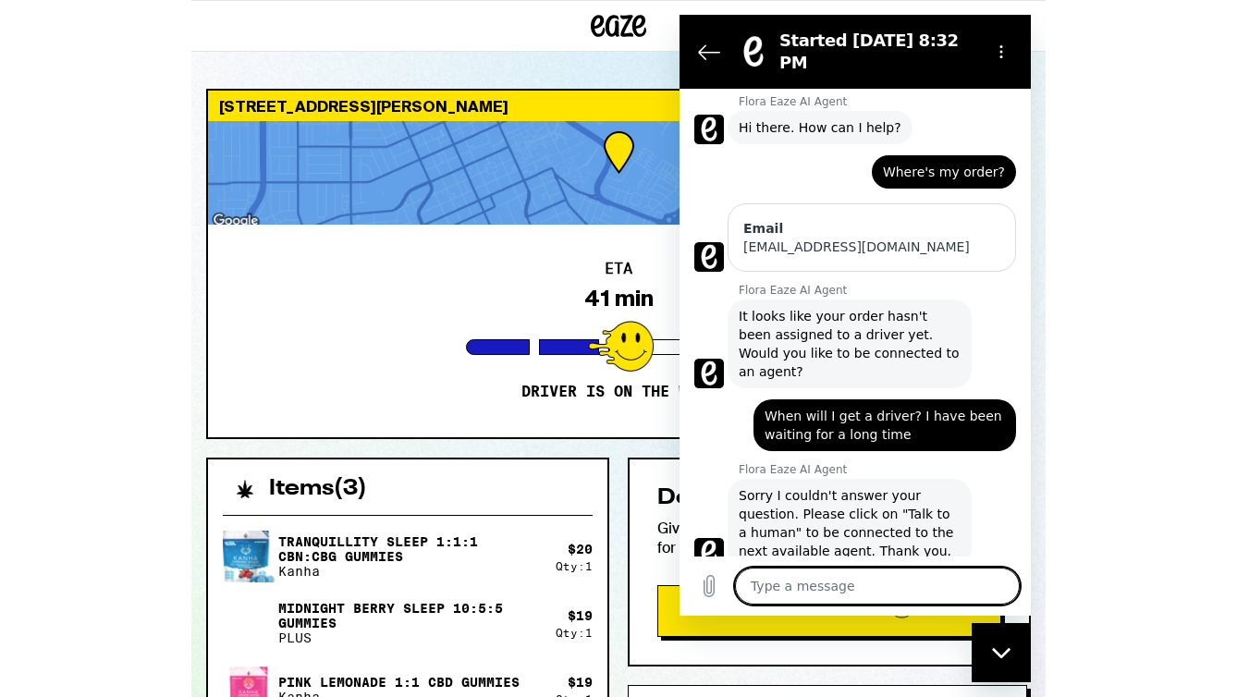
scroll to position [31, 0]
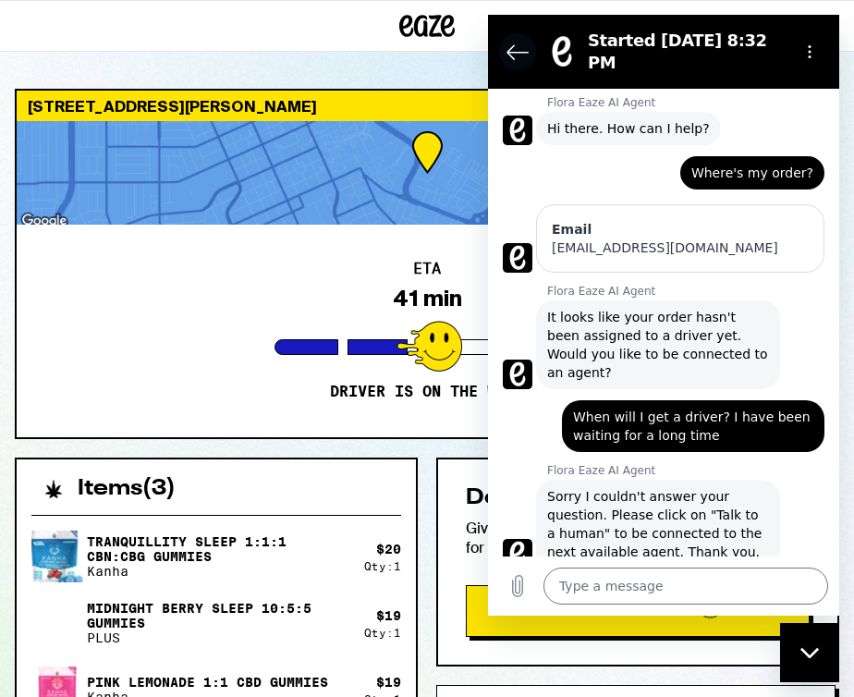
click at [522, 49] on icon "Back to the conversation list" at bounding box center [518, 52] width 22 height 22
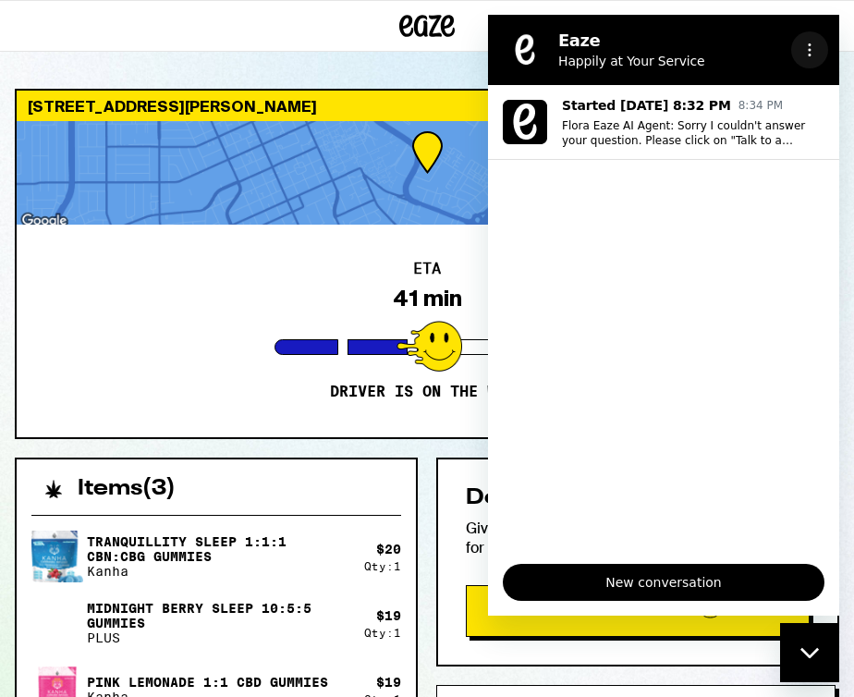
click at [805, 54] on icon "Options menu" at bounding box center [810, 50] width 15 height 15
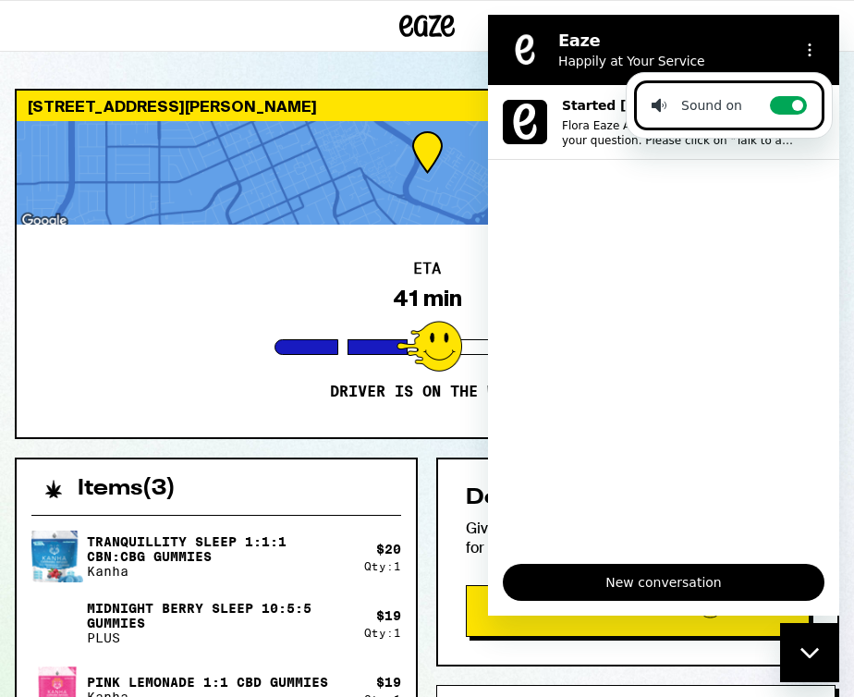
click at [720, 249] on ul "Started Sep 21 at 8:32 PM 8:34 PM Flora Eaze AI Agent: Sorry I couldn't answer …" at bounding box center [663, 317] width 351 height 464
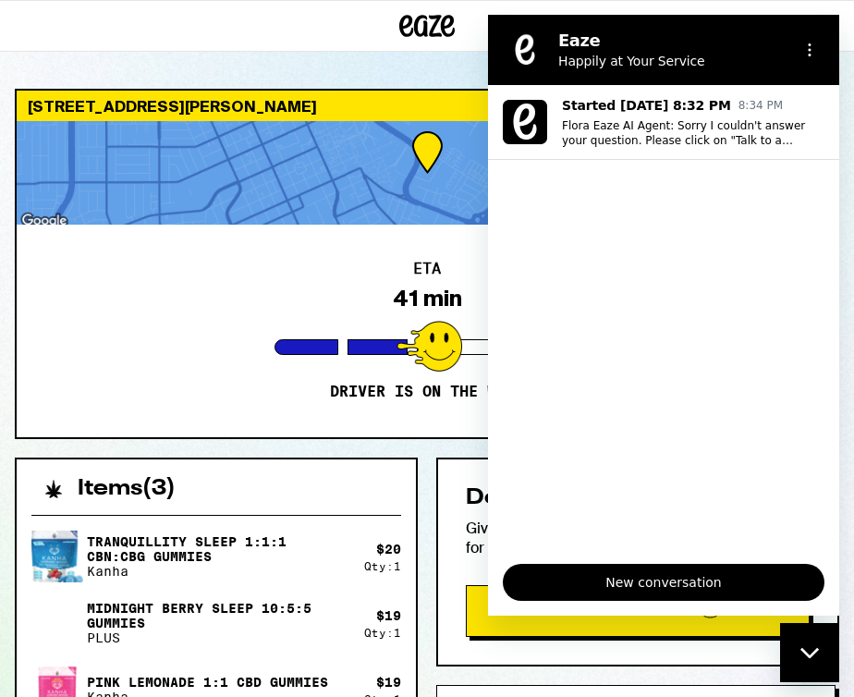
click at [348, 217] on div at bounding box center [427, 173] width 821 height 104
click at [818, 663] on div "Close messaging window" at bounding box center [809, 652] width 55 height 55
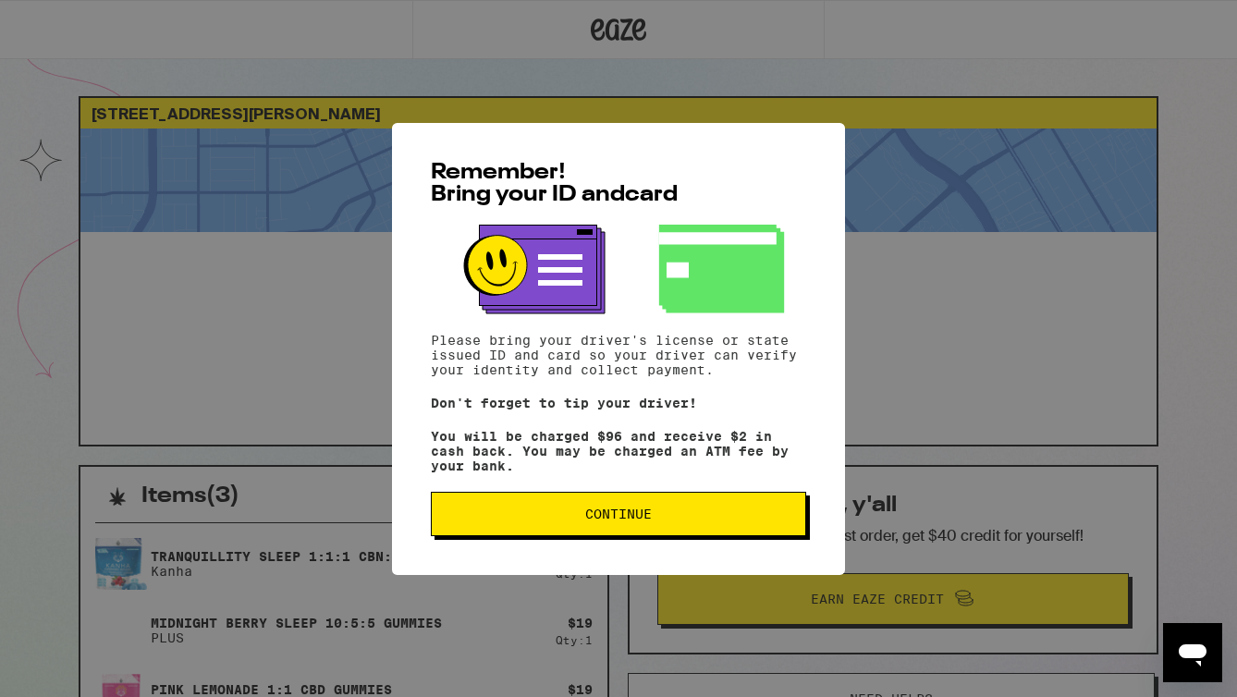
click at [575, 536] on button "Continue" at bounding box center [618, 514] width 375 height 44
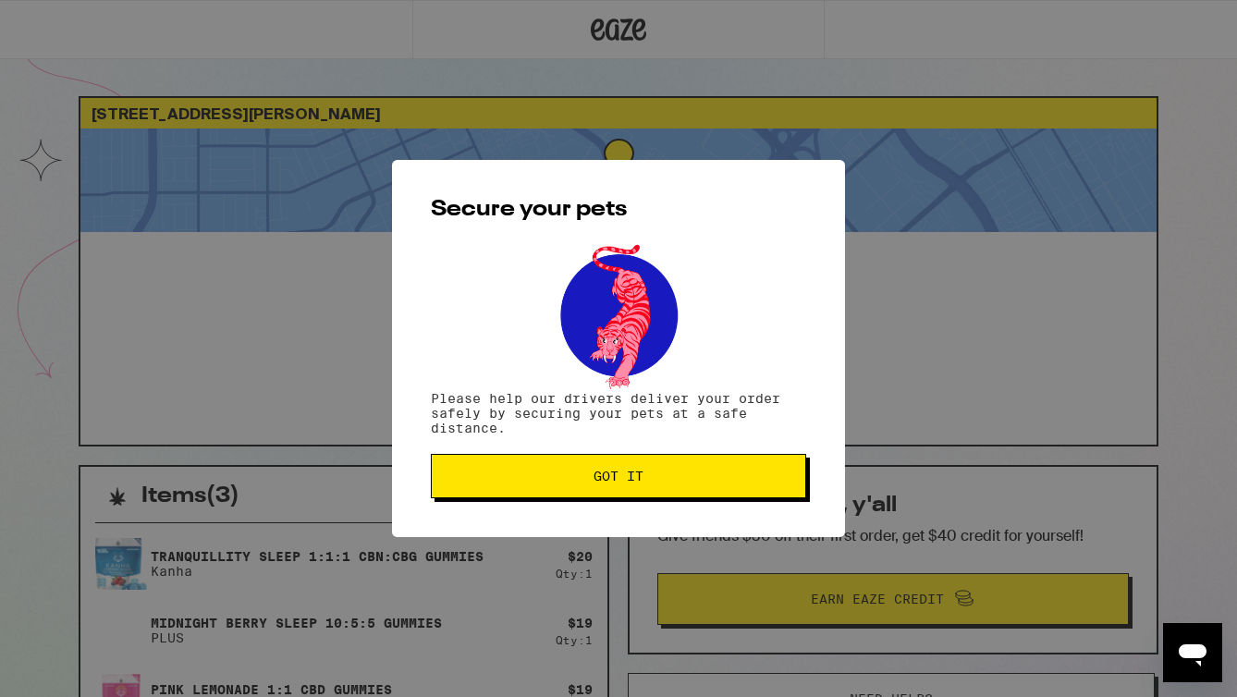
click at [613, 483] on span "Got it" at bounding box center [619, 476] width 50 height 13
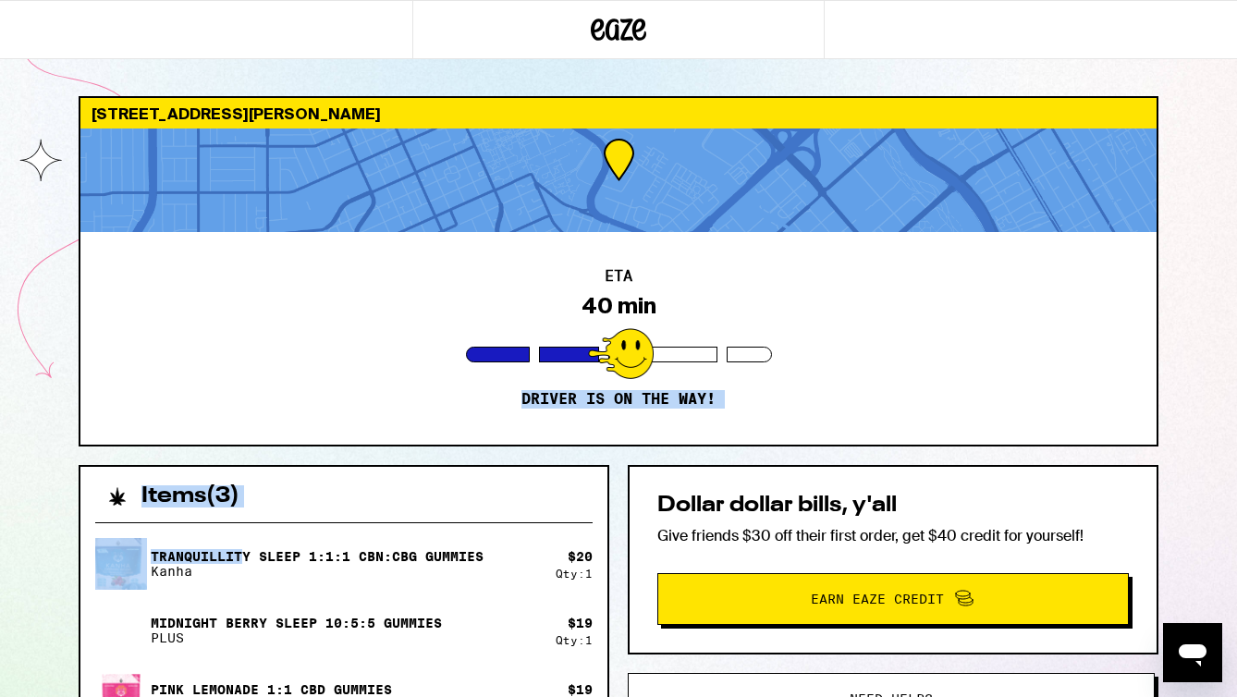
drag, startPoint x: 239, startPoint y: 563, endPoint x: 242, endPoint y: 387, distance: 176.6
click at [242, 387] on div "431 El Camino Real Santa Clara 95050 ETA 40 min Driver is on the way! Items ( 3…" at bounding box center [619, 605] width 1110 height 1018
click at [242, 387] on div "ETA 40 min Driver is on the way!" at bounding box center [618, 338] width 1076 height 213
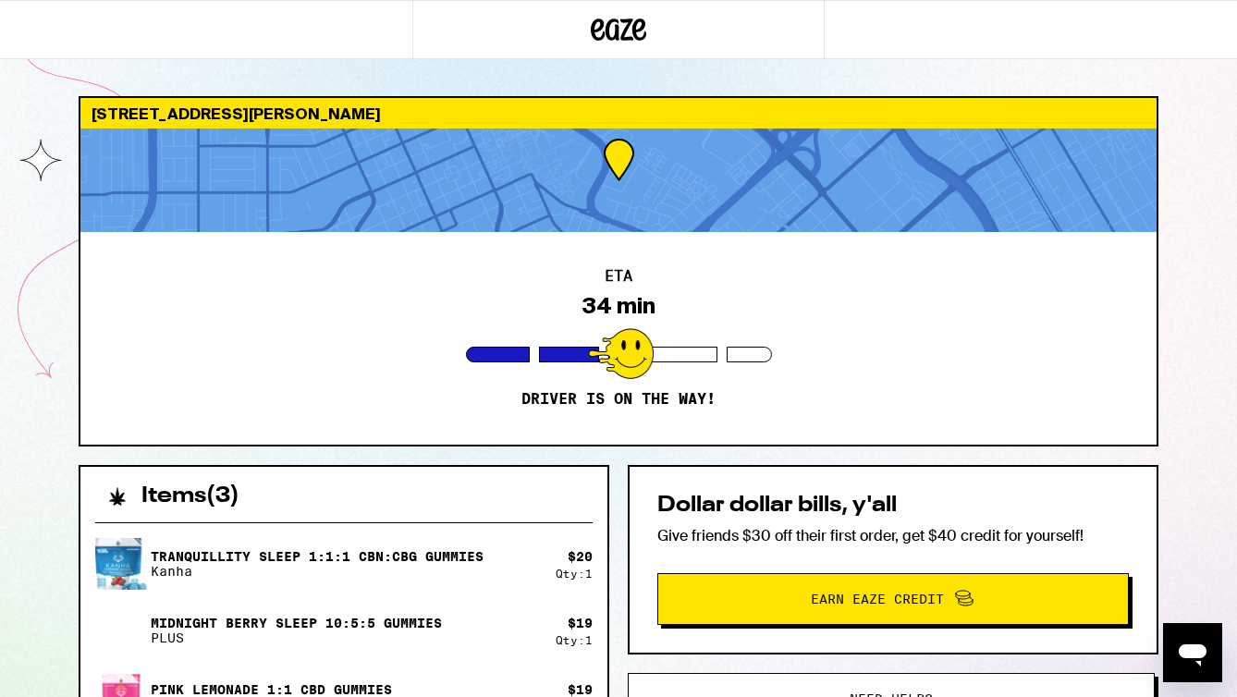
click at [1197, 631] on div "Open messaging window" at bounding box center [1192, 652] width 55 height 55
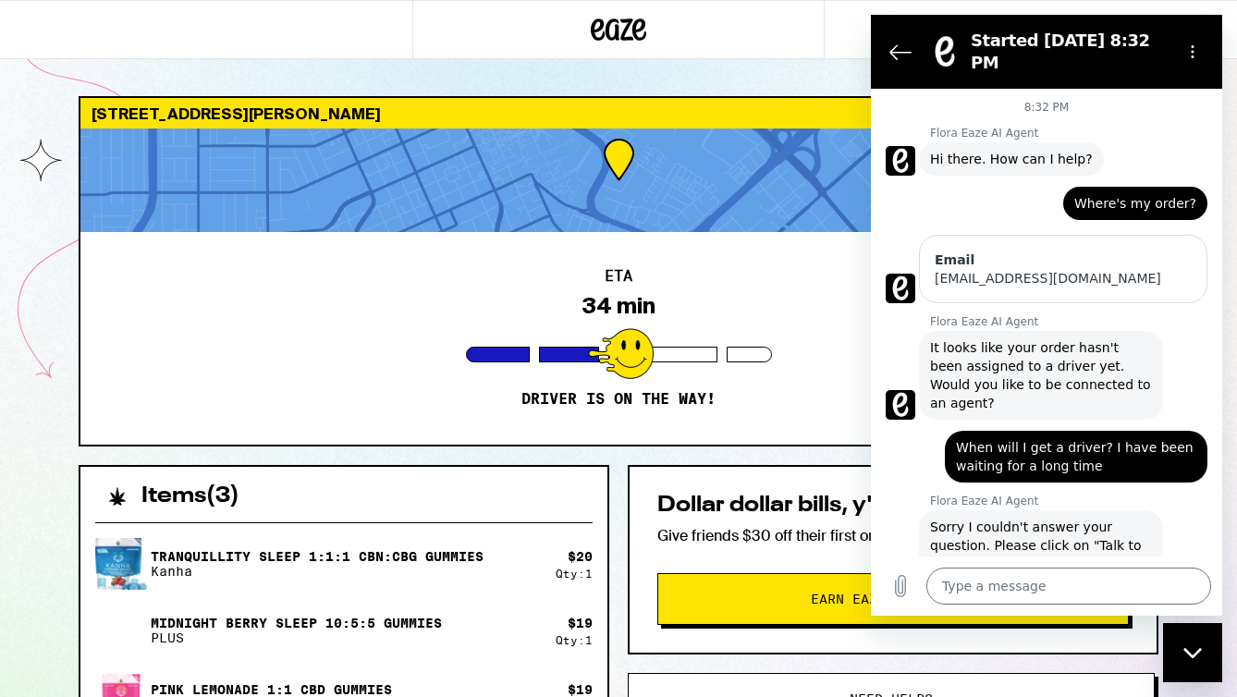
scroll to position [31, 0]
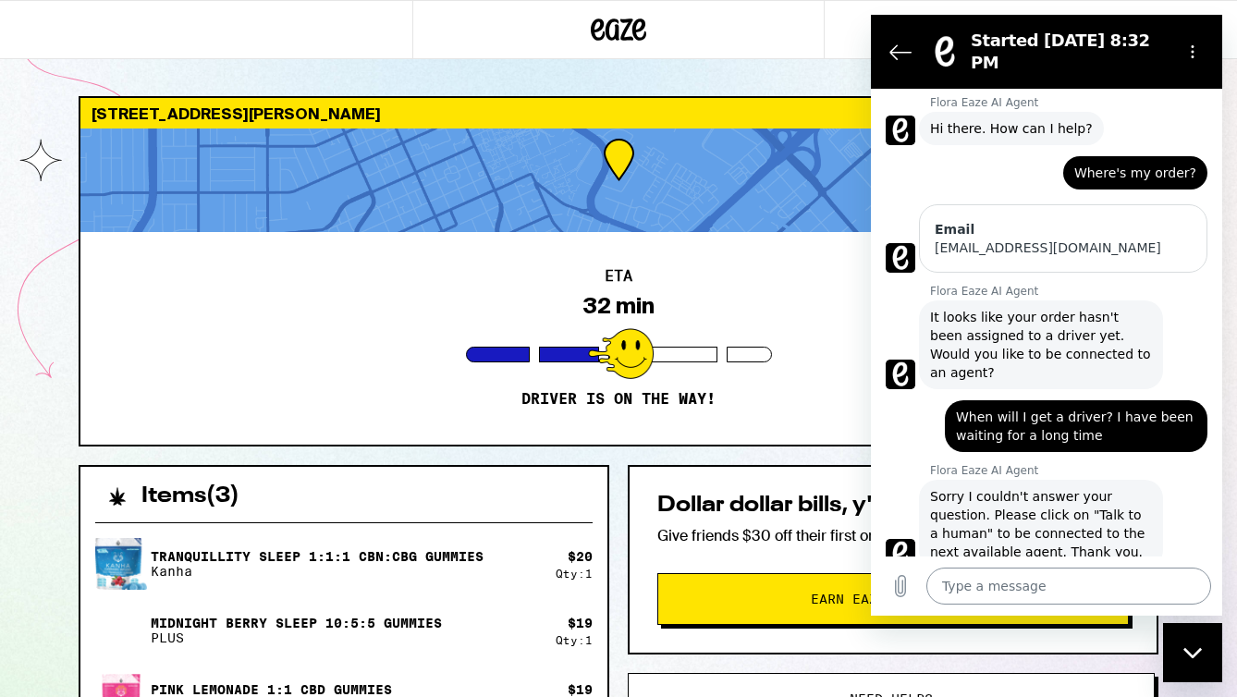
click at [981, 589] on textarea at bounding box center [1069, 586] width 285 height 37
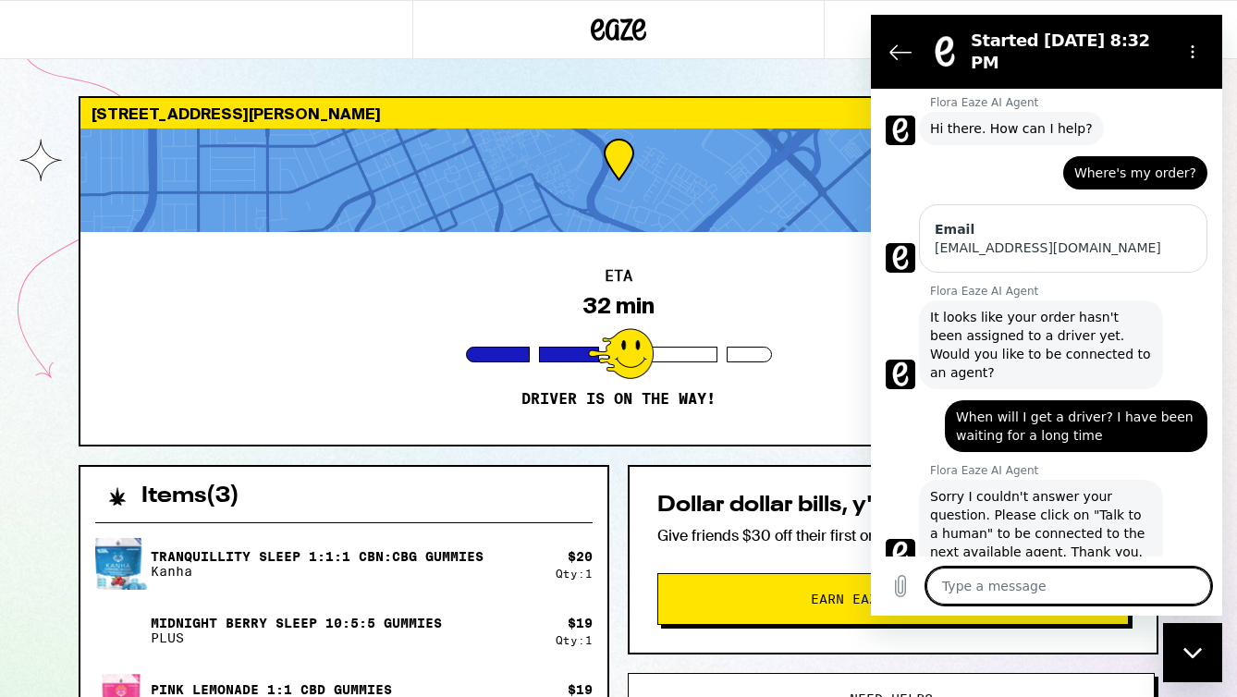
type textarea "w"
type textarea "x"
type textarea "wh"
type textarea "x"
type textarea "whe"
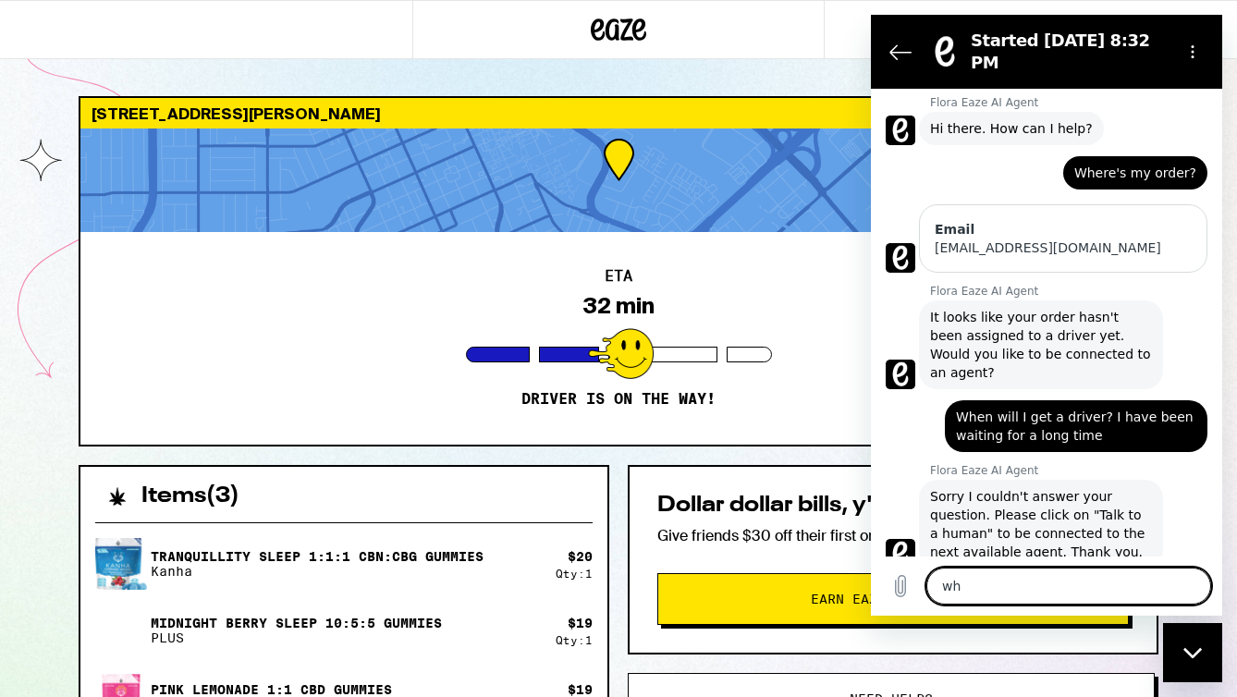
type textarea "x"
type textarea "wher"
type textarea "x"
type textarea "where"
type textarea "x"
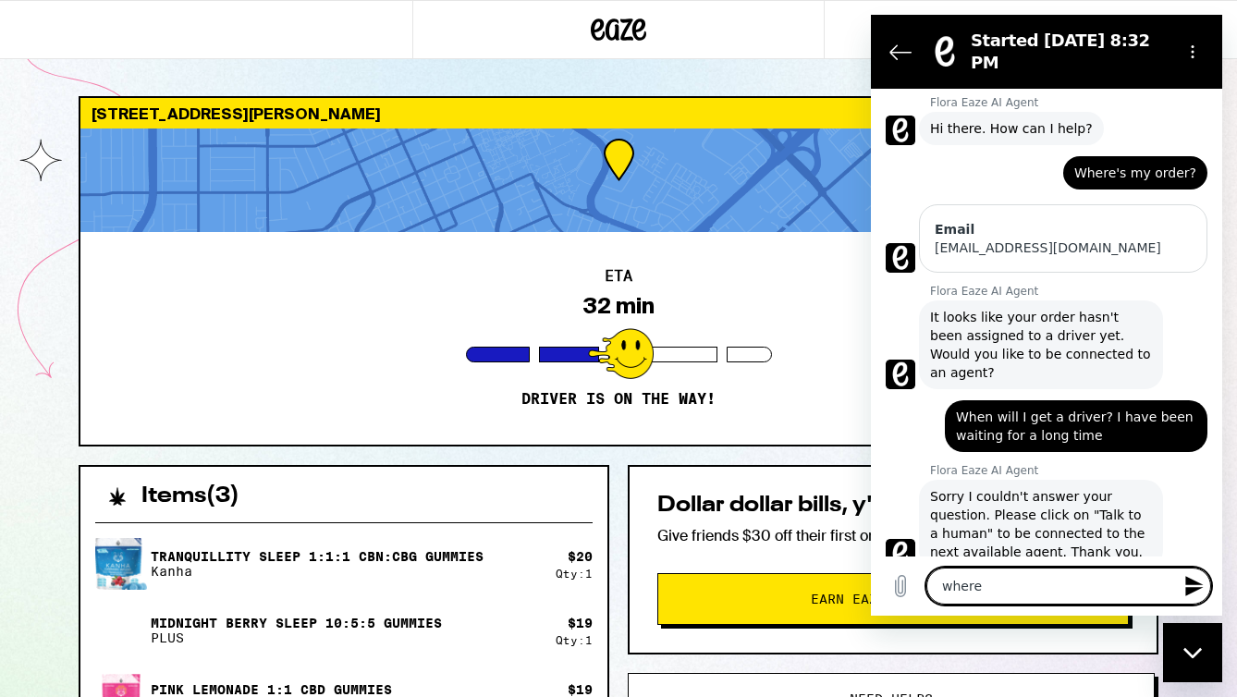
type textarea "wheres"
type textarea "x"
type textarea "where's"
type textarea "x"
type textarea "where's m"
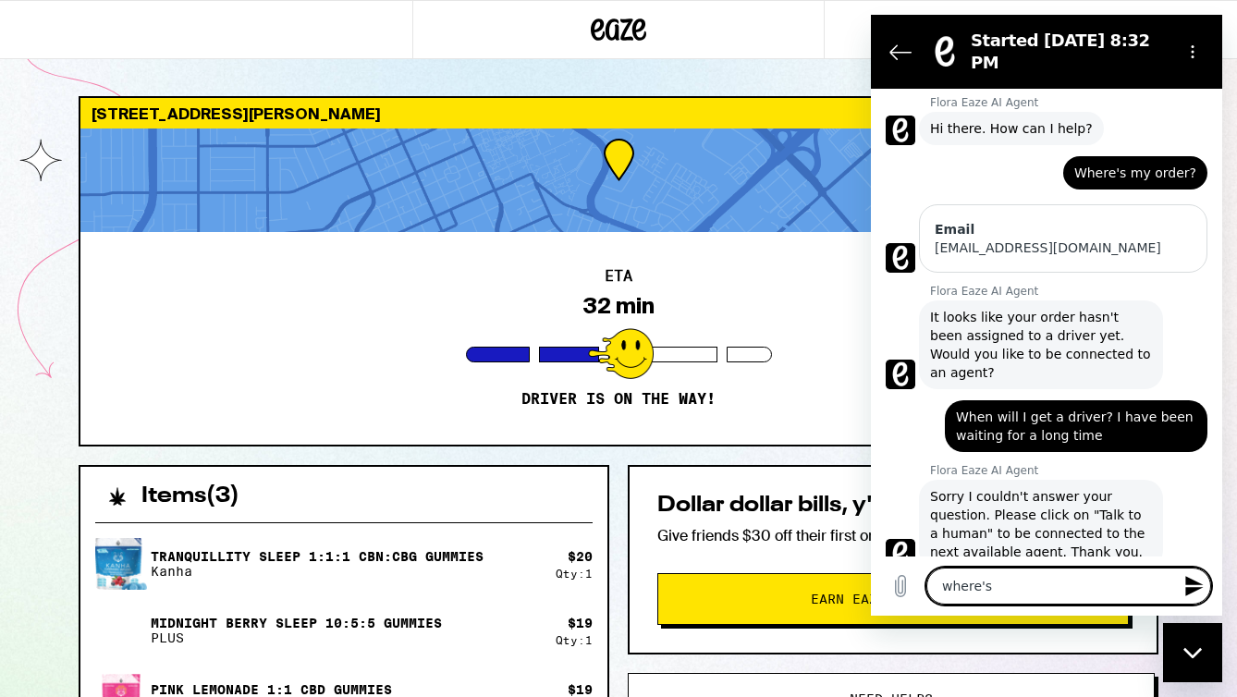
type textarea "x"
type textarea "where's my"
type textarea "x"
type textarea "where's my"
type textarea "x"
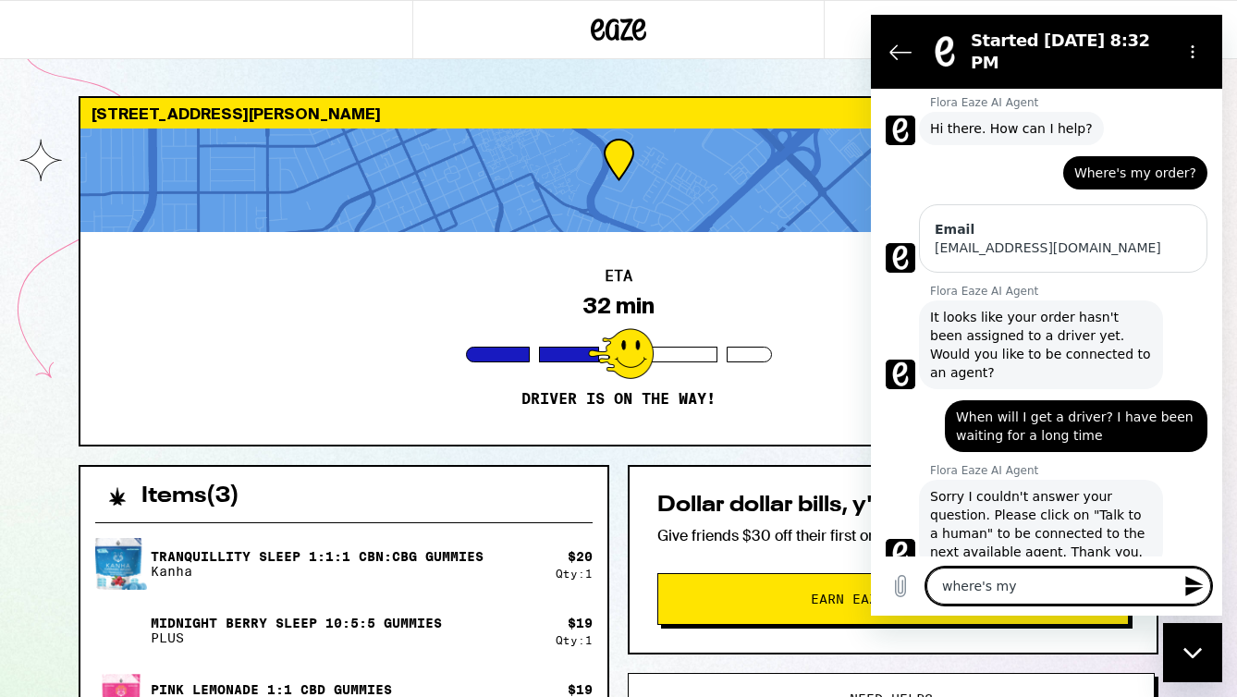
type textarea "where's my o"
type textarea "x"
type textarea "where's my or"
type textarea "x"
type textarea "where's my ord"
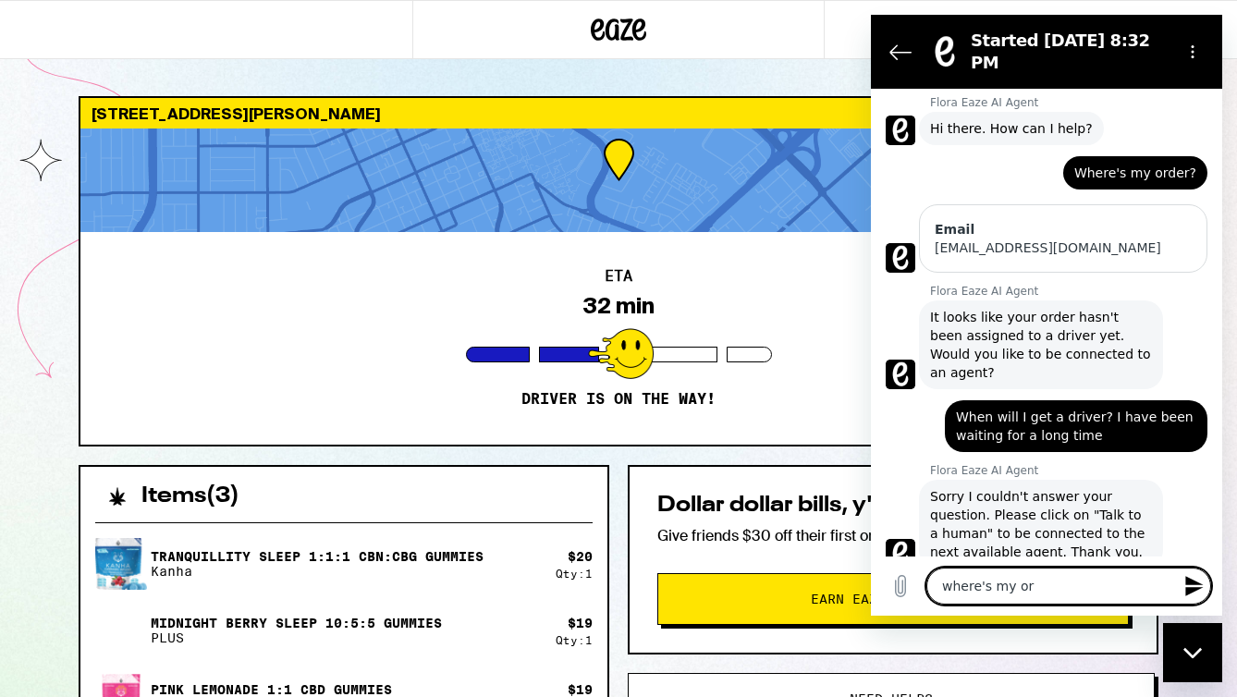
type textarea "x"
type textarea "where's my orde"
type textarea "x"
type textarea "where's my order"
type textarea "x"
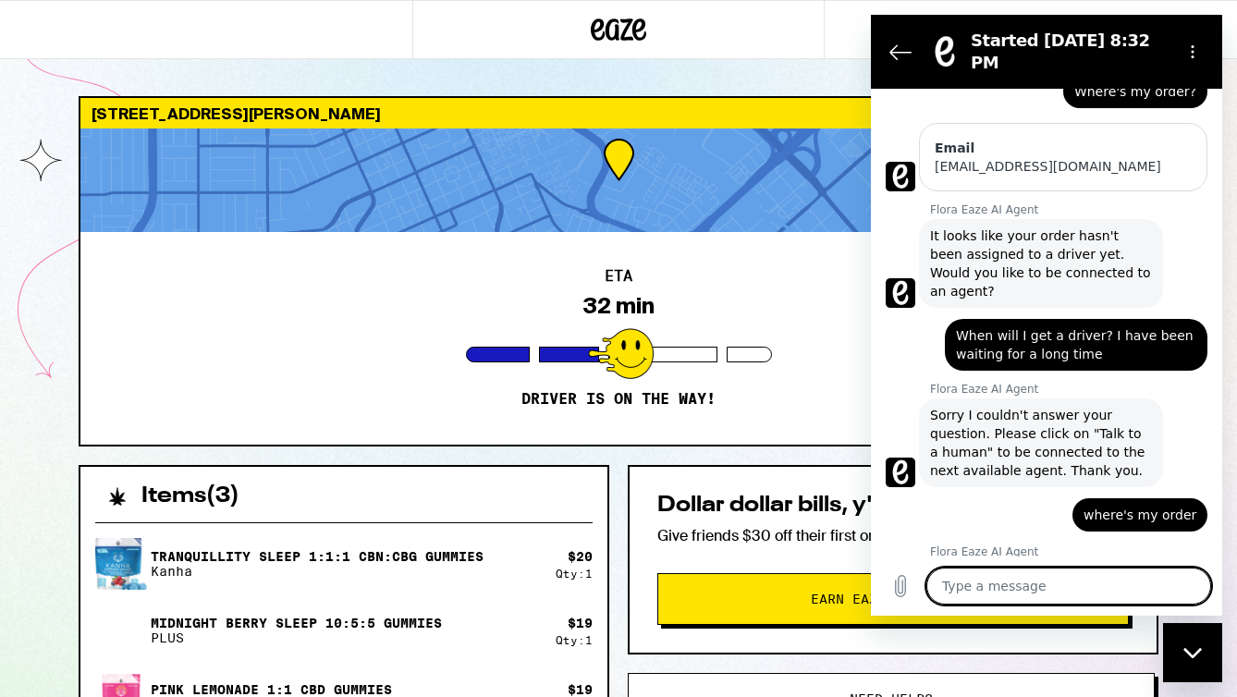
scroll to position [110, 0]
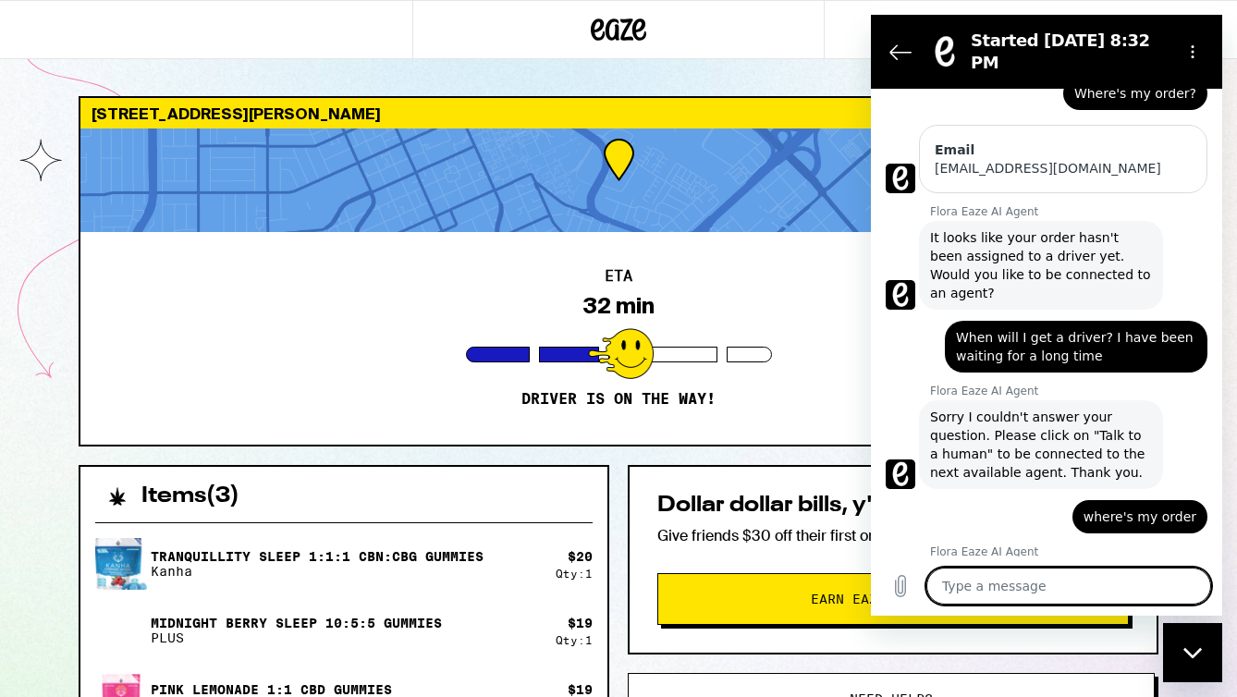
type textarea "x"
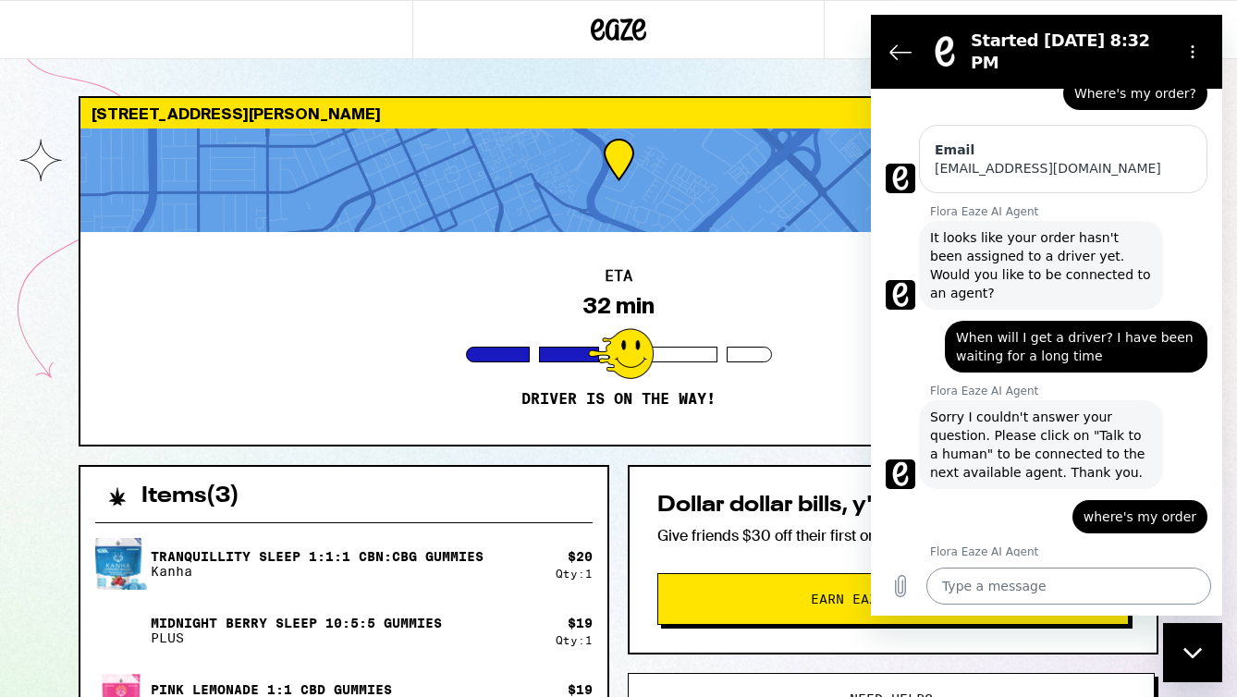
scroll to position [232, 0]
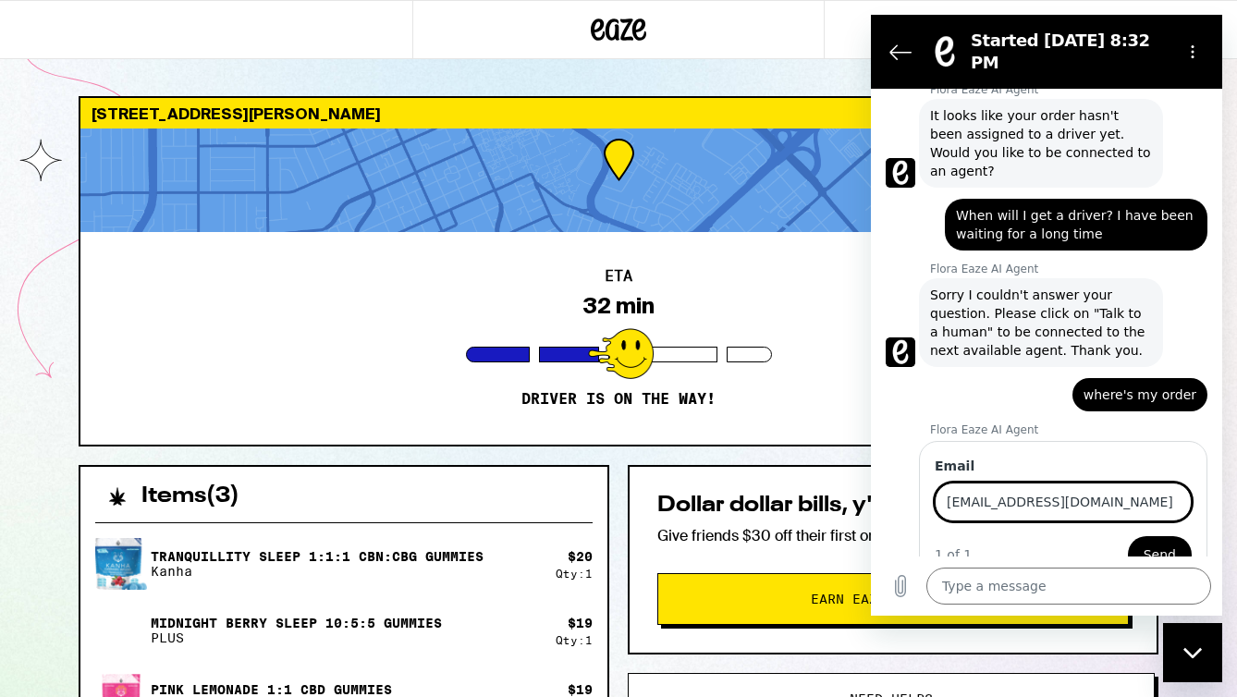
type input "[EMAIL_ADDRESS][DOMAIN_NAME]"
click at [1160, 536] on button "Send" at bounding box center [1160, 554] width 64 height 37
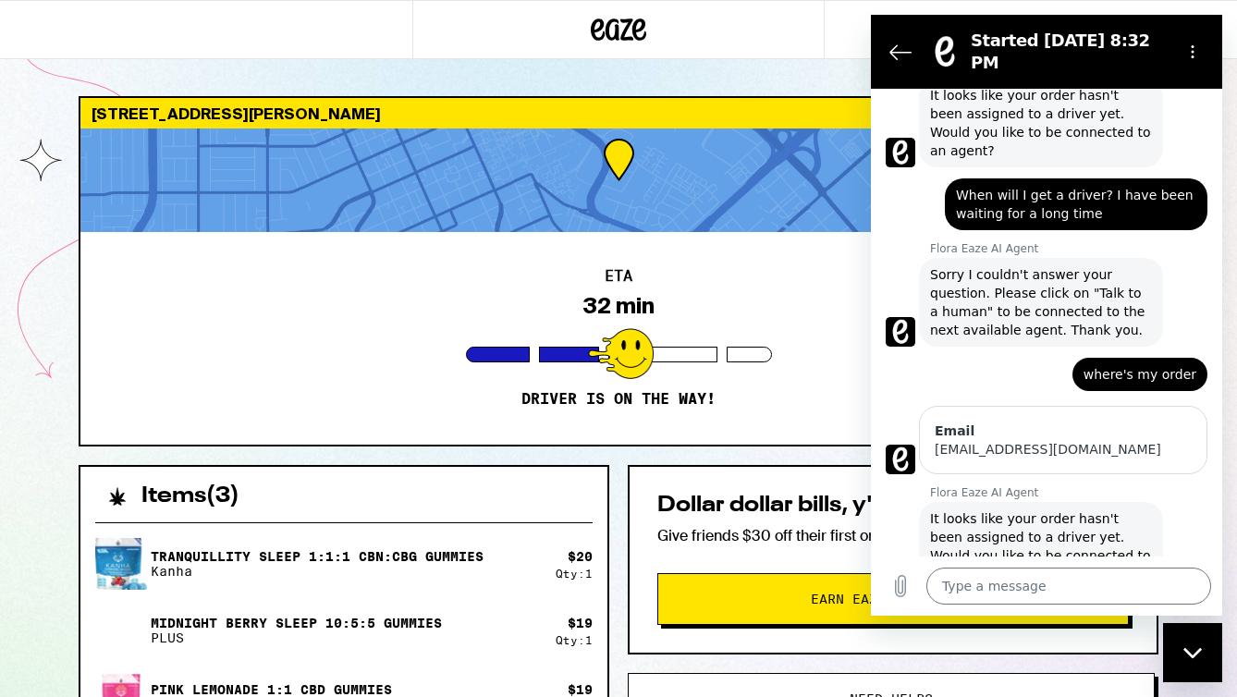
scroll to position [299, 0]
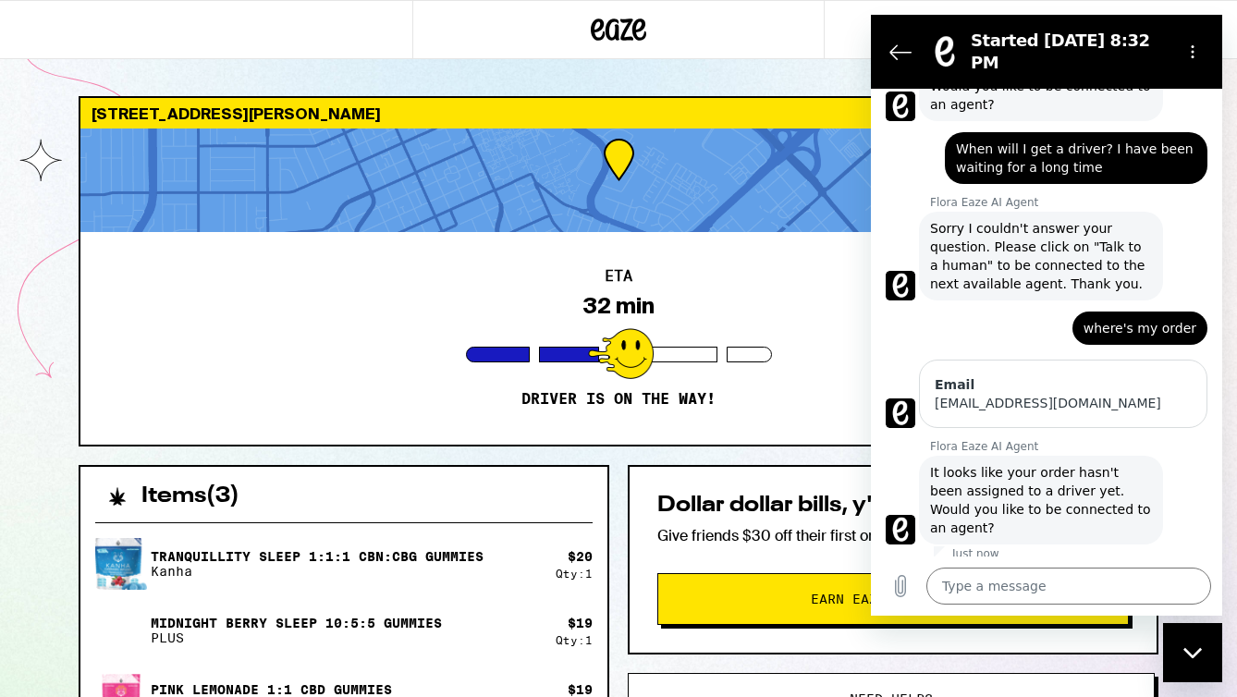
click at [1174, 569] on button "Yes, I still need help" at bounding box center [1132, 596] width 151 height 54
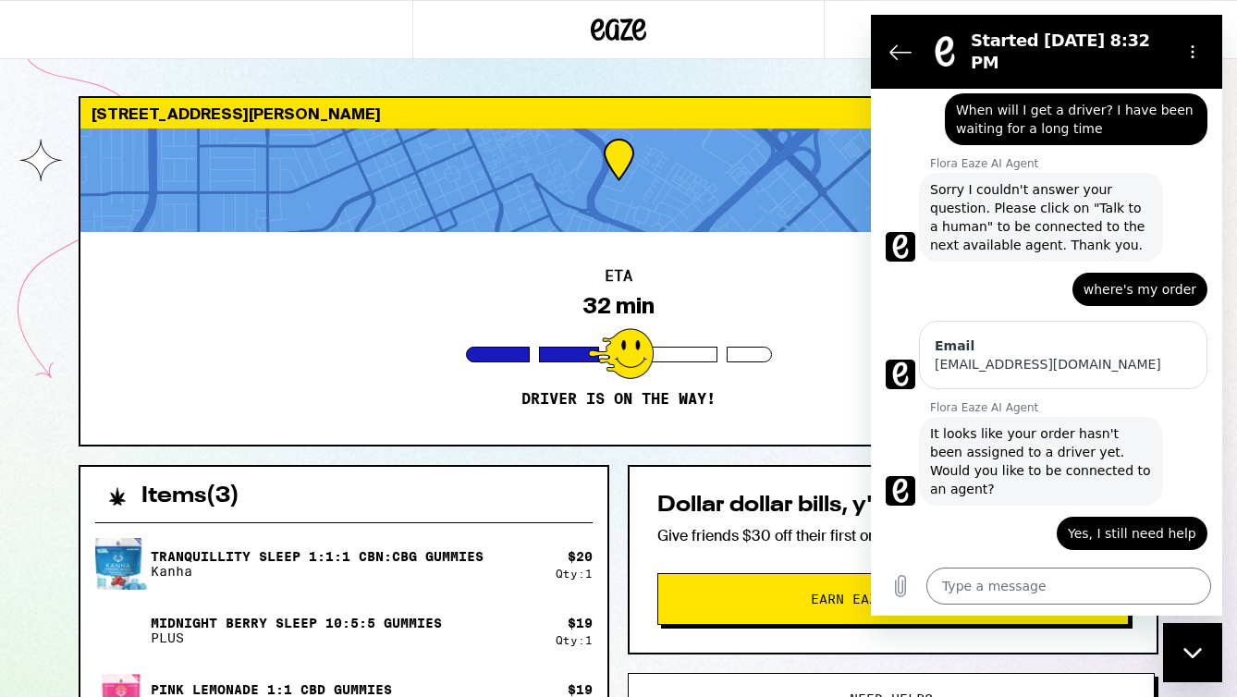
scroll to position [336, 0]
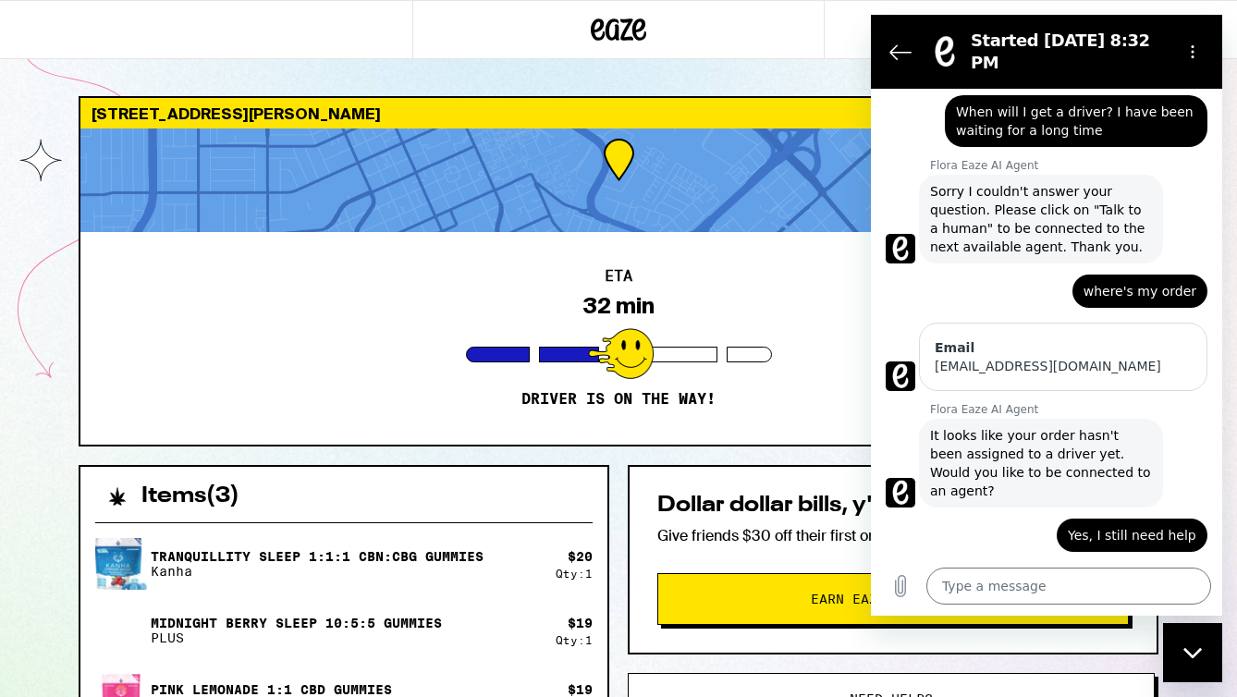
type textarea "x"
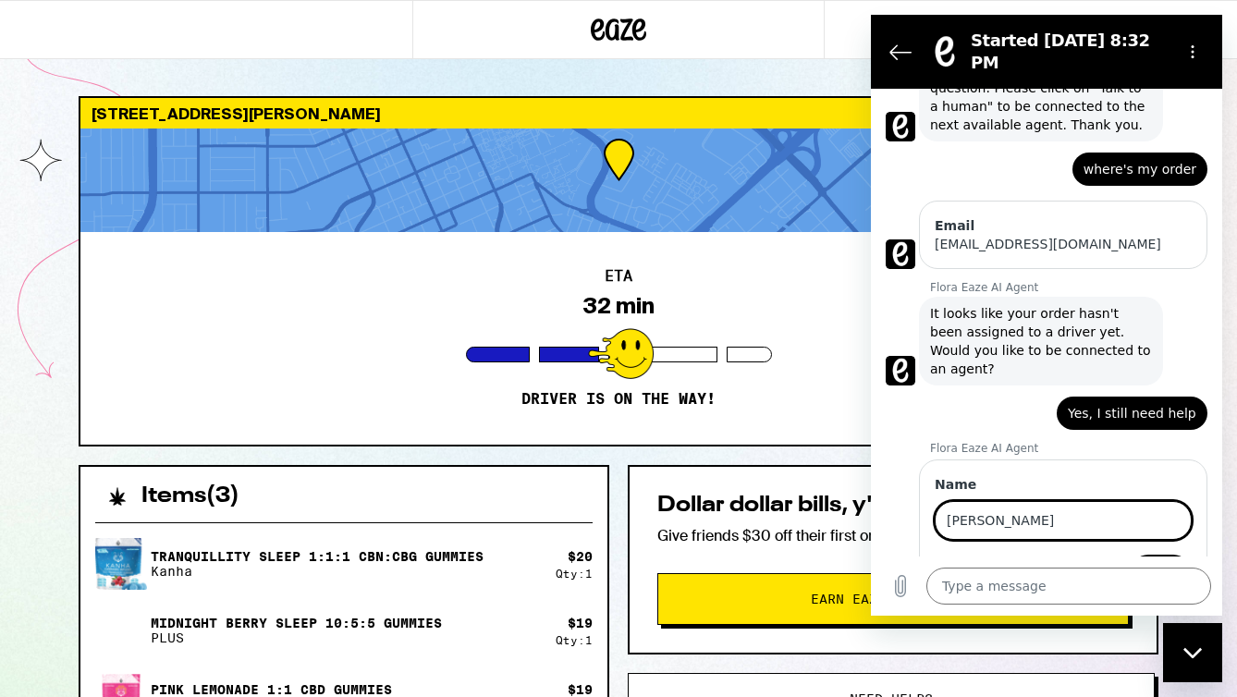
click at [1162, 555] on button "Next" at bounding box center [1161, 573] width 62 height 37
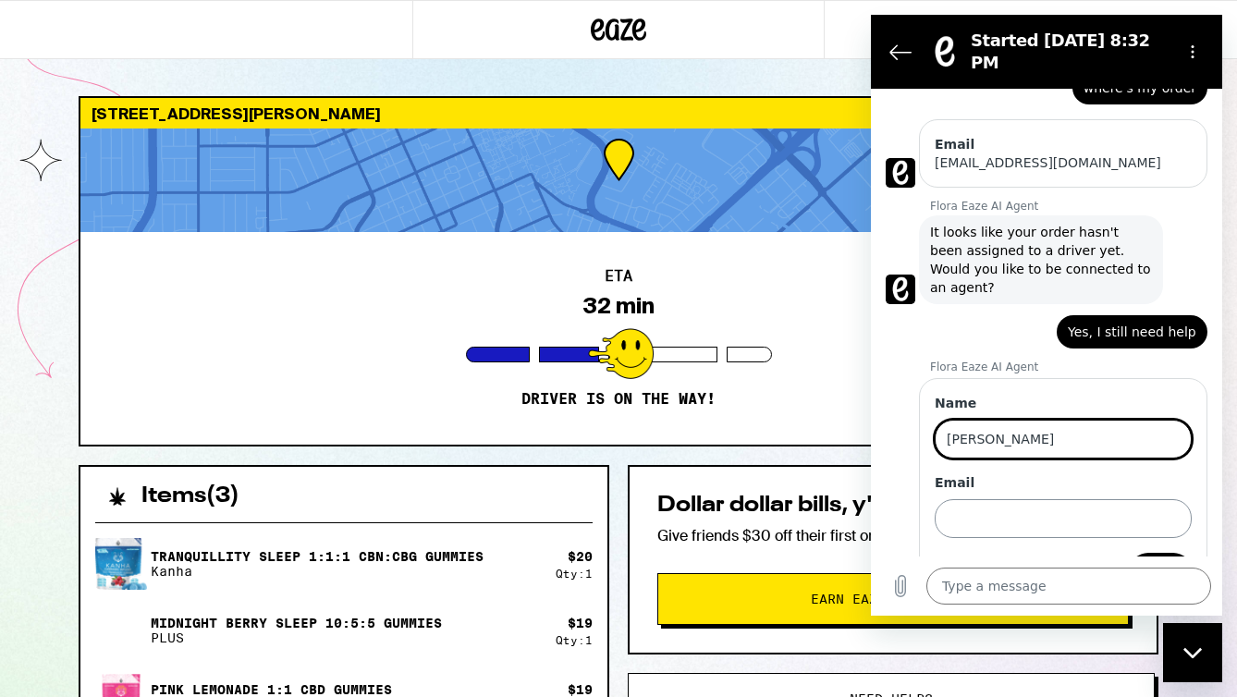
scroll to position [537, 0]
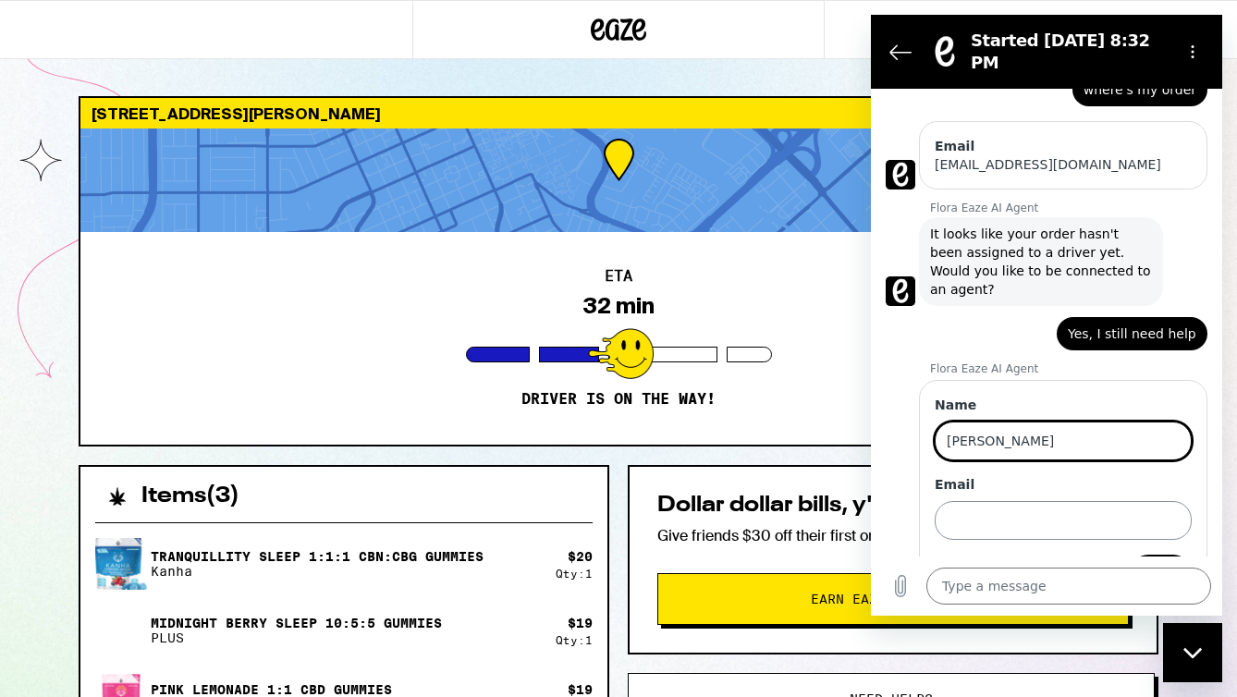
type input "Joe"
click at [1006, 501] on input "Email" at bounding box center [1063, 520] width 257 height 39
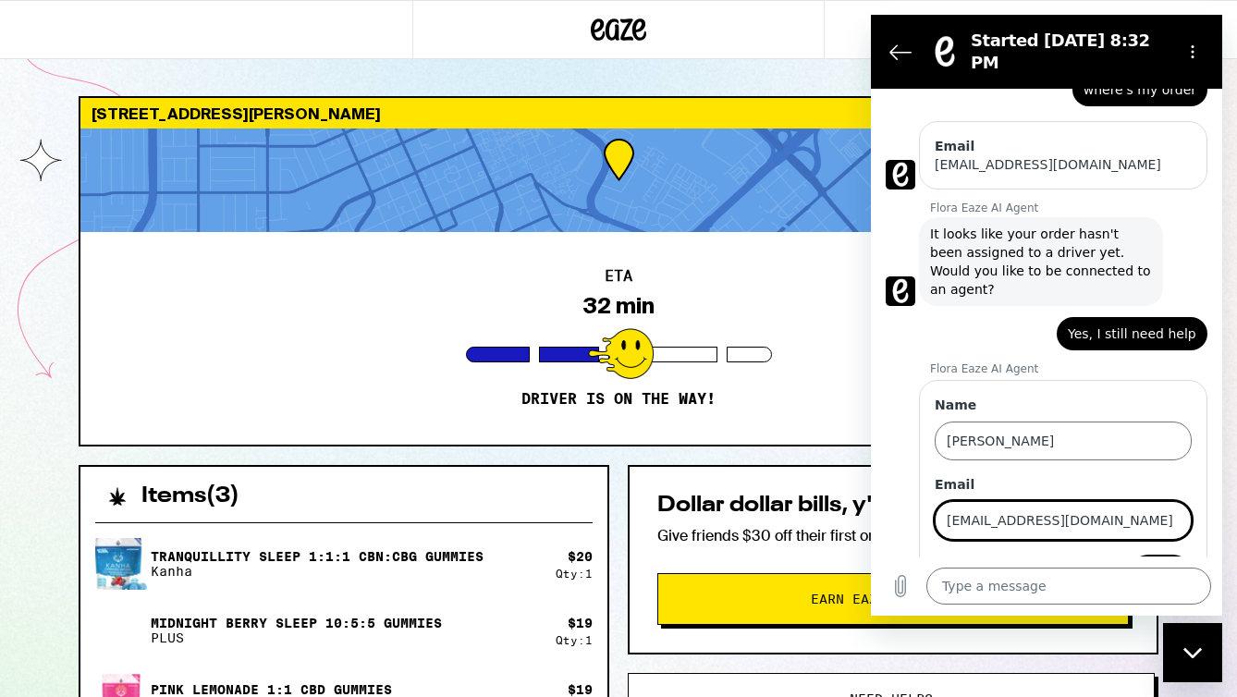
type input "[EMAIL_ADDRESS][DOMAIN_NAME]"
click at [1162, 555] on button "Next" at bounding box center [1161, 573] width 62 height 37
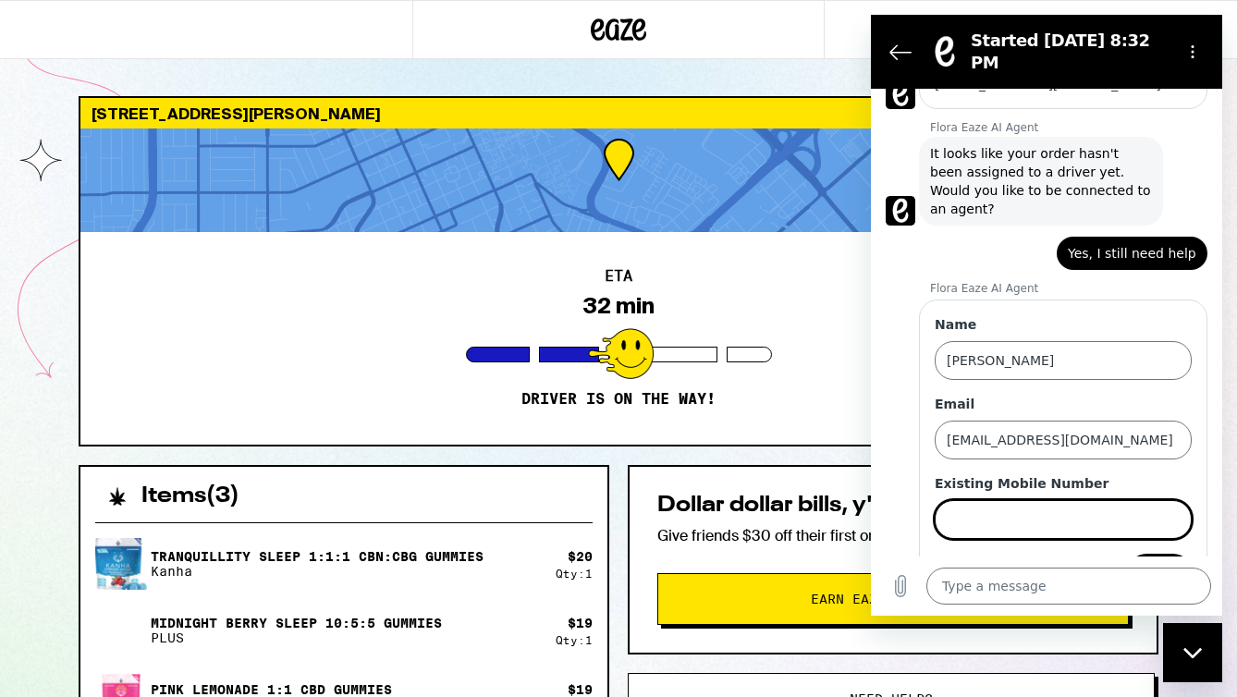
scroll to position [617, 0]
type input "9256997450"
click at [1160, 555] on button "Send" at bounding box center [1160, 573] width 64 height 37
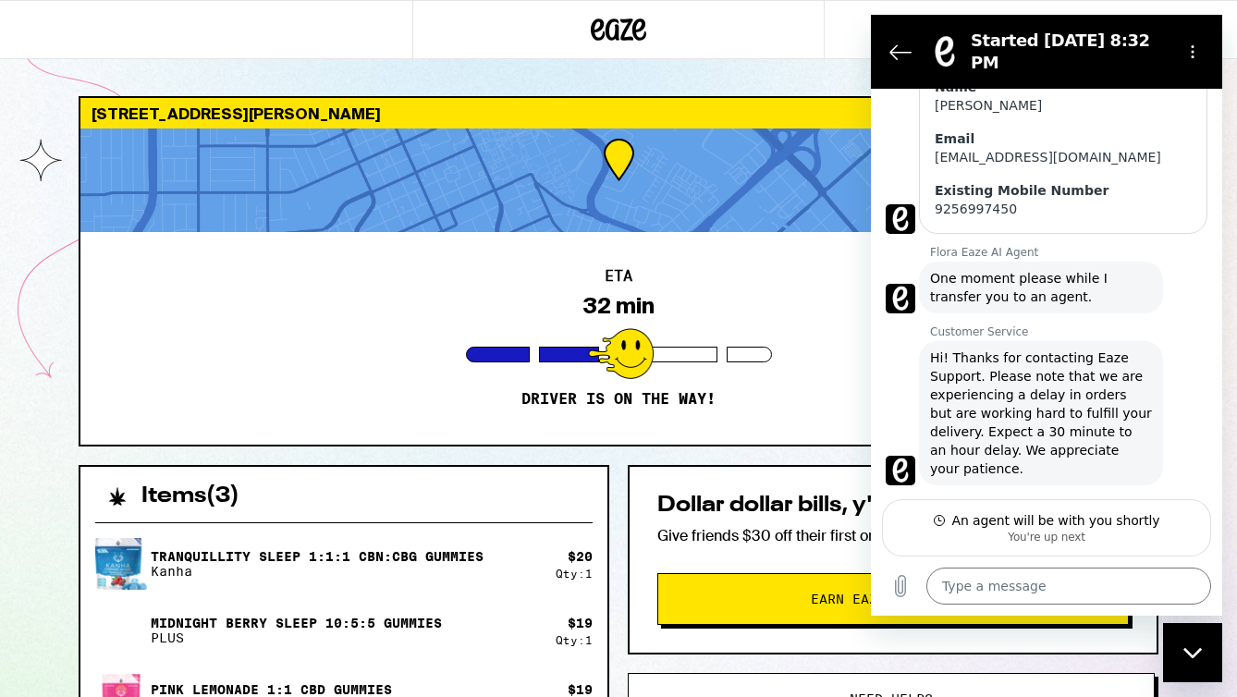
scroll to position [839, 0]
type textarea "x"
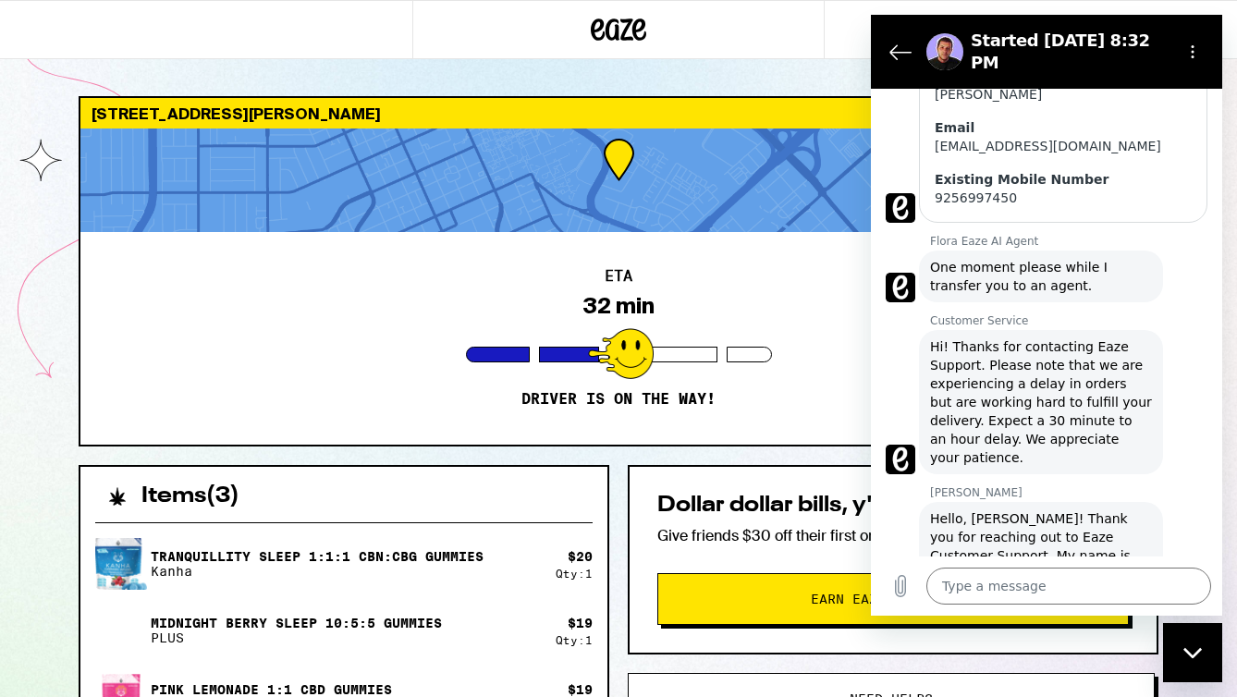
scroll to position [855, 0]
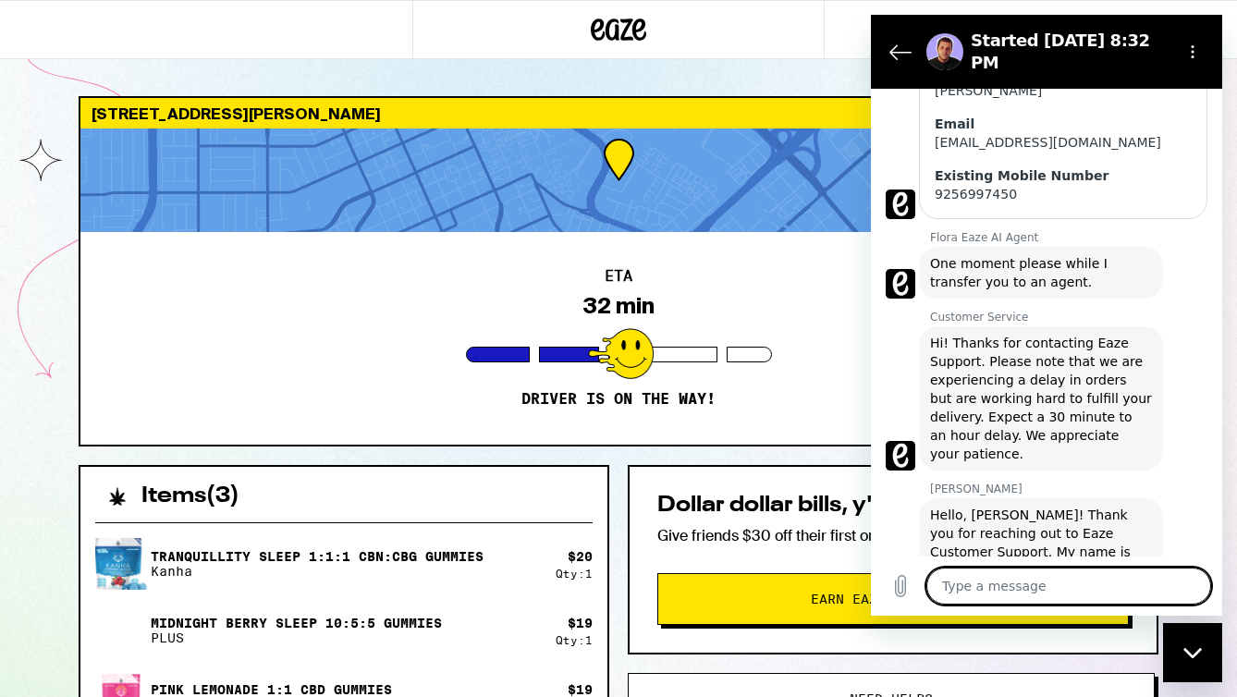
click at [999, 590] on textarea at bounding box center [1069, 586] width 285 height 37
type textarea "T"
type textarea "x"
type textarea "Th"
type textarea "x"
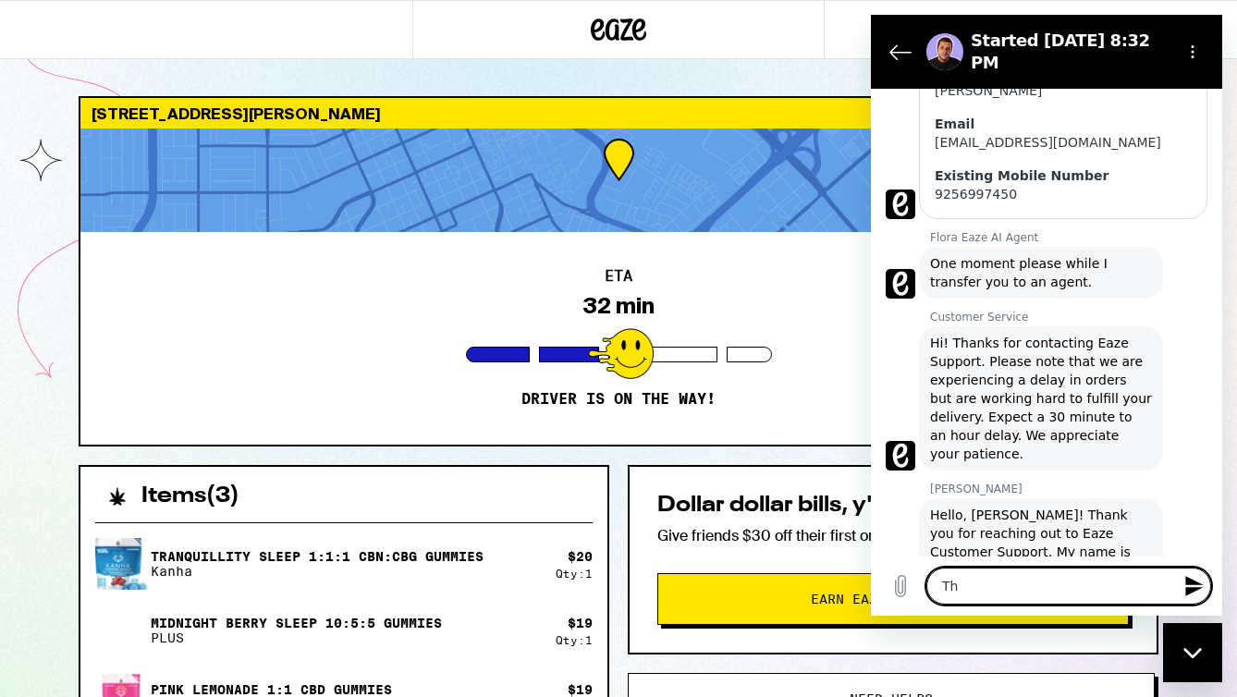
type textarea "Tha"
type textarea "x"
type textarea "Than"
type textarea "x"
type textarea "Thank"
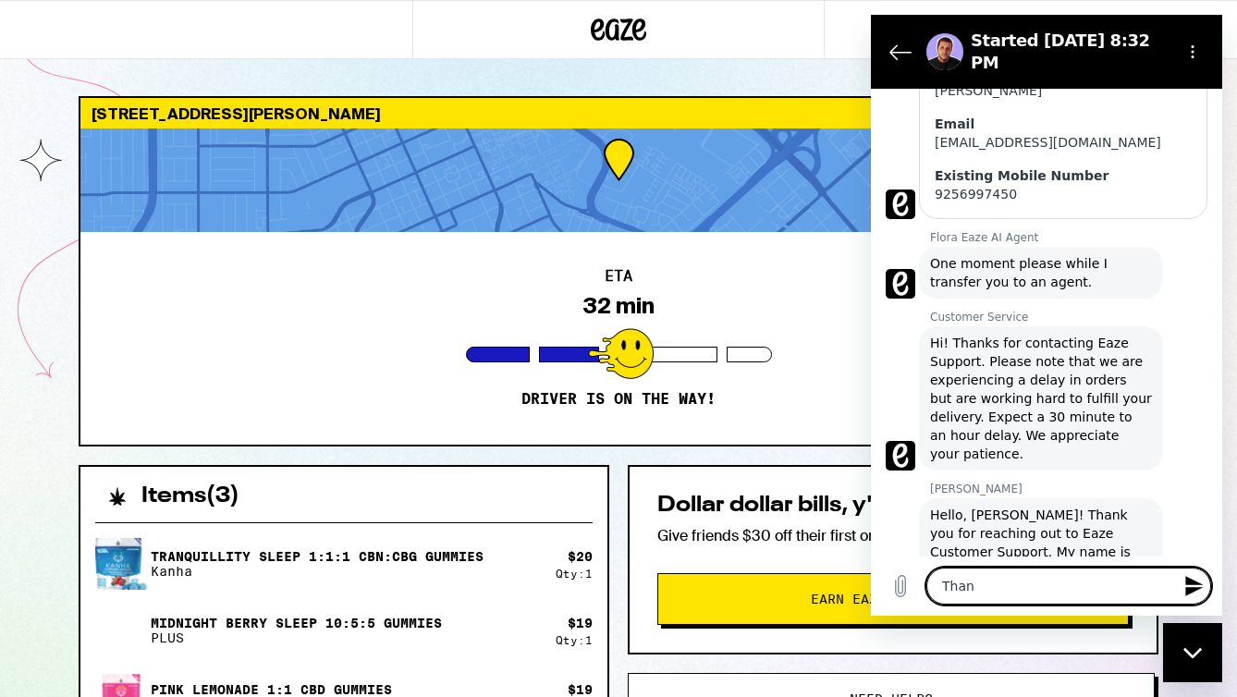
type textarea "x"
type textarea "Thank"
type textarea "x"
type textarea "Thank y"
type textarea "x"
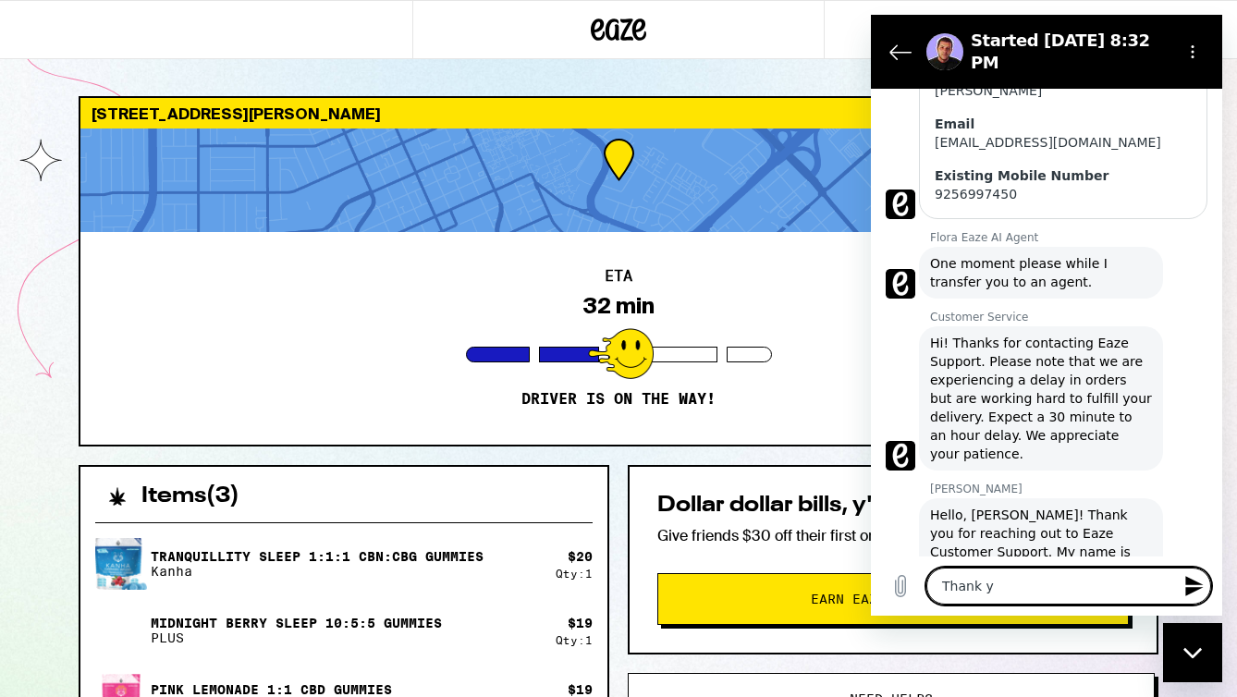
type textarea "Thank yo"
type textarea "x"
type textarea "Thank you"
type textarea "x"
type textarea "Thank you!"
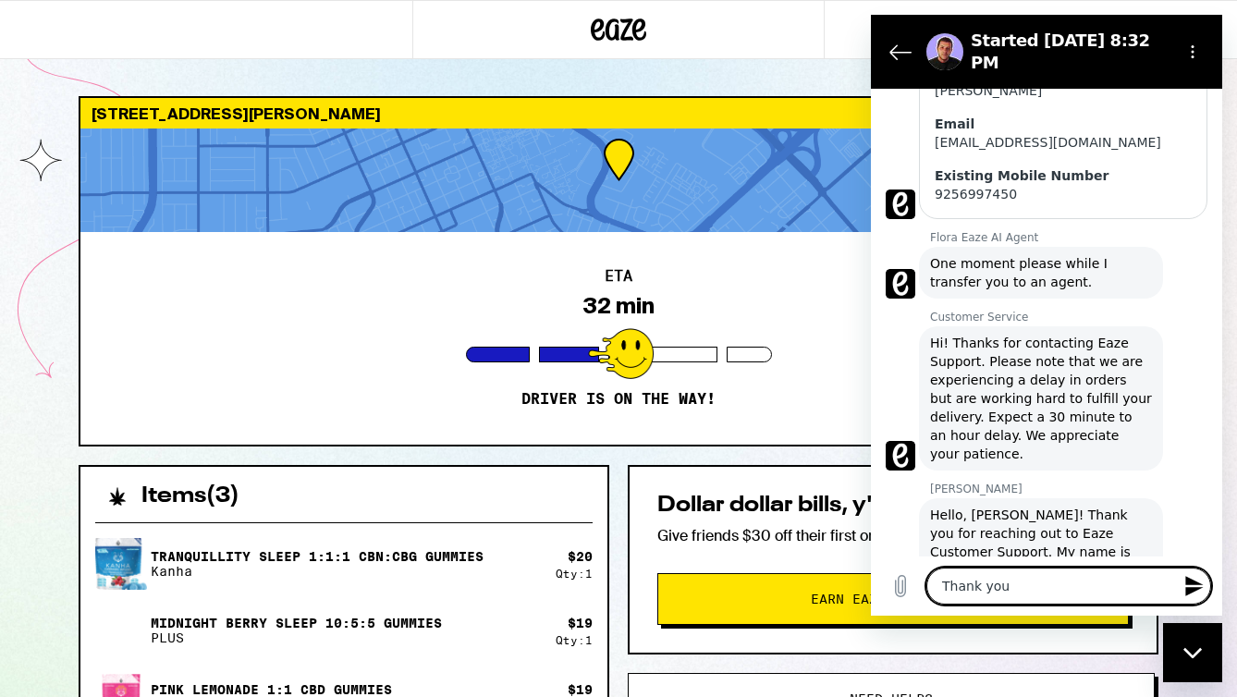
type textarea "x"
type textarea "Thank you!"
type textarea "x"
type textarea "Thank you! I"
type textarea "x"
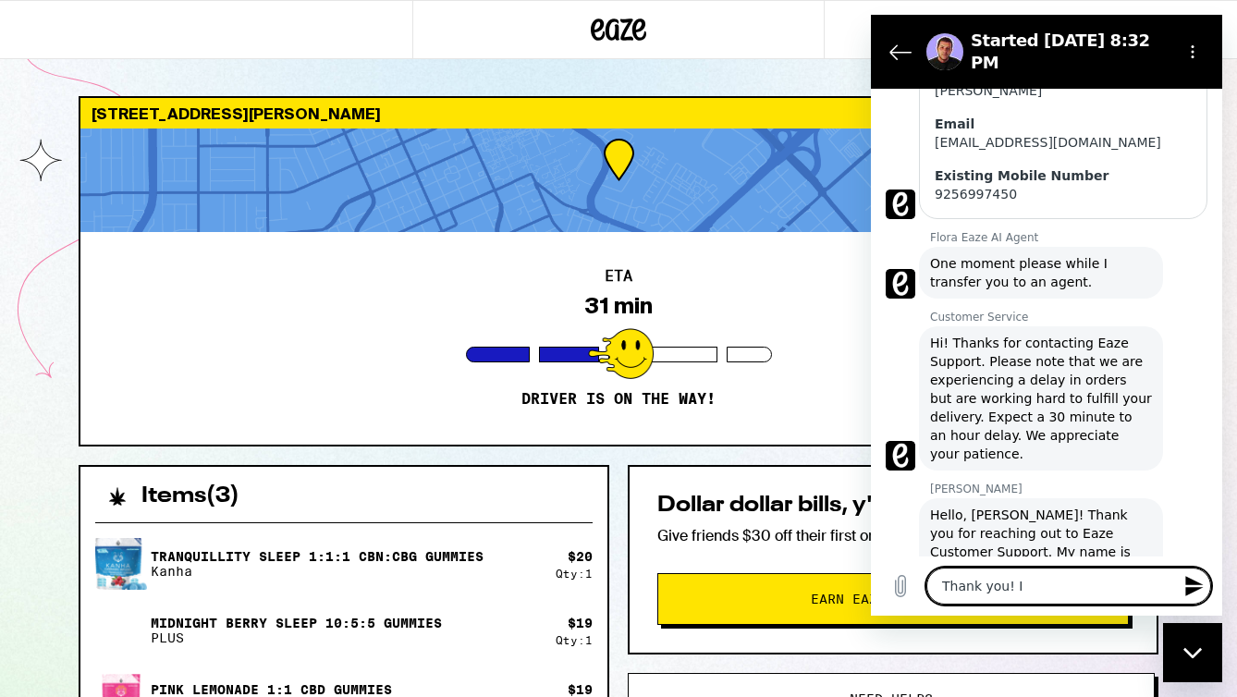
type textarea "Thank you! I"
type textarea "x"
type textarea "Thank you! I w"
type textarea "x"
type textarea "Thank you! I wa"
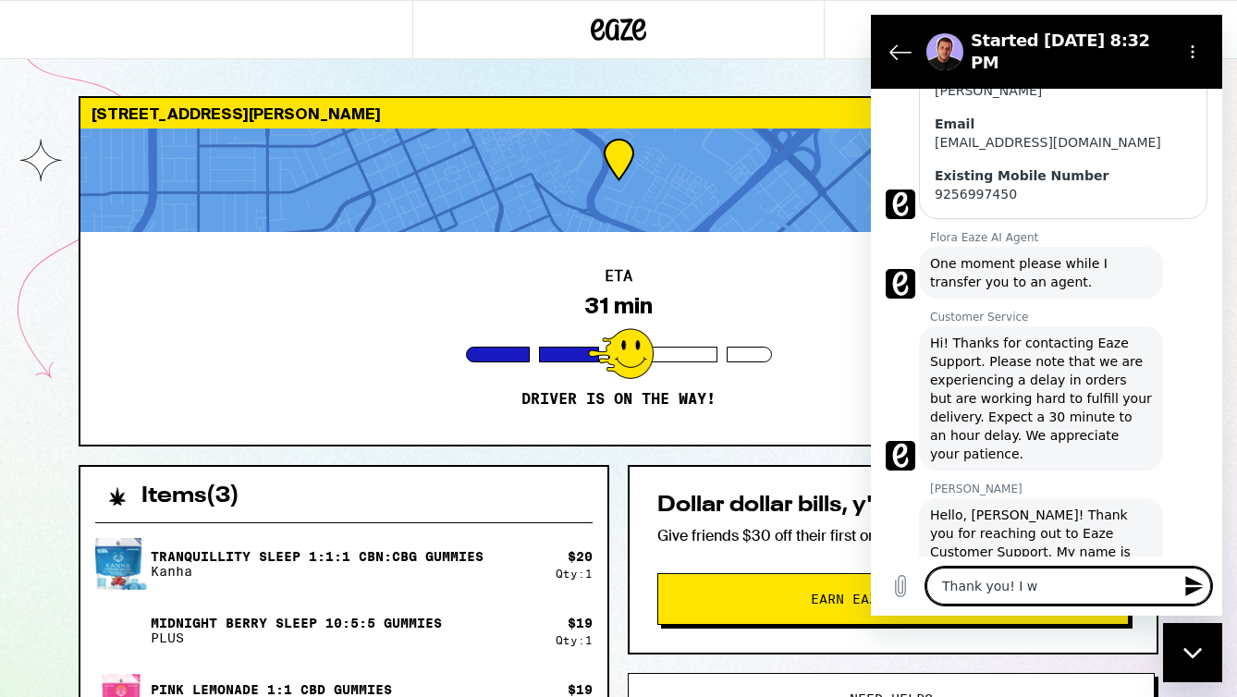
type textarea "x"
type textarea "Thank you! I was"
type textarea "x"
type textarea "Thank you! I was"
type textarea "x"
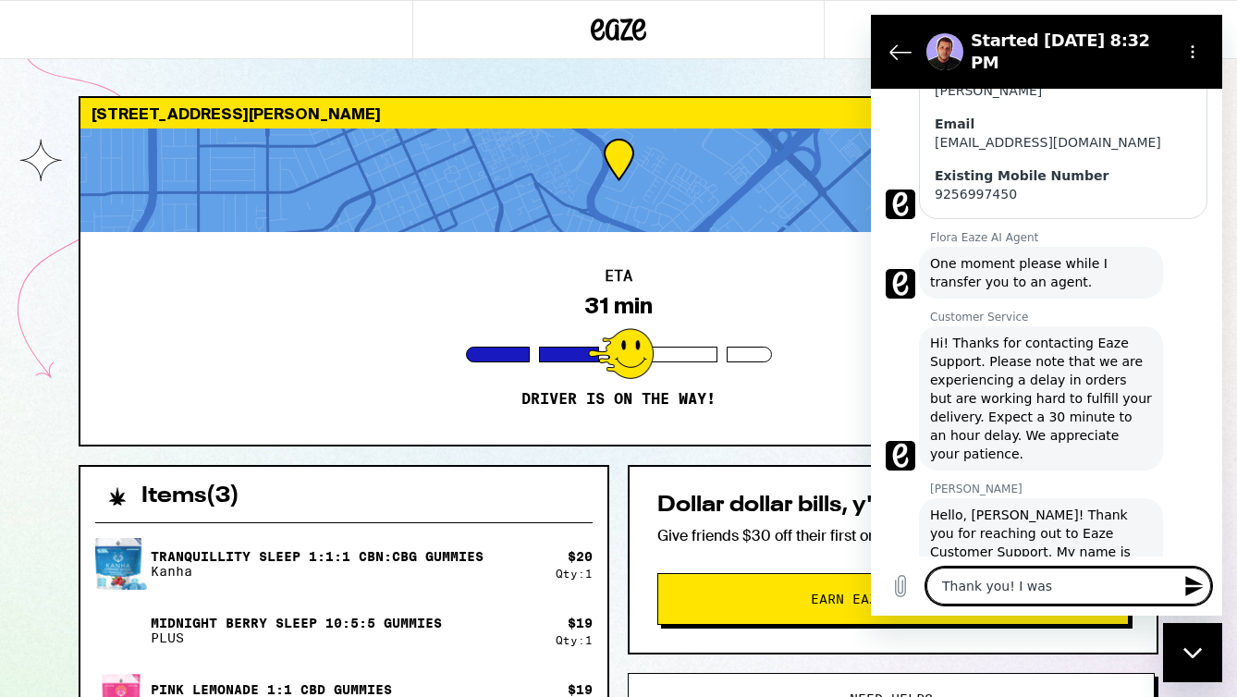
type textarea "Thank you! I was j"
type textarea "x"
type textarea "Thank you! I was ju"
type textarea "x"
type textarea "Thank you! I was jus"
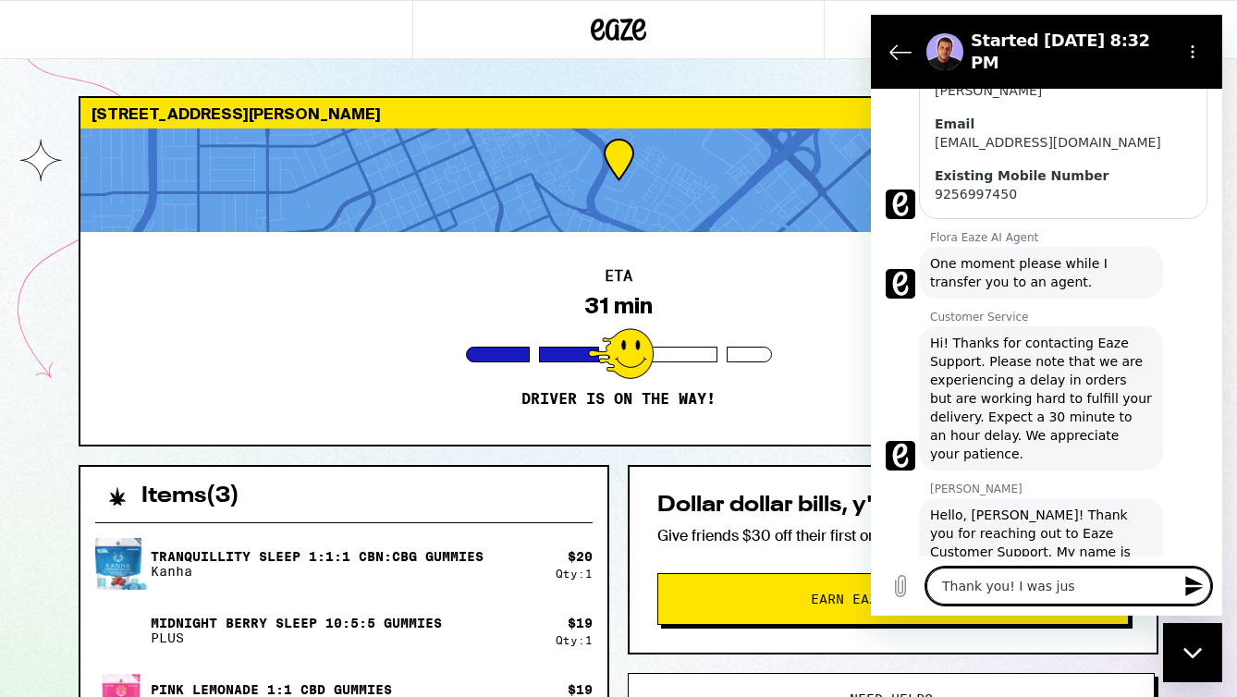
type textarea "x"
type textarea "Thank you! I was just"
type textarea "x"
type textarea "Thank you! I was just"
type textarea "x"
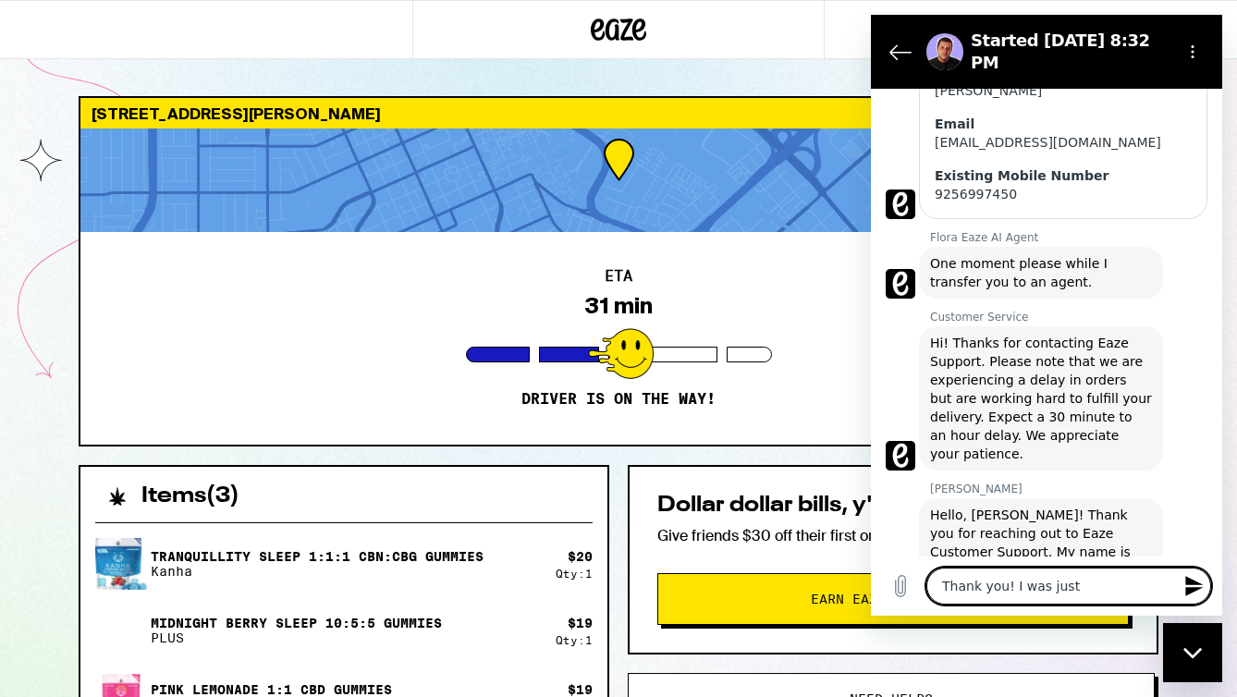
type textarea "Thank you! I was just c"
type textarea "x"
type textarea "Thank you! I was just cu"
type textarea "x"
type textarea "Thank you! I was just cur"
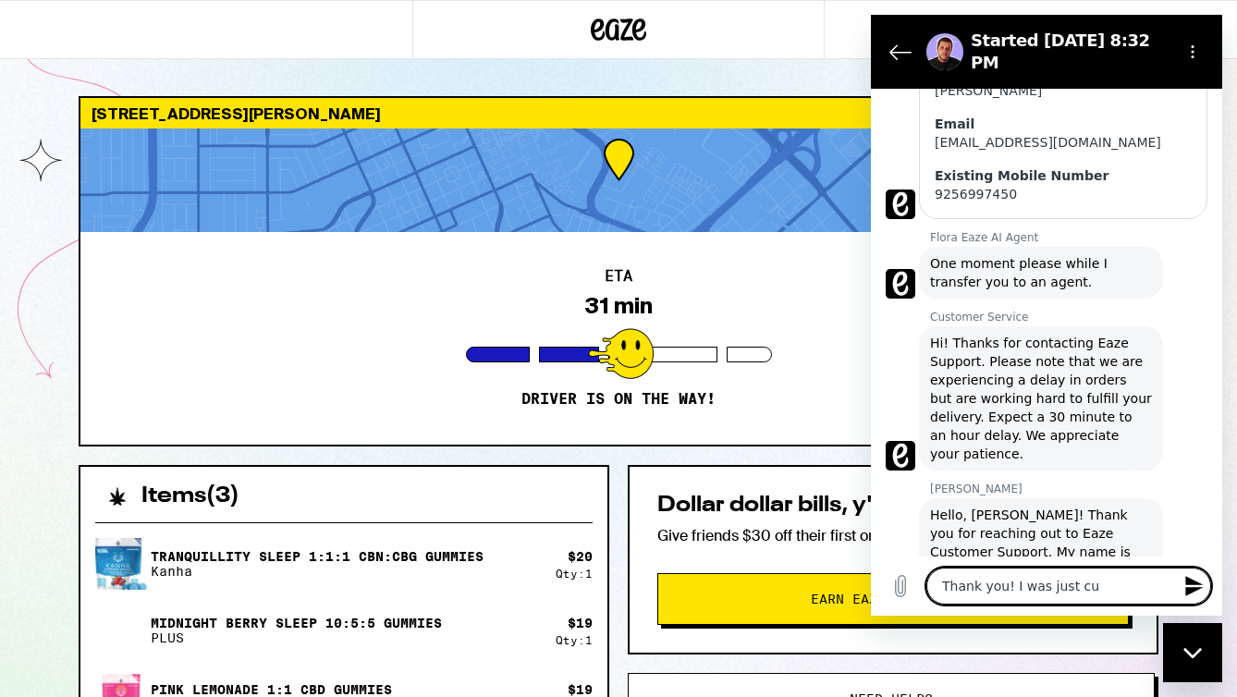
type textarea "x"
type textarea "Thank you! I was just curo"
type textarea "x"
type textarea "Thank you! I was just curou"
type textarea "x"
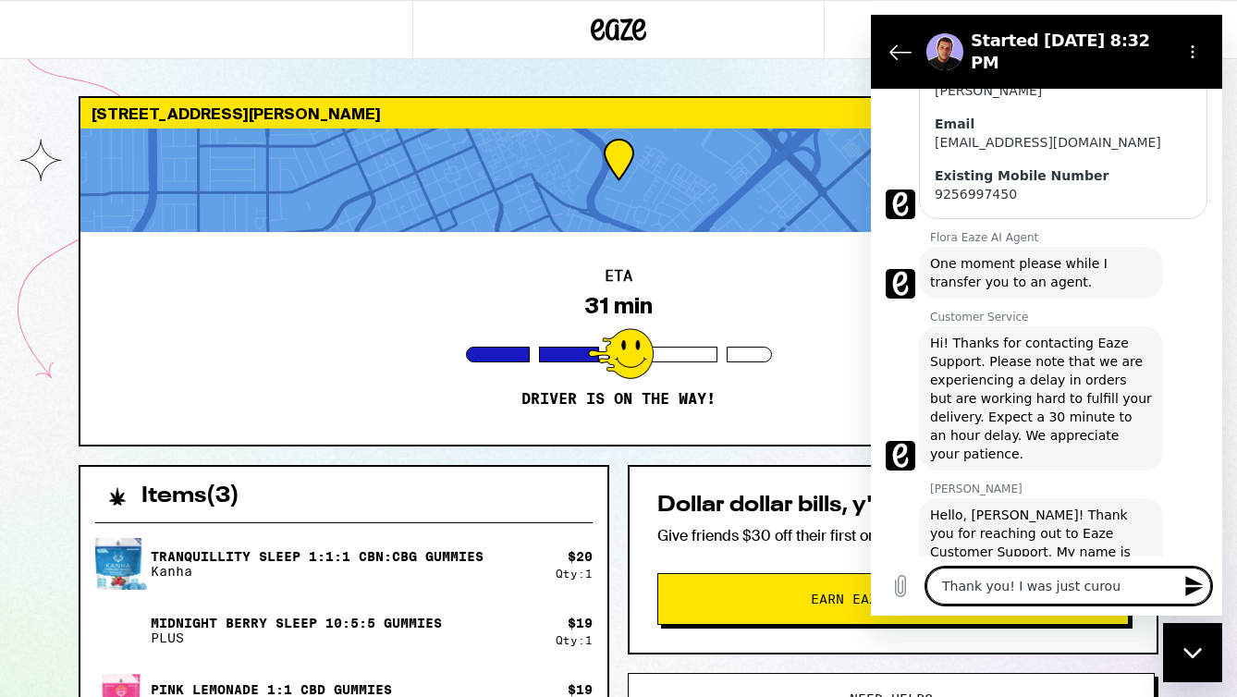
type textarea "Thank you! I was just curous"
type textarea "x"
type textarea "Thank you! I was just curious"
type textarea "x"
type textarea "Thank you! I was just curious w"
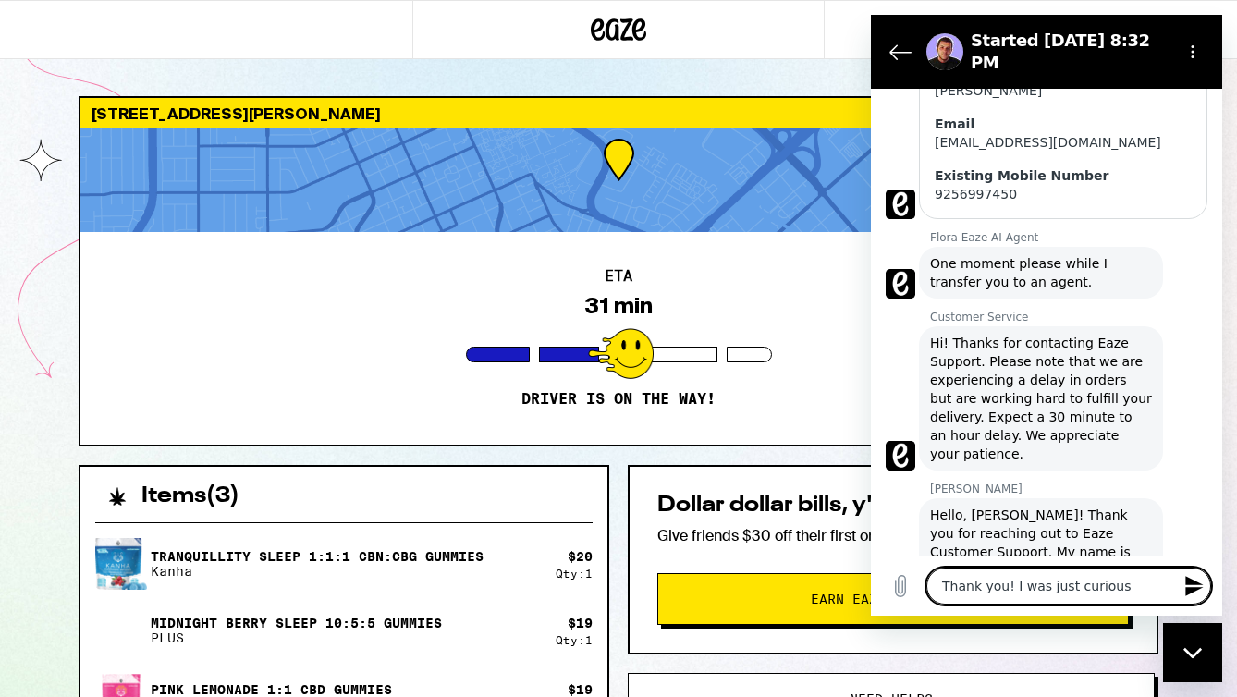
type textarea "x"
type textarea "Thank you! I was just curious wh"
type textarea "x"
type textarea "Thank you! I was just curious whe"
type textarea "x"
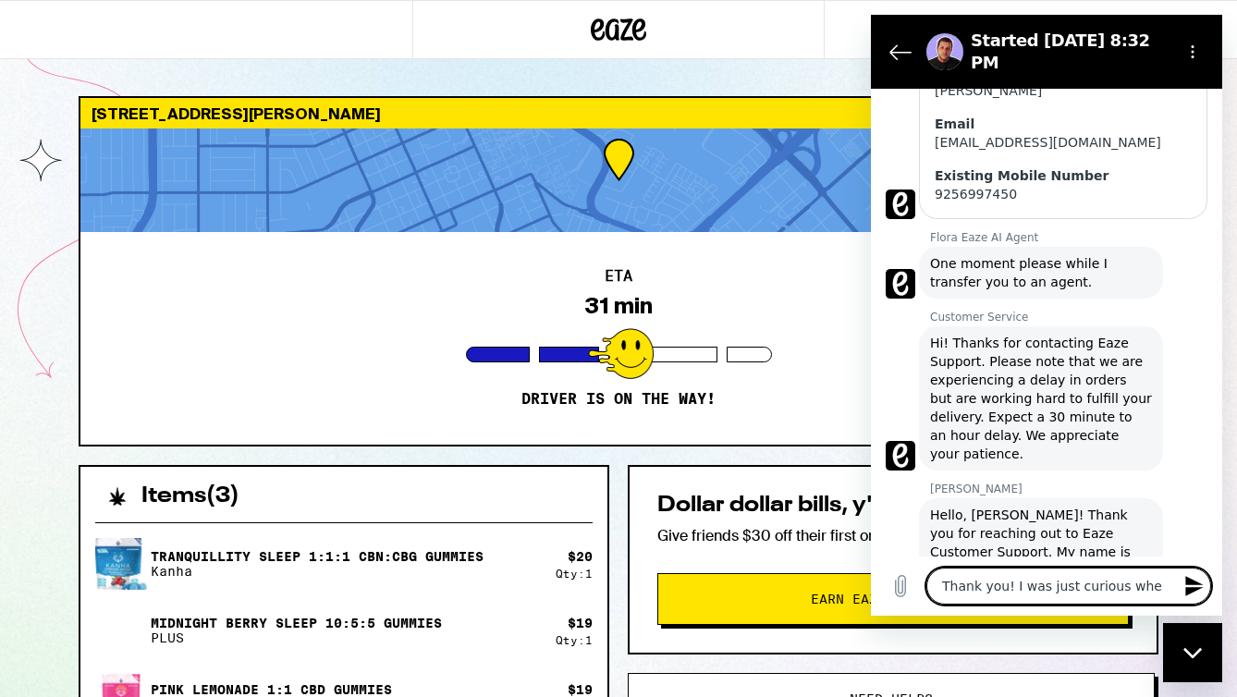
type textarea "Thank you! I was just curious when"
type textarea "x"
type textarea "Thank you! I was just curious when"
type textarea "x"
type textarea "Thank you! I was just curious when I"
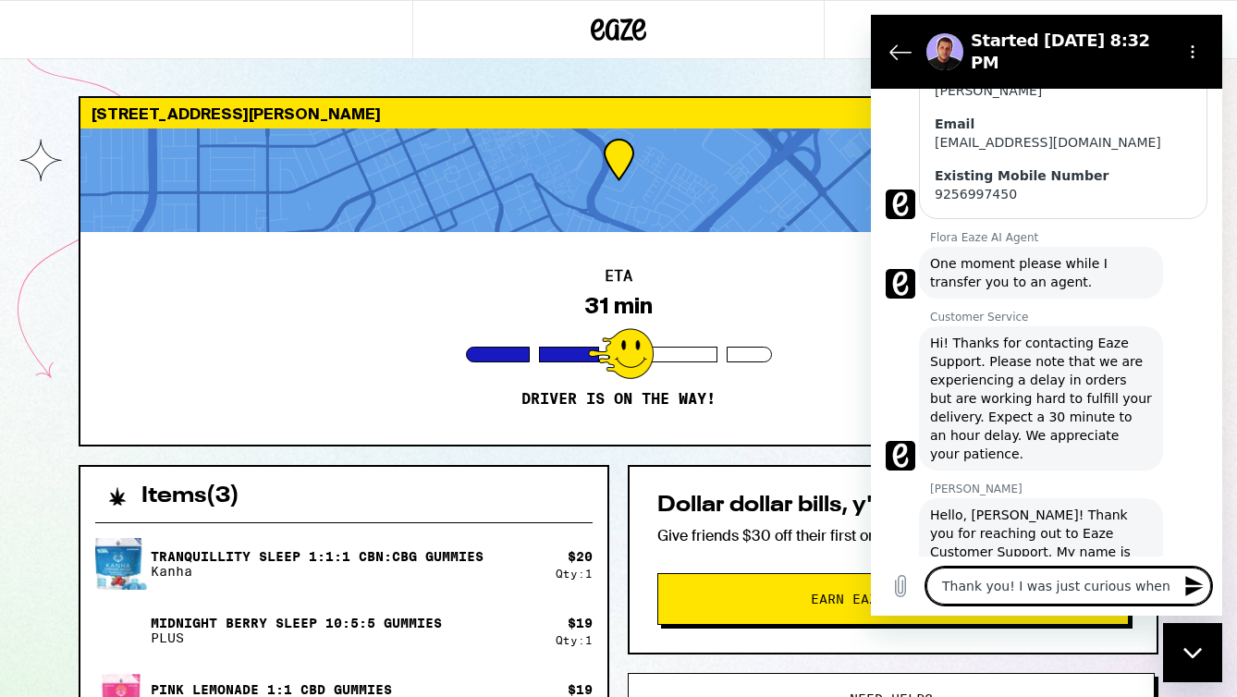
type textarea "x"
type textarea "Thank you! I was just curious when I"
type textarea "x"
type textarea "Thank you! I was just curious when I m"
type textarea "x"
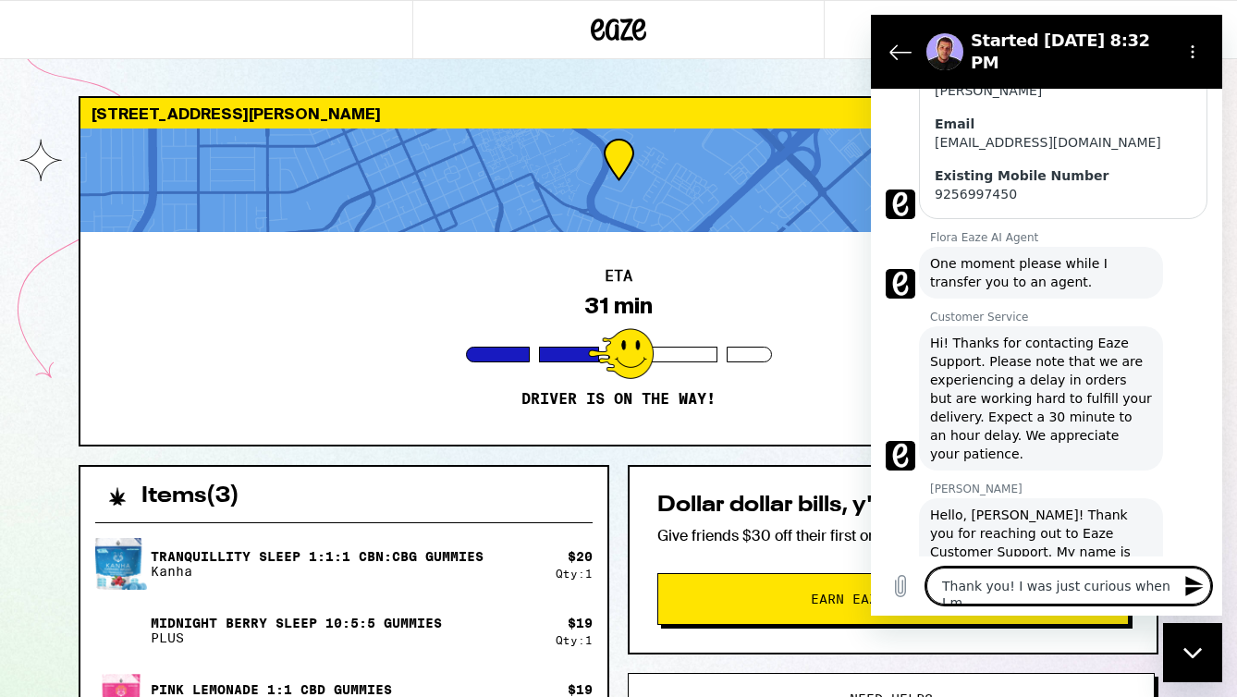
type textarea "Thank you! I was just curious when I mi"
type textarea "x"
type textarea "Thank you! I was just curious when I mig"
type textarea "x"
type textarea "Thank you! I was just curious when I migh"
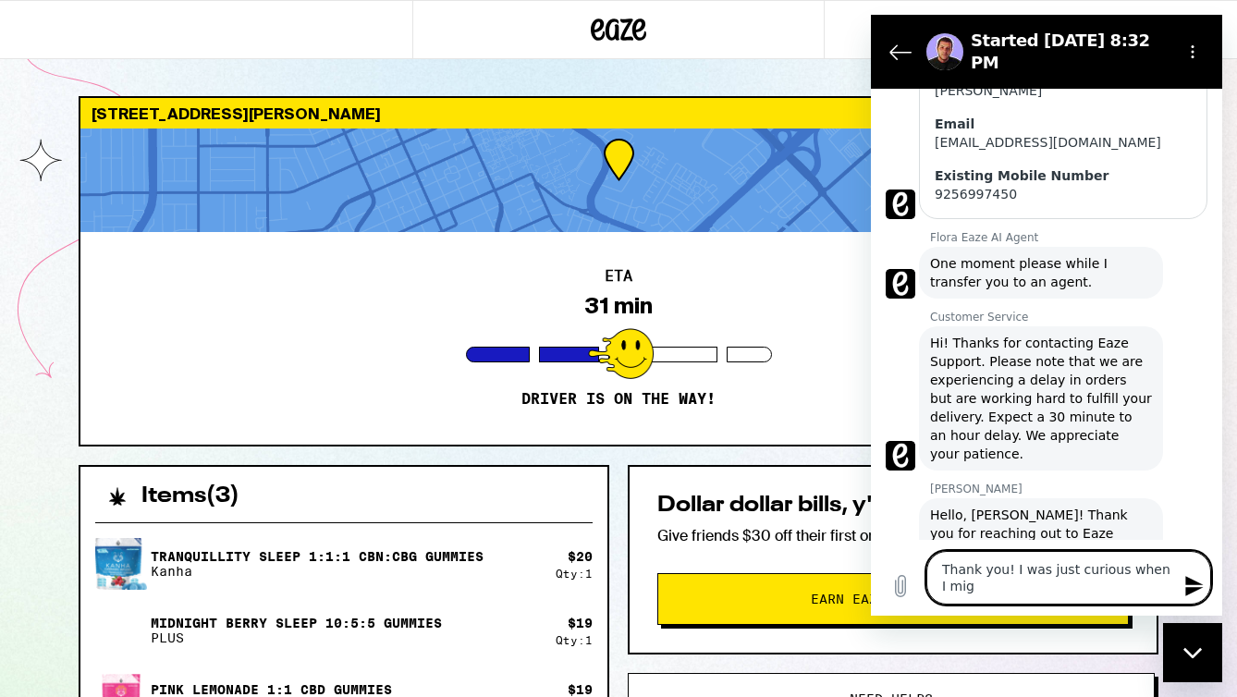
type textarea "x"
type textarea "Thank you! I was just curious when I might"
type textarea "x"
type textarea "Thank you! I was just curious when I might"
type textarea "x"
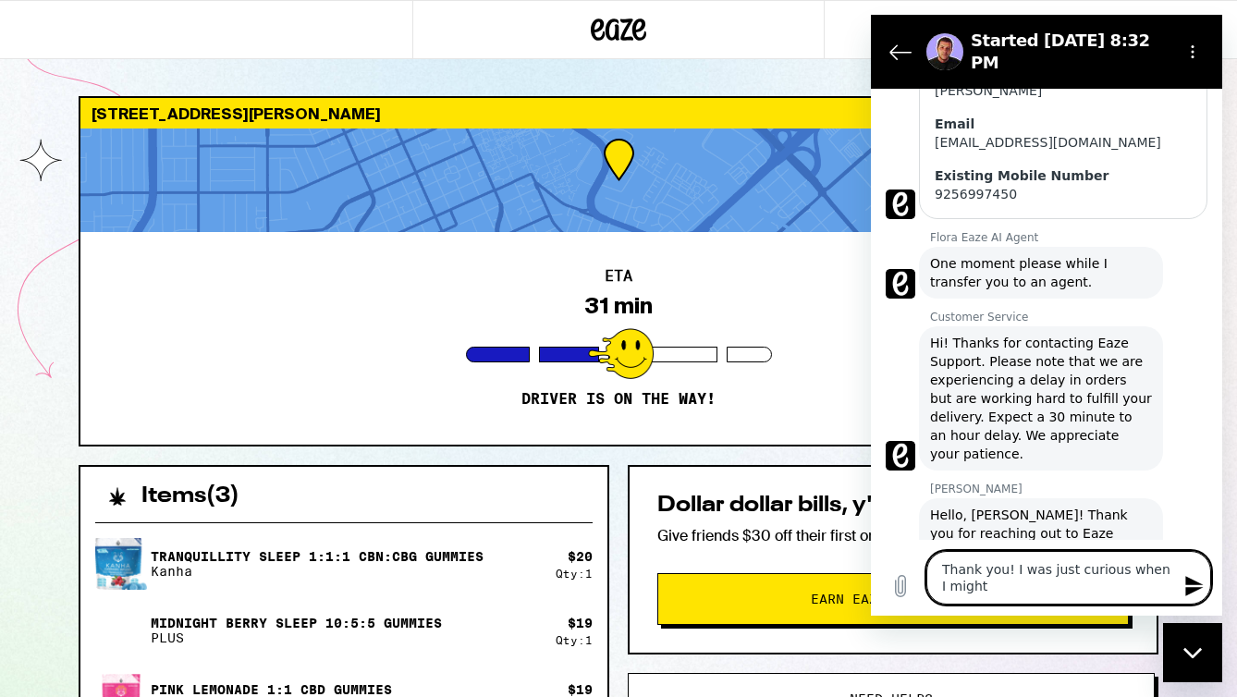
type textarea "Thank you! I was just curious when I might e"
type textarea "x"
type textarea "Thank you! I was just curious when I might ex"
type textarea "x"
type textarea "Thank you! I was just curious when I might exp"
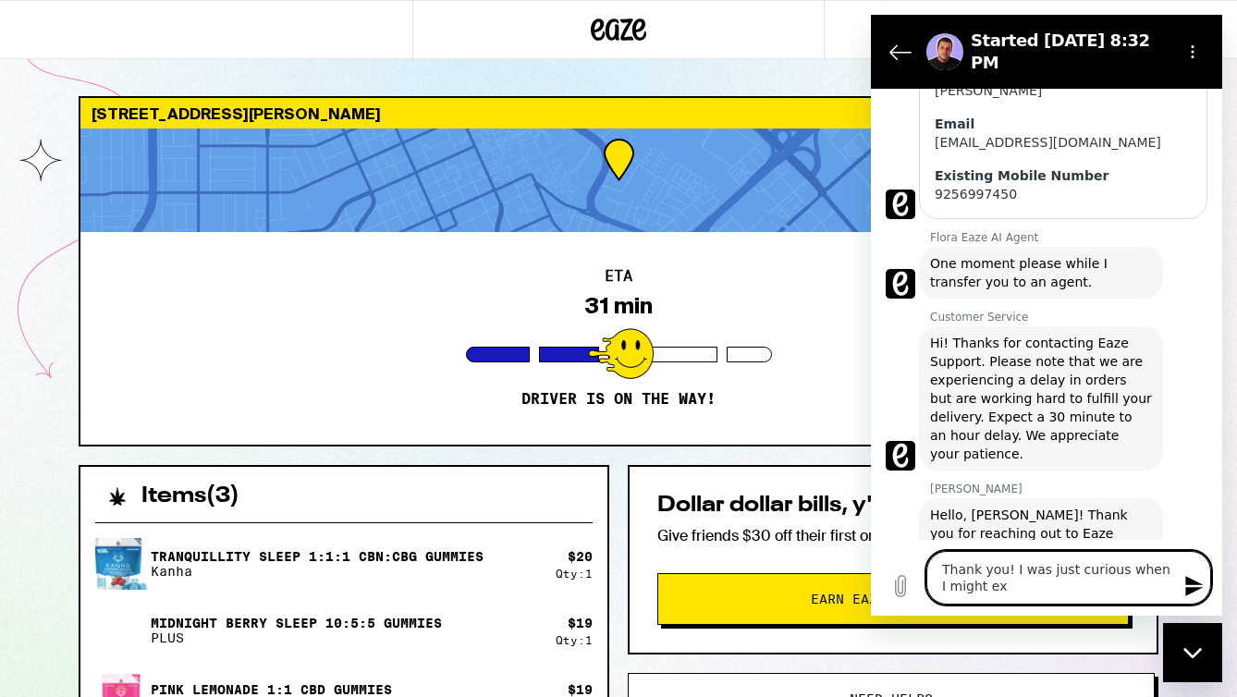
type textarea "x"
type textarea "Thank you! I was just curious when I might expe"
type textarea "x"
type textarea "Thank you! I was just curious when I might expec"
type textarea "x"
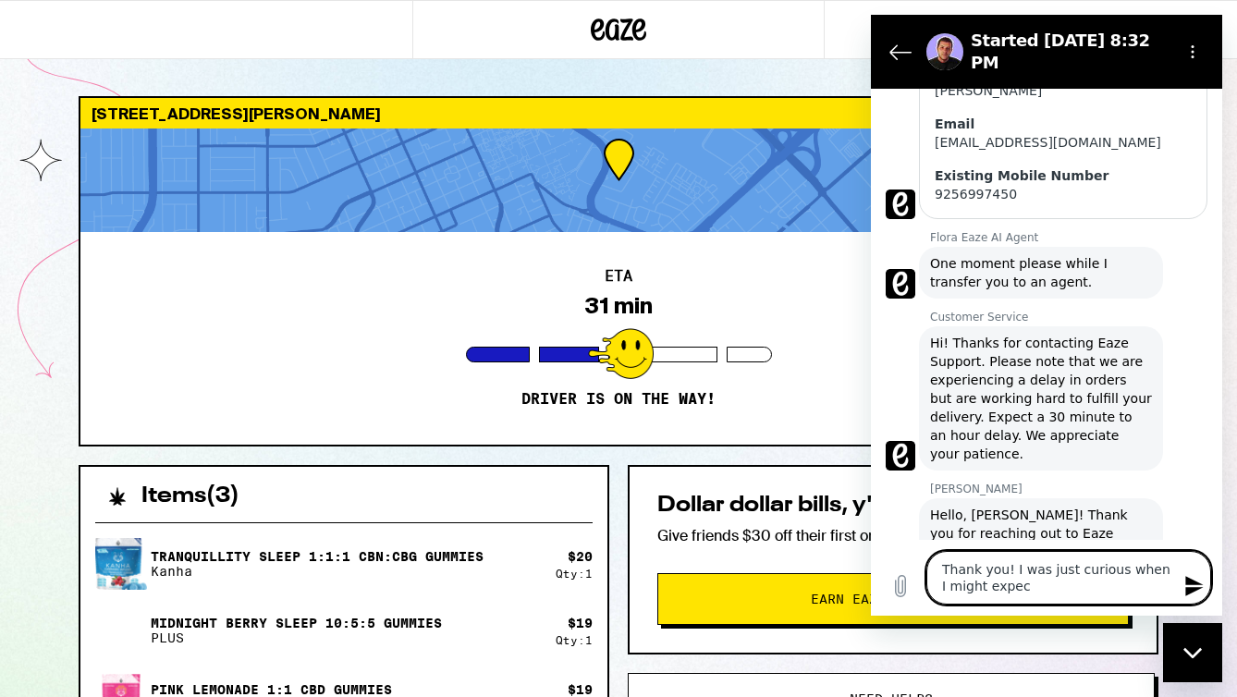
type textarea "Thank you! I was just curious when I might expect"
type textarea "x"
type textarea "Thank you! I was just curious when I might expect"
type textarea "x"
type textarea "Thank you! I was just curious when I might expect m"
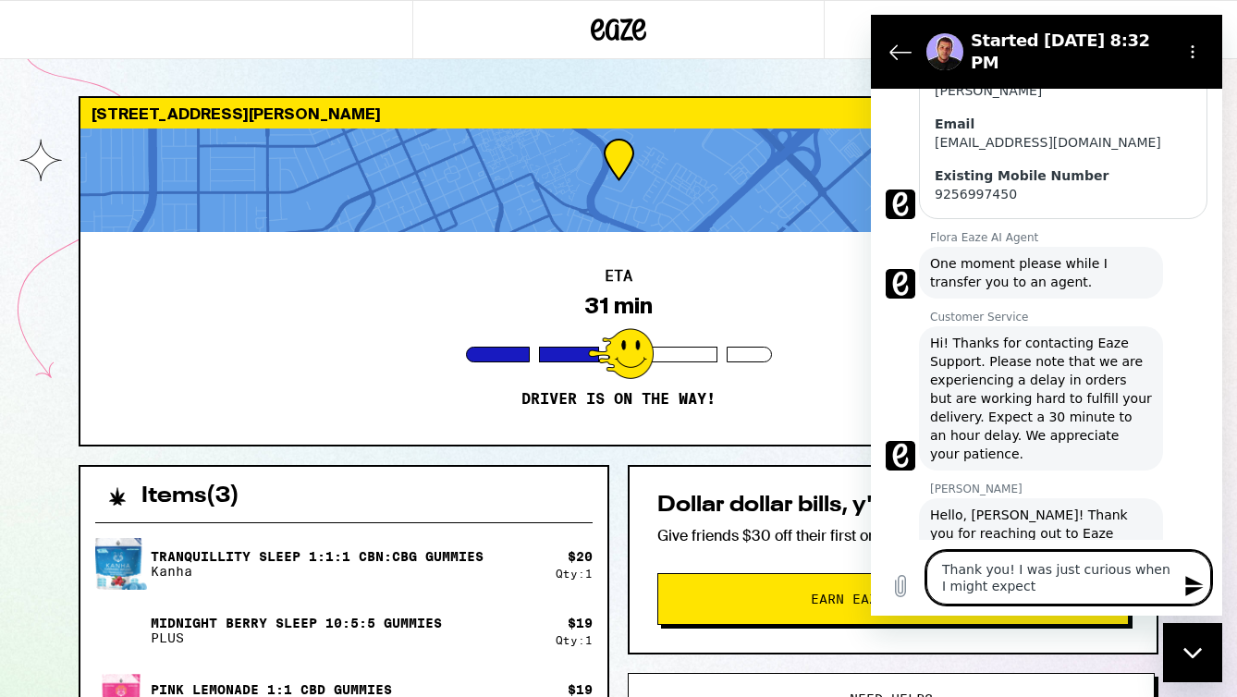
type textarea "x"
type textarea "Thank you! I was just curious when I might expect my"
type textarea "x"
type textarea "Thank you! I was just curious when I might expect my"
type textarea "x"
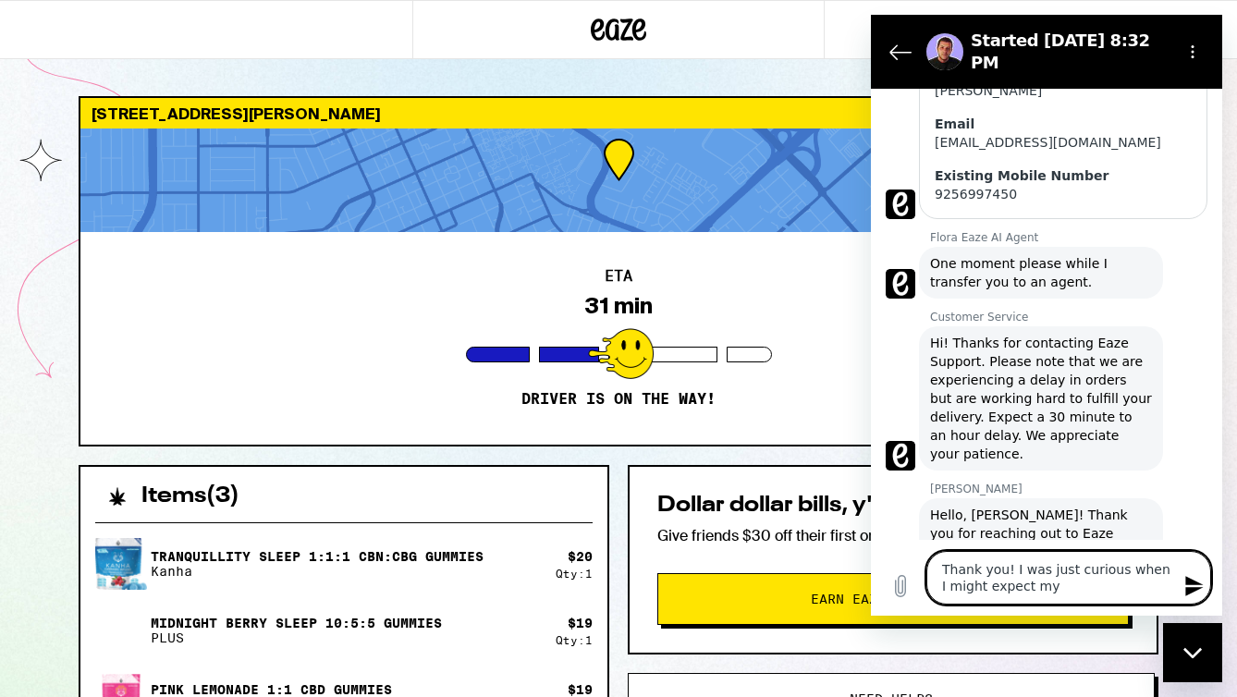
click at [964, 583] on textarea "Thank you! I was just curious when I might expect my" at bounding box center [1069, 578] width 285 height 54
type textarea "Thank you! I was just curious when I expect my"
type textarea "x"
type textarea "Thank you! I was just curious when expect my"
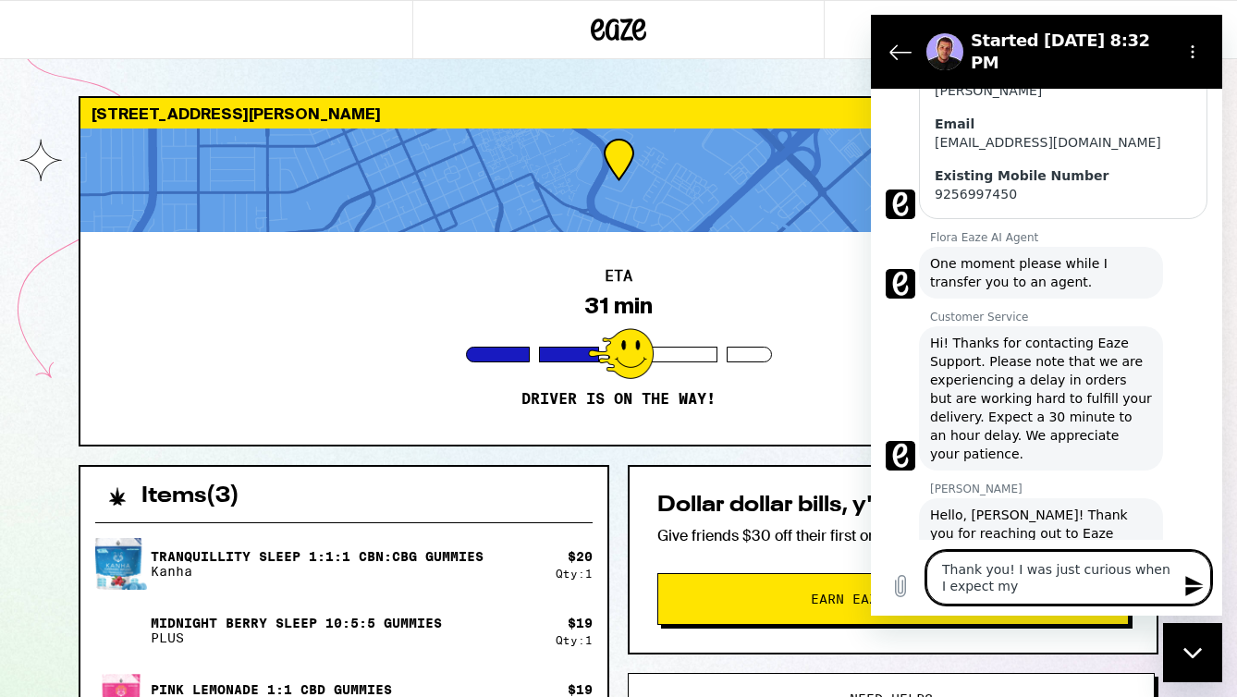
type textarea "x"
type textarea "Thank you! I was just curious when I expect my"
type textarea "x"
type textarea "Thank you! I was just curious when I expect my"
type textarea "x"
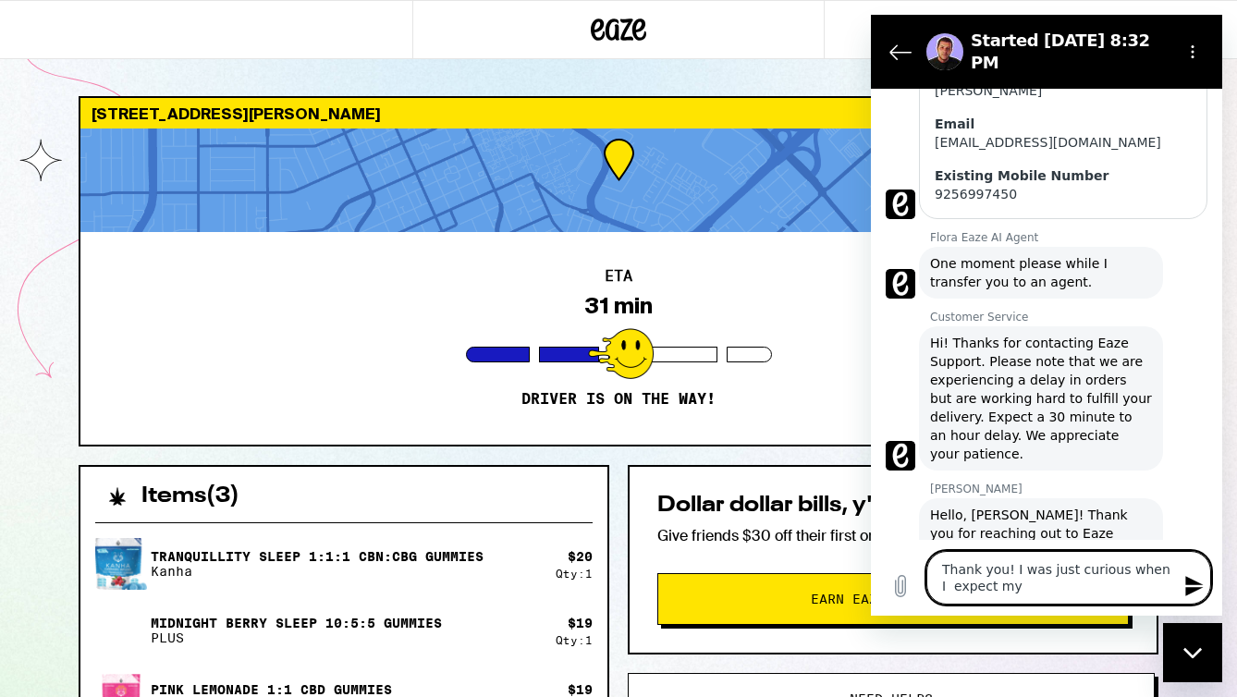
type textarea "Thank you! I was just curious when I s expect my"
type textarea "x"
type textarea "Thank you! I was just curious when I sh expect my"
type textarea "x"
type textarea "Thank you! I was just curious when I sho expect my"
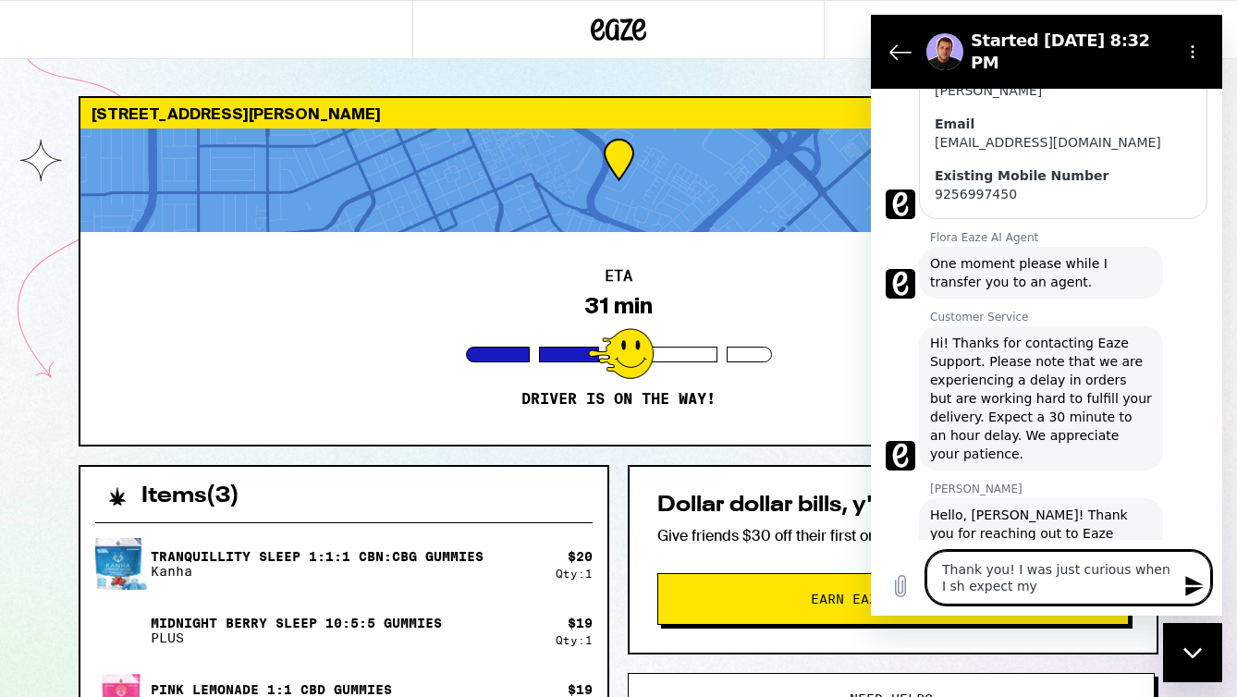
type textarea "x"
type textarea "Thank you! I was just curious when I shou expect my"
type textarea "x"
type textarea "Thank you! I was just curious when I shoul expect my"
type textarea "x"
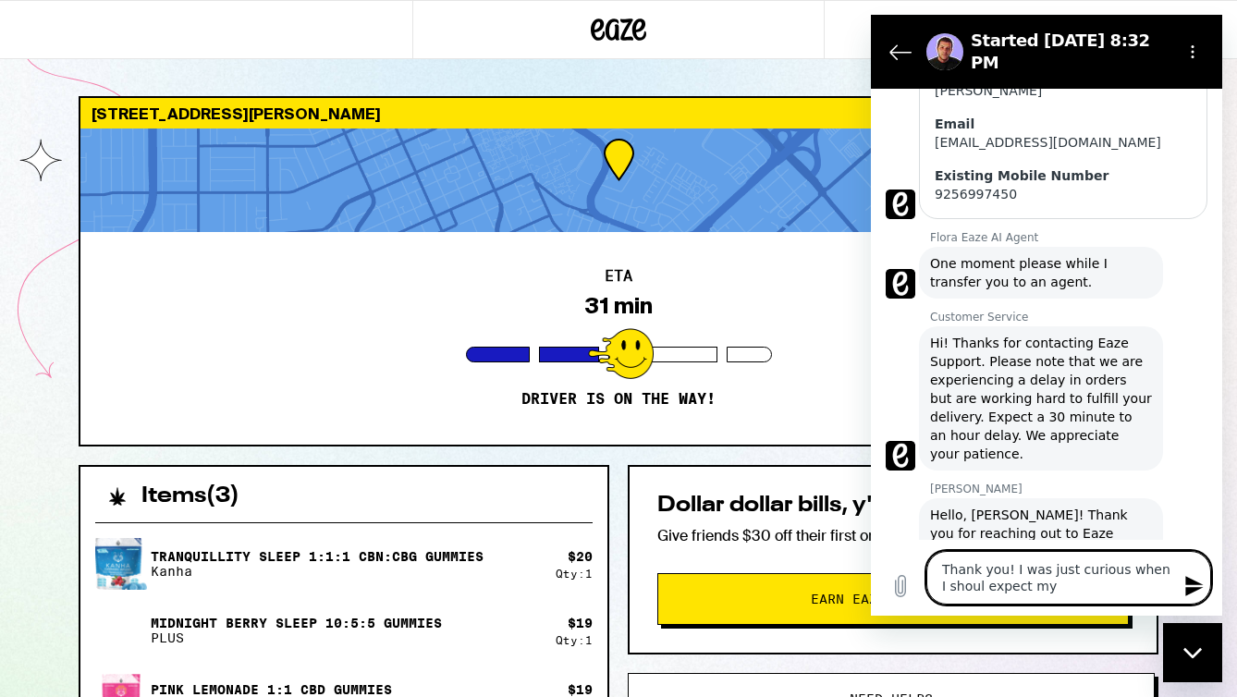
type textarea "Thank you! I was just curious when I should expect my"
type textarea "x"
type textarea "Thank you! I was just curious when I should expect my"
type textarea "x"
type textarea "Thank you! I was just curious when I should b expect my"
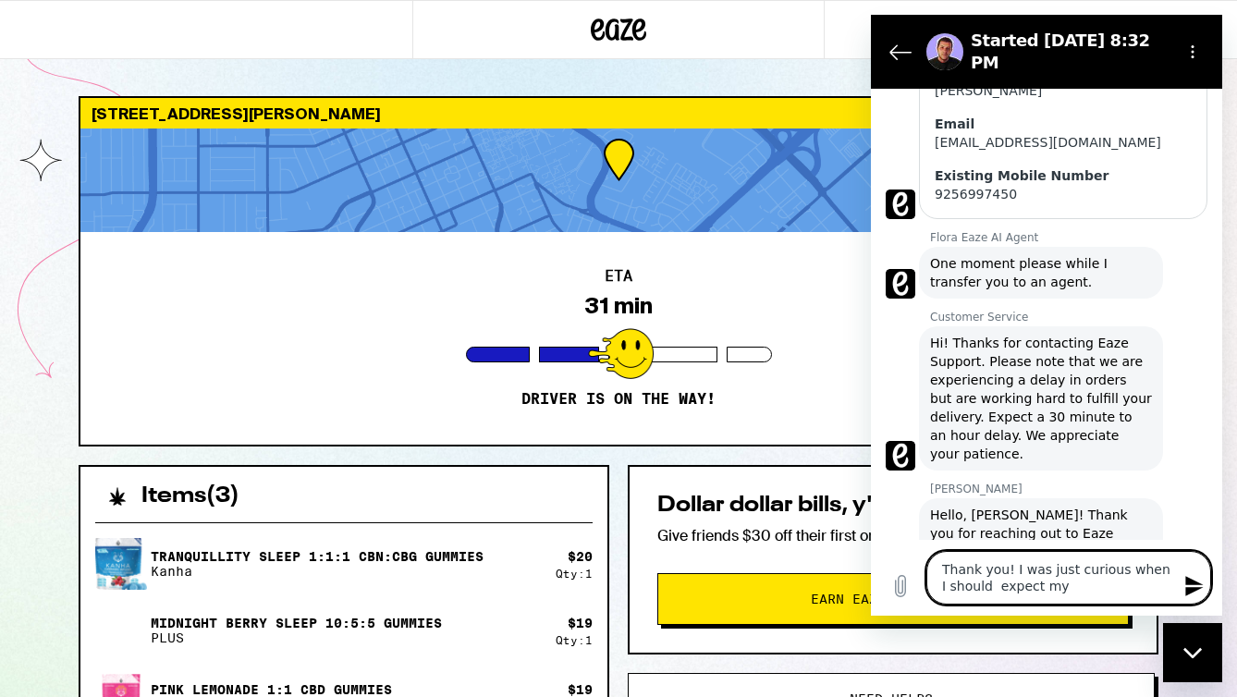
type textarea "x"
type textarea "Thank you! I was just curious when I should be expect my"
type textarea "x"
click at [1055, 586] on textarea "Thank you! I was just curious when I should be expect my" at bounding box center [1069, 578] width 285 height 54
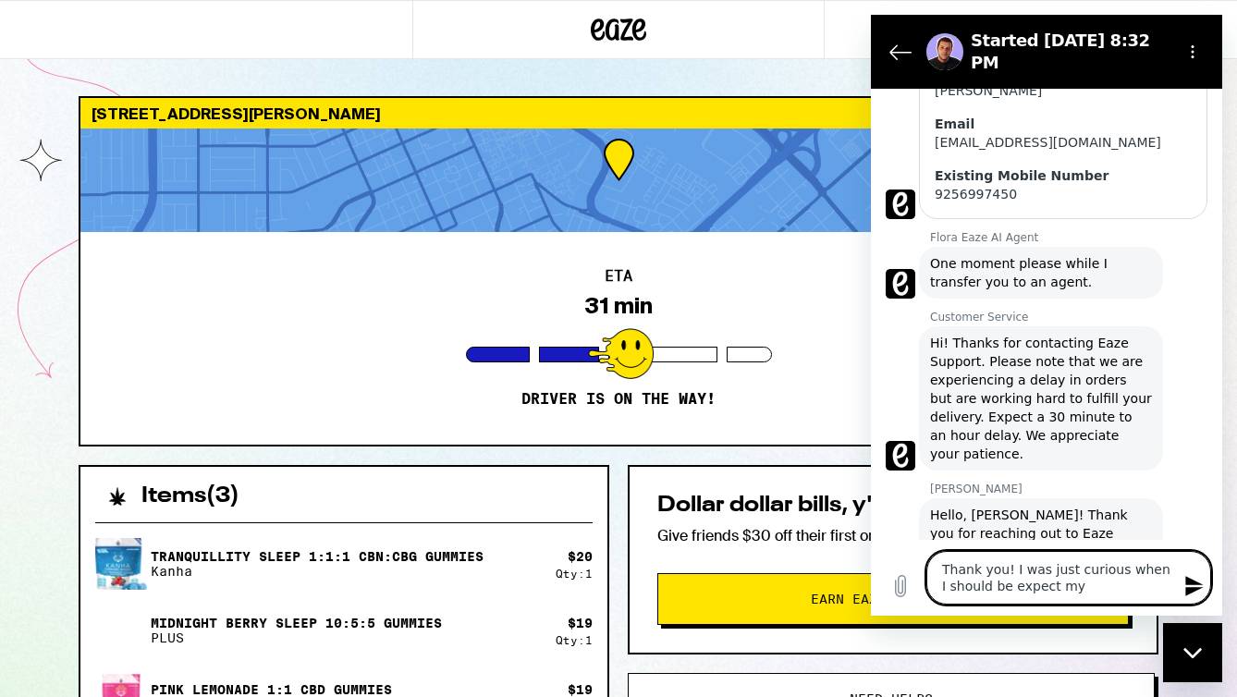
type textarea "Thank you! I was just curious when I should be expect"
type textarea "x"
type textarea "Thank you! I was just curious when I should be expec"
type textarea "x"
type textarea "Thank you! I was just curious when I should be expect"
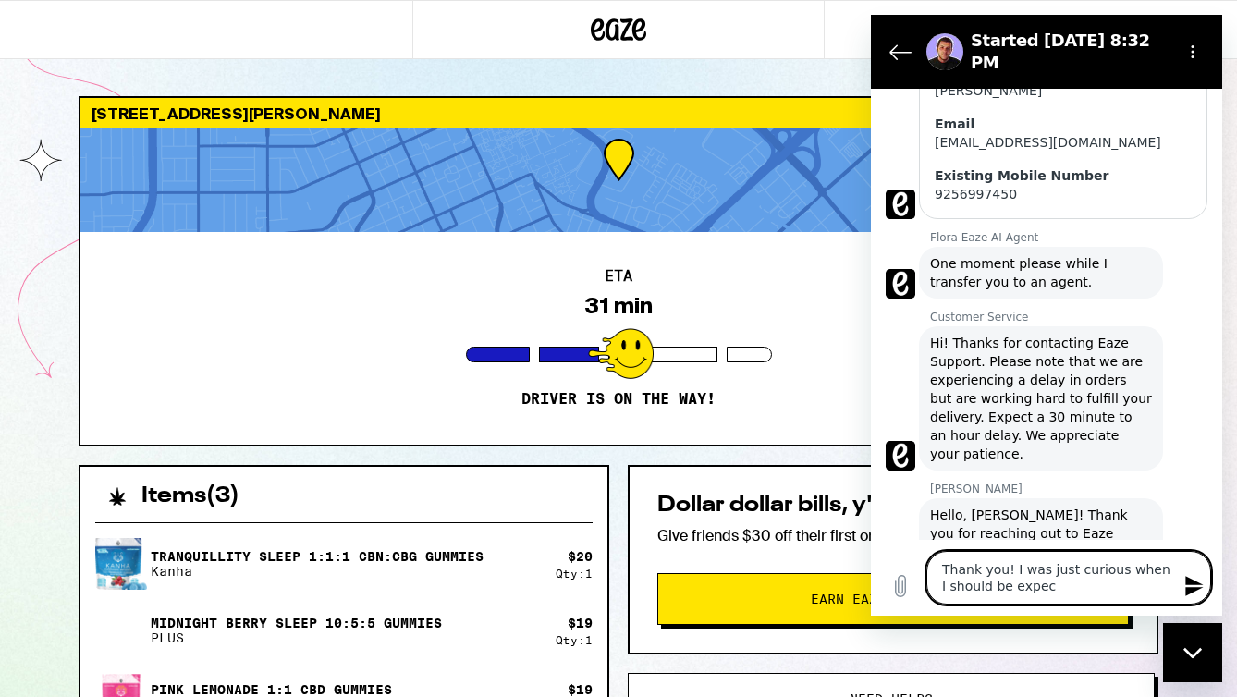
type textarea "x"
type textarea "Thank you! I was just curious when I should be expecti"
type textarea "x"
type textarea "Thank you! I was just curious when I should be expectin"
type textarea "x"
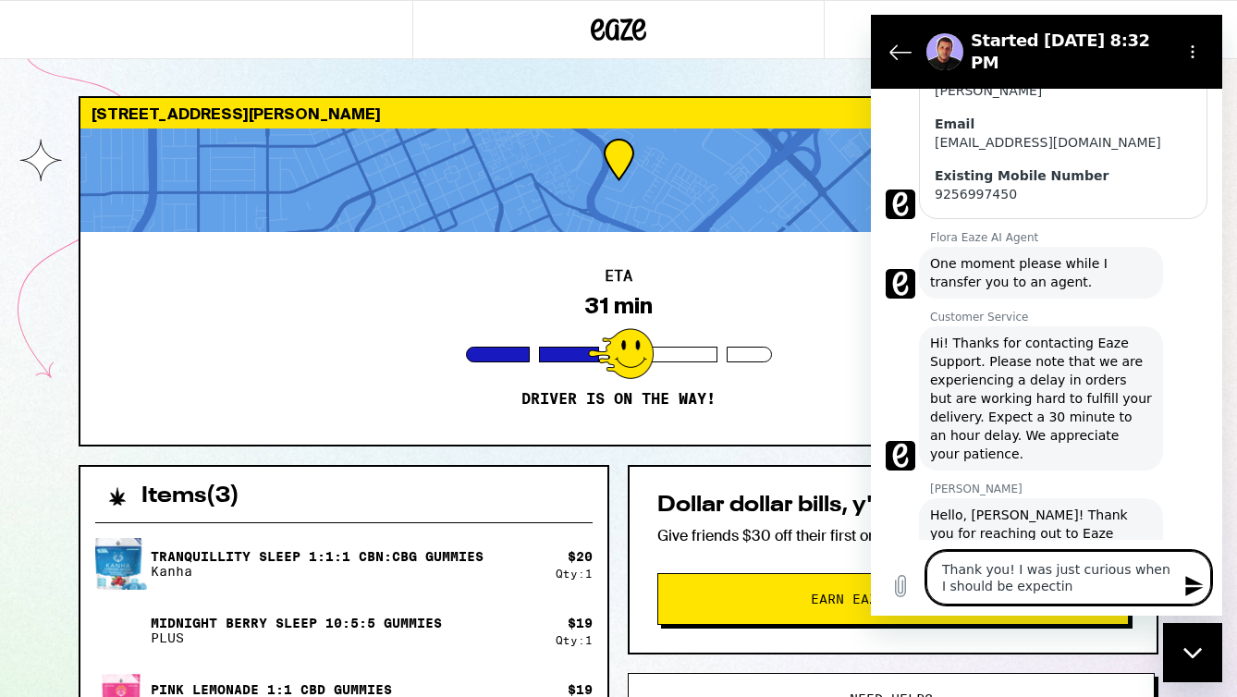
type textarea "Thank you! I was just curious when I should be expecting"
type textarea "x"
type textarea "Thank you! I was just curious when I should be expecting"
type textarea "x"
type textarea "Thank you! I was just curious when I should be expecting d"
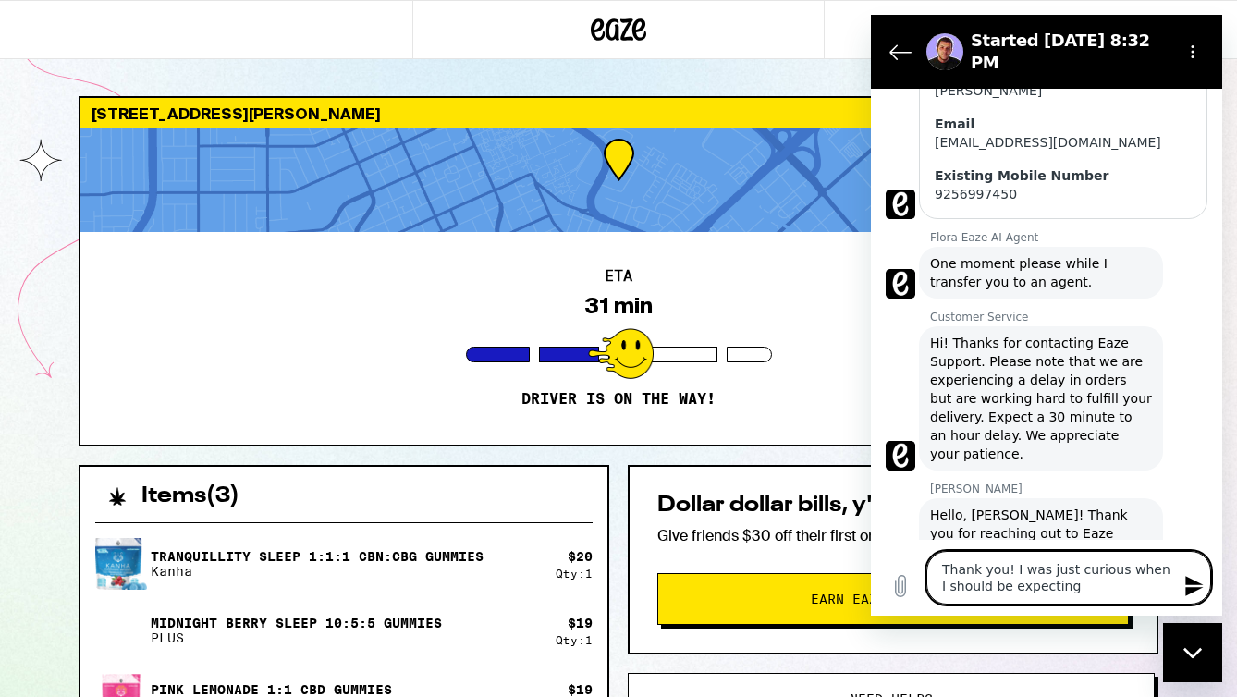
type textarea "x"
type textarea "Thank you! I was just curious when I should be expecting de"
type textarea "x"
type textarea "Thank you! I was just curious when I should be expecting del"
type textarea "x"
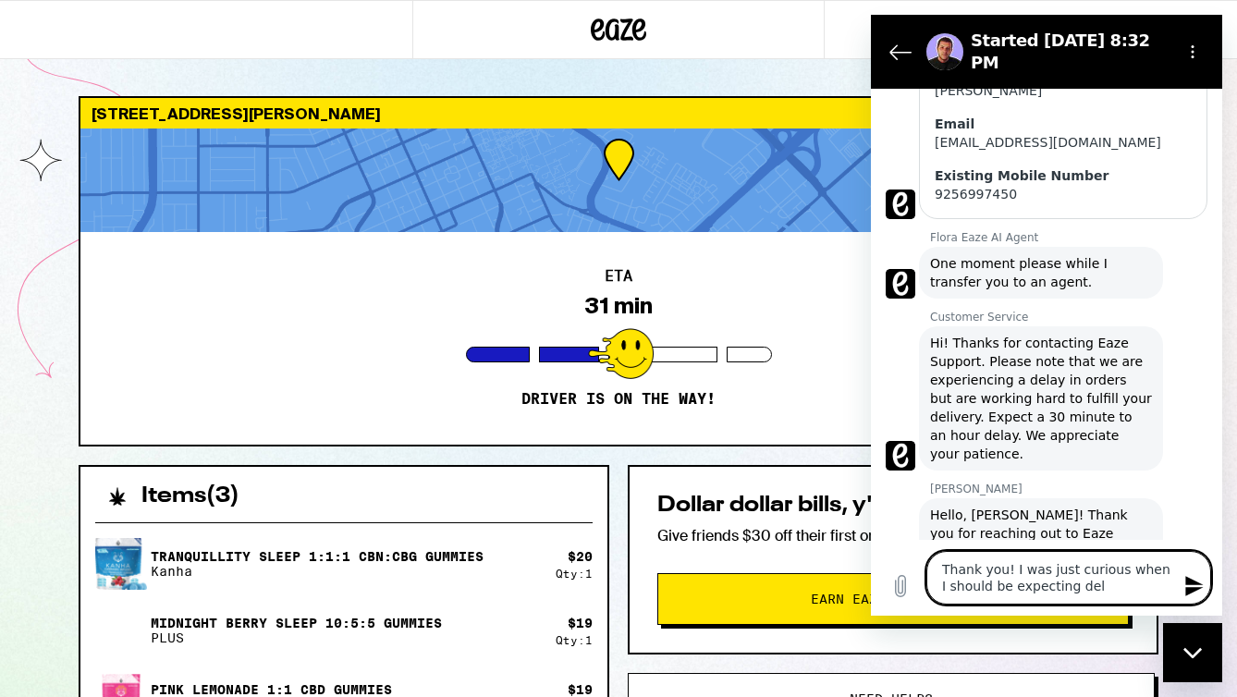
type textarea "Thank you! I was just curious when I should be expecting deli"
type textarea "x"
type textarea "Thank you! I was just curious when I should be expecting deliv"
type textarea "x"
type textarea "Thank you! I was just curious when I should be expecting delive"
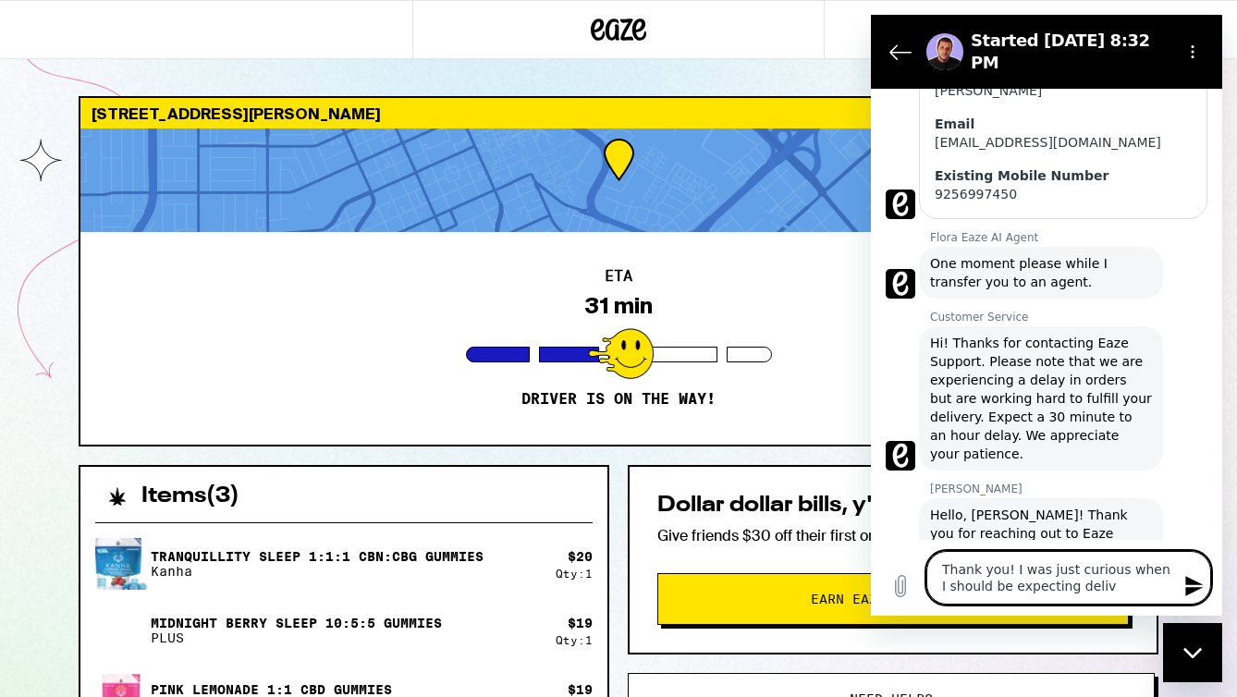
type textarea "x"
type textarea "Thank you! I was just curious when I should be expecting deliver"
type textarea "x"
type textarea "Thank you! I was just curious when I should be expecting delivery"
type textarea "x"
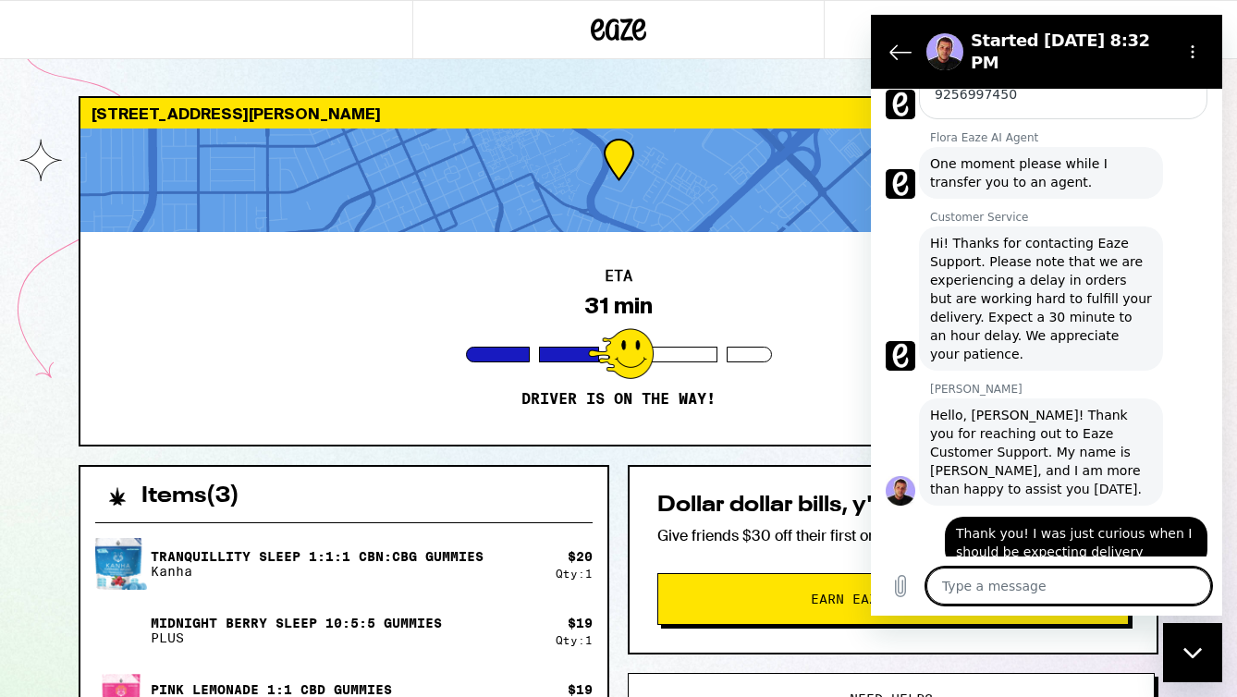
scroll to position [953, 0]
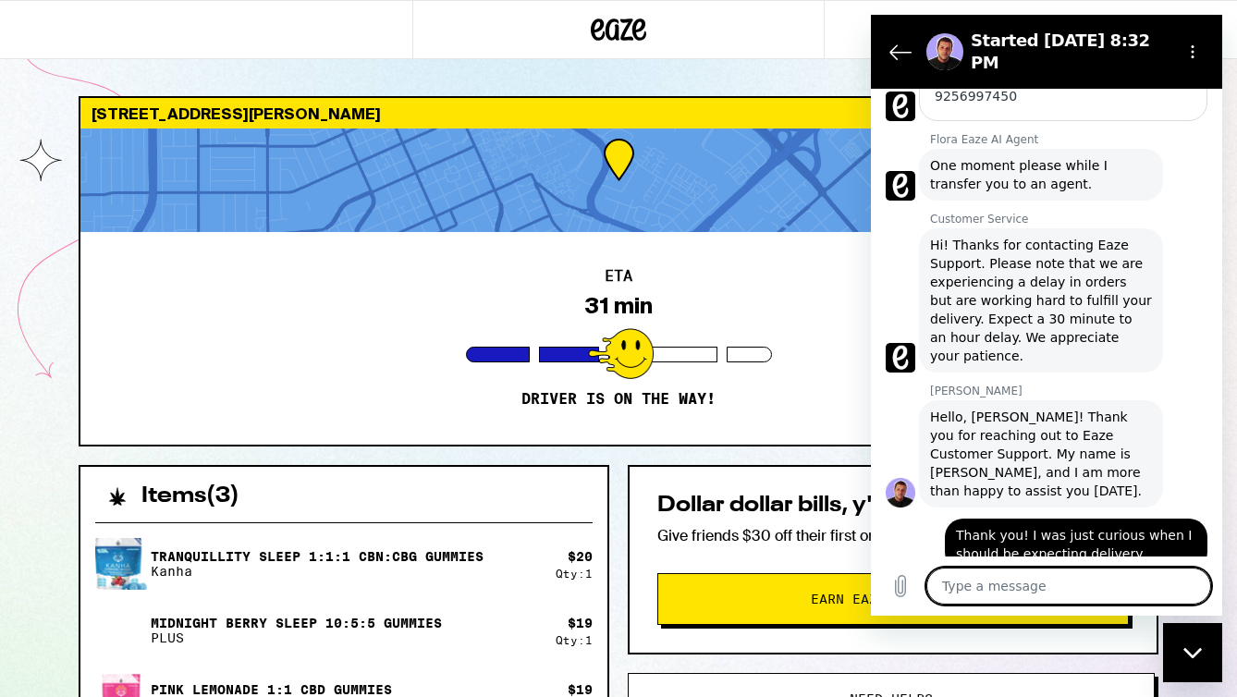
type textarea "x"
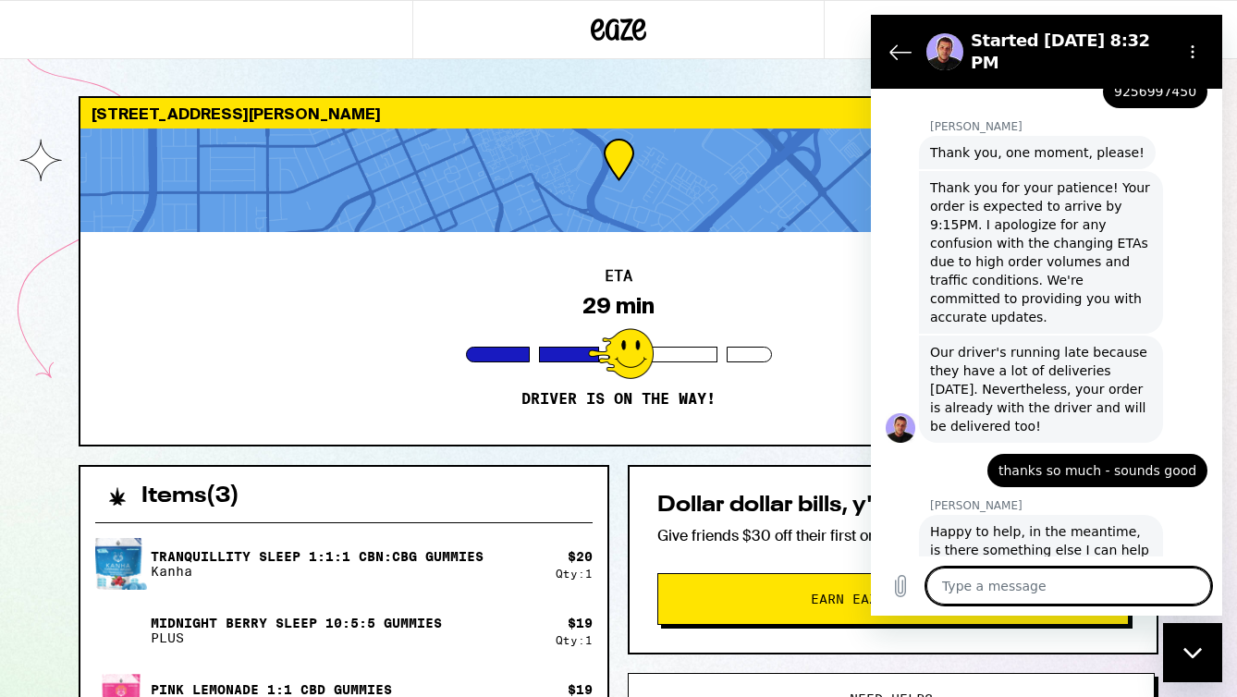
scroll to position [1636, 0]
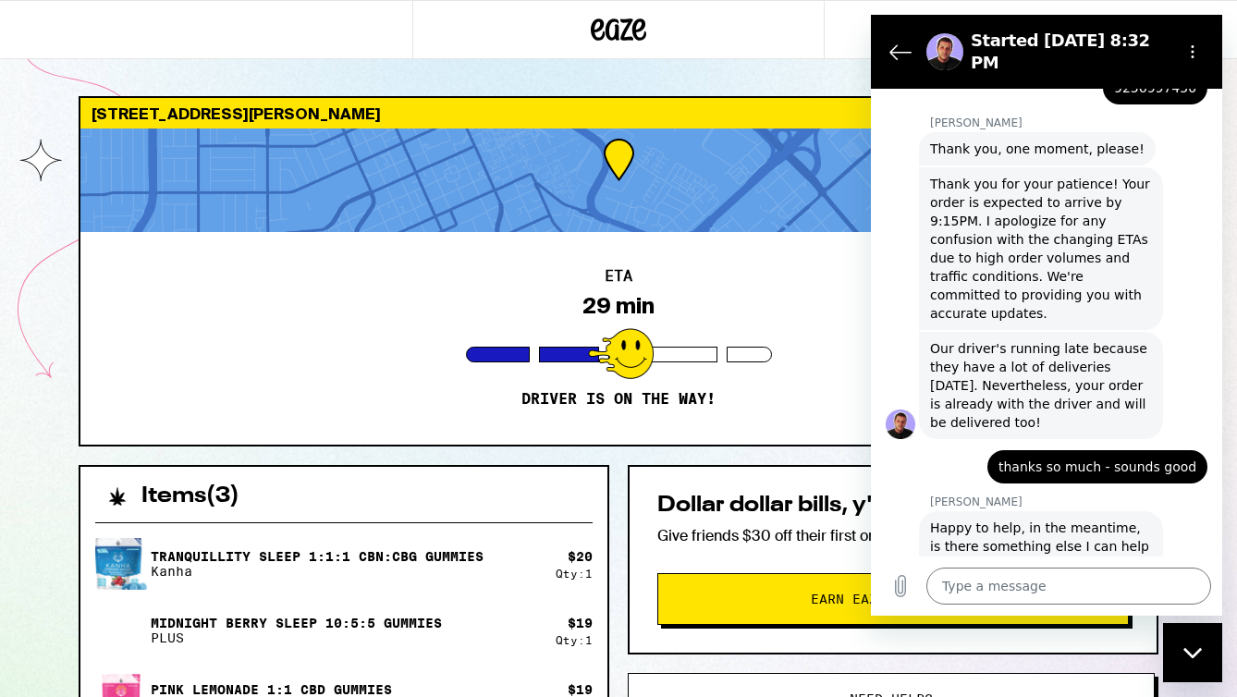
click at [601, 458] on div "431 El Camino Real Santa Clara 95050 ETA 29 min Driver is on the way! Items ( 3…" at bounding box center [619, 605] width 1110 height 1018
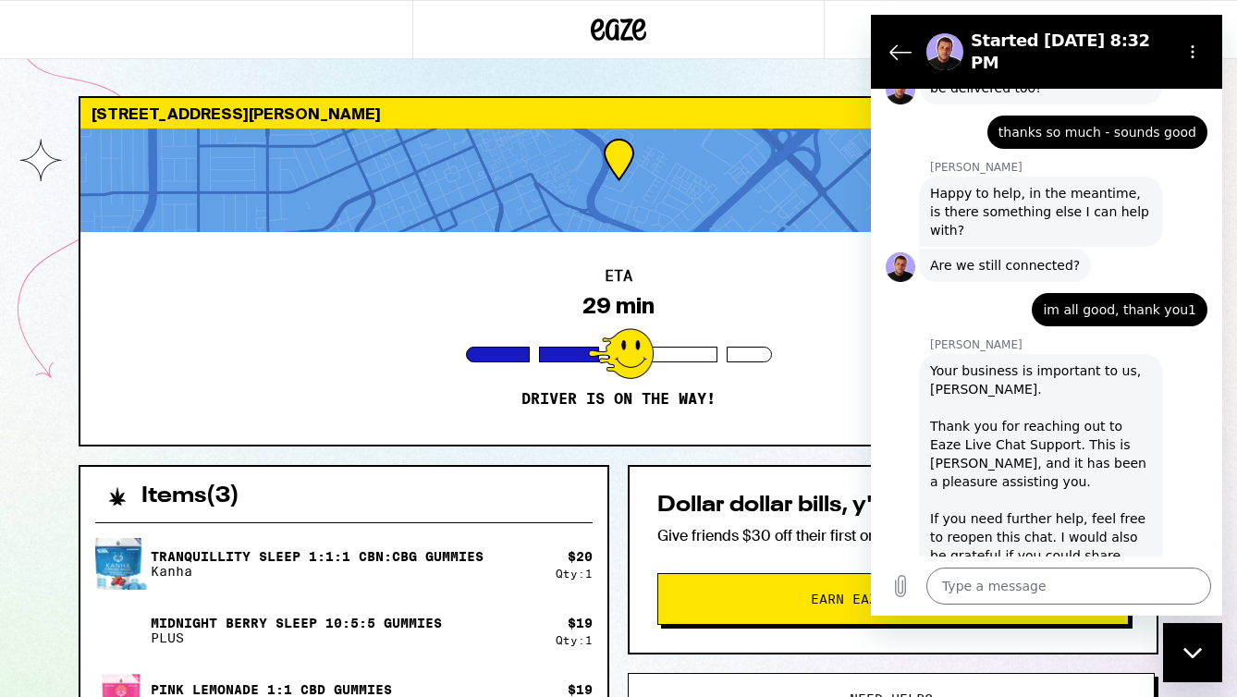
scroll to position [1974, 0]
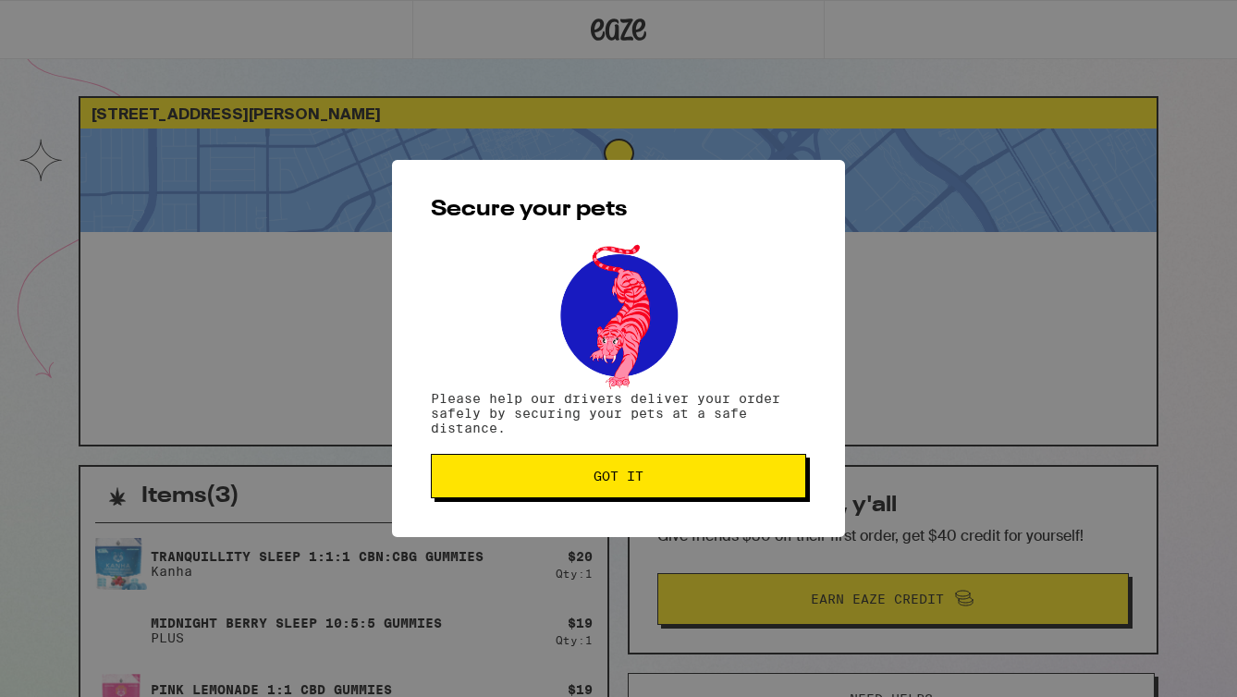
click at [606, 476] on span "Got it" at bounding box center [619, 476] width 50 height 13
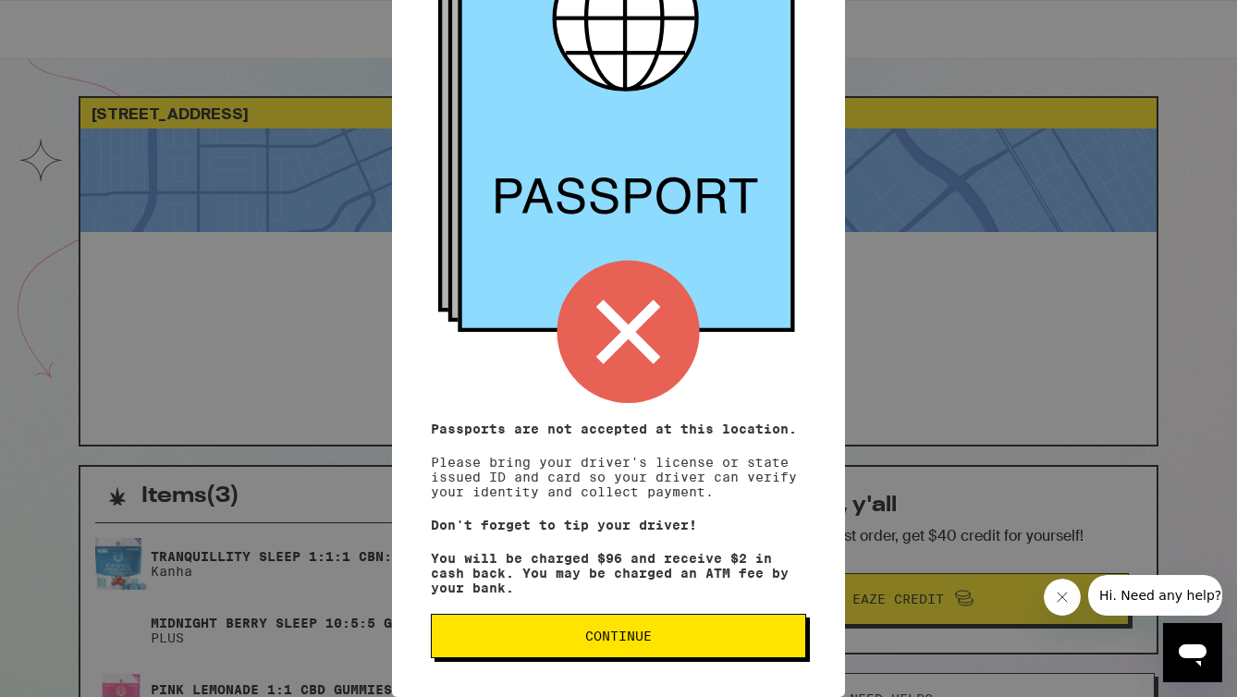
scroll to position [198, 0]
click at [694, 645] on button "Continue" at bounding box center [618, 636] width 375 height 44
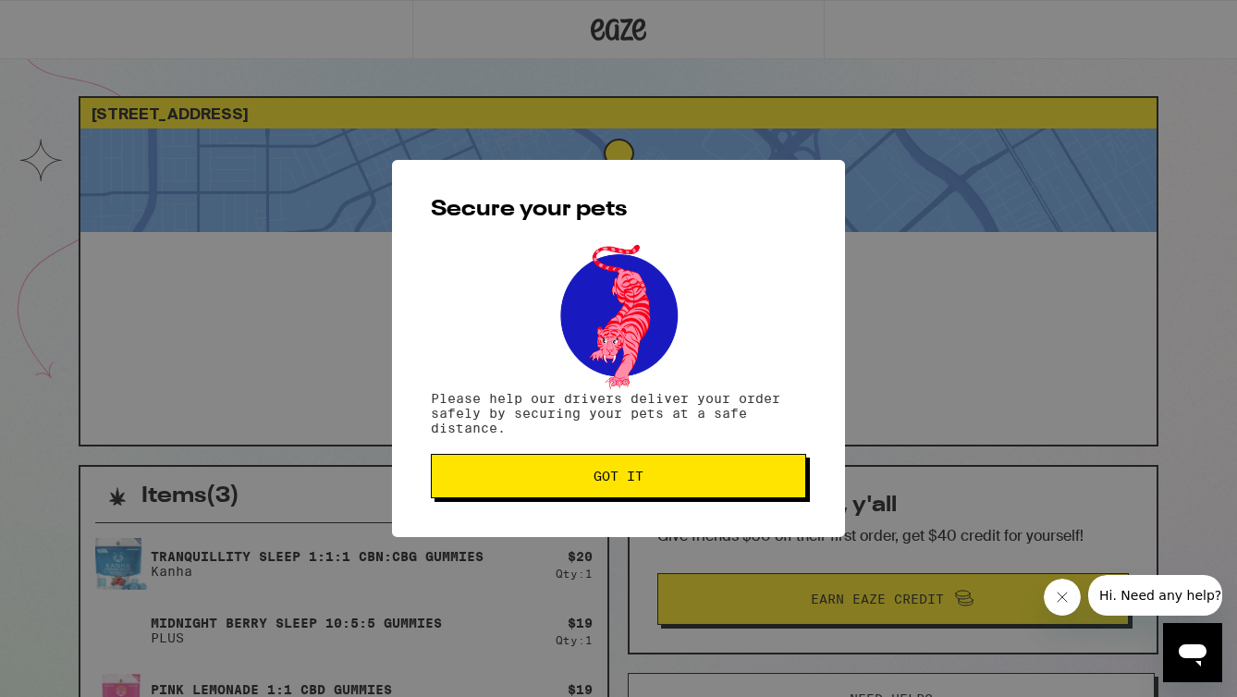
scroll to position [0, 0]
click at [636, 488] on button "Got it" at bounding box center [618, 476] width 375 height 44
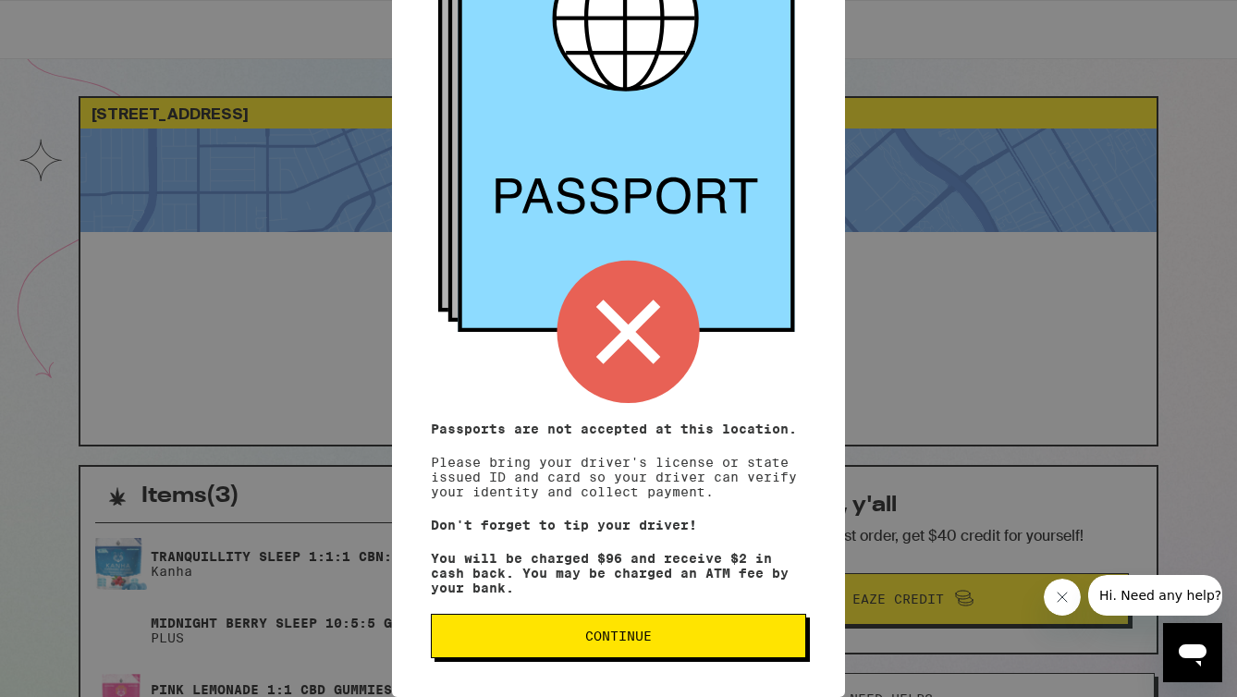
scroll to position [198, 0]
click at [620, 637] on span "Continue" at bounding box center [618, 636] width 67 height 13
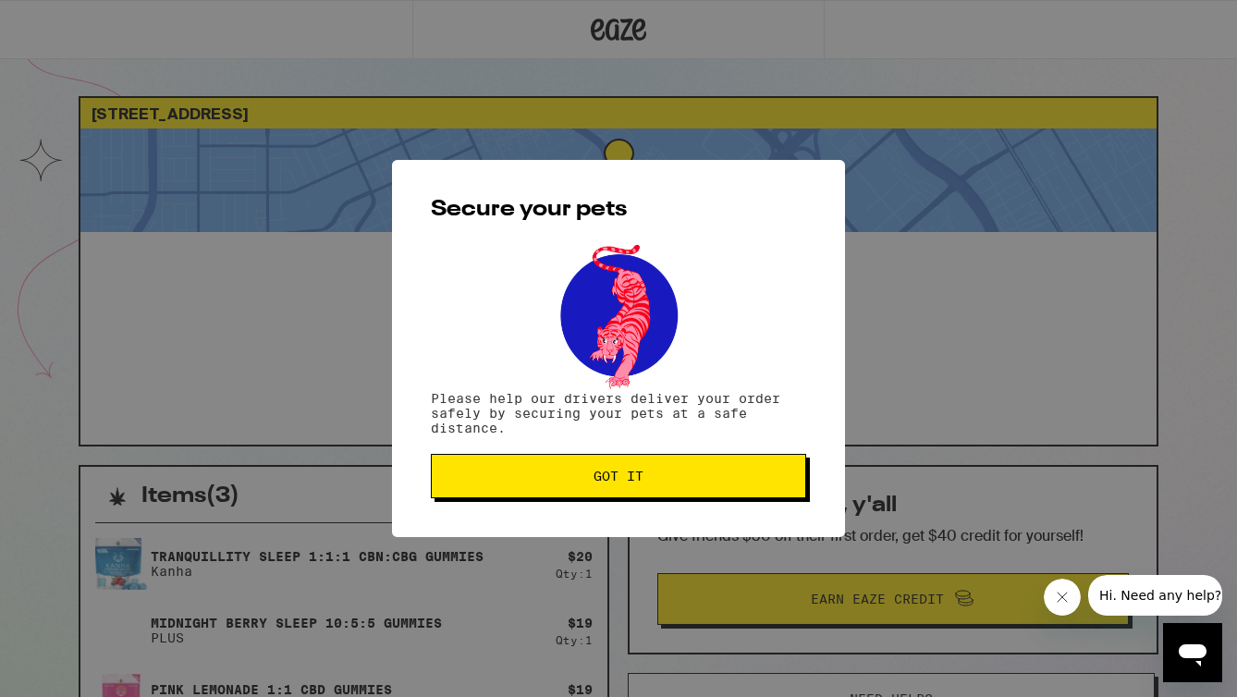
scroll to position [0, 0]
click at [623, 487] on button "Got it" at bounding box center [618, 476] width 375 height 44
